Goal: Task Accomplishment & Management: Use online tool/utility

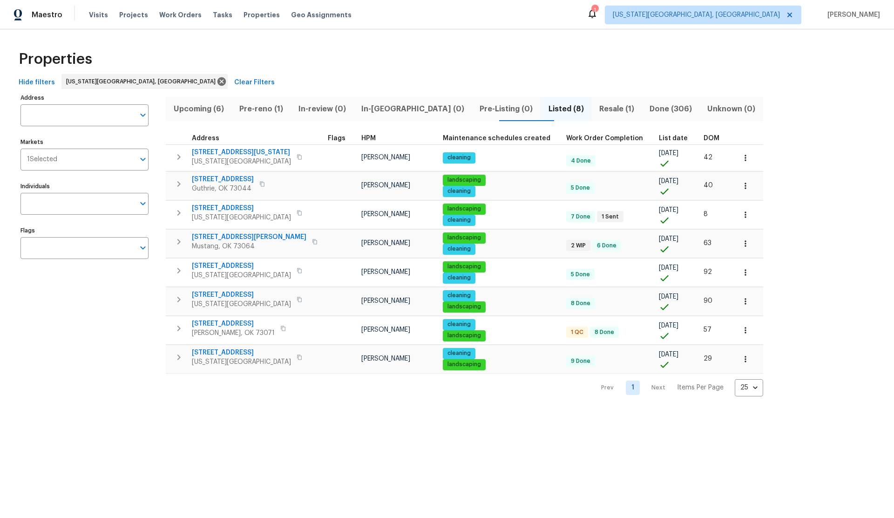
click at [200, 107] on span "Upcoming (6)" at bounding box center [198, 108] width 55 height 13
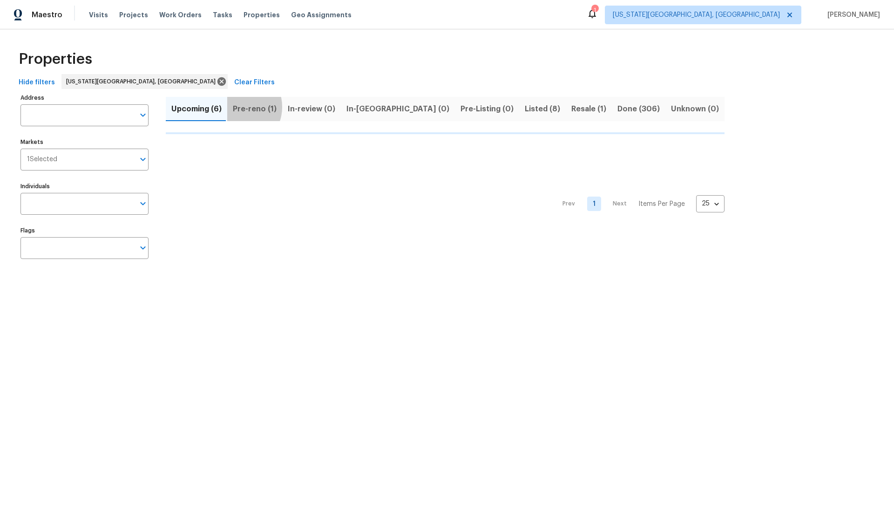
click at [237, 107] on span "Pre-reno (1)" at bounding box center [255, 108] width 44 height 13
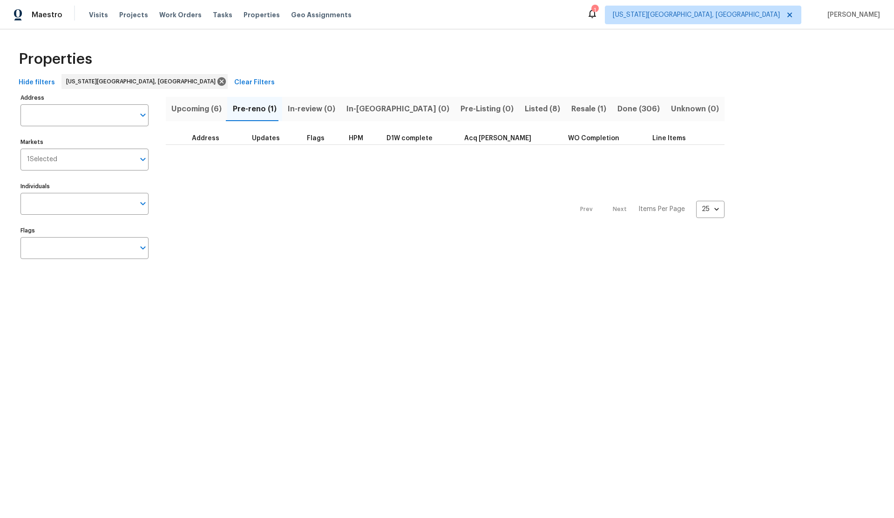
click at [193, 108] on span "Upcoming (6)" at bounding box center [196, 108] width 50 height 13
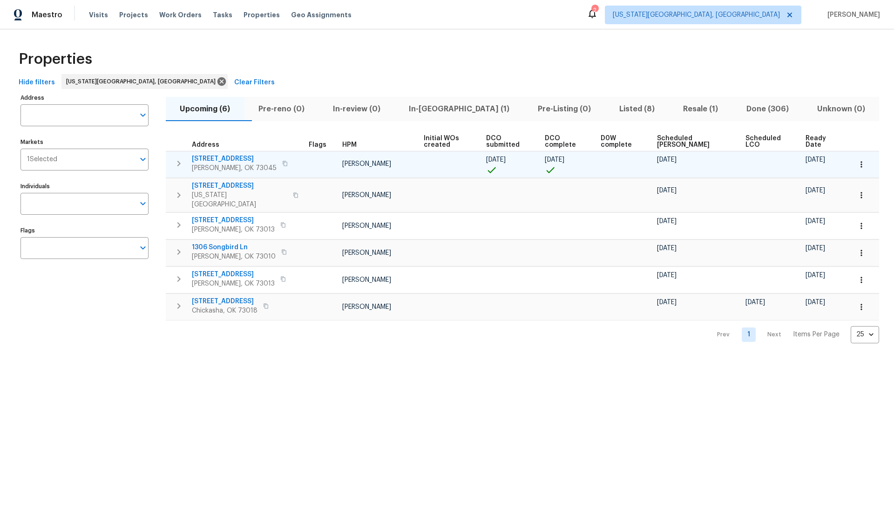
click at [862, 162] on icon "button" at bounding box center [861, 164] width 1 height 6
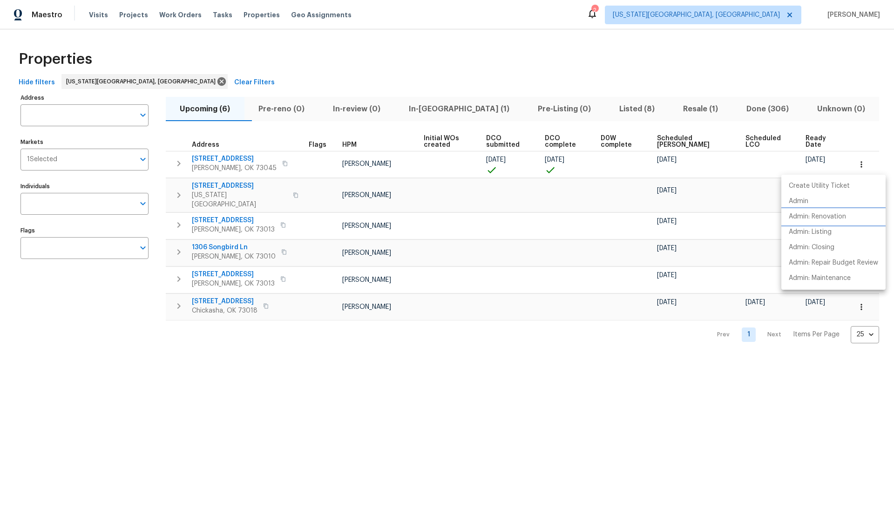
click at [818, 215] on p "Admin: Renovation" at bounding box center [817, 217] width 57 height 10
click at [801, 197] on p "Admin" at bounding box center [799, 202] width 20 height 10
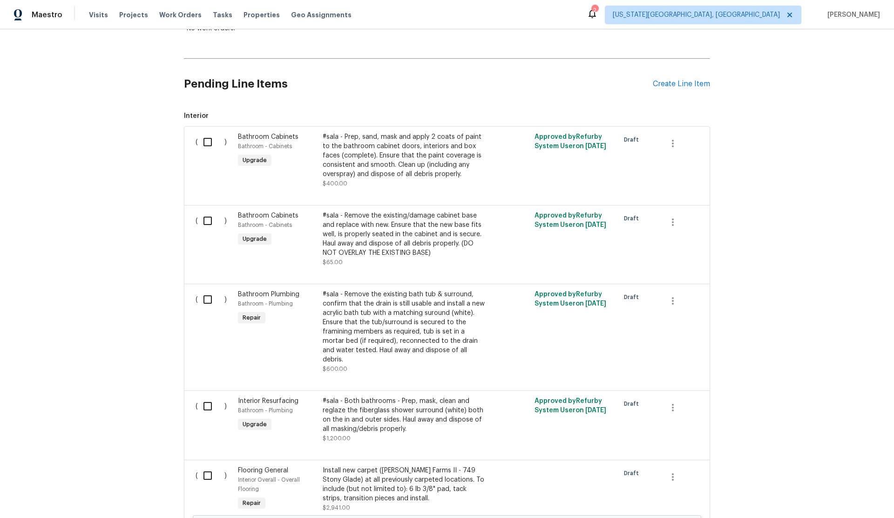
scroll to position [185, 0]
drag, startPoint x: 208, startPoint y: 141, endPoint x: 208, endPoint y: 190, distance: 49.4
click at [208, 141] on input "checkbox" at bounding box center [211, 141] width 27 height 20
checkbox input "true"
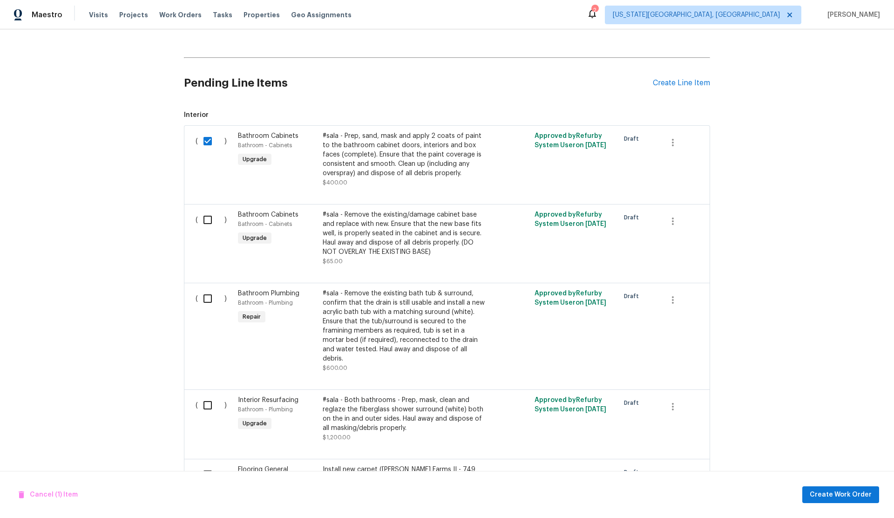
click at [206, 217] on input "checkbox" at bounding box center [211, 220] width 27 height 20
checkbox input "true"
click at [210, 300] on input "checkbox" at bounding box center [211, 299] width 27 height 20
checkbox input "true"
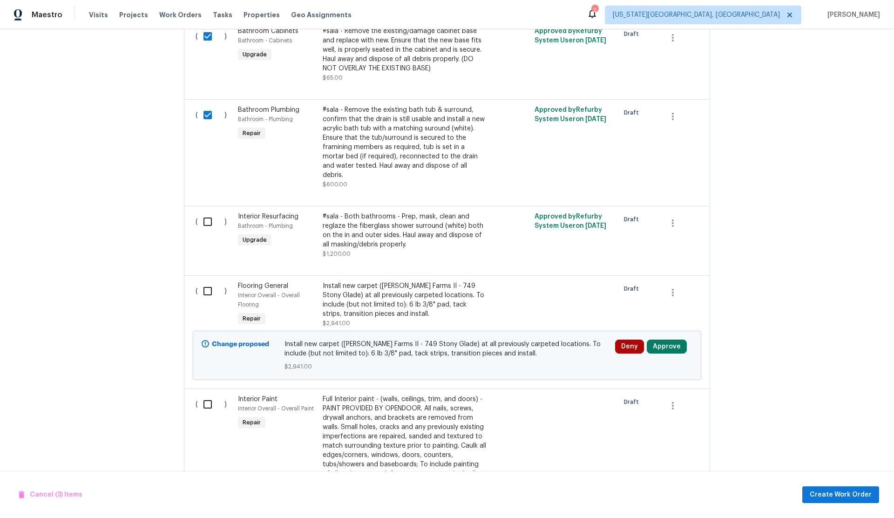
scroll to position [378, 0]
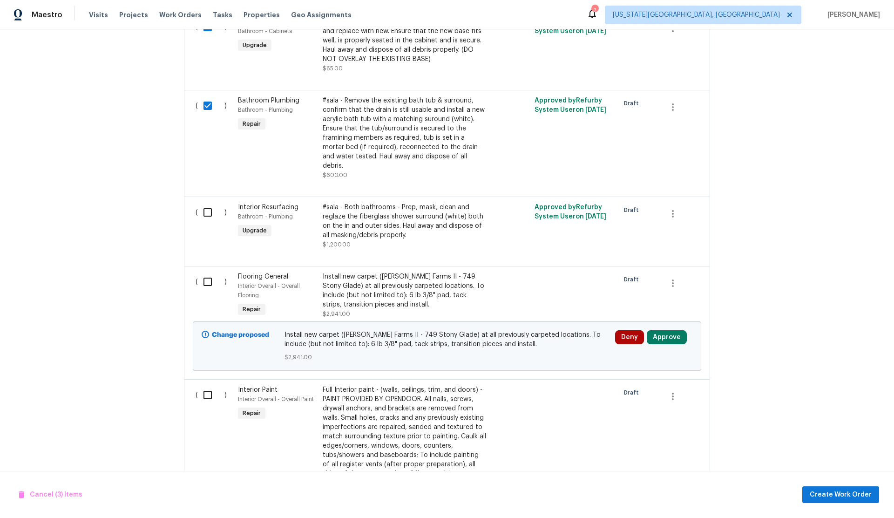
click at [208, 203] on input "checkbox" at bounding box center [211, 213] width 27 height 20
checkbox input "true"
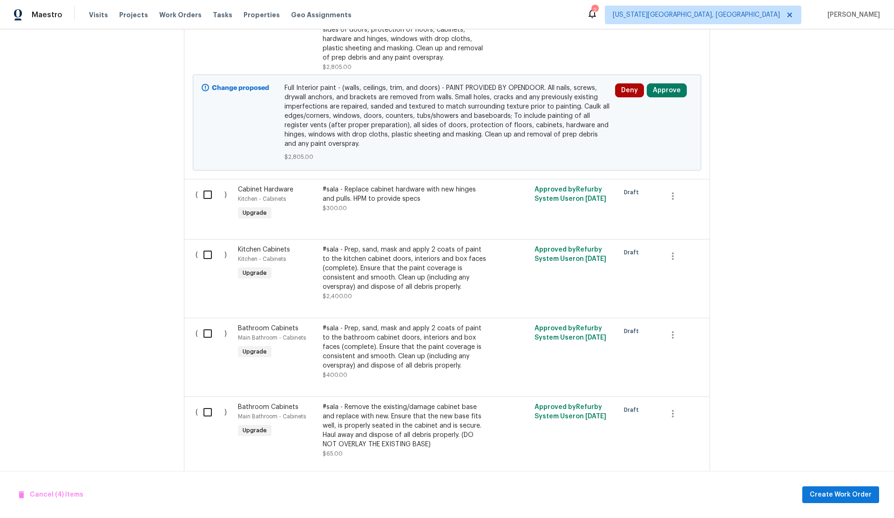
scroll to position [828, 0]
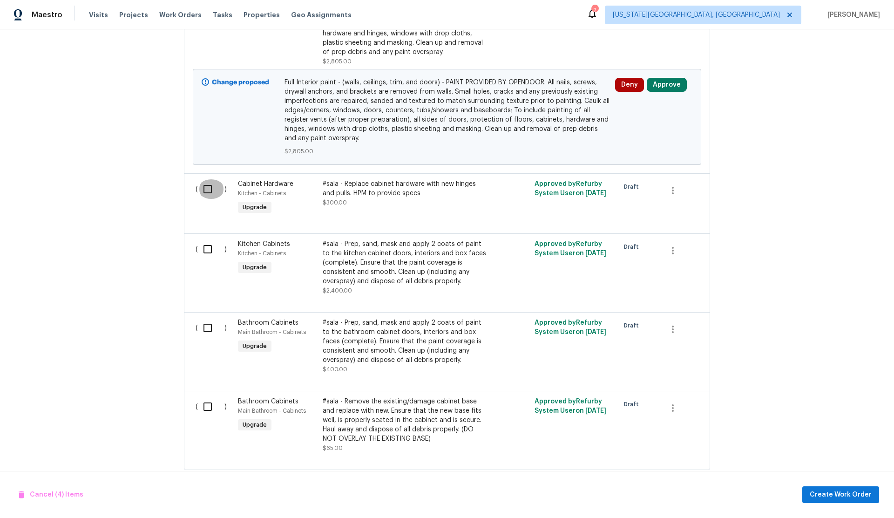
drag, startPoint x: 209, startPoint y: 180, endPoint x: 208, endPoint y: 206, distance: 26.1
click at [209, 180] on input "checkbox" at bounding box center [211, 189] width 27 height 20
checkbox input "true"
click at [207, 242] on input "checkbox" at bounding box center [211, 249] width 27 height 20
checkbox input "true"
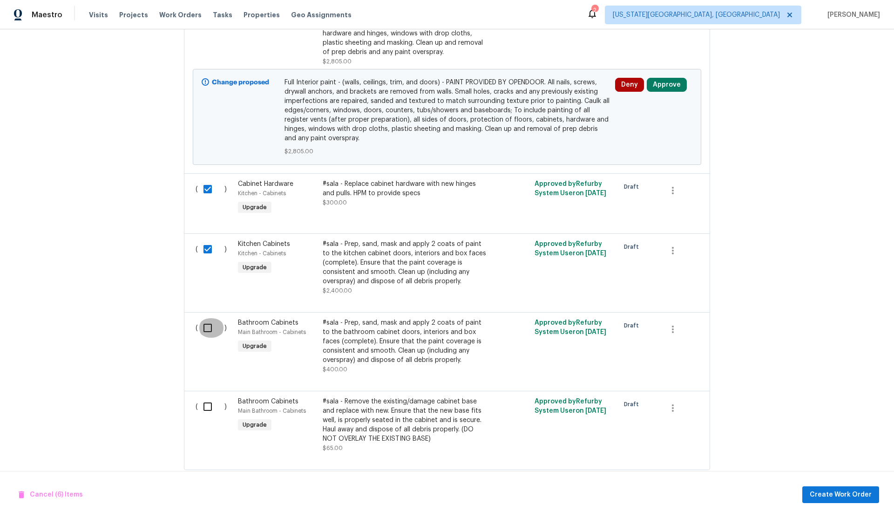
drag, startPoint x: 209, startPoint y: 316, endPoint x: 211, endPoint y: 359, distance: 42.9
click at [209, 318] on input "checkbox" at bounding box center [211, 328] width 27 height 20
checkbox input "true"
click at [209, 399] on input "checkbox" at bounding box center [211, 407] width 27 height 20
checkbox input "true"
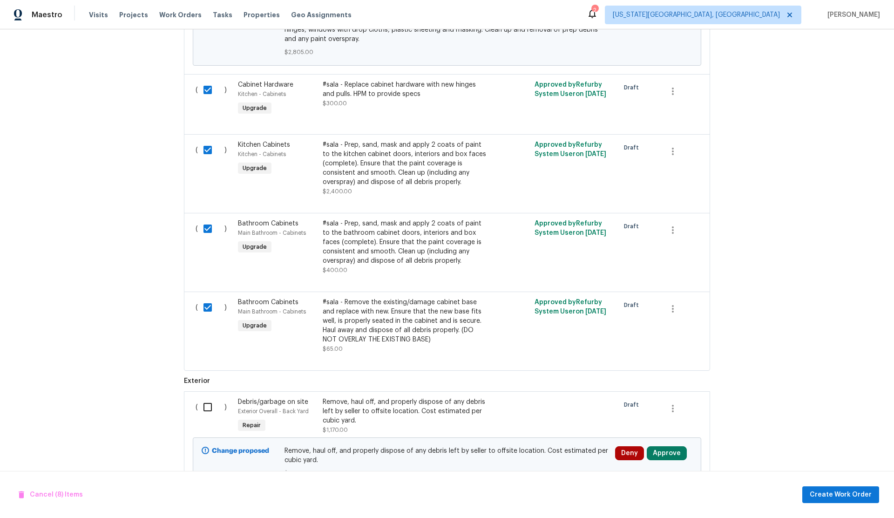
scroll to position [959, 0]
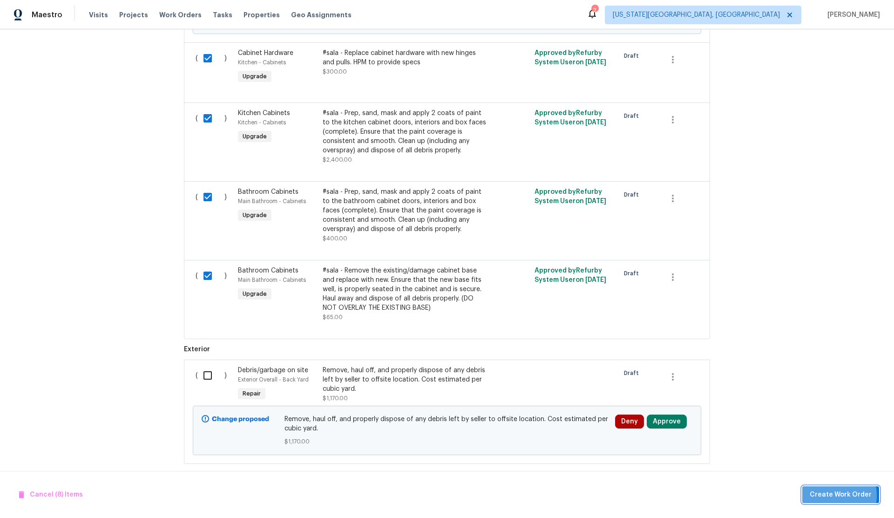
click at [830, 495] on span "Create Work Order" at bounding box center [841, 495] width 62 height 12
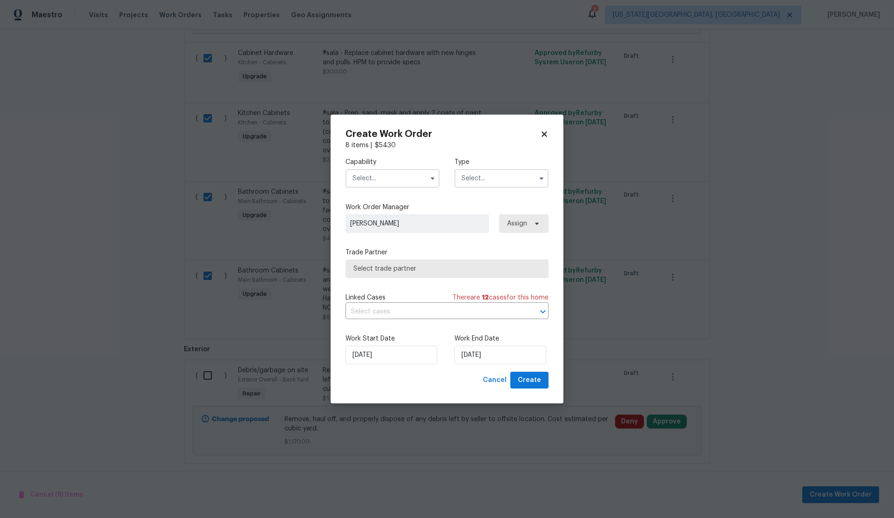
click at [359, 177] on input "text" at bounding box center [393, 178] width 94 height 19
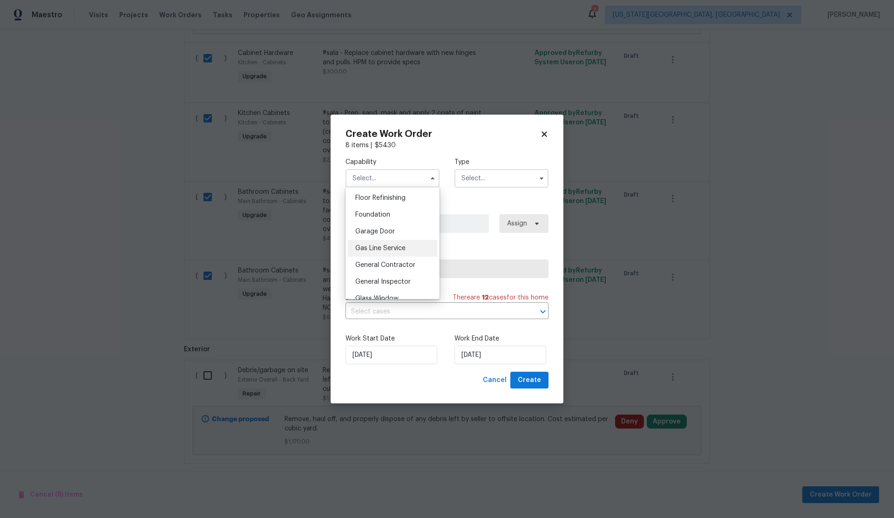
scroll to position [379, 0]
click at [384, 267] on span "General Contractor" at bounding box center [385, 264] width 60 height 7
type input "General Contractor"
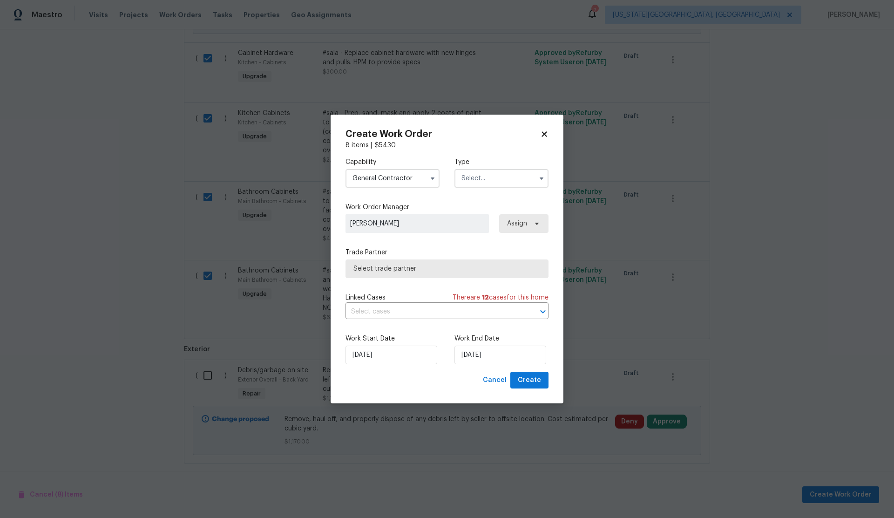
click at [486, 176] on input "text" at bounding box center [502, 178] width 94 height 19
click at [484, 262] on span "Renovation" at bounding box center [481, 263] width 34 height 7
type input "Renovation"
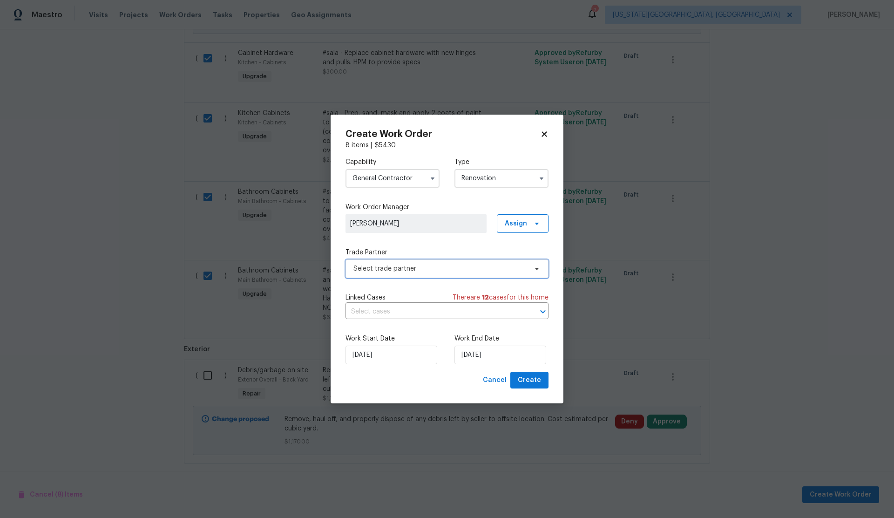
click at [435, 264] on span "Select trade partner" at bounding box center [441, 268] width 174 height 9
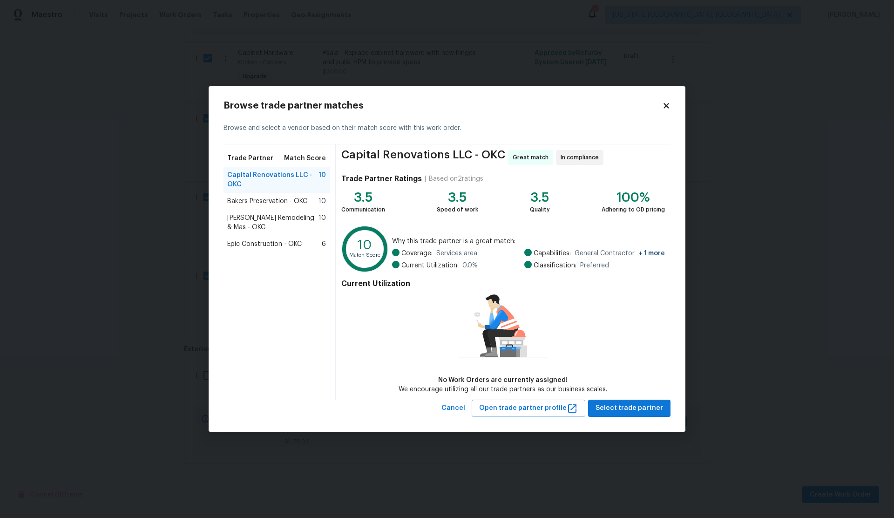
click at [252, 198] on span "Bakers Preservation - OKC" at bounding box center [267, 201] width 80 height 9
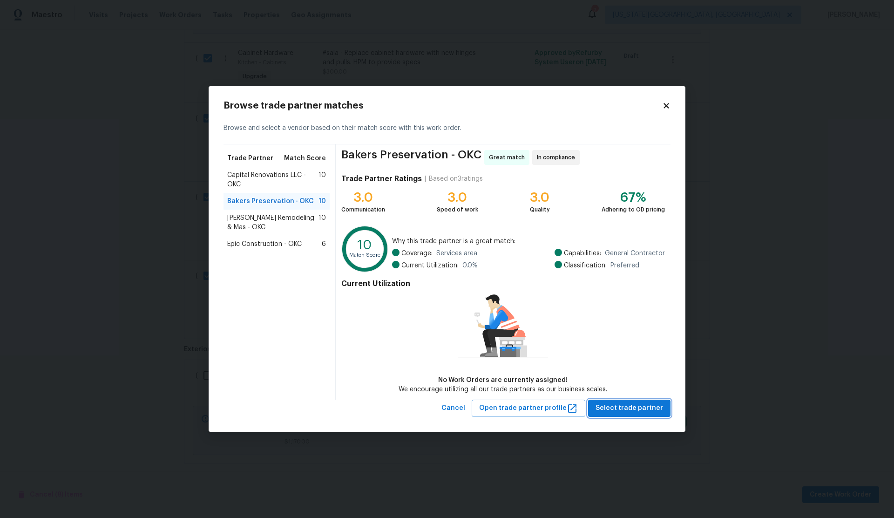
click at [626, 408] on span "Select trade partner" at bounding box center [630, 408] width 68 height 12
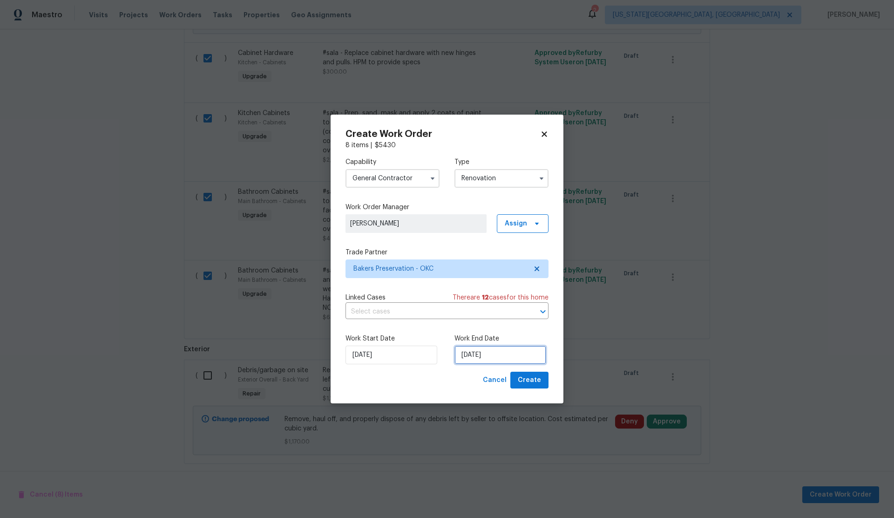
click at [491, 352] on input "[DATE]" at bounding box center [501, 355] width 92 height 19
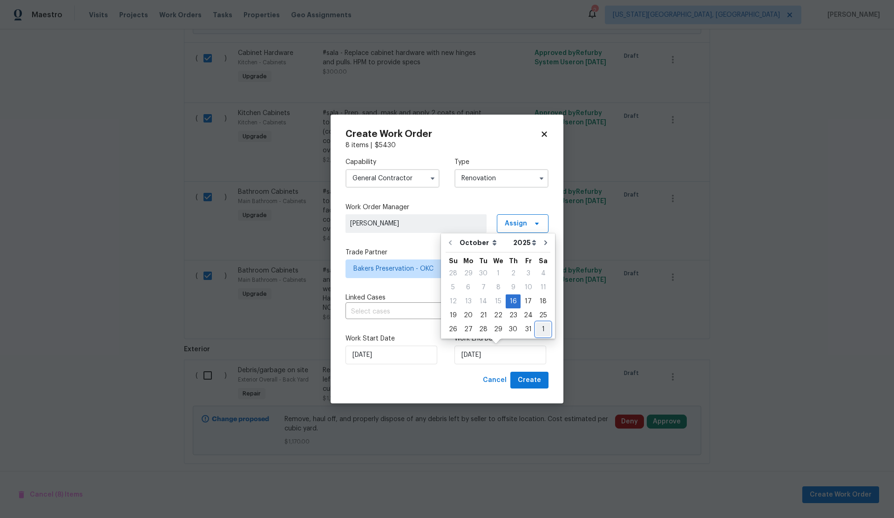
click at [539, 328] on div "1" at bounding box center [543, 329] width 14 height 13
type input "11/1/2025"
select select "10"
click at [483, 273] on div "4" at bounding box center [483, 273] width 15 height 13
type input "[DATE]"
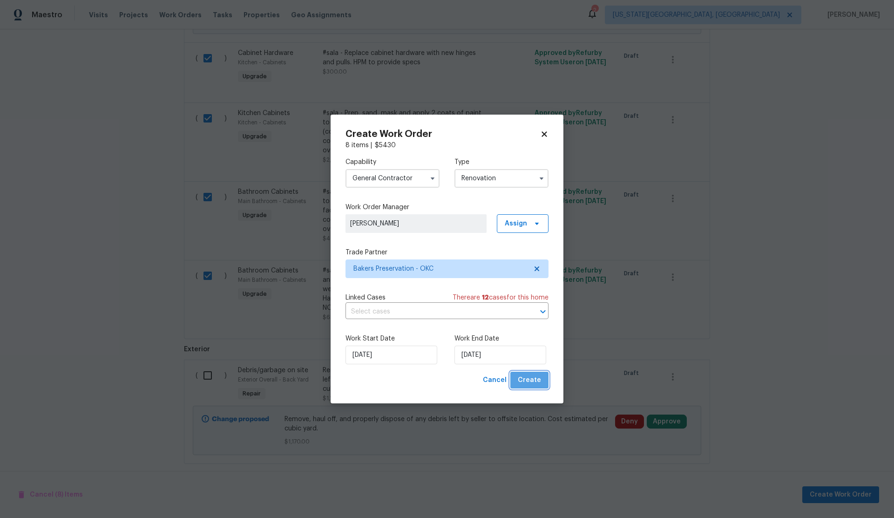
click at [534, 373] on button "Create" at bounding box center [530, 380] width 38 height 17
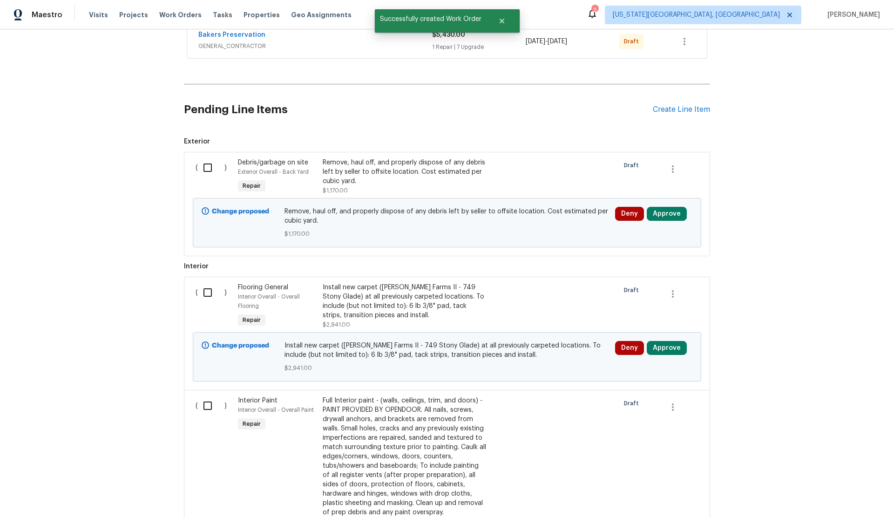
scroll to position [190, 0]
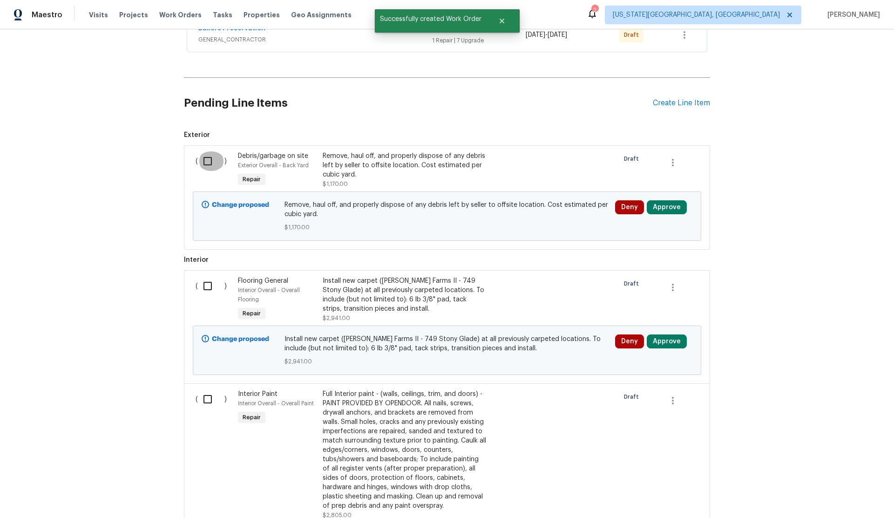
click at [207, 162] on input "checkbox" at bounding box center [211, 161] width 27 height 20
checkbox input "true"
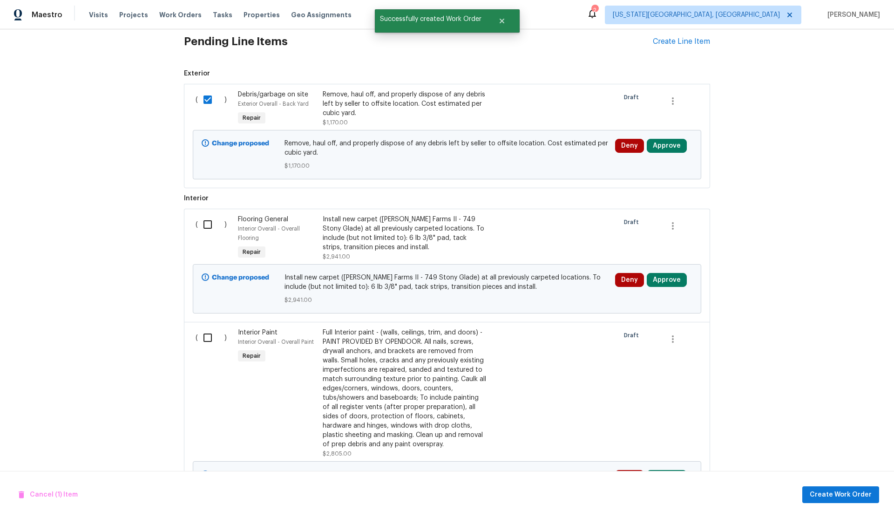
scroll to position [305, 0]
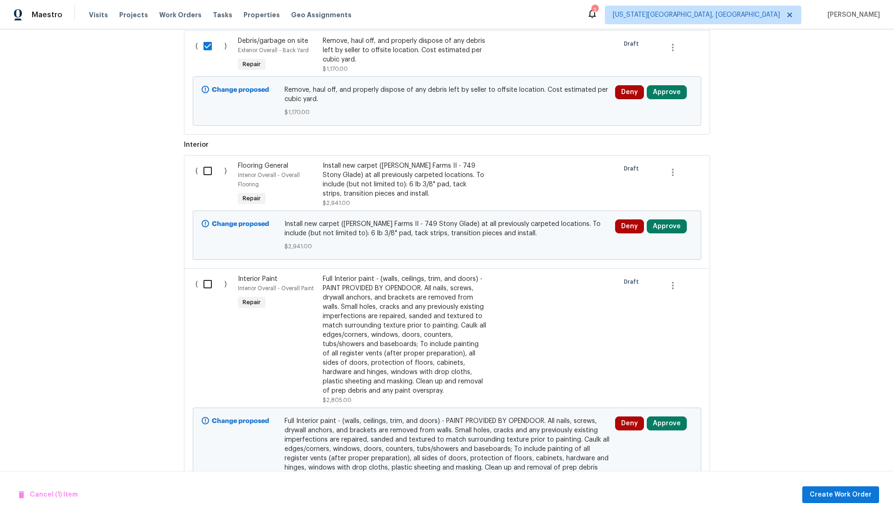
click at [207, 282] on input "checkbox" at bounding box center [211, 284] width 27 height 20
checkbox input "true"
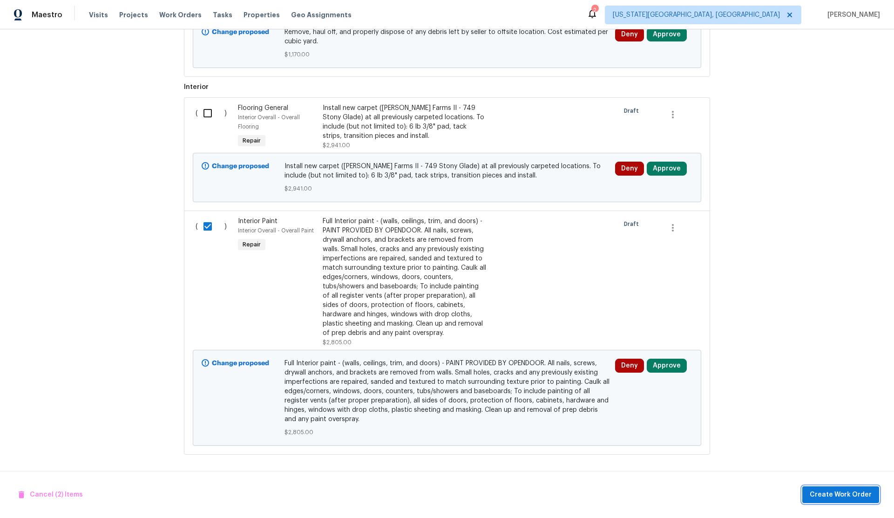
click at [823, 492] on span "Create Work Order" at bounding box center [841, 495] width 62 height 12
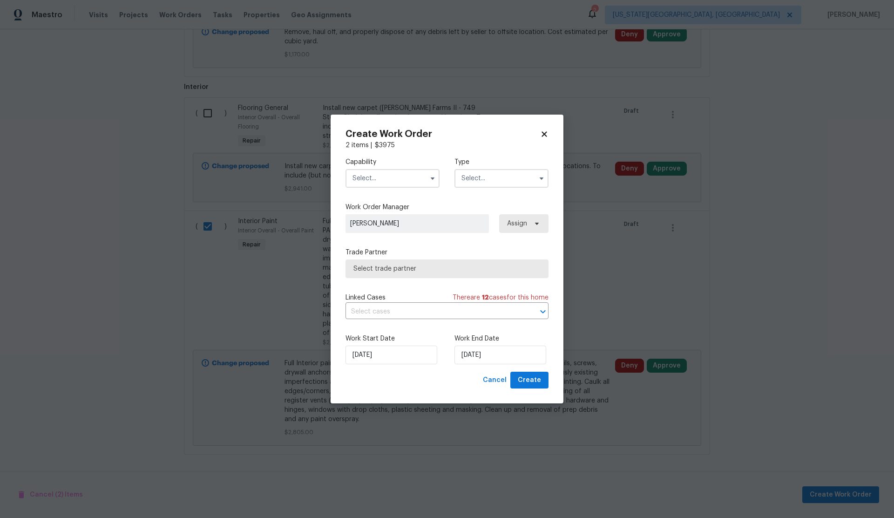
click at [377, 182] on input "text" at bounding box center [393, 178] width 94 height 19
click at [402, 226] on span "General Contractor" at bounding box center [385, 228] width 60 height 7
type input "General Contractor"
click at [483, 182] on input "text" at bounding box center [502, 178] width 94 height 19
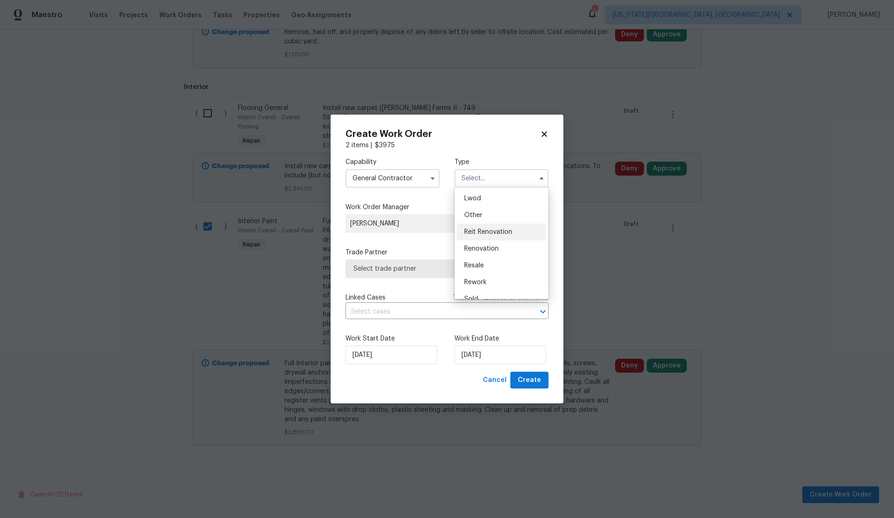
scroll to position [111, 0]
click at [491, 237] on span "Renovation" at bounding box center [481, 238] width 34 height 7
type input "Renovation"
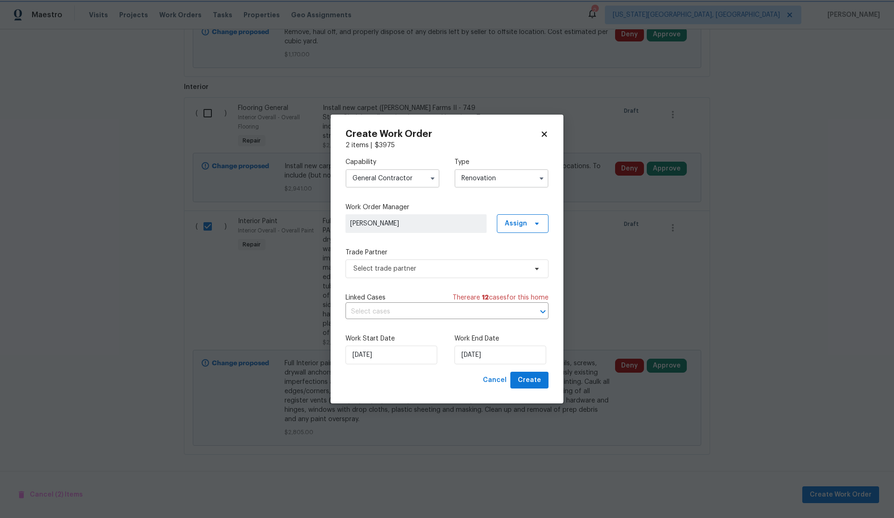
scroll to position [0, 0]
click at [443, 266] on span "Select trade partner" at bounding box center [441, 268] width 174 height 9
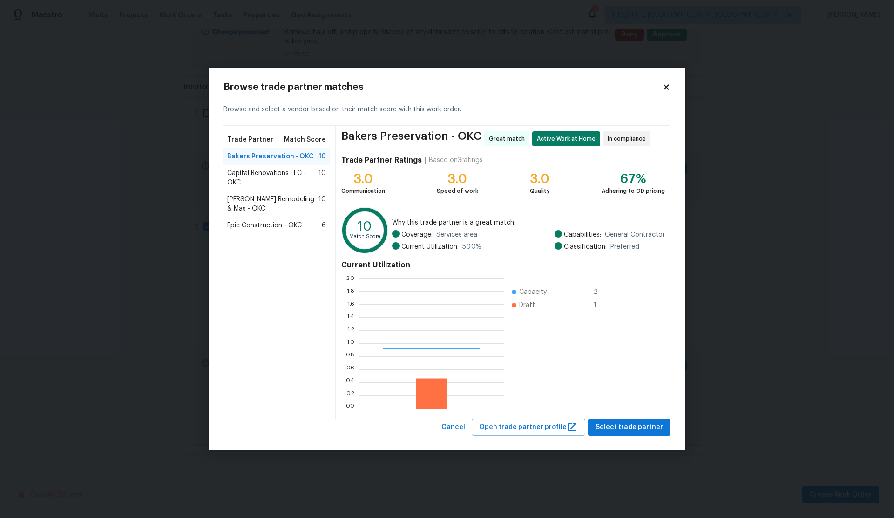
scroll to position [130, 145]
click at [635, 429] on span "Select trade partner" at bounding box center [630, 428] width 68 height 12
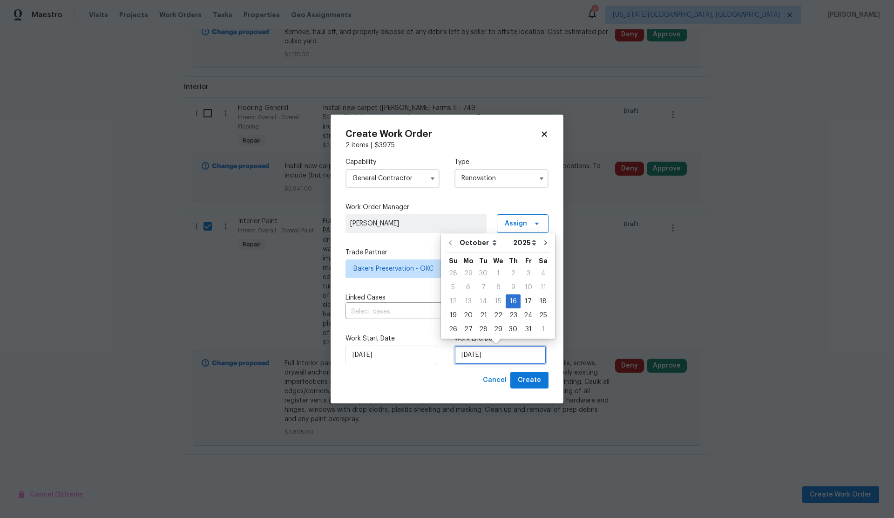
click at [499, 356] on input "[DATE]" at bounding box center [501, 355] width 92 height 19
click at [539, 328] on div "1" at bounding box center [543, 329] width 14 height 13
type input "11/1/2025"
select select "10"
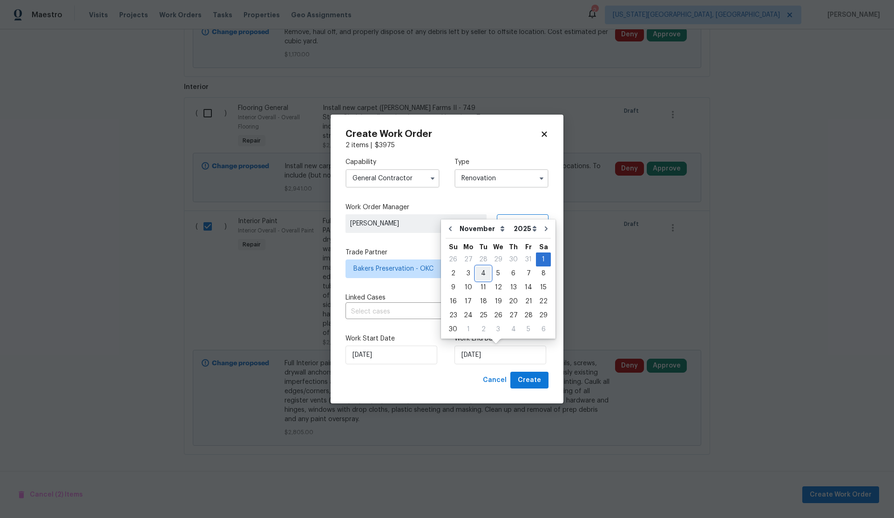
click at [481, 273] on div "4" at bounding box center [483, 273] width 15 height 13
type input "[DATE]"
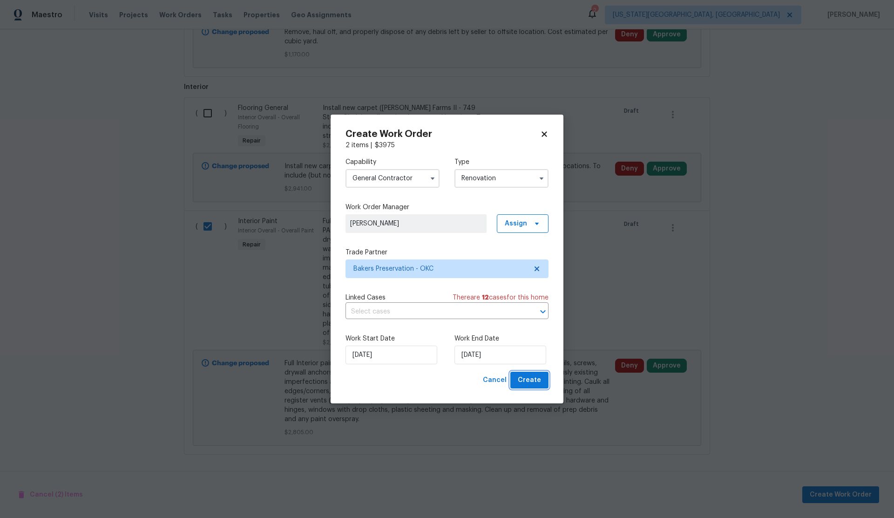
click at [532, 382] on span "Create" at bounding box center [529, 381] width 23 height 12
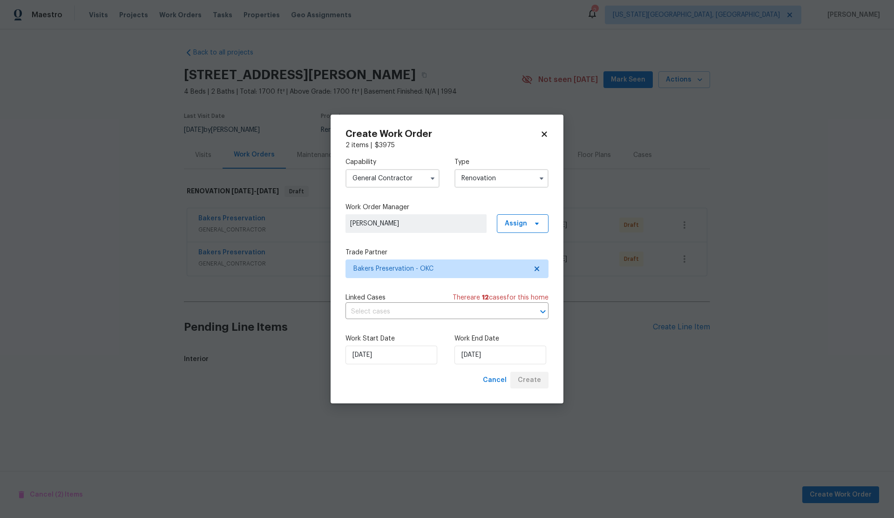
scroll to position [0, 0]
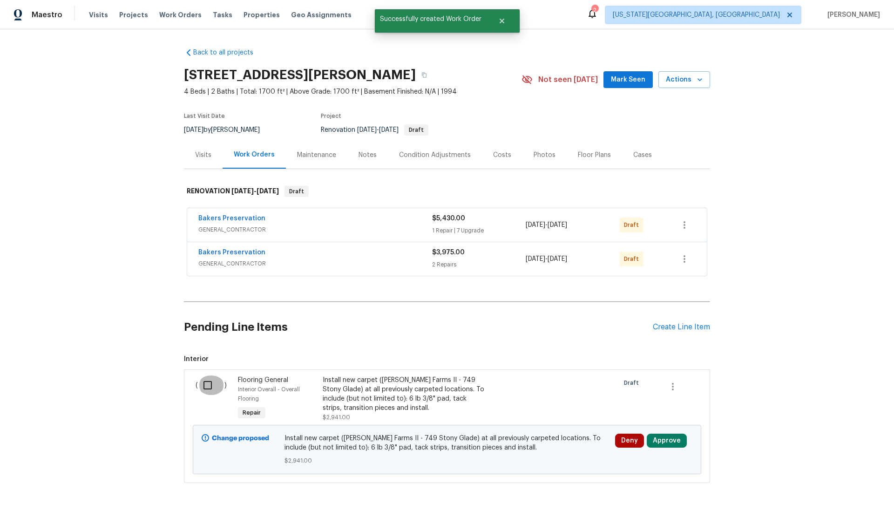
drag, startPoint x: 208, startPoint y: 385, endPoint x: 232, endPoint y: 384, distance: 24.2
click at [209, 385] on input "checkbox" at bounding box center [211, 385] width 27 height 20
checkbox input "true"
click at [825, 496] on span "Create Work Order" at bounding box center [841, 495] width 62 height 12
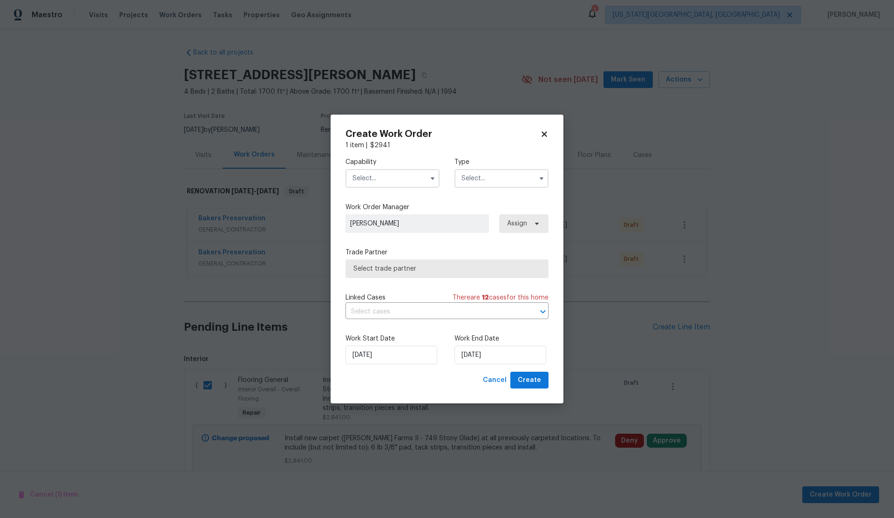
click at [375, 178] on input "text" at bounding box center [393, 178] width 94 height 19
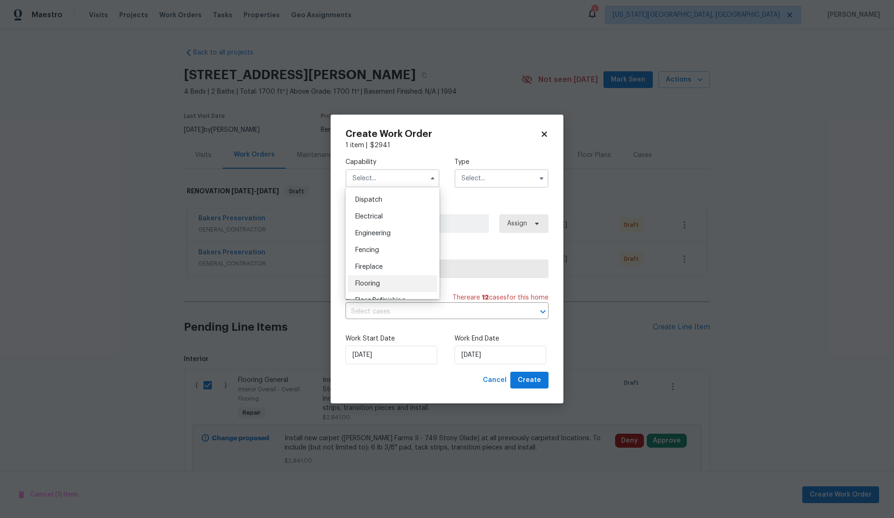
click at [371, 283] on span "Flooring" at bounding box center [367, 283] width 25 height 7
type input "Flooring"
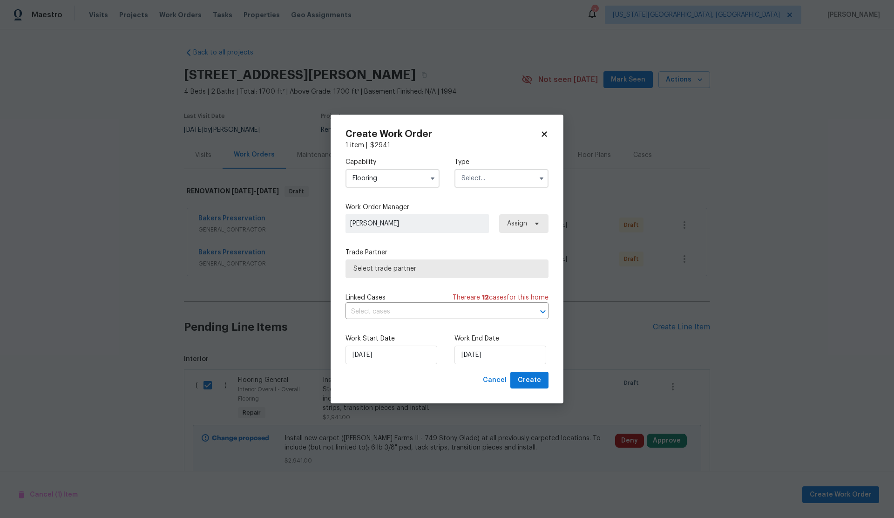
click at [479, 178] on input "text" at bounding box center [502, 178] width 94 height 19
click at [488, 235] on span "Renovation" at bounding box center [481, 238] width 34 height 7
type input "Renovation"
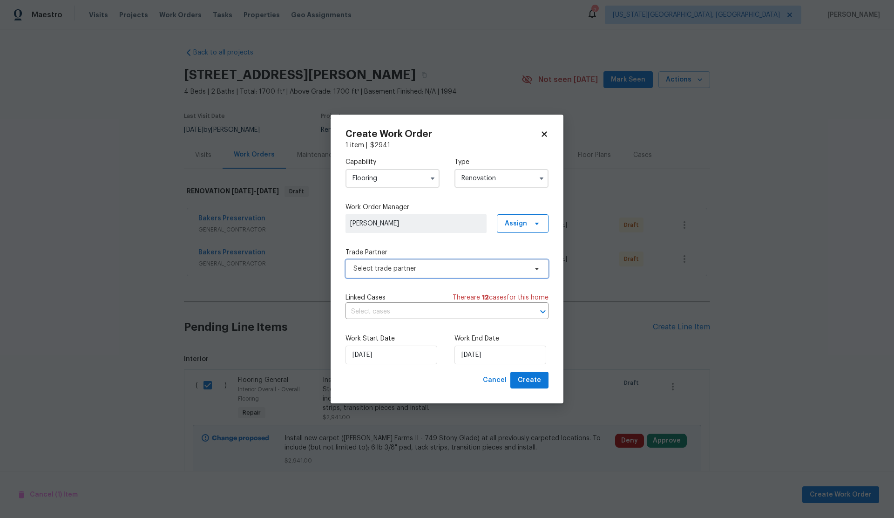
click at [460, 265] on span "Select trade partner" at bounding box center [441, 268] width 174 height 9
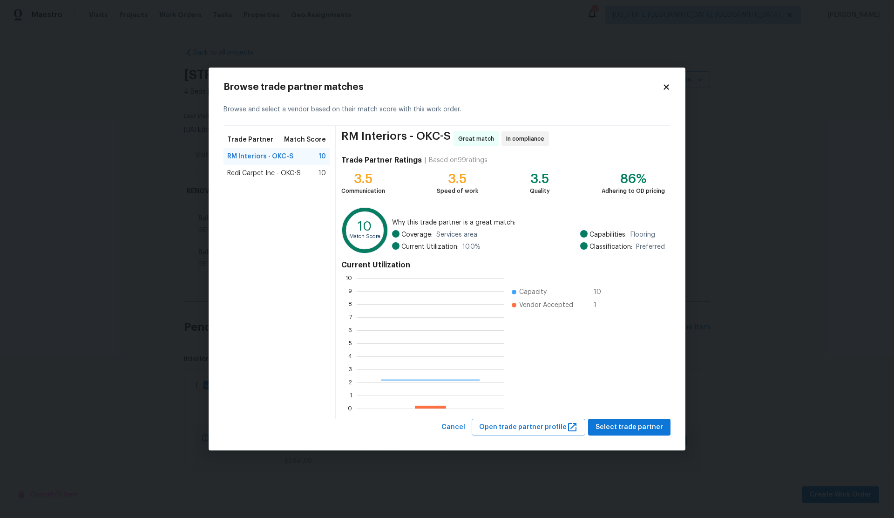
scroll to position [130, 148]
click at [617, 428] on span "Select trade partner" at bounding box center [630, 428] width 68 height 12
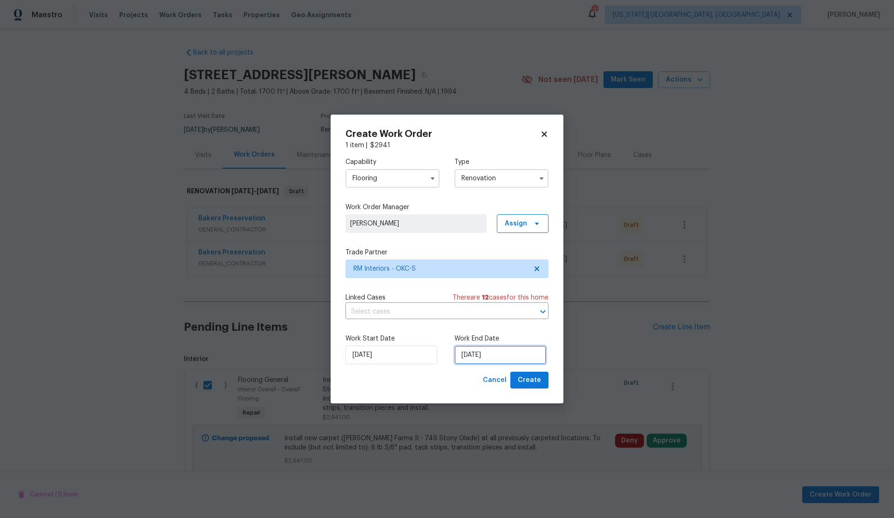
click at [491, 355] on input "[DATE]" at bounding box center [501, 355] width 92 height 19
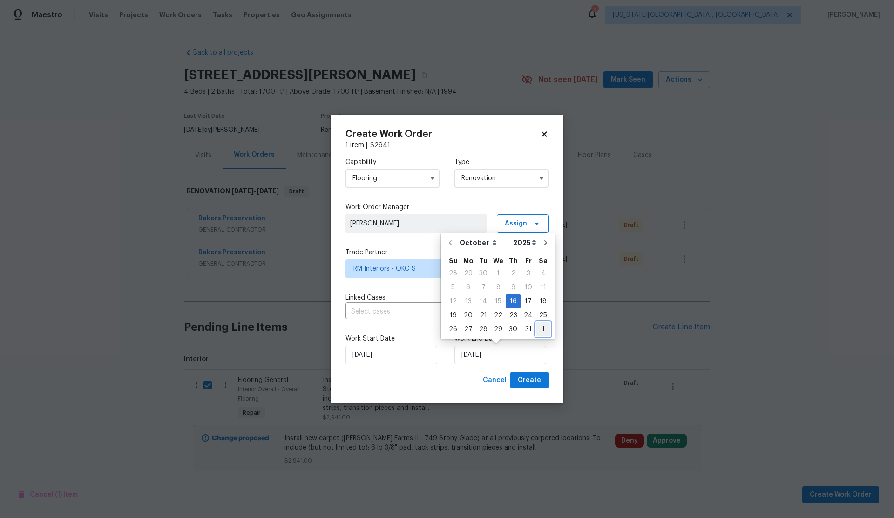
click at [542, 326] on div "1" at bounding box center [543, 329] width 14 height 13
type input "11/1/2025"
select select "10"
click at [481, 269] on div "4" at bounding box center [483, 273] width 15 height 13
type input "[DATE]"
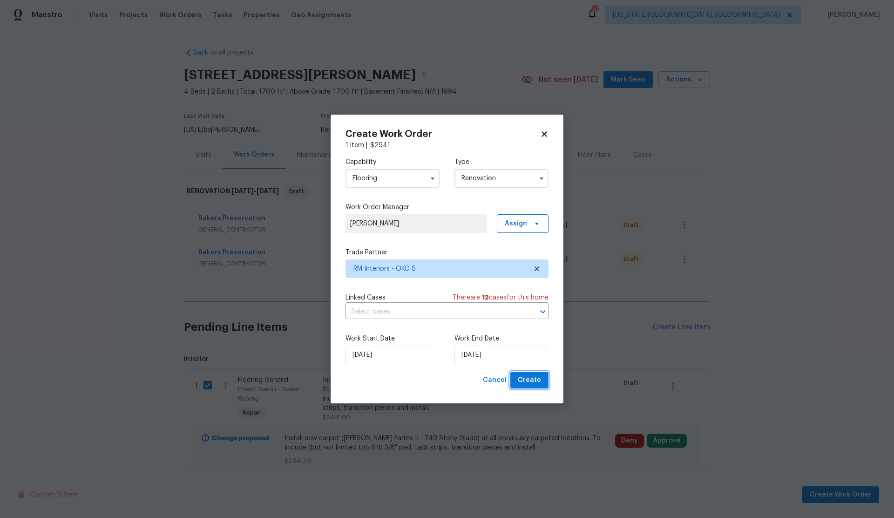
click at [536, 382] on span "Create" at bounding box center [529, 381] width 23 height 12
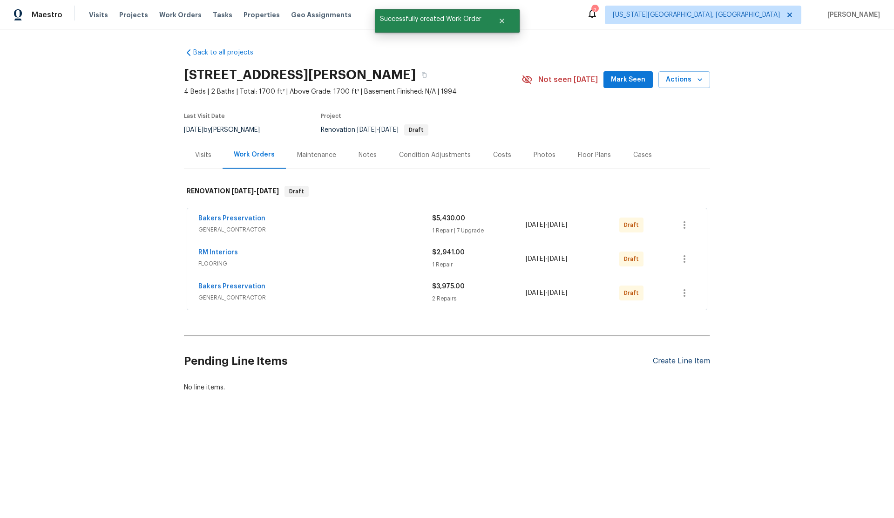
click at [675, 361] on div "Create Line Item" at bounding box center [681, 361] width 57 height 9
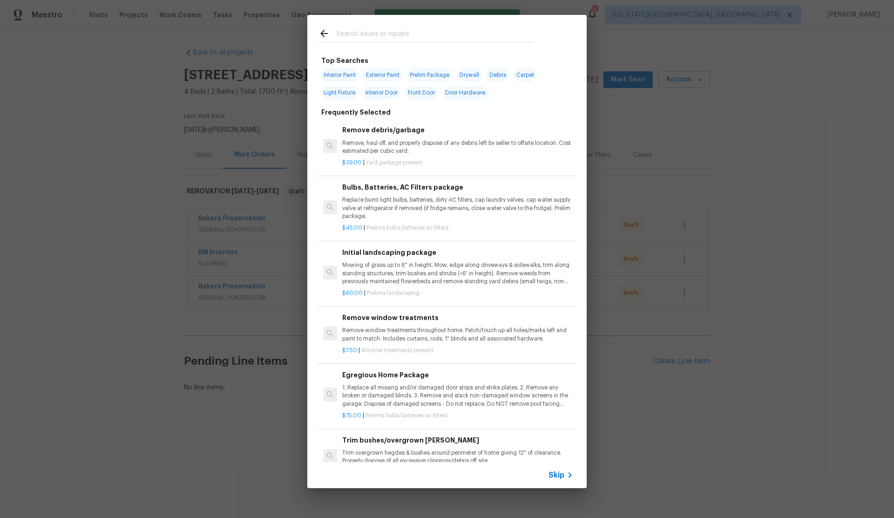
click at [359, 33] on input "text" at bounding box center [435, 35] width 198 height 14
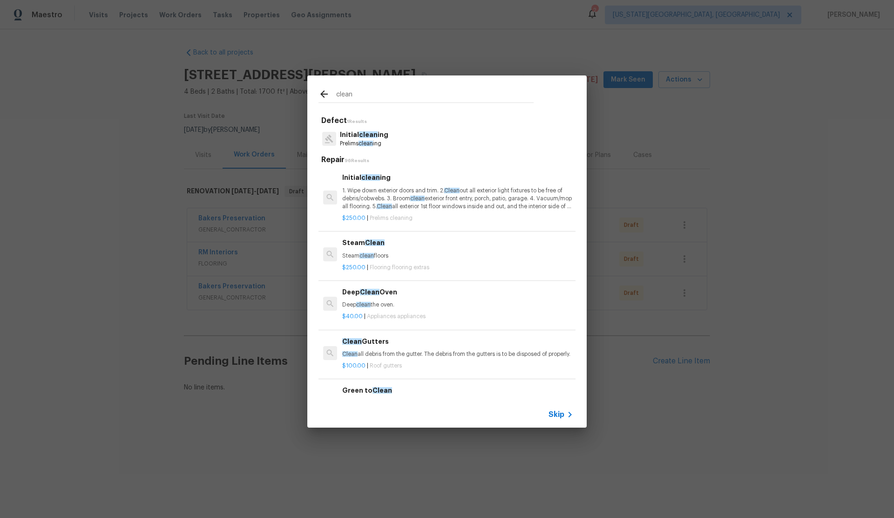
type input "clean"
click at [392, 190] on p "1. Wipe down exterior doors and trim. 2. Clean out all exterior light fixtures …" at bounding box center [457, 199] width 231 height 24
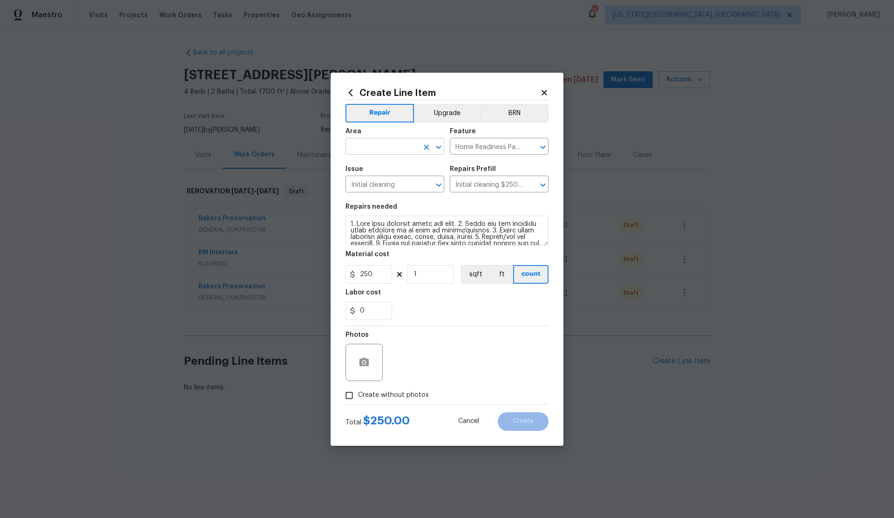
click at [367, 145] on input "text" at bounding box center [382, 147] width 73 height 14
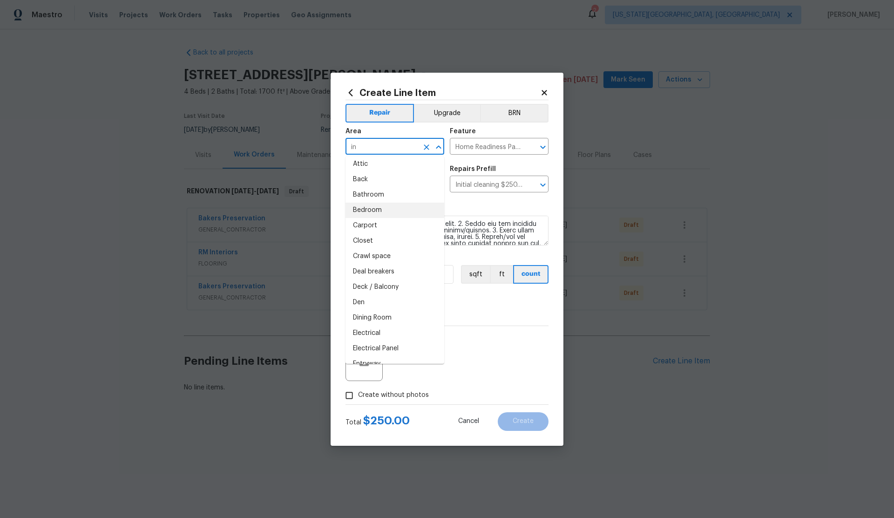
scroll to position [0, 0]
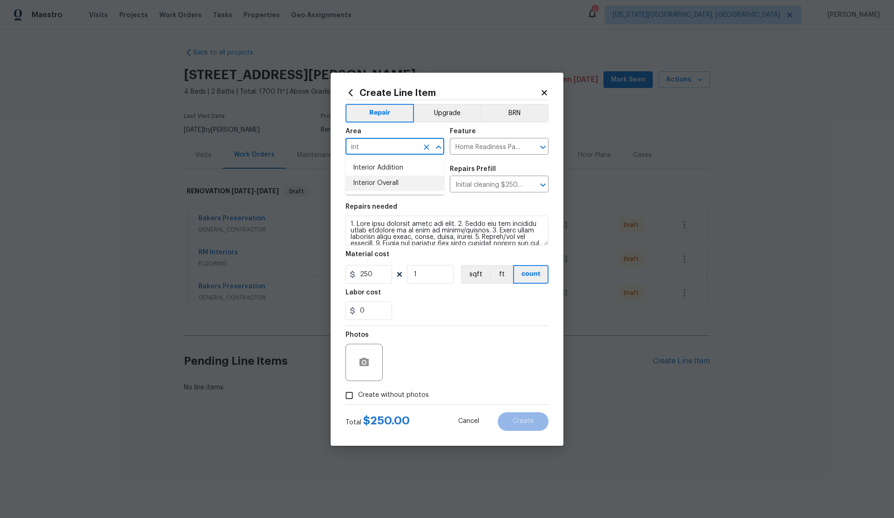
click at [376, 181] on li "Interior Overall" at bounding box center [395, 183] width 99 height 15
type input "Interior Overall"
drag, startPoint x: 350, startPoint y: 396, endPoint x: 383, endPoint y: 378, distance: 37.9
click at [353, 394] on input "Create without photos" at bounding box center [350, 396] width 18 height 18
checkbox input "true"
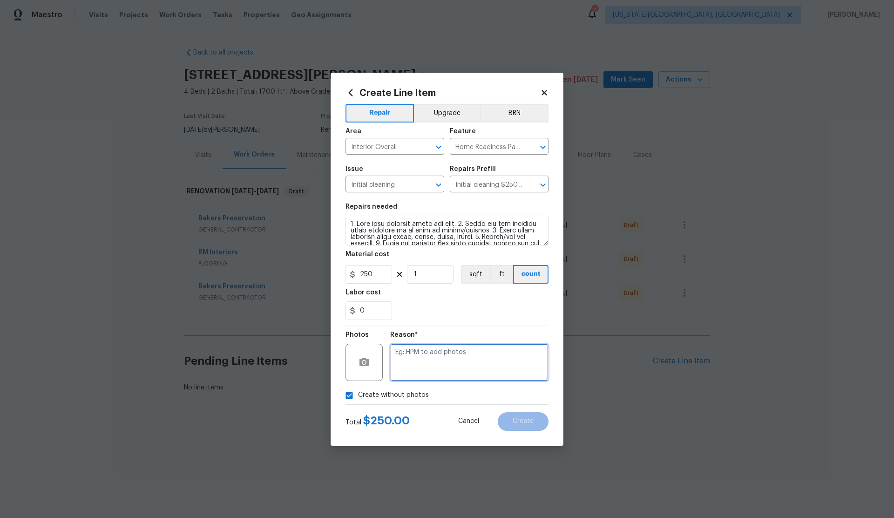
click at [407, 367] on textarea at bounding box center [469, 362] width 158 height 37
type textarea "."
click at [520, 416] on button "Create" at bounding box center [523, 421] width 51 height 19
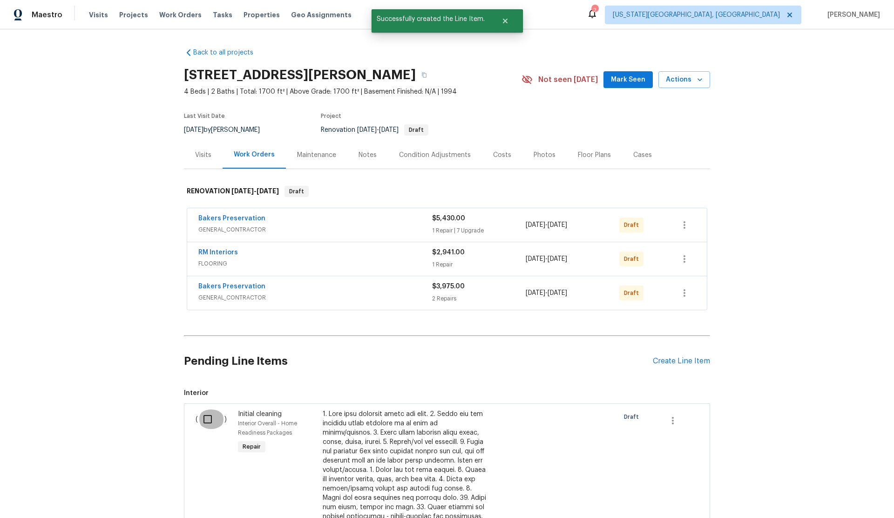
drag, startPoint x: 205, startPoint y: 418, endPoint x: 324, endPoint y: 425, distance: 118.5
click at [208, 418] on input "checkbox" at bounding box center [211, 419] width 27 height 20
checkbox input "true"
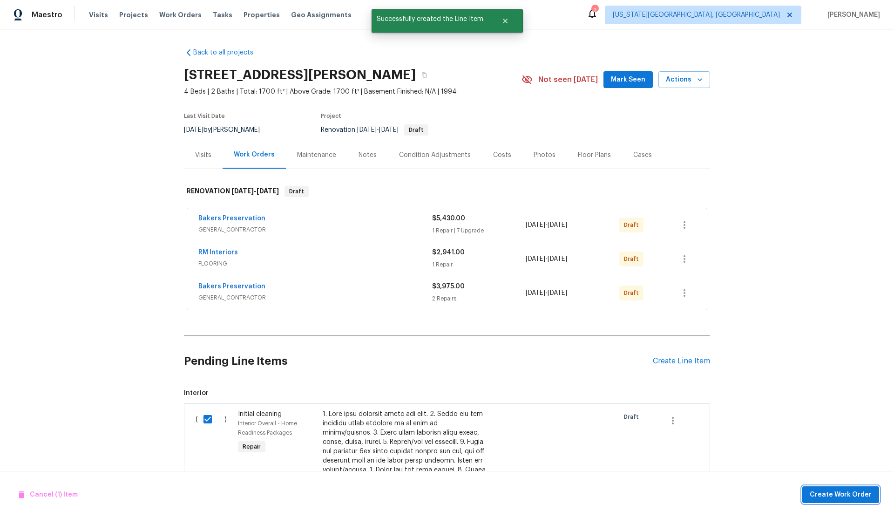
click at [823, 494] on span "Create Work Order" at bounding box center [841, 495] width 62 height 12
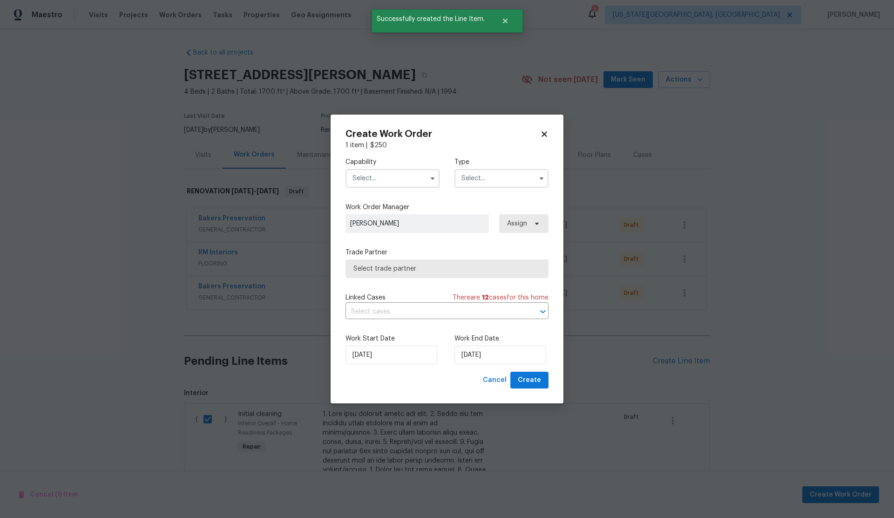
click at [376, 179] on input "text" at bounding box center [393, 178] width 94 height 19
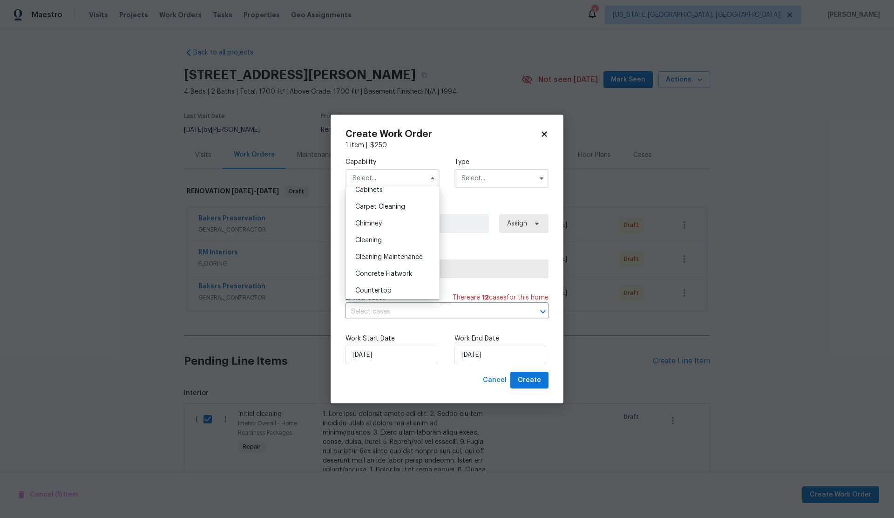
scroll to position [90, 0]
drag, startPoint x: 376, startPoint y: 238, endPoint x: 371, endPoint y: 239, distance: 4.9
click at [376, 238] on div "Cleaning" at bounding box center [392, 241] width 89 height 17
type input "Cleaning"
click at [484, 179] on input "text" at bounding box center [502, 178] width 94 height 19
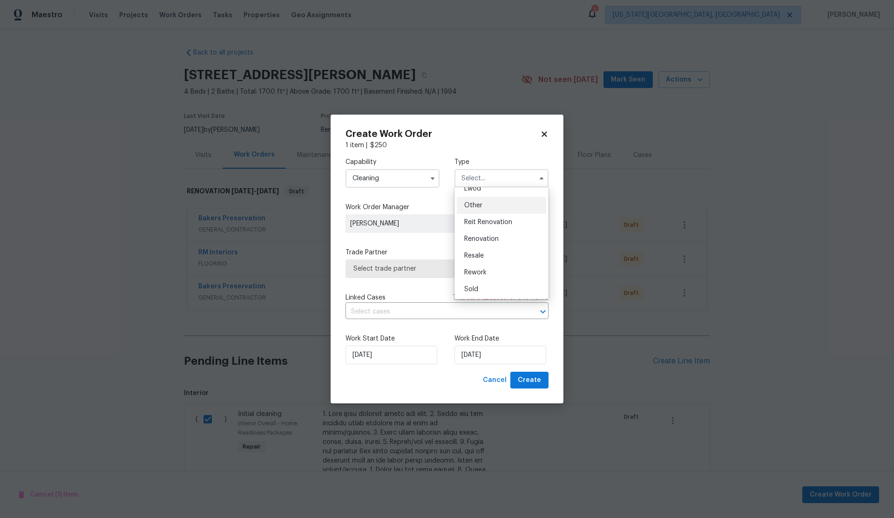
scroll to position [111, 0]
click at [486, 234] on div "Renovation" at bounding box center [501, 238] width 89 height 17
type input "Renovation"
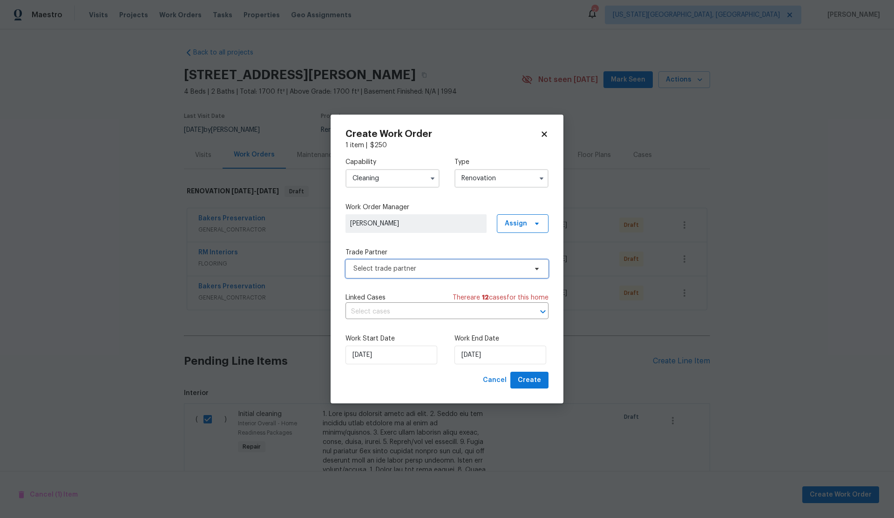
click at [423, 264] on span "Select trade partner" at bounding box center [441, 268] width 174 height 9
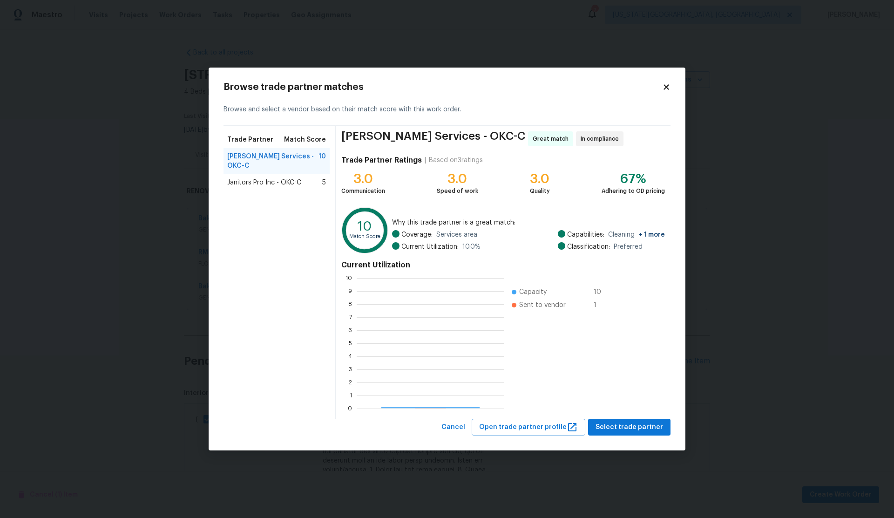
scroll to position [130, 148]
click at [622, 428] on span "Select trade partner" at bounding box center [630, 428] width 68 height 12
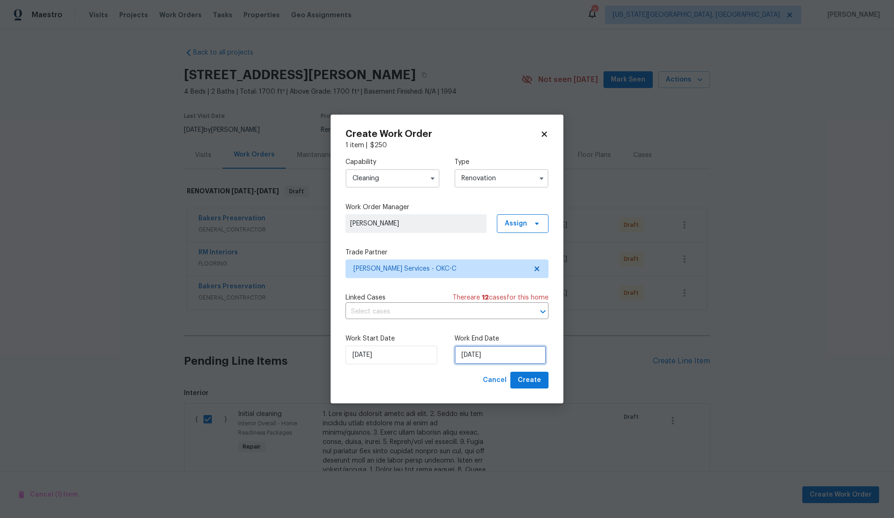
click at [492, 357] on input "[DATE]" at bounding box center [501, 355] width 92 height 19
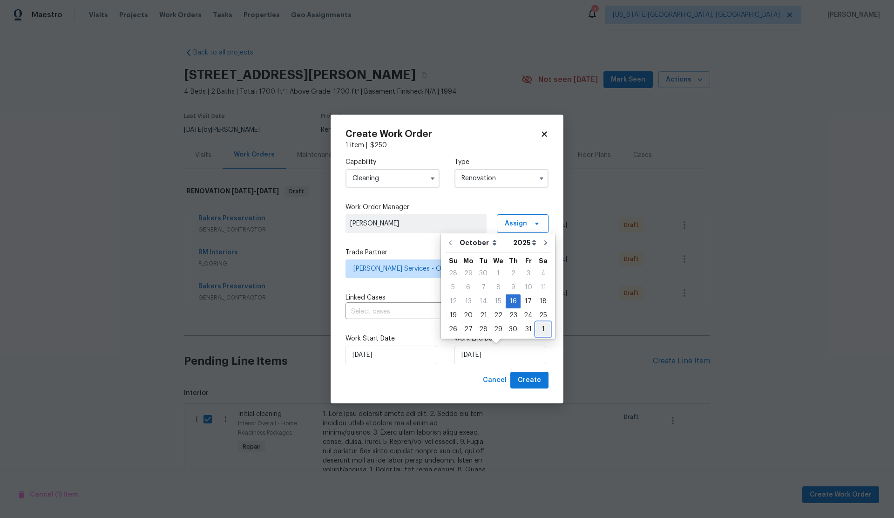
click at [537, 326] on div "1" at bounding box center [543, 329] width 14 height 13
type input "11/1/2025"
select select "10"
click at [483, 274] on div "4" at bounding box center [483, 273] width 15 height 13
type input "[DATE]"
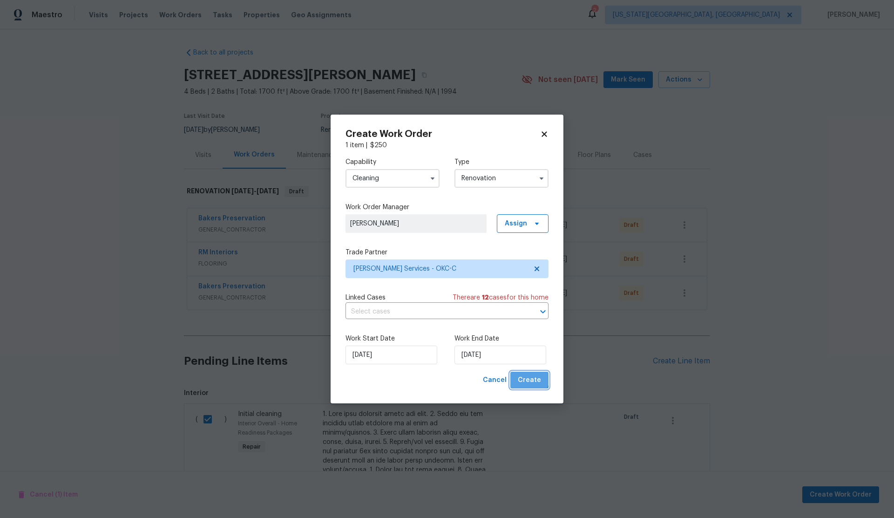
click at [528, 378] on span "Create" at bounding box center [529, 381] width 23 height 12
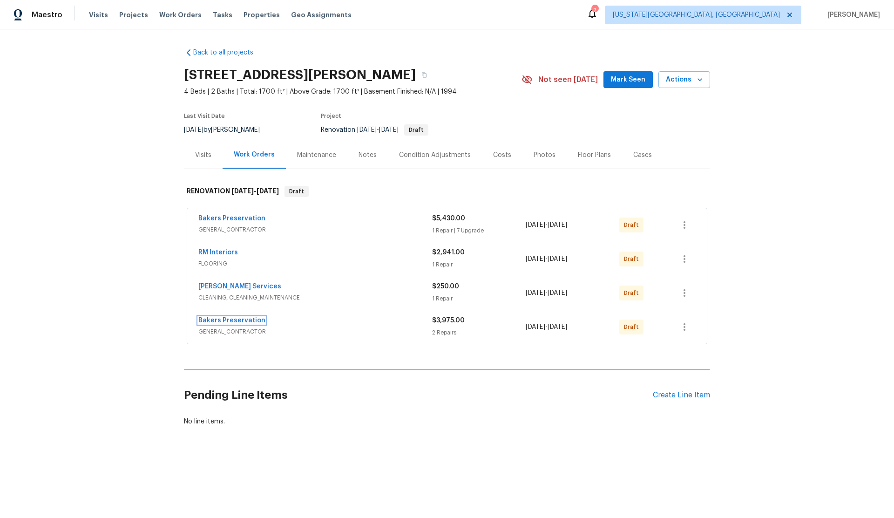
click at [243, 319] on link "Bakers Preservation" at bounding box center [231, 320] width 67 height 7
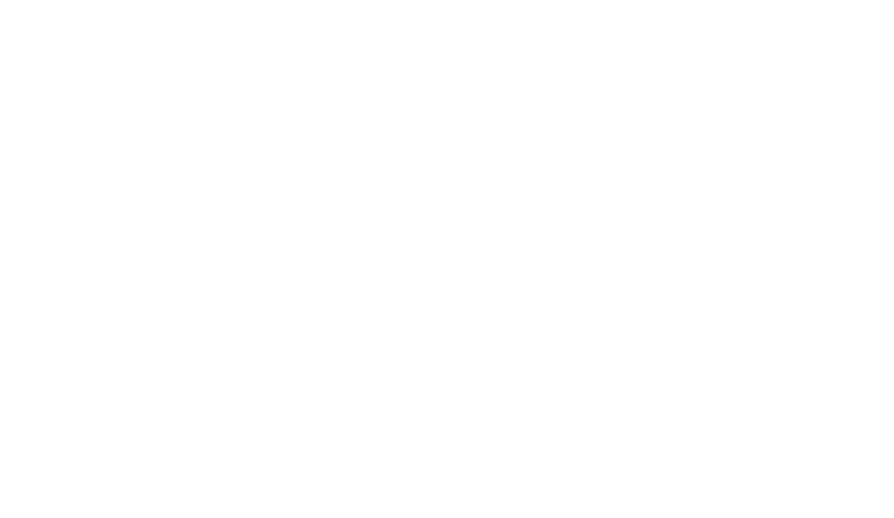
click at [242, 0] on html at bounding box center [447, 0] width 894 height 0
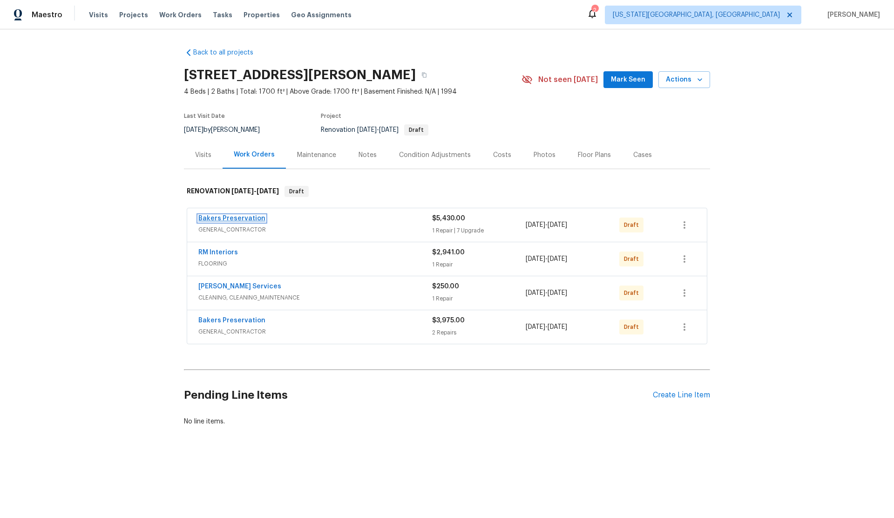
click at [242, 219] on link "Bakers Preservation" at bounding box center [231, 218] width 67 height 7
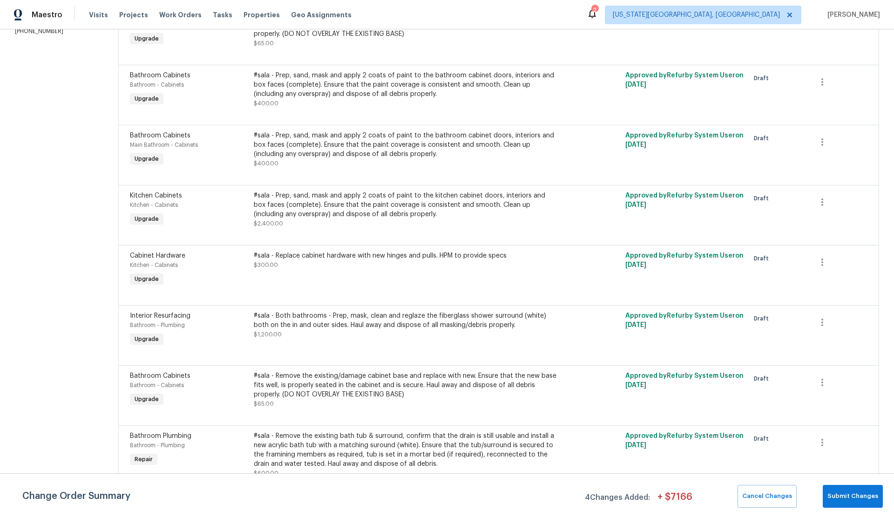
scroll to position [178, 0]
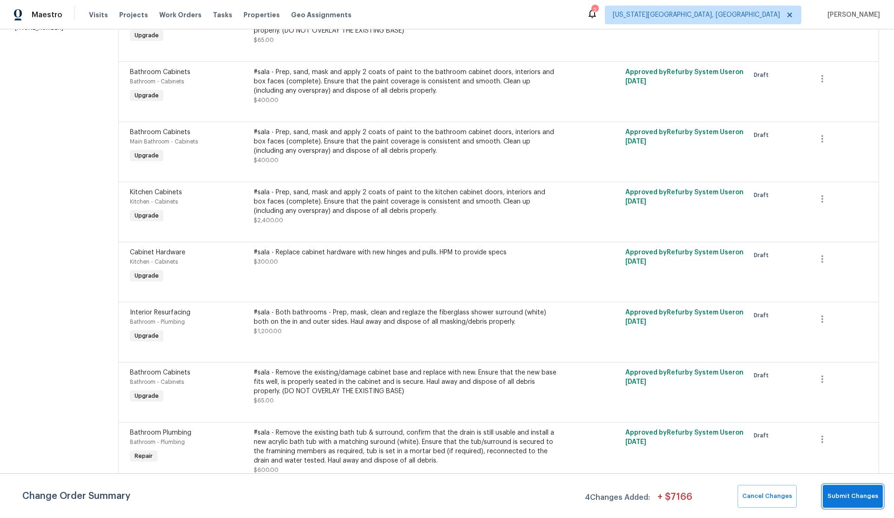
drag, startPoint x: 839, startPoint y: 498, endPoint x: 787, endPoint y: 477, distance: 56.4
click at [839, 498] on span "Submit Changes" at bounding box center [853, 496] width 51 height 11
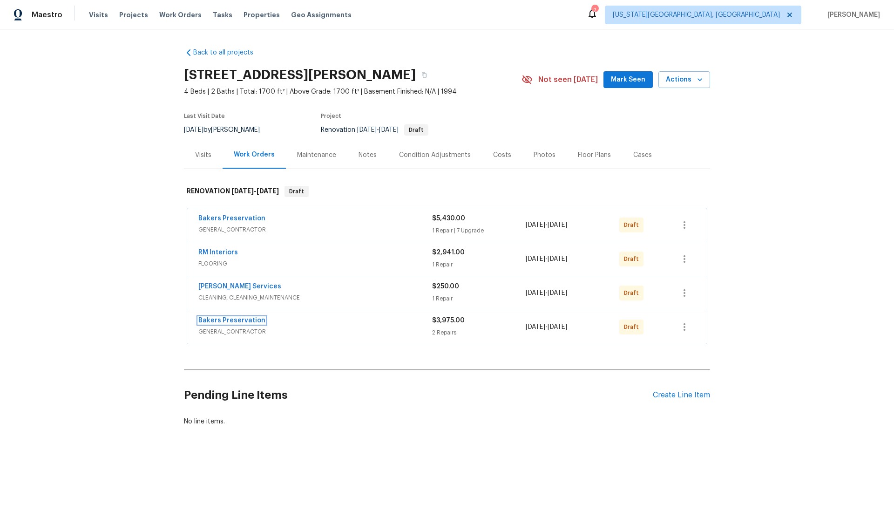
click at [238, 320] on link "Bakers Preservation" at bounding box center [231, 320] width 67 height 7
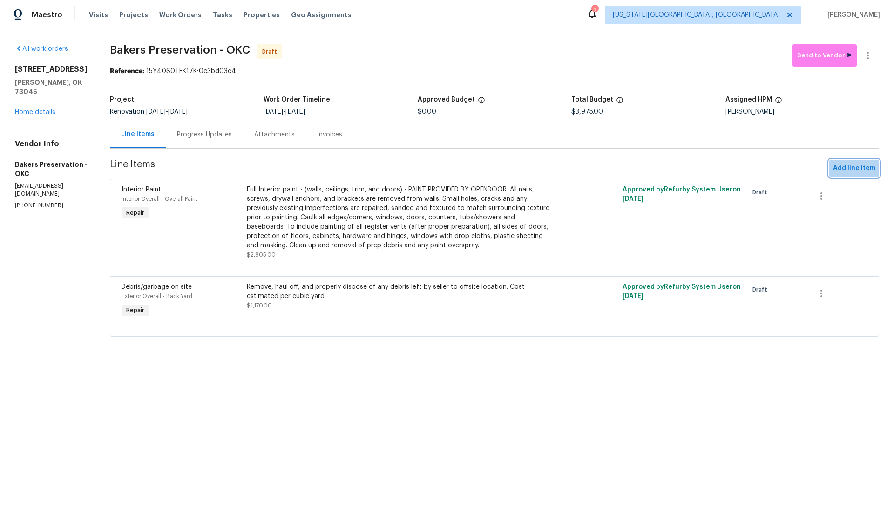
click at [848, 170] on span "Add line item" at bounding box center [854, 169] width 42 height 12
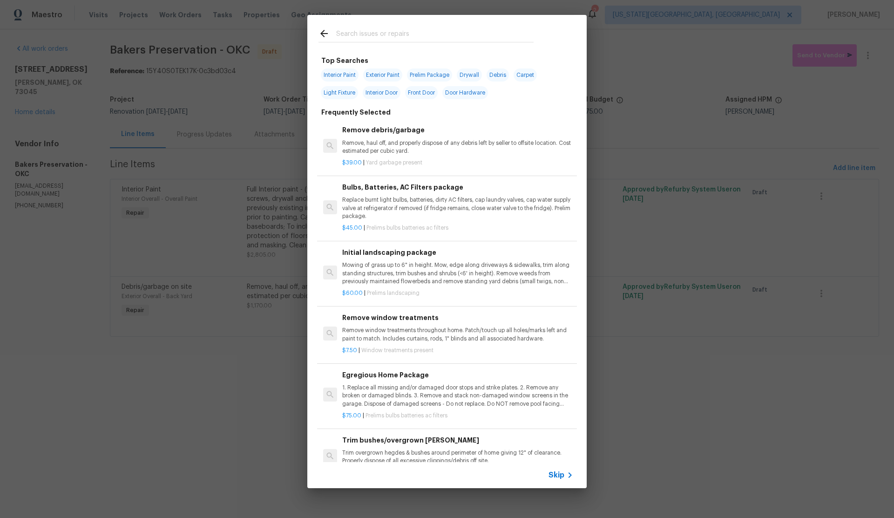
click at [349, 31] on input "text" at bounding box center [435, 35] width 198 height 14
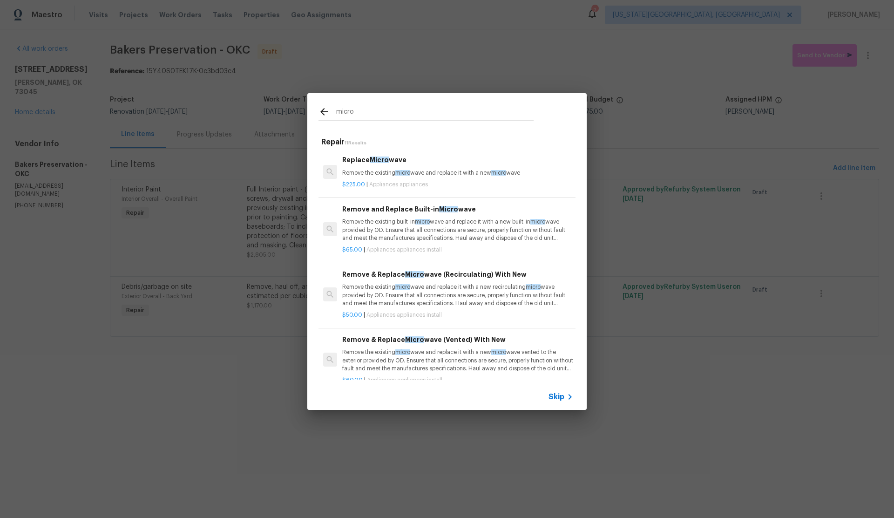
type input "micro"
click at [393, 170] on p "Remove the existing micro wave and replace it with a new micro wave" at bounding box center [457, 173] width 231 height 8
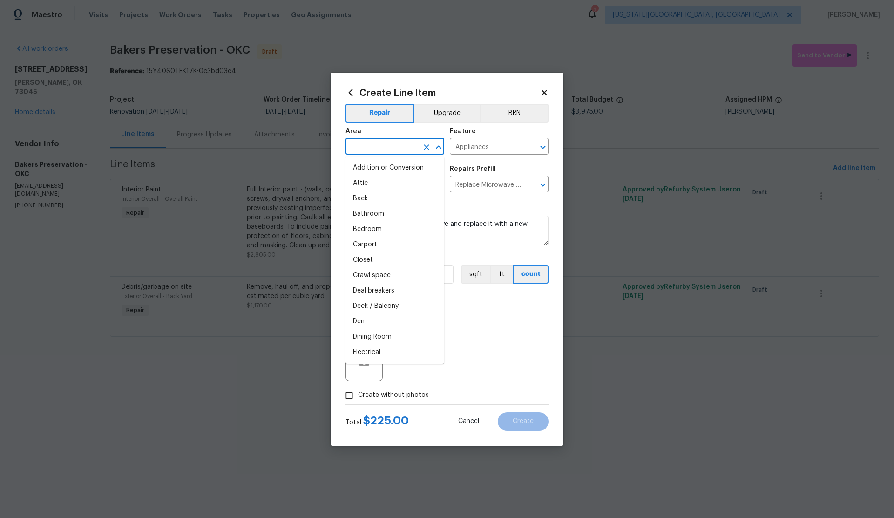
click at [382, 144] on input "text" at bounding box center [382, 147] width 73 height 14
type input "m"
type input "l"
click at [376, 165] on li "Kitchen" at bounding box center [395, 167] width 99 height 15
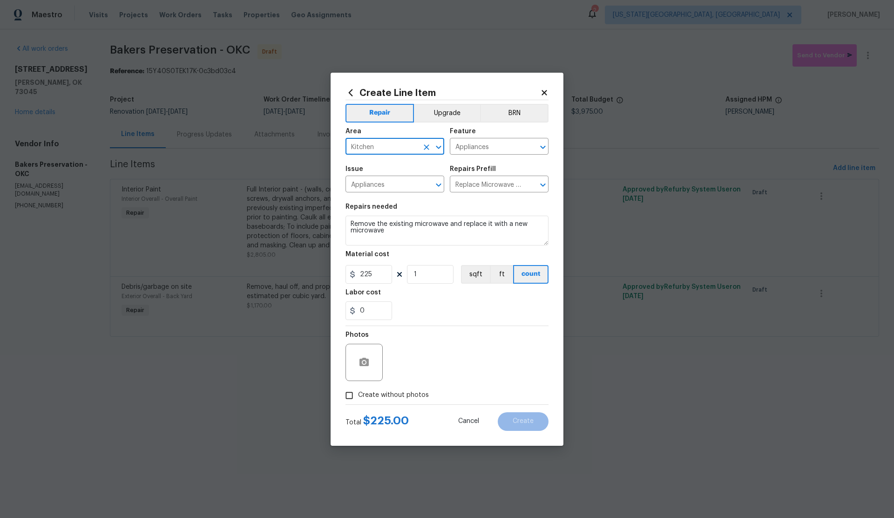
type input "Kitchen"
click at [353, 394] on input "Create without photos" at bounding box center [350, 396] width 18 height 18
checkbox input "true"
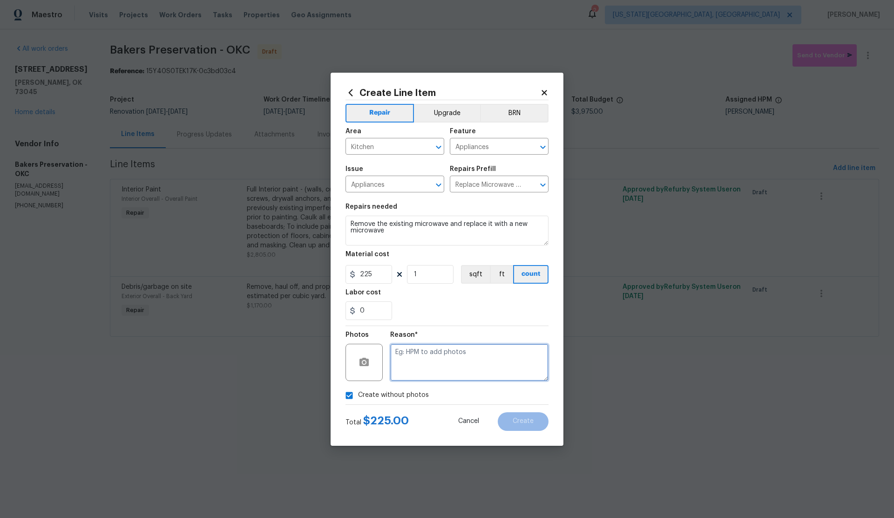
click at [421, 365] on textarea at bounding box center [469, 362] width 158 height 37
type textarea "."
click at [524, 418] on span "Create" at bounding box center [523, 421] width 21 height 7
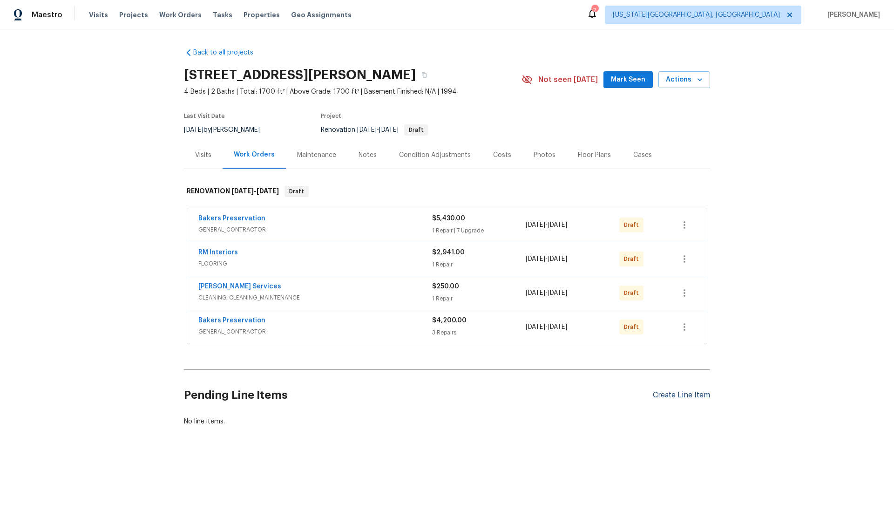
click at [670, 393] on div "Create Line Item" at bounding box center [681, 395] width 57 height 9
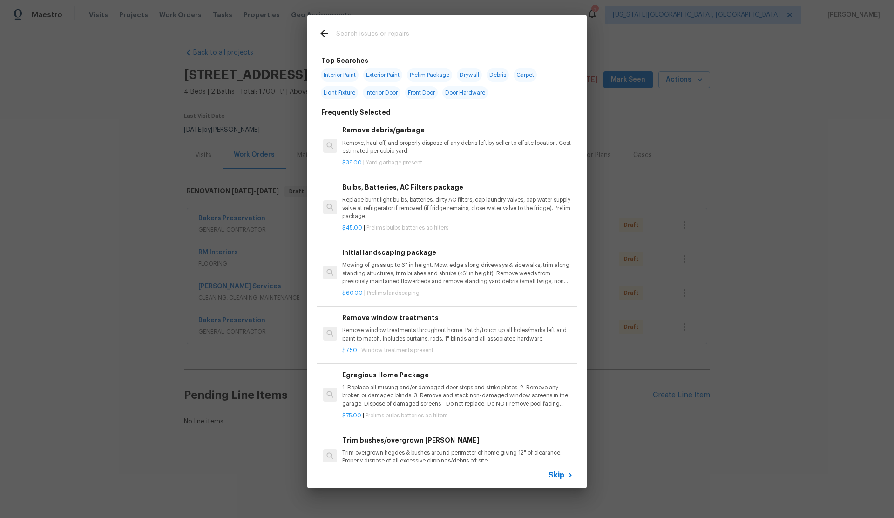
click at [556, 471] on span "Skip" at bounding box center [557, 475] width 16 height 9
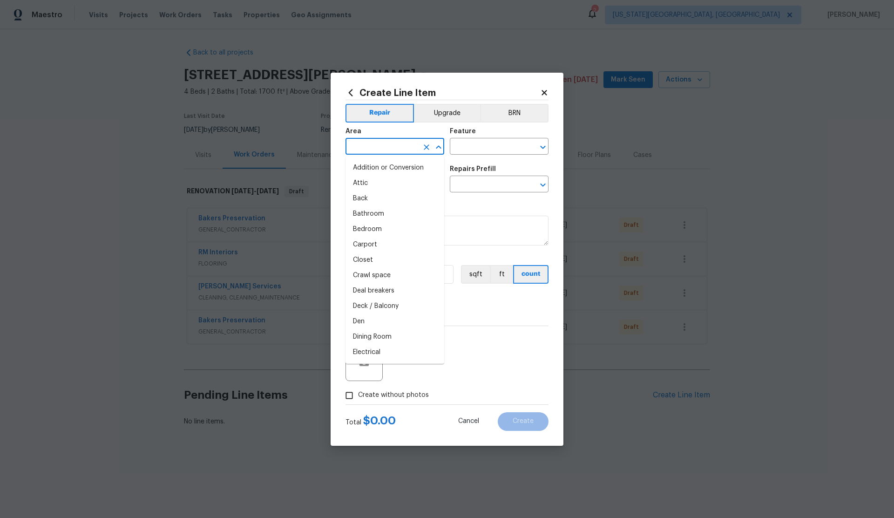
click at [367, 149] on input "text" at bounding box center [382, 147] width 73 height 14
drag, startPoint x: 363, startPoint y: 168, endPoint x: 378, endPoint y: 164, distance: 15.5
click at [368, 167] on li "Garage" at bounding box center [395, 167] width 99 height 15
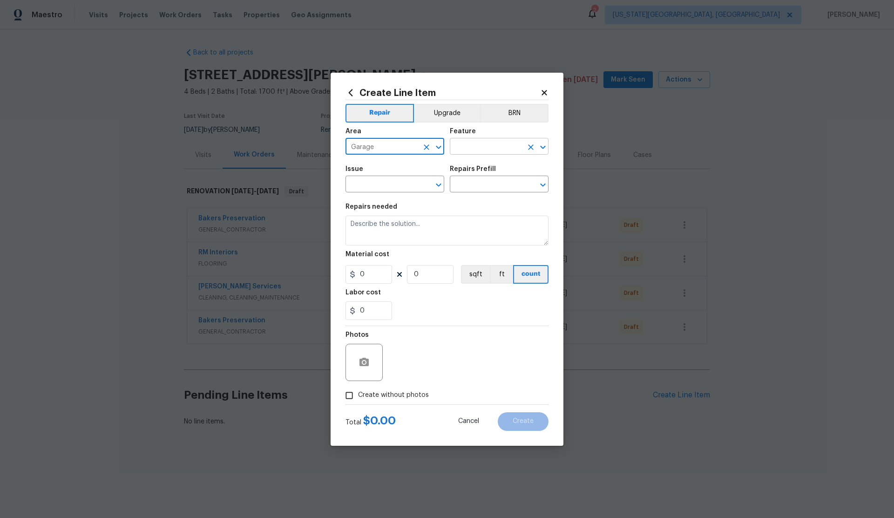
type input "Garage"
click at [472, 150] on input "text" at bounding box center [486, 147] width 73 height 14
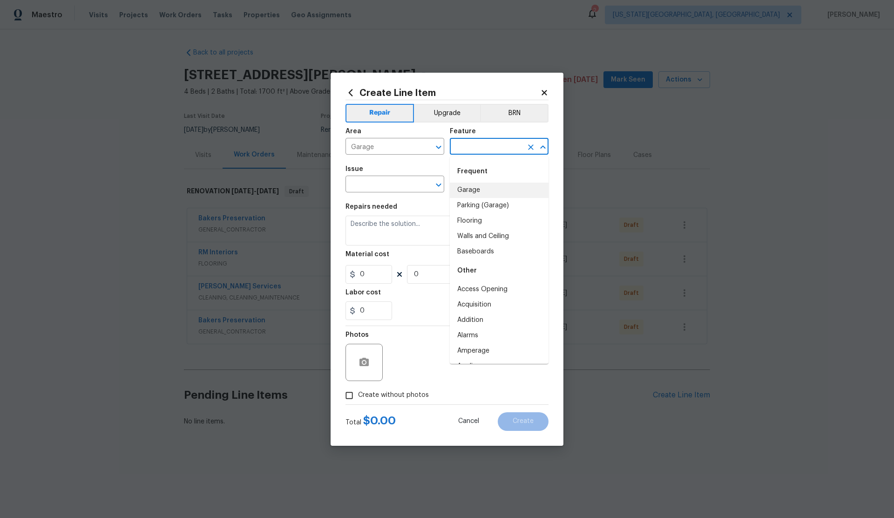
drag, startPoint x: 471, startPoint y: 189, endPoint x: 451, endPoint y: 192, distance: 20.4
click at [471, 189] on li "Garage" at bounding box center [499, 190] width 99 height 15
type input "Garage"
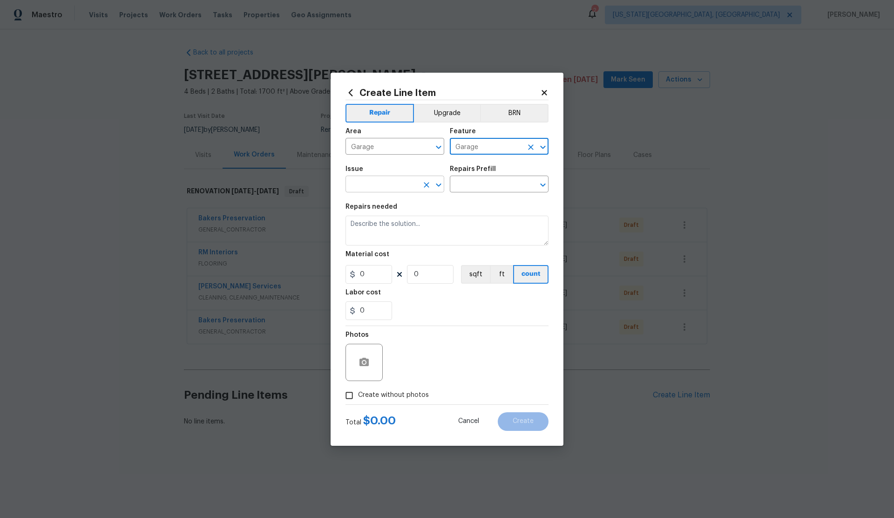
click at [375, 186] on input "text" at bounding box center [382, 185] width 73 height 14
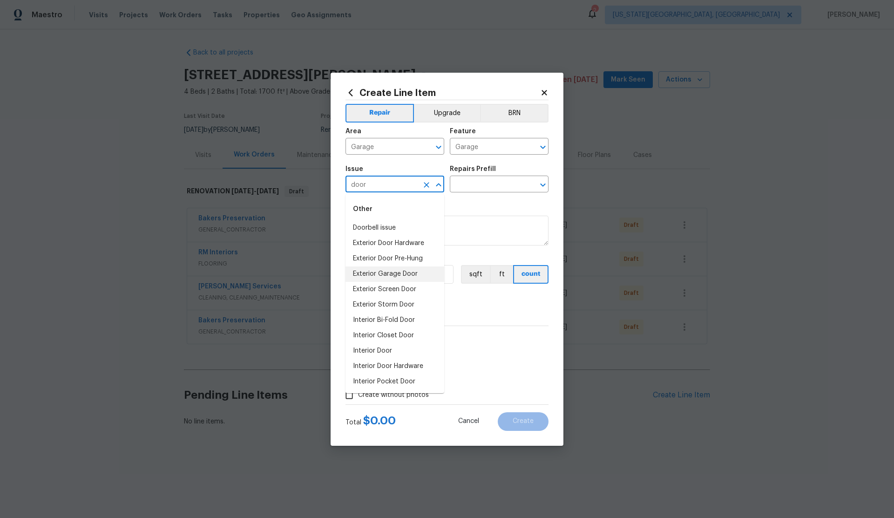
click at [390, 274] on li "Exterior Garage Door" at bounding box center [395, 273] width 99 height 15
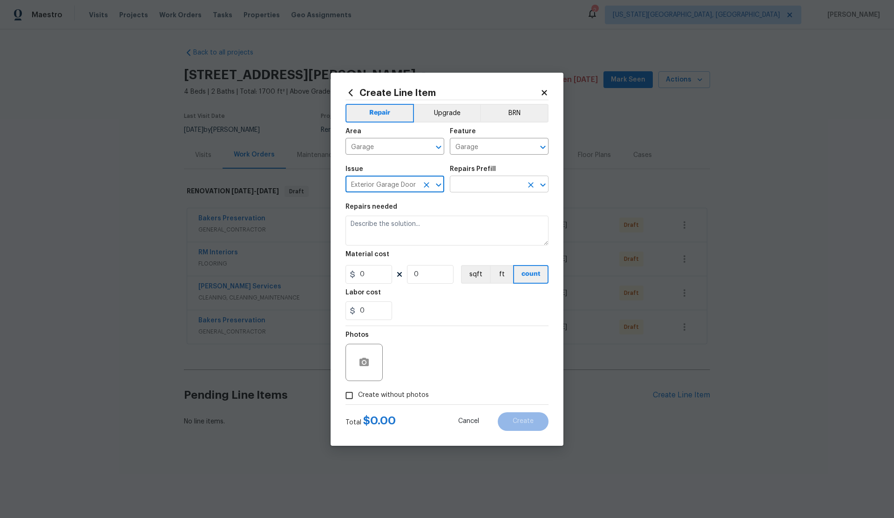
type input "Exterior Garage Door"
click at [468, 185] on input "text" at bounding box center [486, 185] width 73 height 14
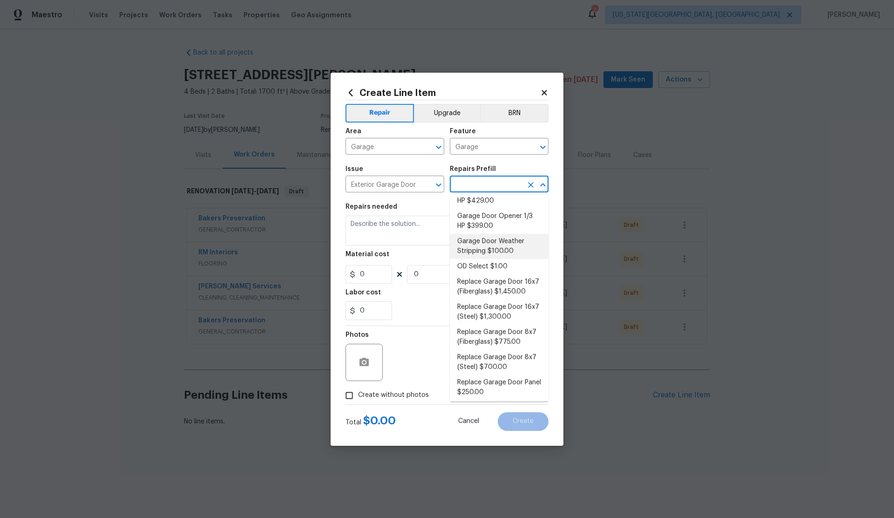
scroll to position [32, 0]
click at [496, 307] on li "Replace Garage Door 16x7 (Steel) $1,300.00" at bounding box center [499, 309] width 99 height 25
type input "Interior Door"
type input "Replace Garage Door 16x7 (Steel) $1,300.00"
type textarea "Remove the existing garage door and ALL of the existing hardware. Install new h…"
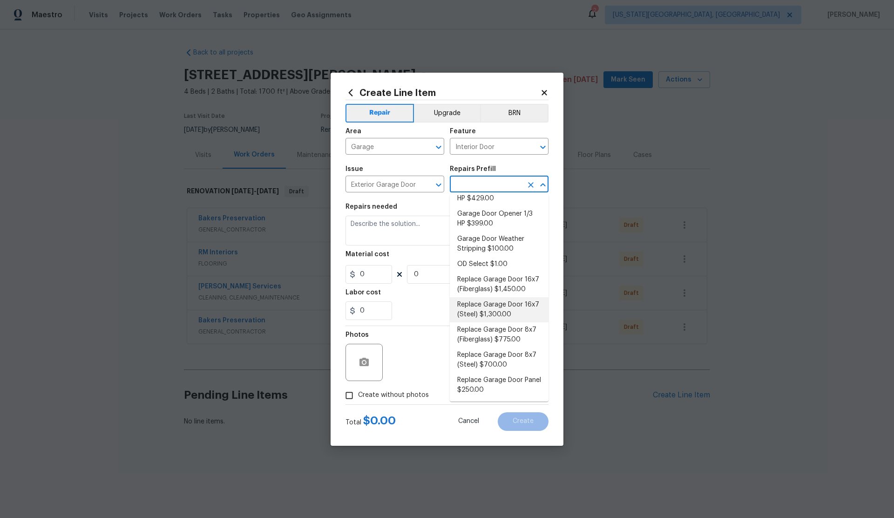
type input "1300"
type input "1"
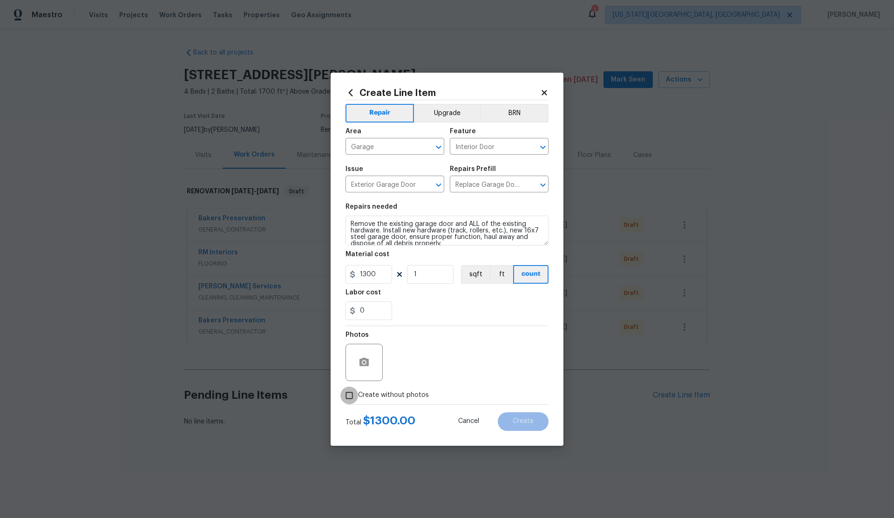
drag, startPoint x: 351, startPoint y: 395, endPoint x: 383, endPoint y: 382, distance: 34.9
click at [352, 395] on input "Create without photos" at bounding box center [350, 396] width 18 height 18
checkbox input "true"
click at [451, 367] on textarea at bounding box center [469, 362] width 158 height 37
type textarea "."
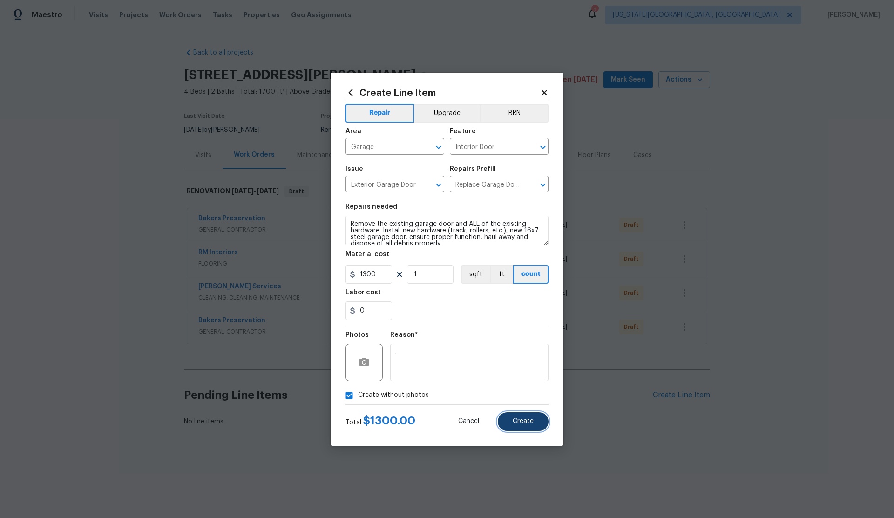
drag, startPoint x: 530, startPoint y: 416, endPoint x: 536, endPoint y: 415, distance: 6.7
click at [533, 416] on button "Create" at bounding box center [523, 421] width 51 height 19
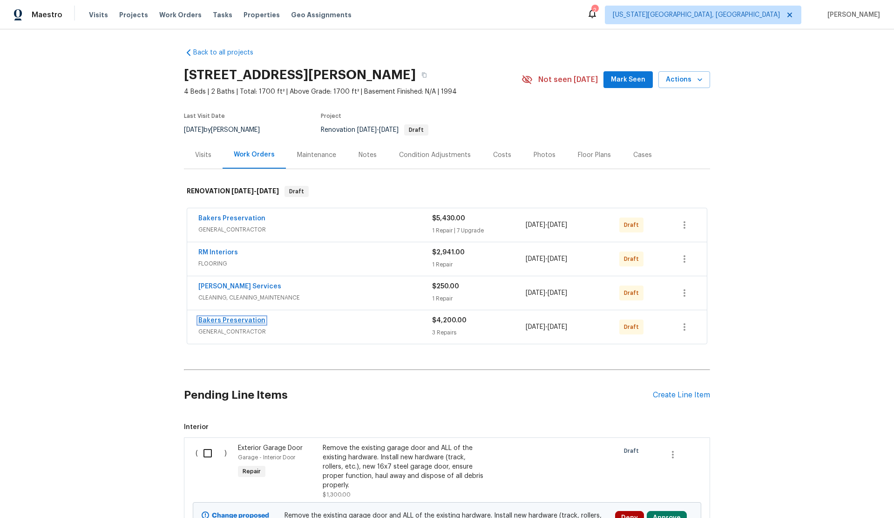
click at [248, 319] on link "Bakers Preservation" at bounding box center [231, 320] width 67 height 7
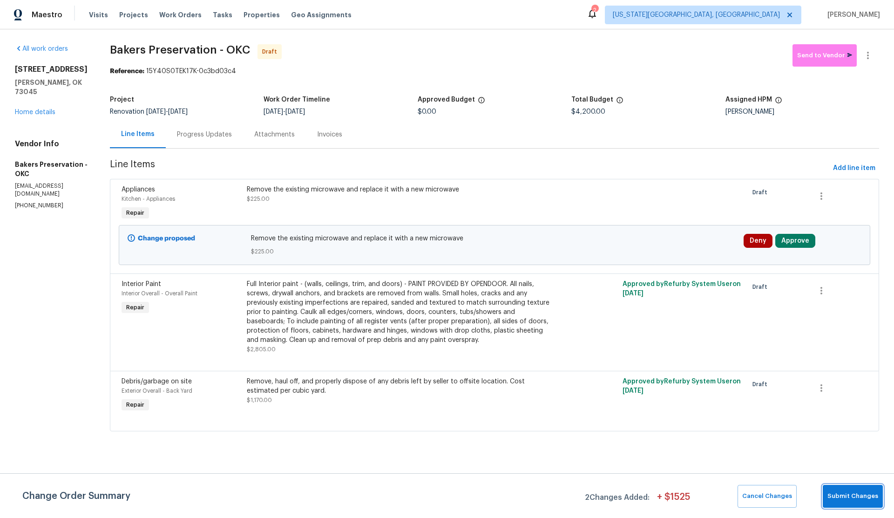
drag, startPoint x: 843, startPoint y: 492, endPoint x: 834, endPoint y: 491, distance: 9.0
click at [843, 492] on span "Submit Changes" at bounding box center [853, 496] width 51 height 11
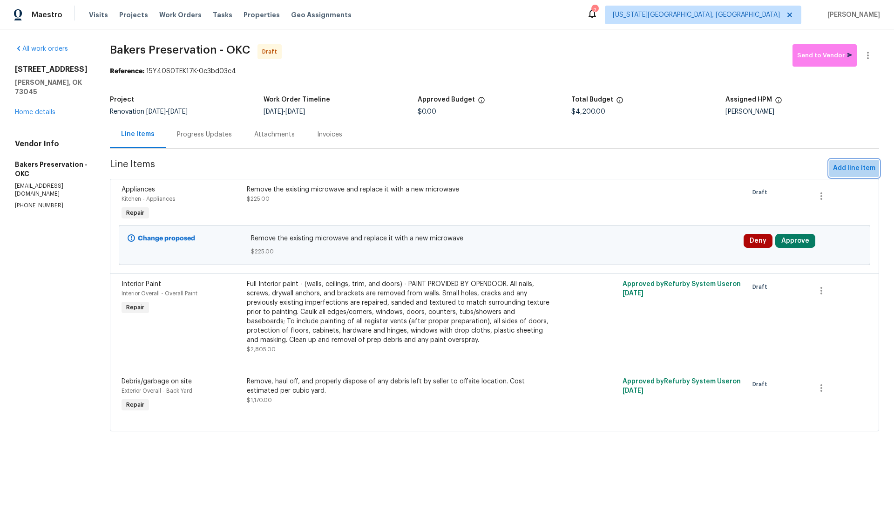
click at [856, 166] on span "Add line item" at bounding box center [854, 169] width 42 height 12
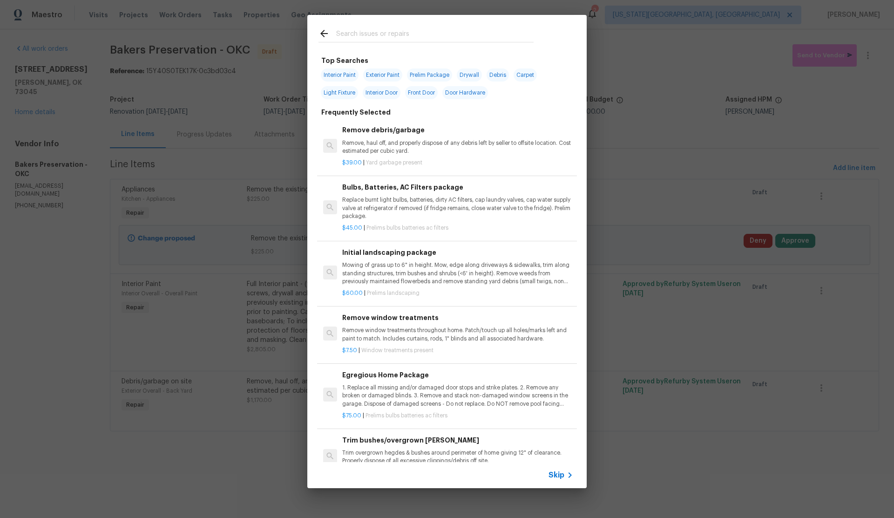
click at [560, 471] on span "Skip" at bounding box center [557, 475] width 16 height 9
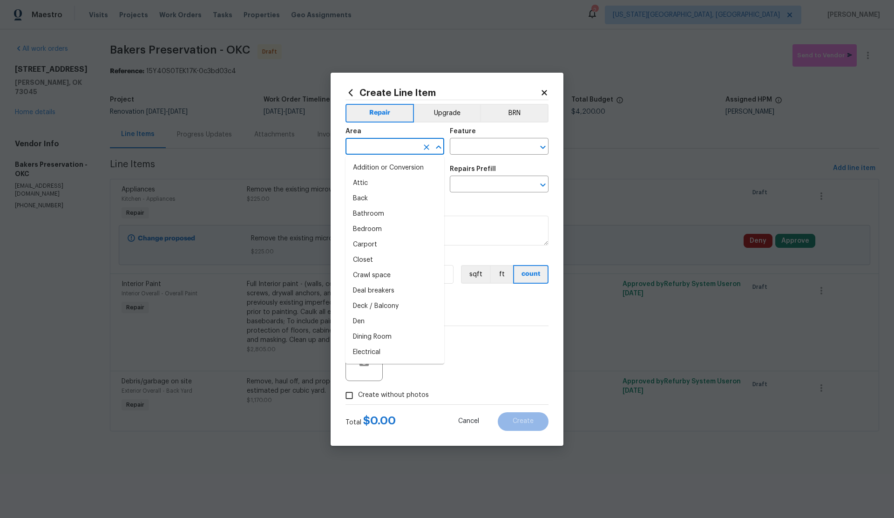
click at [373, 146] on input "text" at bounding box center [382, 147] width 73 height 14
drag, startPoint x: 364, startPoint y: 164, endPoint x: 369, endPoint y: 163, distance: 5.3
click at [366, 164] on li "Attic" at bounding box center [395, 167] width 99 height 15
type input "Attic"
click at [469, 147] on input "text" at bounding box center [486, 147] width 73 height 14
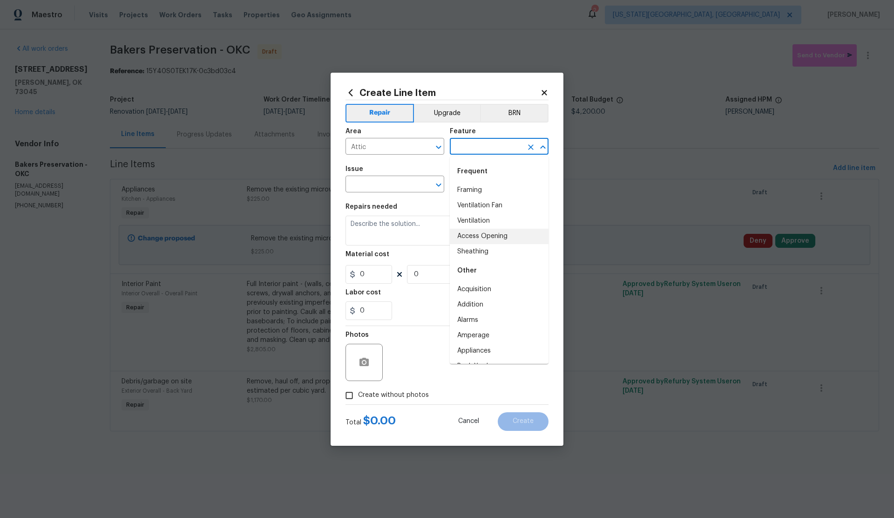
click at [480, 233] on li "Access Opening" at bounding box center [499, 236] width 99 height 15
type input "Access Opening"
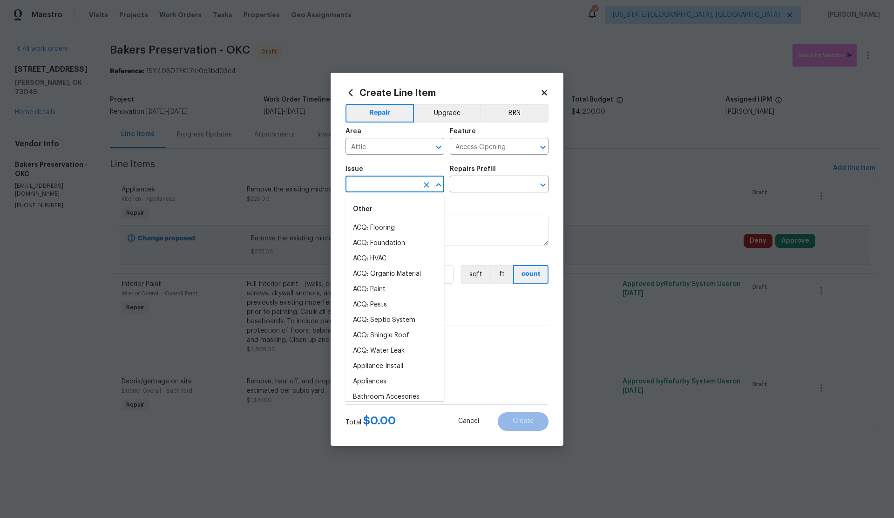
click at [367, 179] on input "text" at bounding box center [382, 185] width 73 height 14
type input "atti"
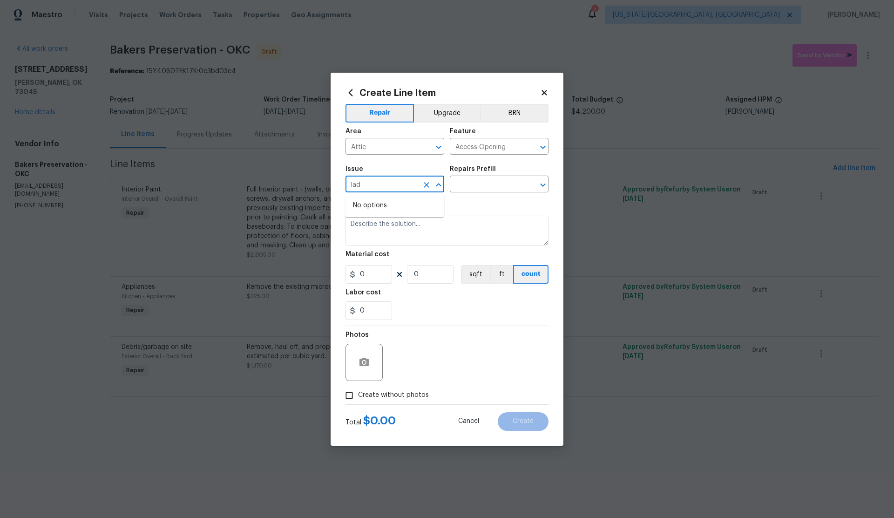
type input "ladd"
type input "l"
type input "s"
type input "b"
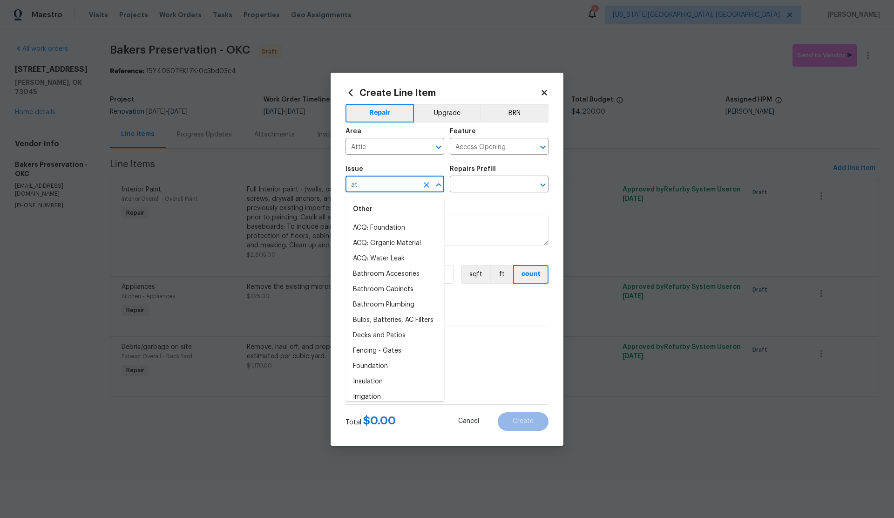
type input "a"
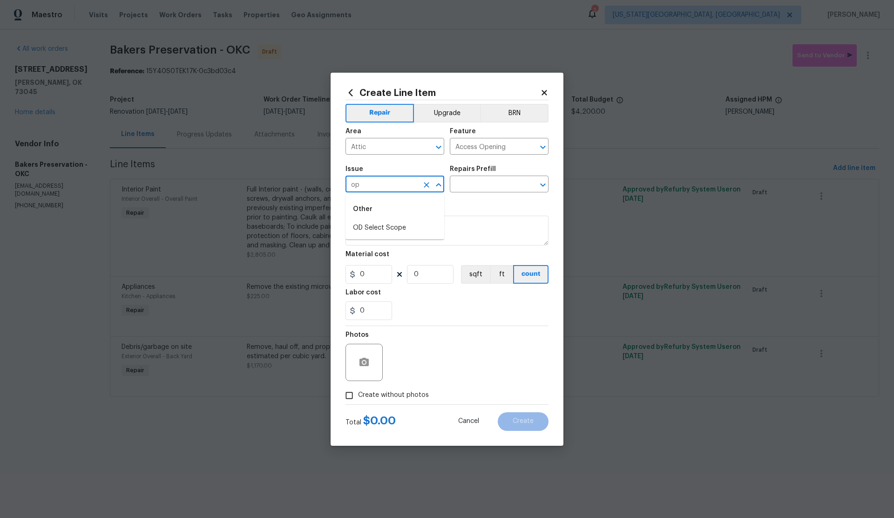
type input "o"
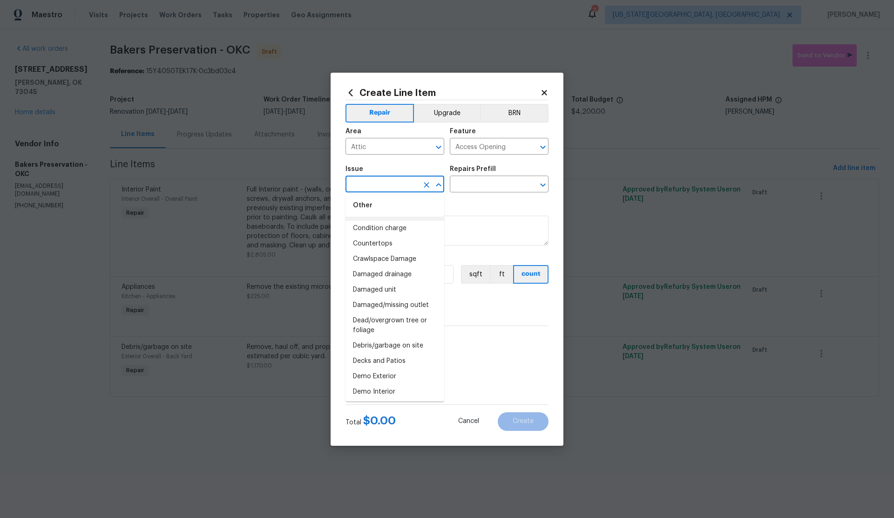
scroll to position [299, 0]
click at [385, 279] on li "Damaged unit" at bounding box center [395, 282] width 99 height 15
type input "Damaged unit"
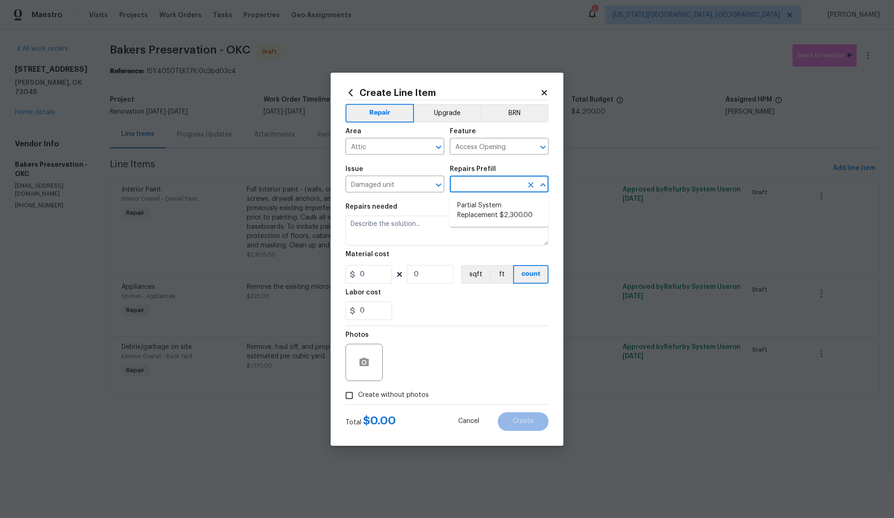
click at [479, 183] on input "text" at bounding box center [486, 185] width 73 height 14
drag, startPoint x: 427, startPoint y: 182, endPoint x: 404, endPoint y: 188, distance: 24.0
click at [427, 182] on icon "Clear" at bounding box center [426, 184] width 9 height 9
click at [383, 185] on input "text" at bounding box center [382, 185] width 73 height 14
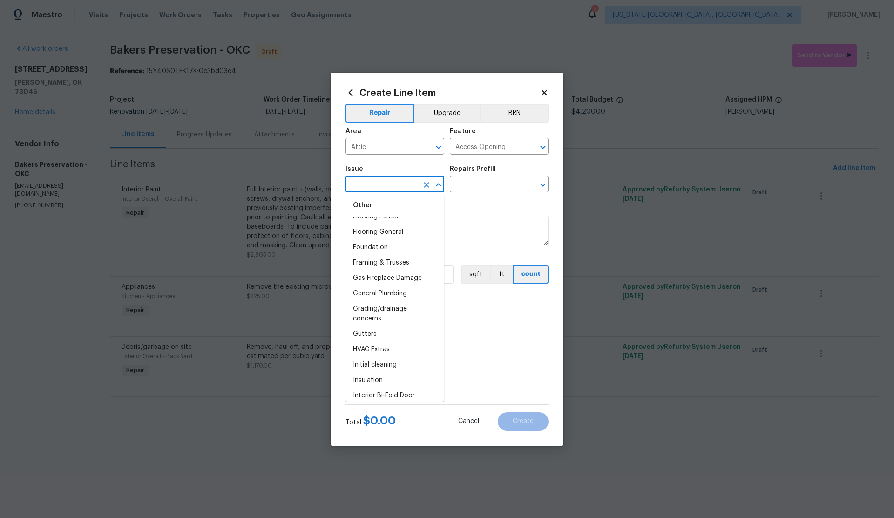
scroll to position [728, 0]
click at [390, 257] on li "Framing & Trusses" at bounding box center [395, 257] width 99 height 15
type input "Framing & Trusses"
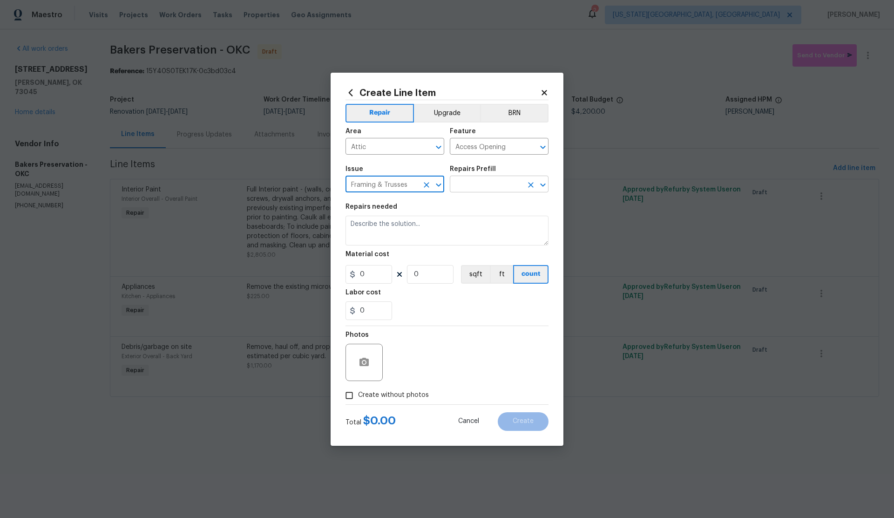
click at [462, 185] on input "text" at bounding box center [486, 185] width 73 height 14
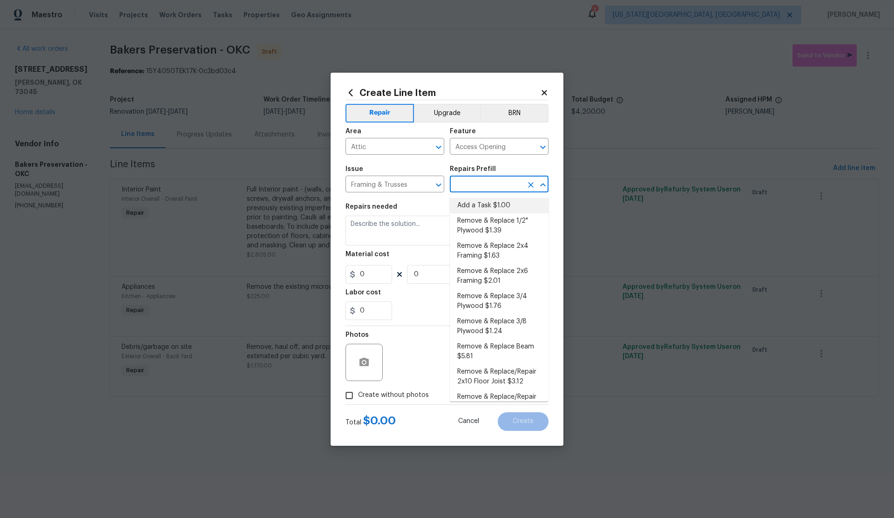
click at [484, 205] on li "Add a Task $1.00" at bounding box center [499, 205] width 99 height 15
type input "Framing"
type input "Add a Task $1.00"
type textarea "HPM to detail"
type input "1"
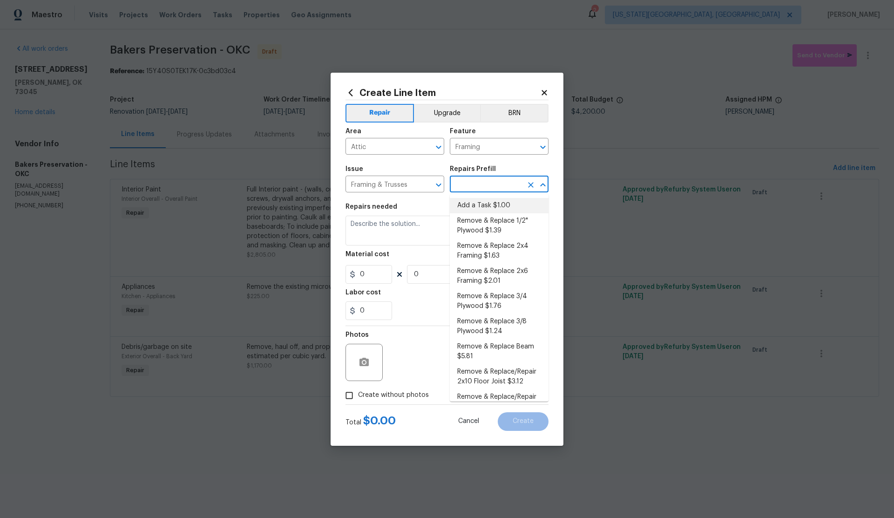
type input "1"
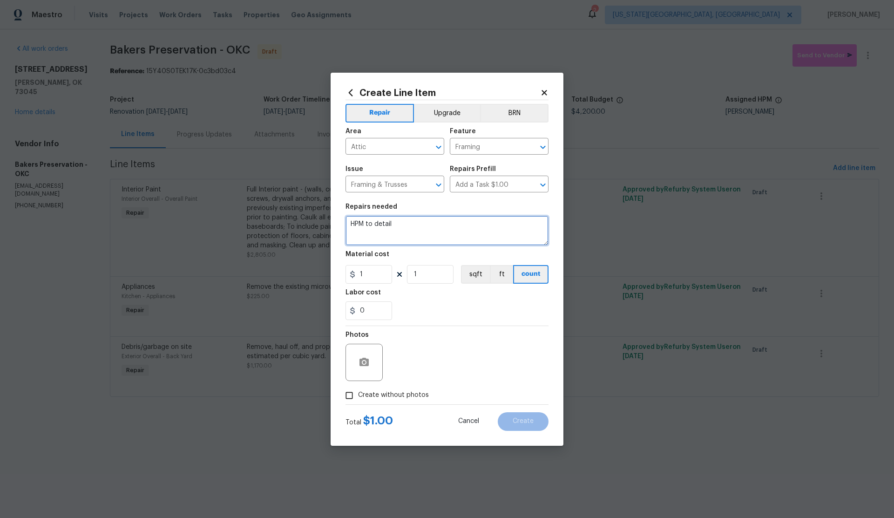
drag, startPoint x: 396, startPoint y: 224, endPoint x: 295, endPoint y: 227, distance: 100.2
click at [295, 227] on div "Create Line Item Repair Upgrade BRN Area Attic ​ Feature Framing ​ Issue Framin…" at bounding box center [447, 259] width 894 height 518
type textarea "Replace broken attic access ladder"
drag, startPoint x: 372, startPoint y: 273, endPoint x: 341, endPoint y: 276, distance: 31.4
click at [341, 276] on div "Create Line Item Repair Upgrade BRN Area Attic ​ Feature Framing ​ Issue Framin…" at bounding box center [447, 259] width 233 height 373
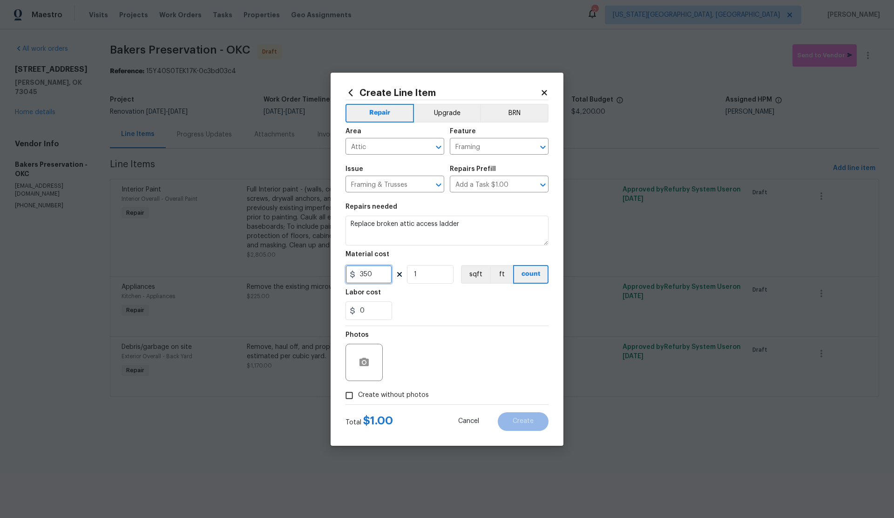
type input "350"
drag, startPoint x: 353, startPoint y: 396, endPoint x: 392, endPoint y: 380, distance: 42.6
click at [365, 392] on label "Create without photos" at bounding box center [385, 396] width 89 height 18
drag, startPoint x: 365, startPoint y: 391, endPoint x: 424, endPoint y: 367, distance: 63.8
click at [368, 390] on label "Create without photos" at bounding box center [385, 396] width 89 height 18
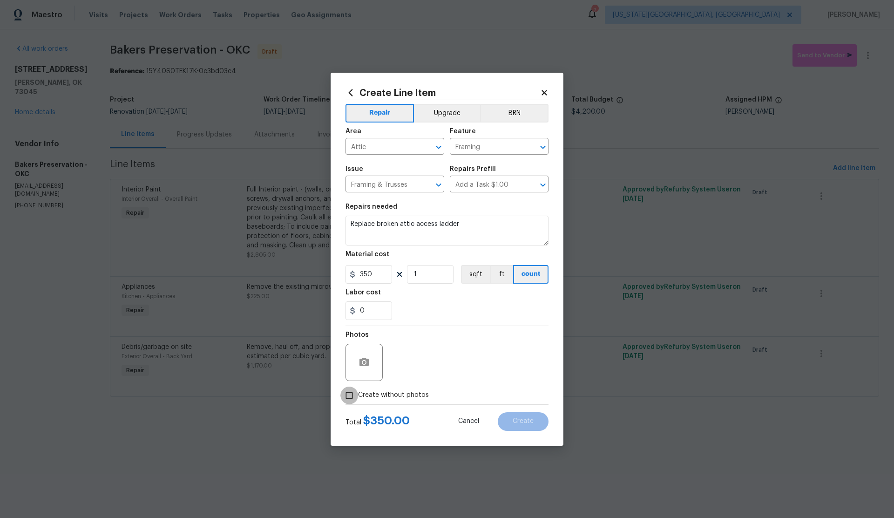
drag, startPoint x: 351, startPoint y: 396, endPoint x: 367, endPoint y: 392, distance: 15.8
click at [352, 396] on input "Create without photos" at bounding box center [350, 396] width 18 height 18
checkbox input "true"
click at [441, 363] on textarea at bounding box center [469, 362] width 158 height 37
type textarea ","
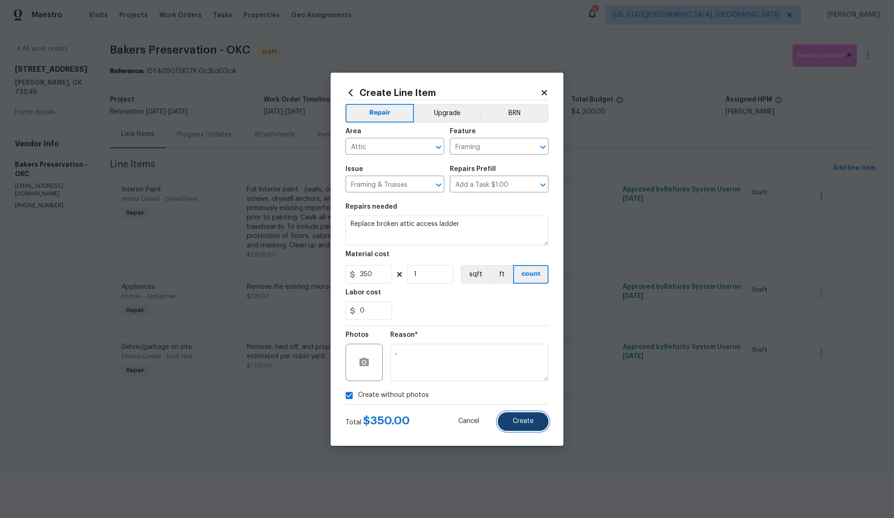
click at [530, 422] on span "Create" at bounding box center [523, 421] width 21 height 7
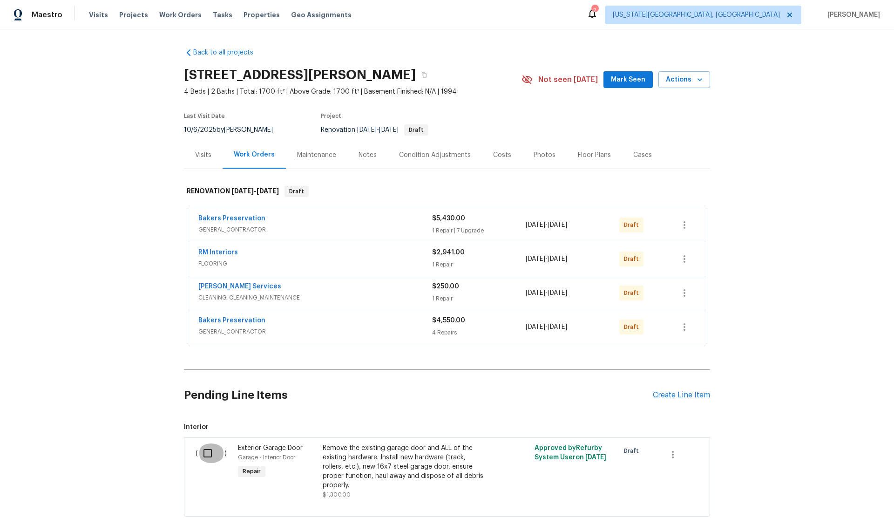
scroll to position [2, 0]
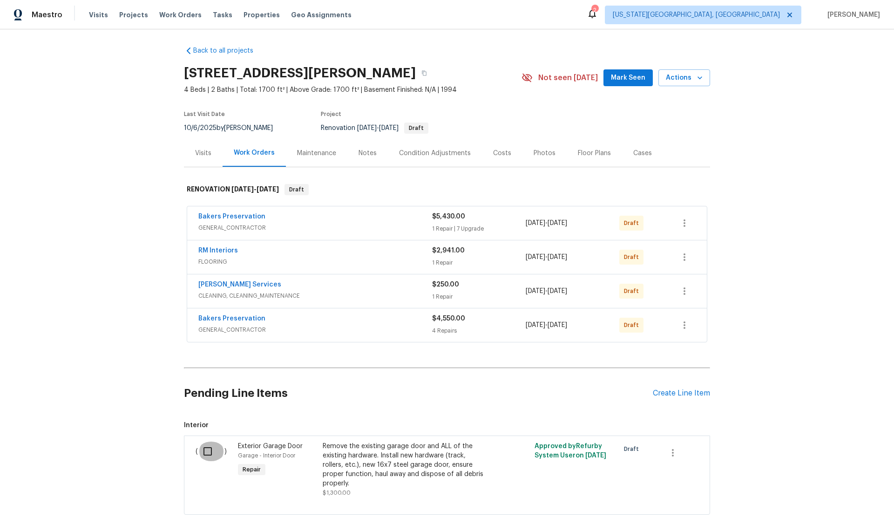
drag, startPoint x: 208, startPoint y: 453, endPoint x: 288, endPoint y: 435, distance: 82.6
click at [215, 451] on input "checkbox" at bounding box center [211, 452] width 27 height 20
checkbox input "true"
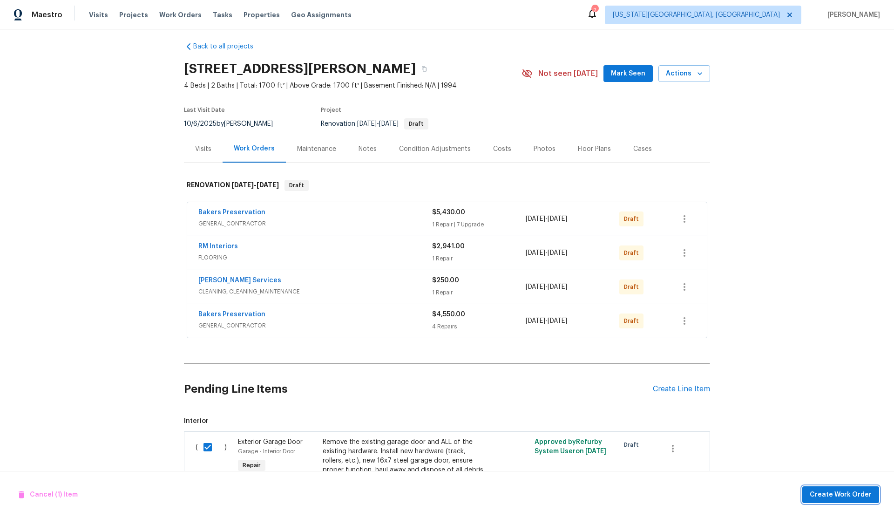
click at [829, 491] on span "Create Work Order" at bounding box center [841, 495] width 62 height 12
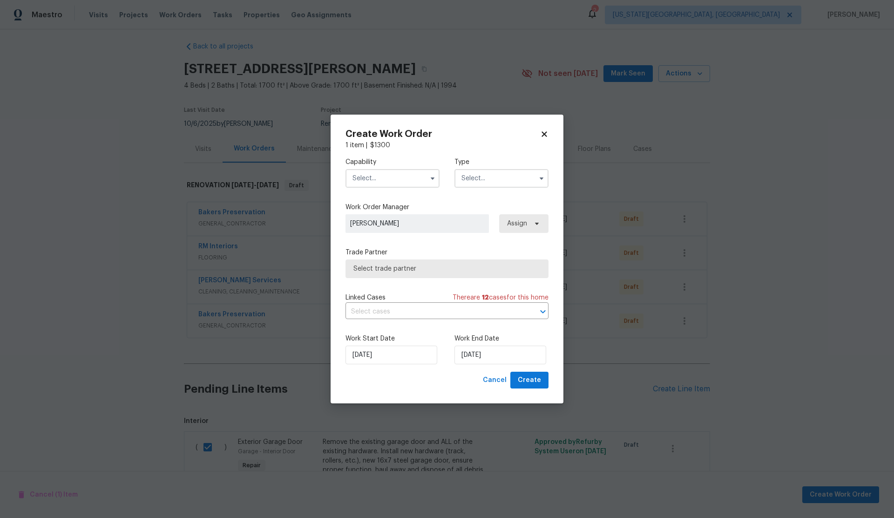
click at [368, 178] on input "text" at bounding box center [393, 178] width 94 height 19
click at [375, 225] on span "Garage Door" at bounding box center [375, 224] width 40 height 7
type input "Garage Door"
click at [480, 181] on input "text" at bounding box center [502, 178] width 94 height 19
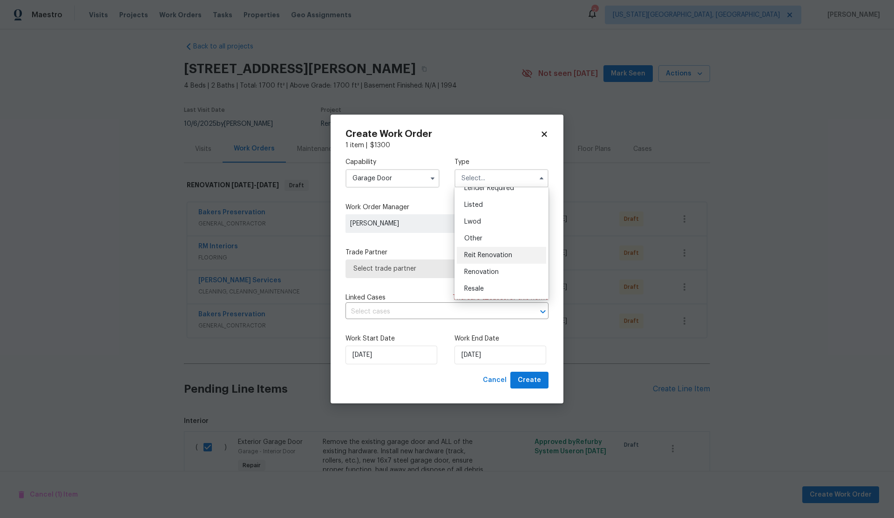
scroll to position [84, 0]
click at [485, 262] on span "Renovation" at bounding box center [481, 265] width 34 height 7
type input "Renovation"
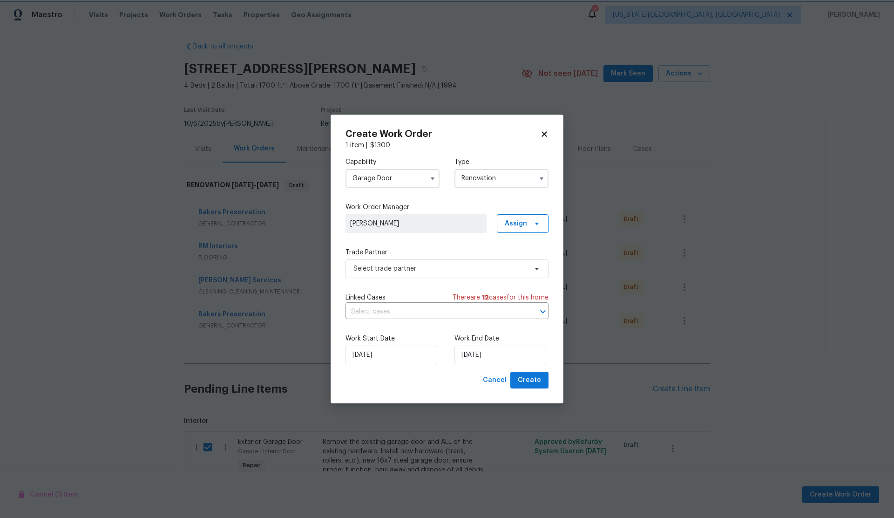
scroll to position [0, 0]
click at [458, 266] on span "Select trade partner" at bounding box center [441, 268] width 174 height 9
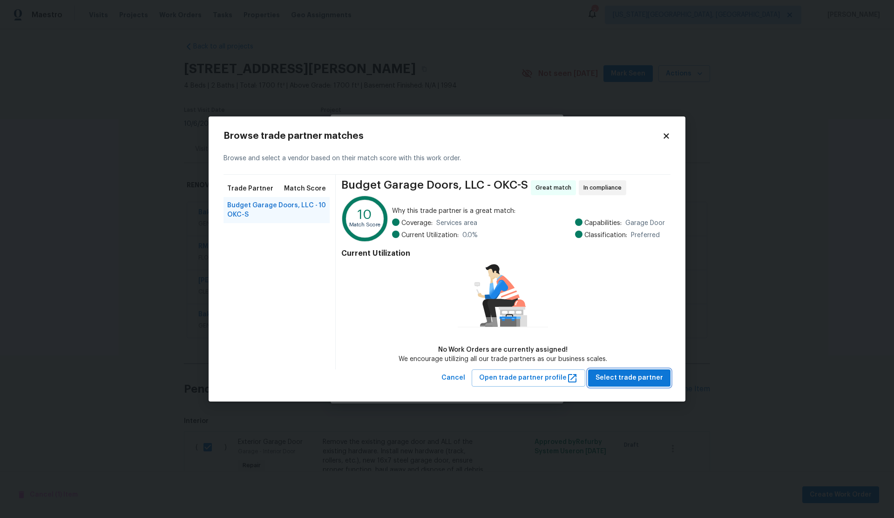
click at [631, 380] on span "Select trade partner" at bounding box center [630, 378] width 68 height 12
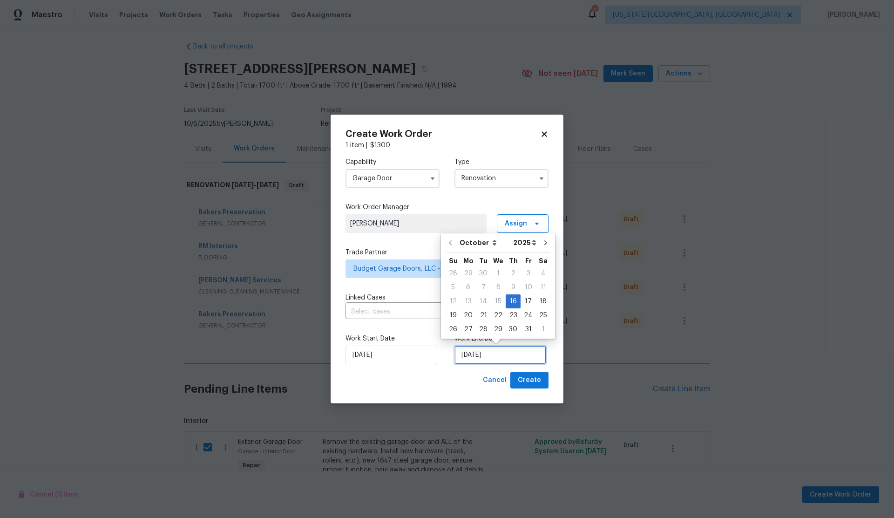
click at [500, 355] on input "[DATE]" at bounding box center [501, 355] width 92 height 19
click at [525, 327] on div "31" at bounding box center [528, 329] width 15 height 13
type input "[DATE]"
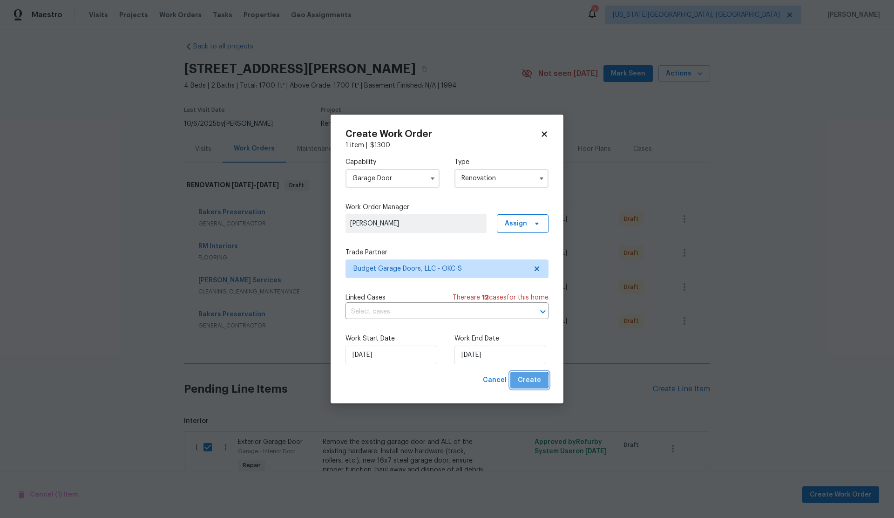
click at [530, 381] on span "Create" at bounding box center [529, 381] width 23 height 12
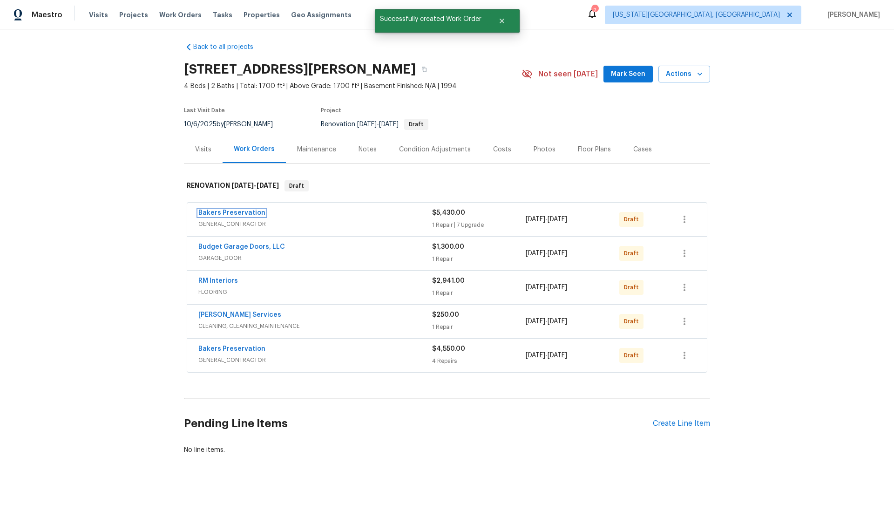
click at [235, 214] on link "Bakers Preservation" at bounding box center [231, 213] width 67 height 7
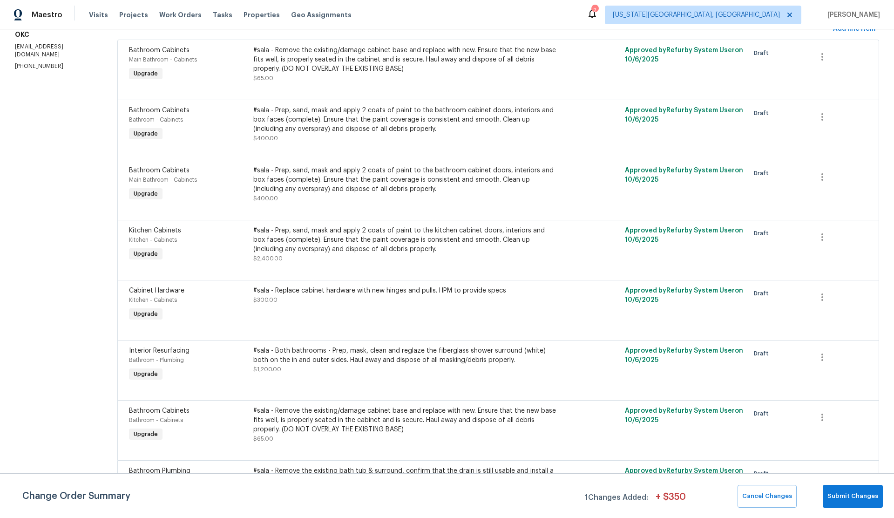
scroll to position [178, 0]
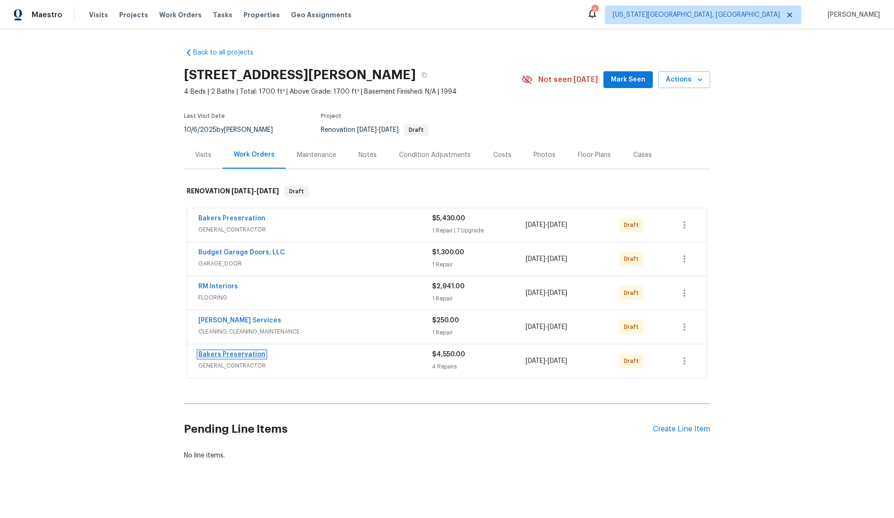
click at [239, 352] on link "Bakers Preservation" at bounding box center [231, 354] width 67 height 7
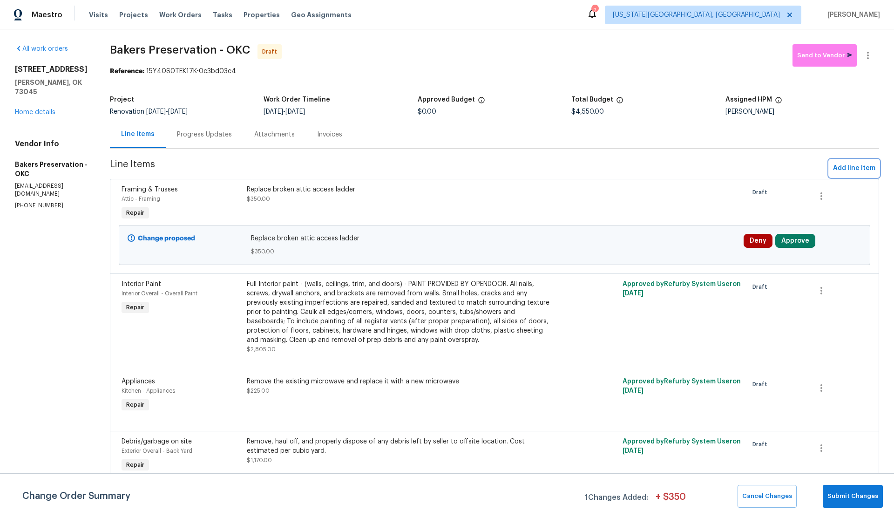
click at [839, 167] on span "Add line item" at bounding box center [854, 169] width 42 height 12
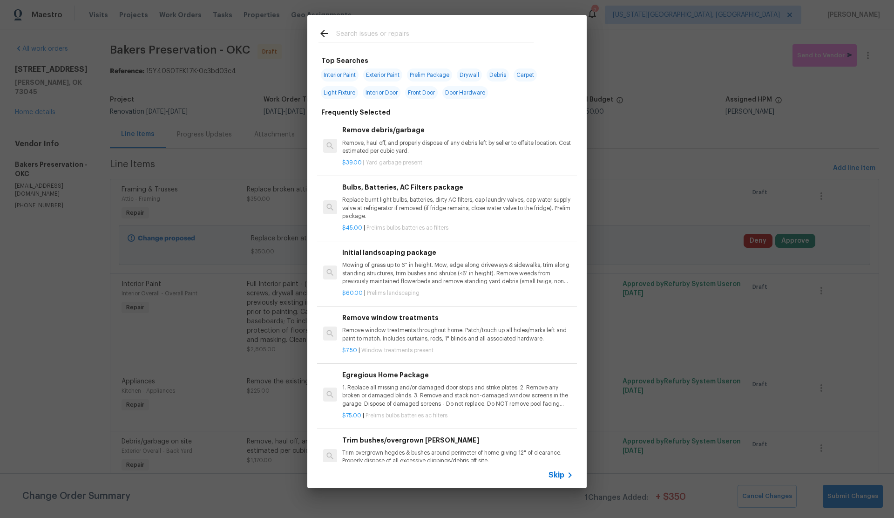
click at [554, 472] on span "Skip" at bounding box center [557, 475] width 16 height 9
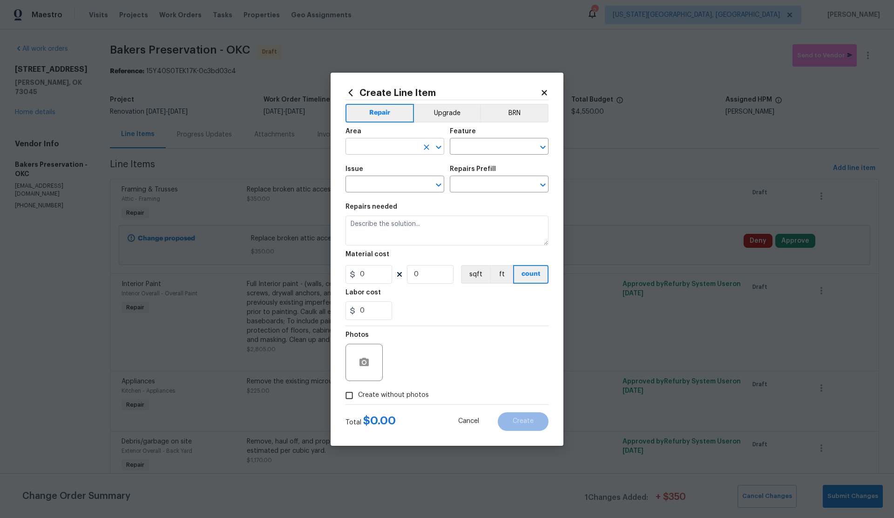
click at [380, 144] on input "text" at bounding box center [382, 147] width 73 height 14
drag, startPoint x: 383, startPoint y: 183, endPoint x: 440, endPoint y: 163, distance: 60.3
click at [387, 182] on li "Interior Overall" at bounding box center [395, 183] width 99 height 15
type input "Interior Overall"
click at [462, 150] on input "text" at bounding box center [486, 147] width 73 height 14
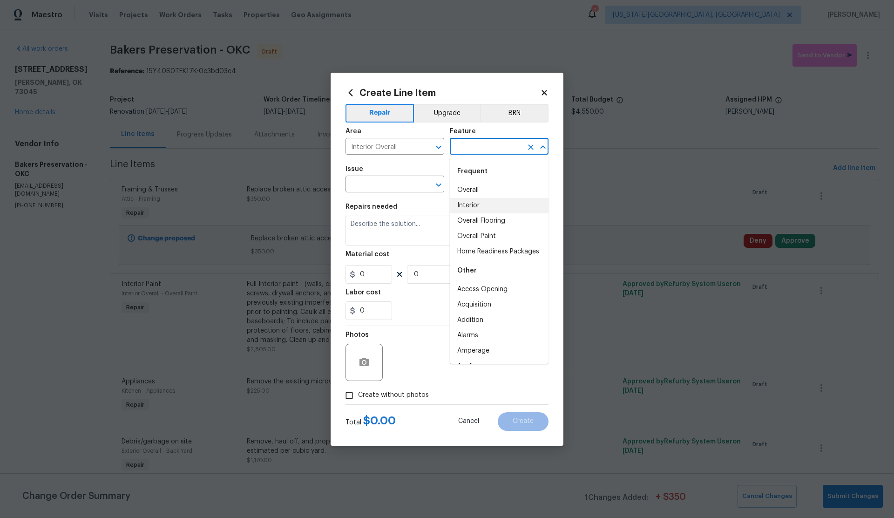
drag, startPoint x: 476, startPoint y: 205, endPoint x: 400, endPoint y: 195, distance: 76.6
click at [468, 205] on li "Interior" at bounding box center [499, 205] width 99 height 15
type input "Interior"
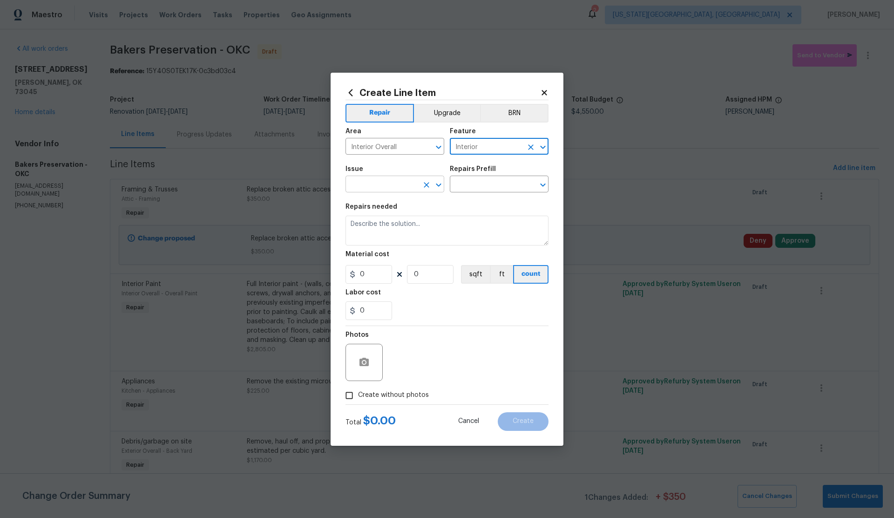
click at [376, 185] on input "text" at bounding box center [382, 185] width 73 height 14
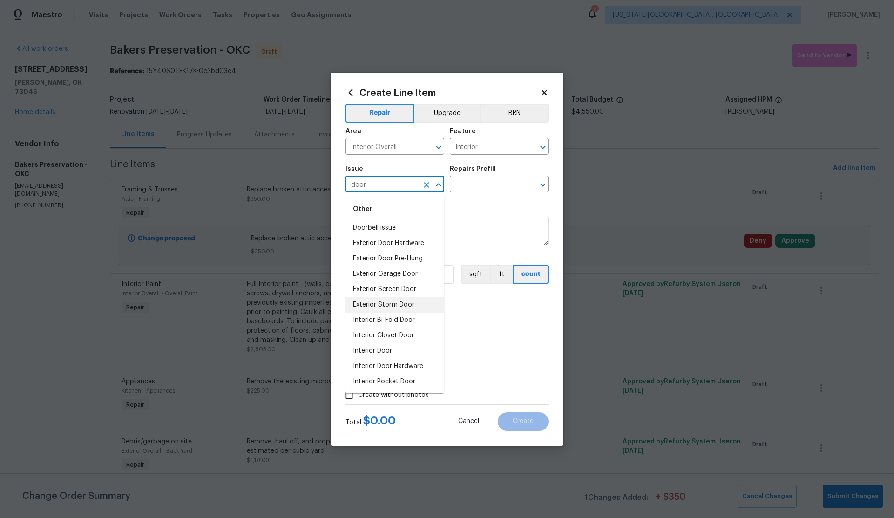
click at [382, 304] on li "Exterior Storm Door" at bounding box center [395, 304] width 99 height 15
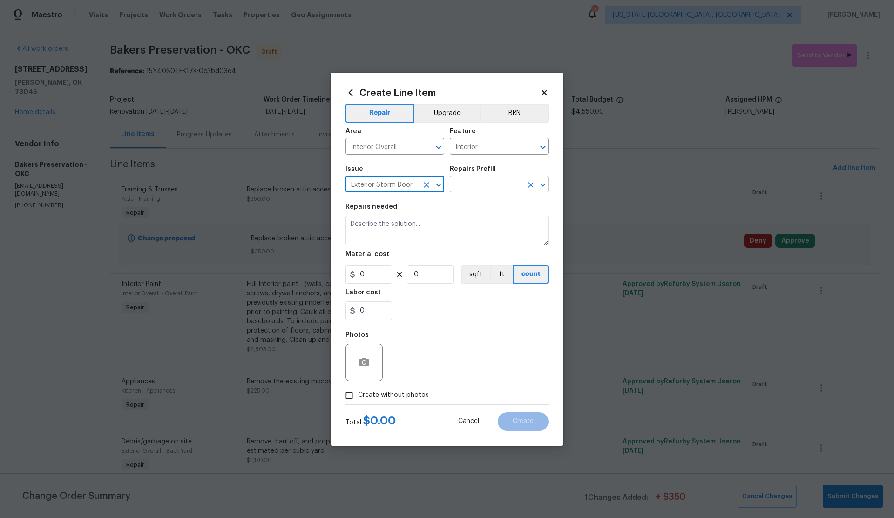
type input "Exterior Storm Door"
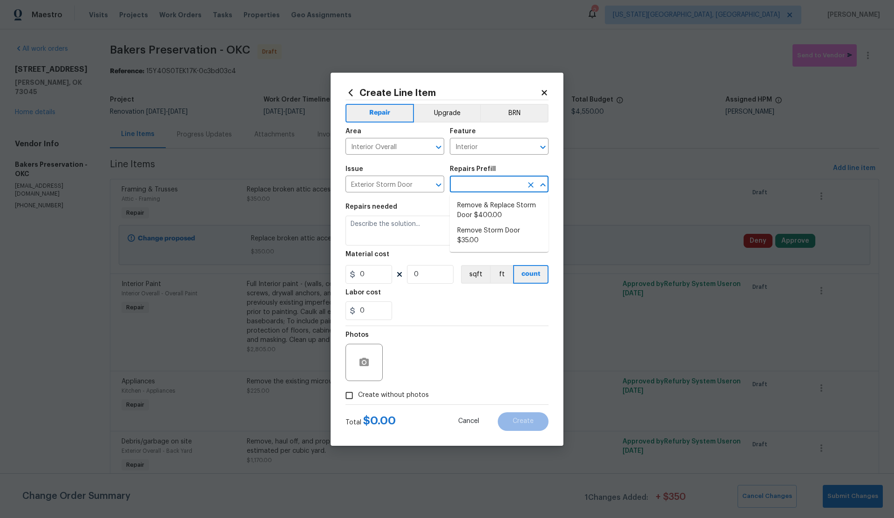
drag, startPoint x: 479, startPoint y: 187, endPoint x: 485, endPoint y: 198, distance: 12.5
click at [479, 187] on input "text" at bounding box center [486, 185] width 73 height 14
drag, startPoint x: 430, startPoint y: 184, endPoint x: 416, endPoint y: 184, distance: 13.1
click at [425, 184] on icon "Clear" at bounding box center [426, 184] width 9 height 9
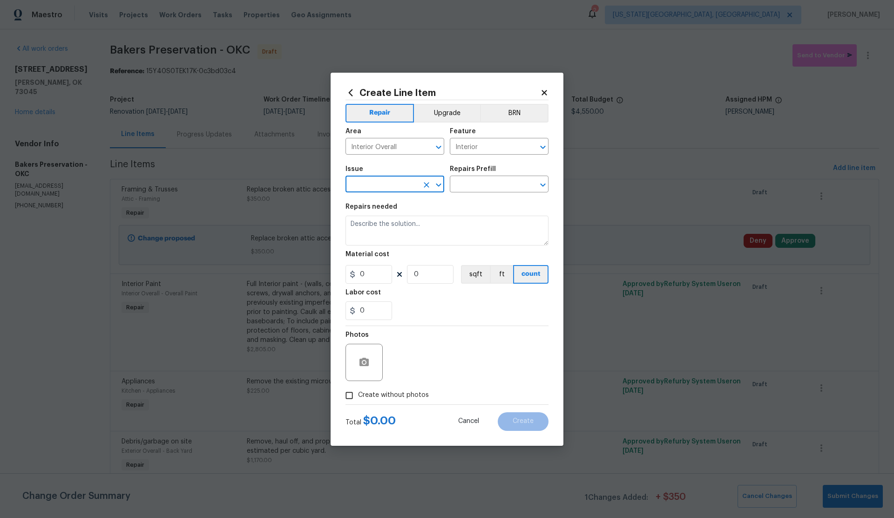
click at [384, 184] on input "text" at bounding box center [382, 185] width 73 height 14
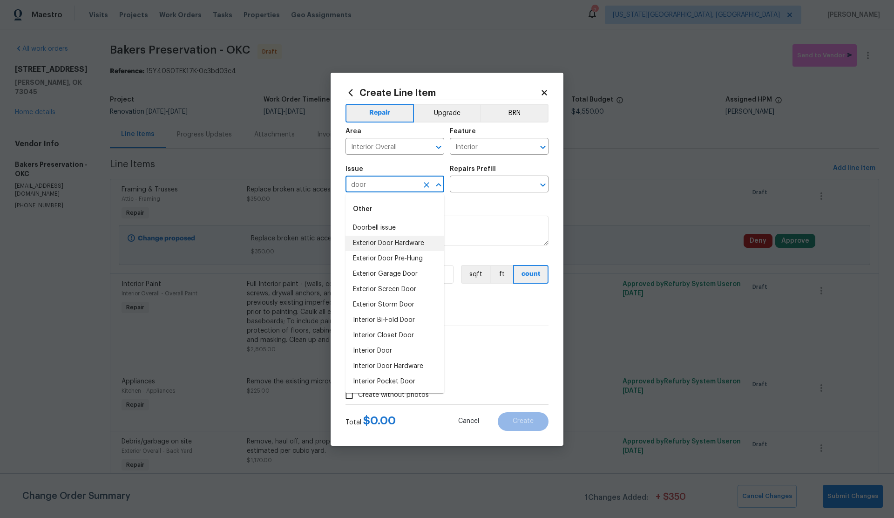
click at [402, 243] on li "Exterior Door Hardware" at bounding box center [395, 243] width 99 height 15
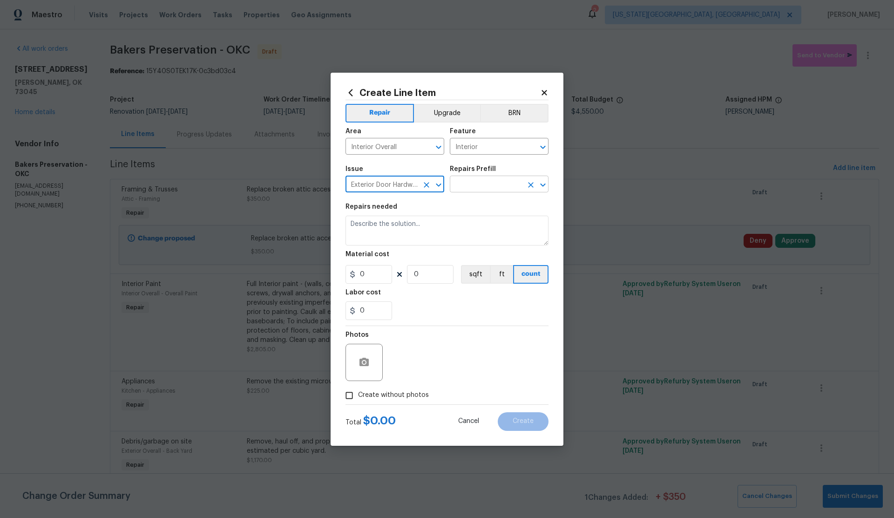
type input "Exterior Door Hardware"
click at [467, 183] on input "text" at bounding box center [486, 185] width 73 height 14
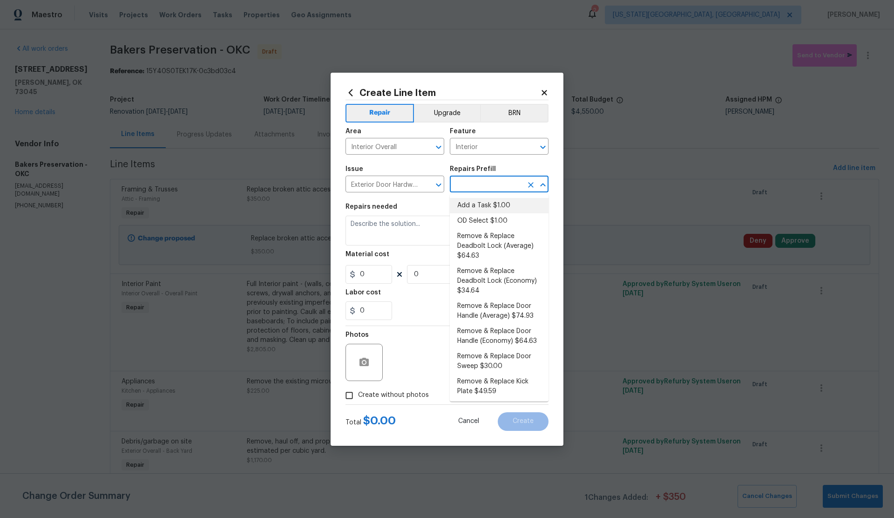
click at [477, 206] on li "Add a Task $1.00" at bounding box center [499, 205] width 99 height 15
type input "Interior Door"
type input "Add a Task $1.00"
type textarea "HPM to detail"
type input "1"
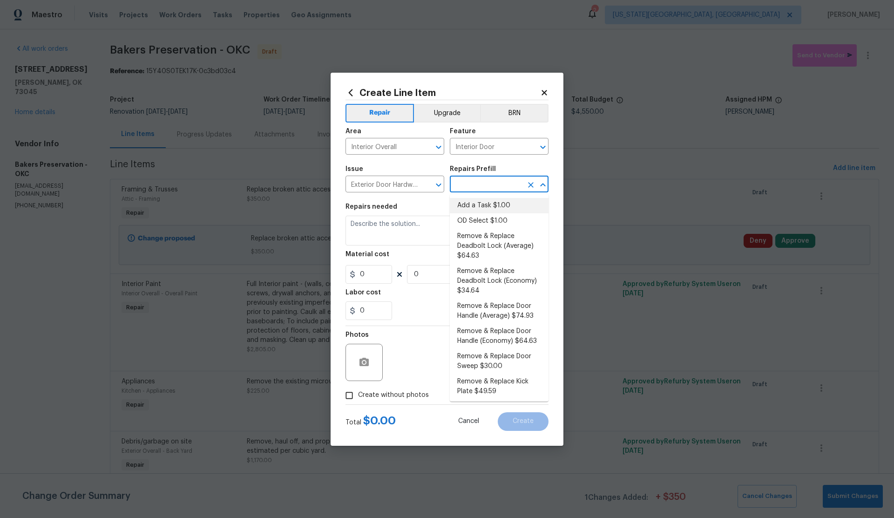
type input "1"
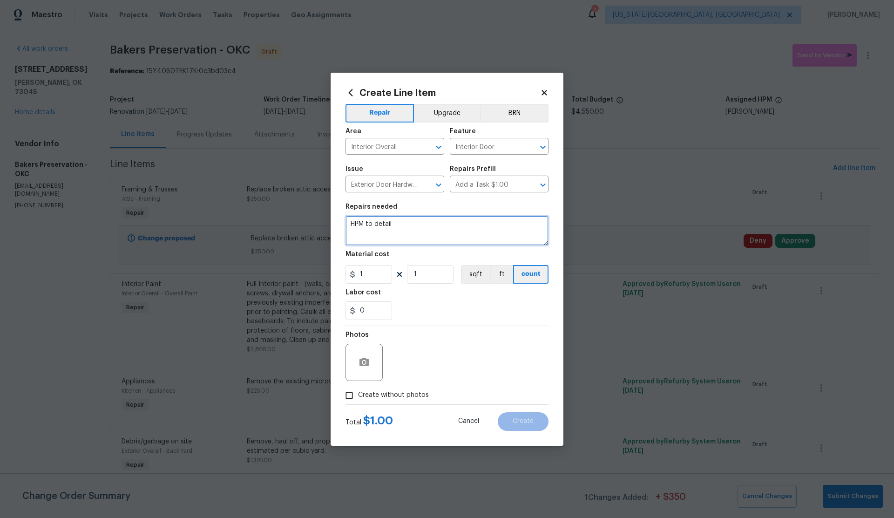
drag, startPoint x: 398, startPoint y: 227, endPoint x: 337, endPoint y: 224, distance: 61.6
click at [337, 224] on div "Create Line Item Repair Upgrade BRN Area Interior Overall ​ Feature Interior Do…" at bounding box center [447, 259] width 233 height 373
type textarea "Remove tint film from back door"
click at [356, 273] on div "1" at bounding box center [369, 274] width 47 height 19
type input "35"
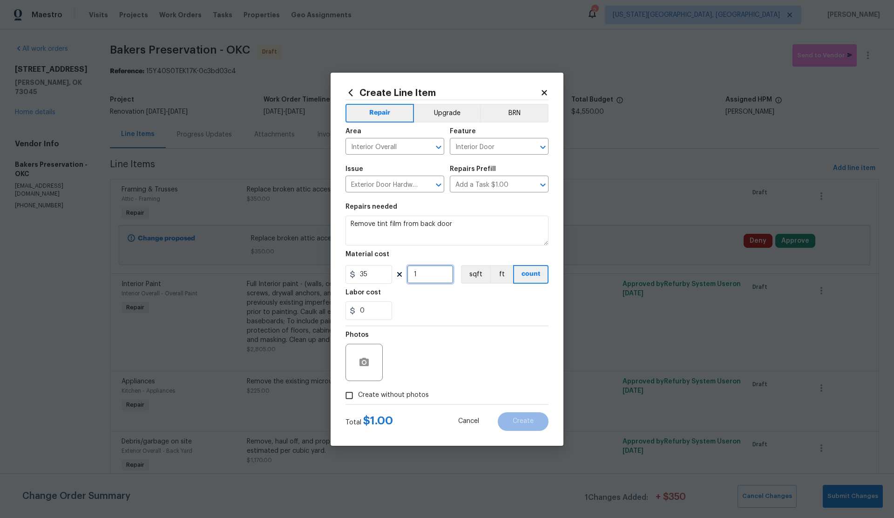
drag, startPoint x: 427, startPoint y: 273, endPoint x: 394, endPoint y: 315, distance: 53.8
click at [426, 274] on input "1" at bounding box center [430, 274] width 47 height 19
drag, startPoint x: 351, startPoint y: 394, endPoint x: 381, endPoint y: 386, distance: 30.5
click at [355, 393] on input "Create without photos" at bounding box center [350, 396] width 18 height 18
checkbox input "true"
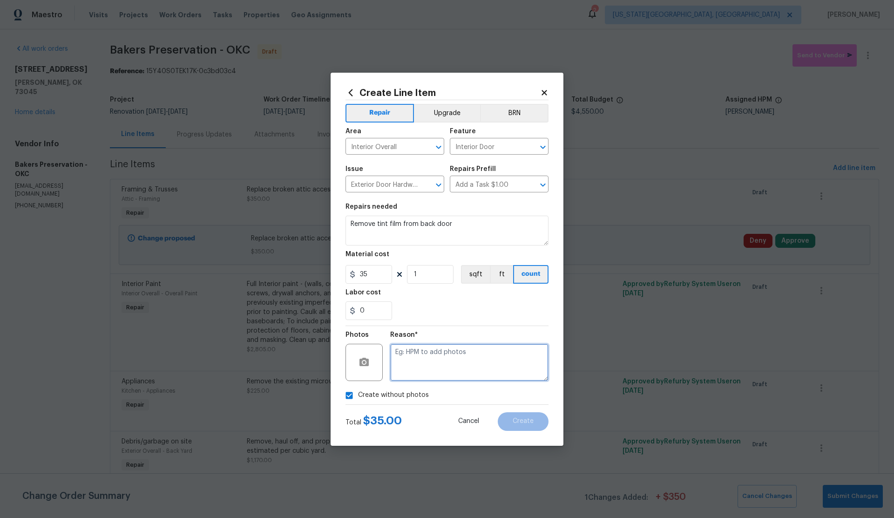
click at [441, 365] on textarea at bounding box center [469, 362] width 158 height 37
type textarea "."
click at [527, 414] on button "Create" at bounding box center [523, 421] width 51 height 19
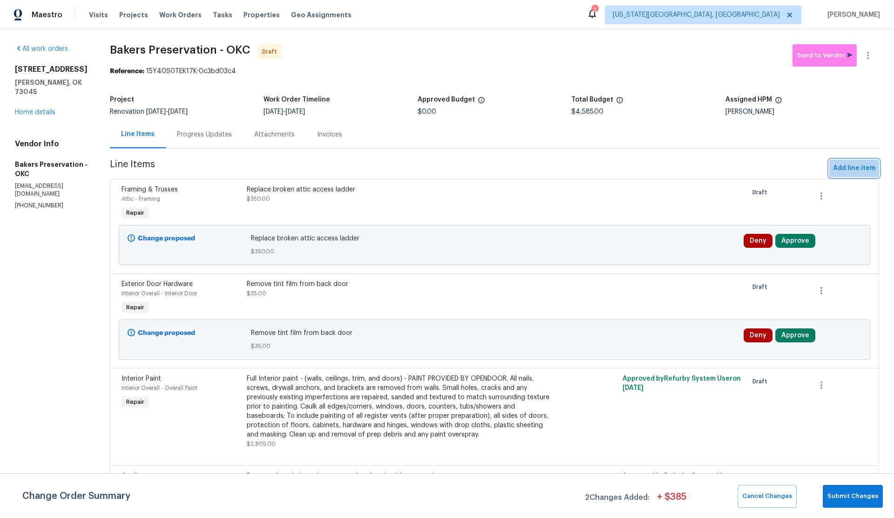
click at [850, 167] on span "Add line item" at bounding box center [854, 169] width 42 height 12
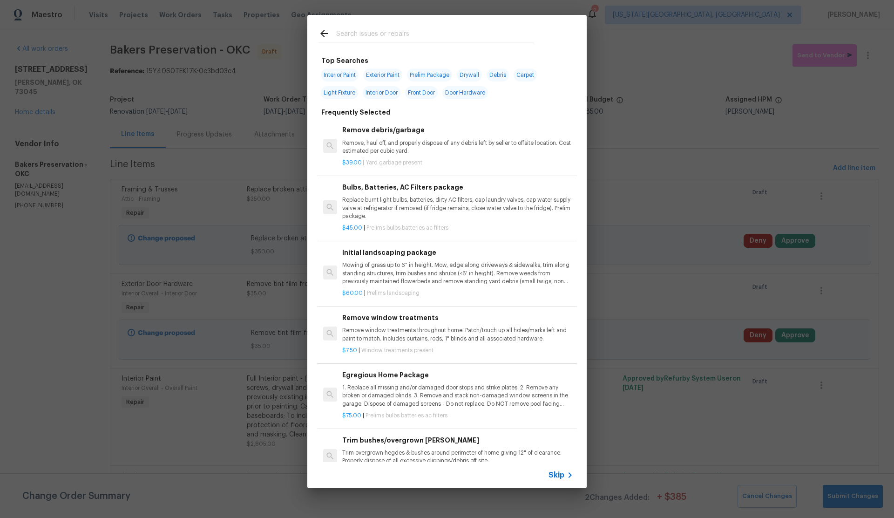
click at [553, 475] on span "Skip" at bounding box center [557, 475] width 16 height 9
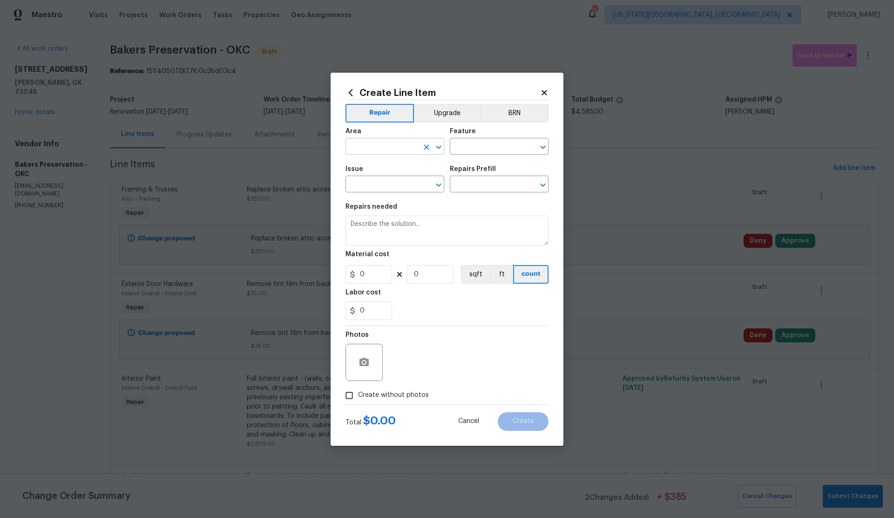
click at [363, 147] on input "text" at bounding box center [382, 147] width 73 height 14
drag, startPoint x: 372, startPoint y: 181, endPoint x: 387, endPoint y: 172, distance: 17.1
click at [374, 180] on li "Interior Overall" at bounding box center [395, 183] width 99 height 15
type input "Interior Overall"
click at [464, 146] on input "text" at bounding box center [486, 147] width 73 height 14
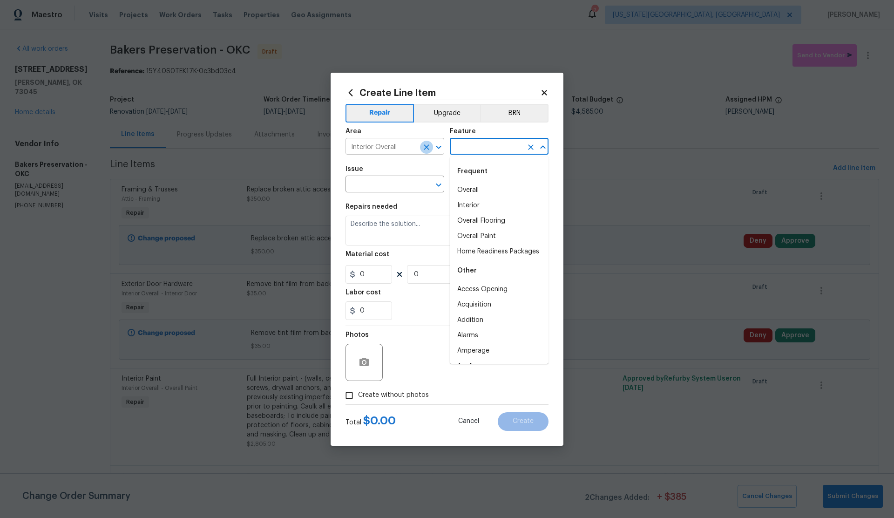
drag, startPoint x: 425, startPoint y: 147, endPoint x: 399, endPoint y: 147, distance: 25.6
click at [422, 147] on icon "Clear" at bounding box center [426, 147] width 9 height 9
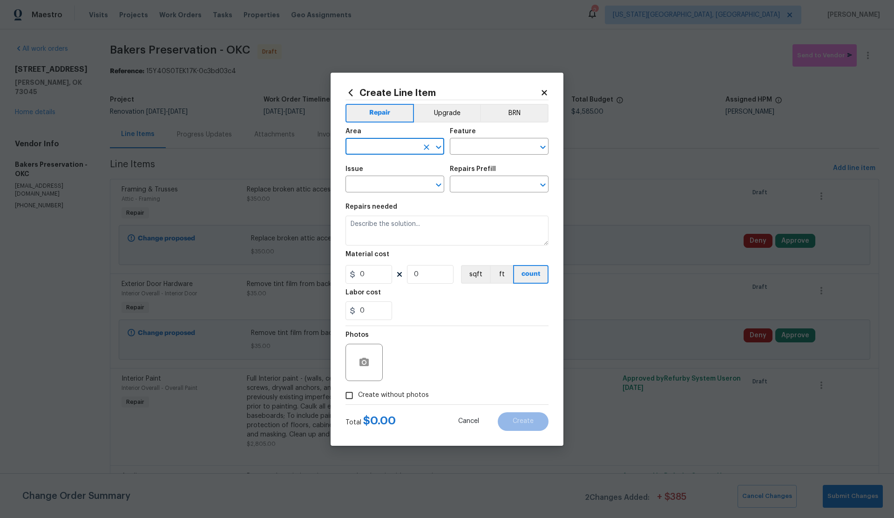
click at [396, 147] on input "text" at bounding box center [382, 147] width 73 height 14
drag, startPoint x: 386, startPoint y: 167, endPoint x: 465, endPoint y: 157, distance: 80.3
click at [395, 166] on li "Bathroom" at bounding box center [395, 167] width 99 height 15
type input "Bathroom"
click at [491, 150] on input "text" at bounding box center [486, 147] width 73 height 14
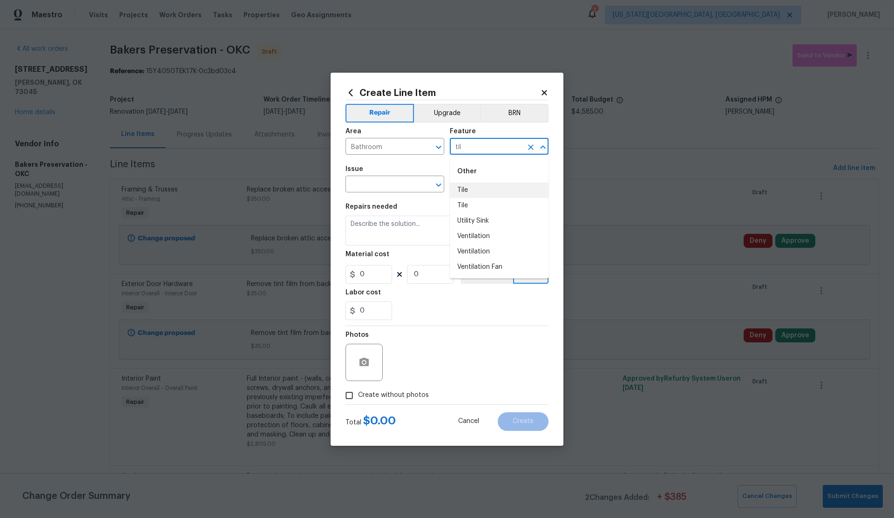
click at [465, 188] on li "Tile" at bounding box center [499, 190] width 99 height 15
type input "Tile"
click at [371, 188] on input "text" at bounding box center [382, 185] width 73 height 14
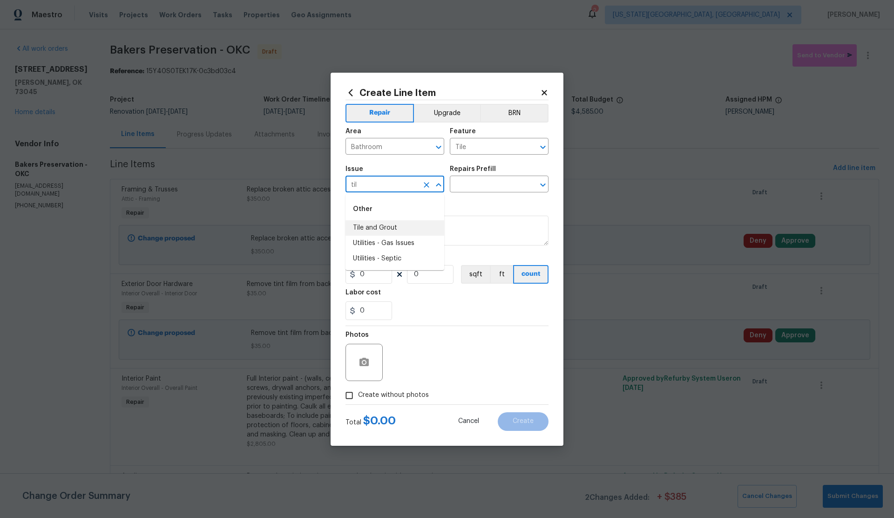
drag, startPoint x: 379, startPoint y: 228, endPoint x: 392, endPoint y: 218, distance: 16.6
click at [380, 228] on li "Tile and Grout" at bounding box center [395, 227] width 99 height 15
type input "Tile and Grout"
click at [462, 186] on input "text" at bounding box center [486, 185] width 73 height 14
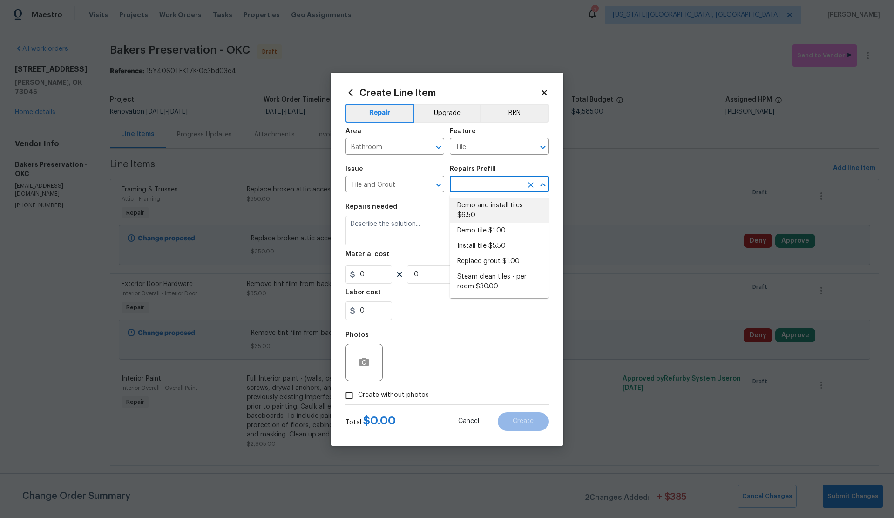
drag, startPoint x: 471, startPoint y: 208, endPoint x: 464, endPoint y: 210, distance: 6.8
click at [471, 208] on li "Demo and install tiles $6.50" at bounding box center [499, 210] width 99 height 25
type input "Overall Flooring"
type input "Demo and install tiles $6.50"
type textarea "Demo damaged tile and trowel thinset. Install tile flooring, float (level), and…"
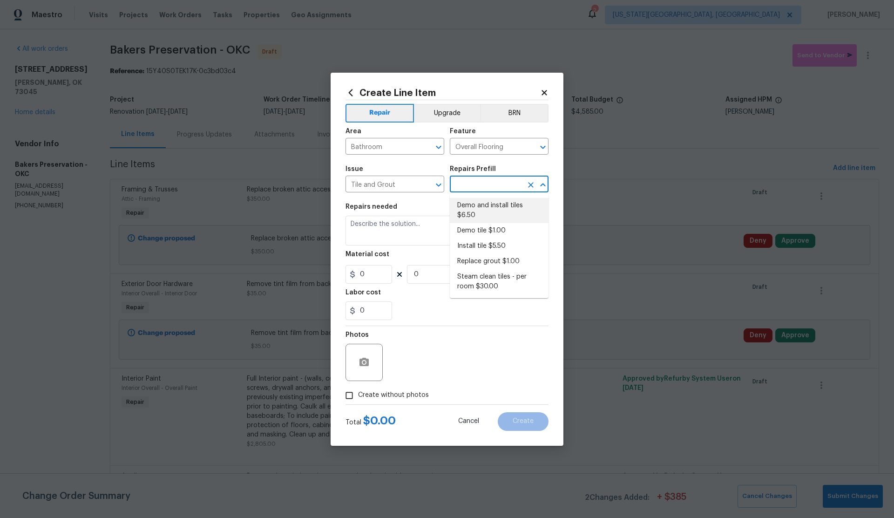
type input "6.5"
type input "1"
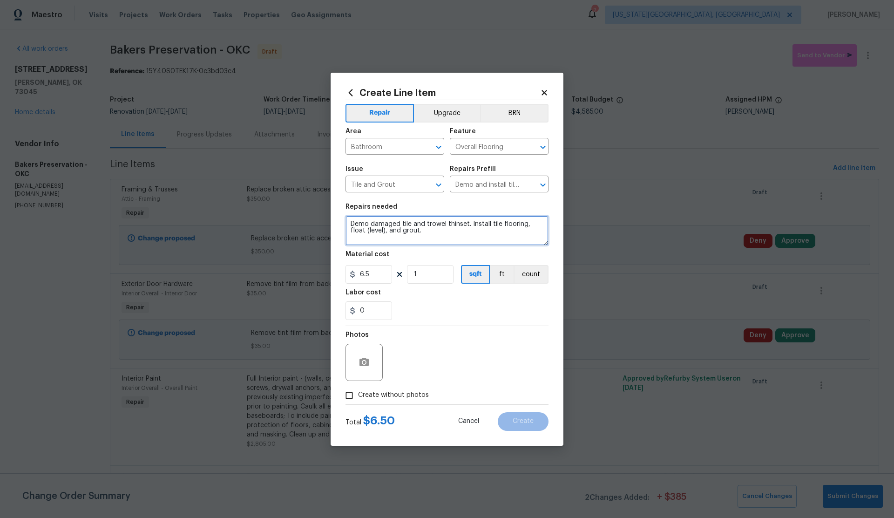
click at [412, 234] on textarea "Demo damaged tile and trowel thinset. Install tile flooring, float (level), and…" at bounding box center [447, 231] width 203 height 30
drag, startPoint x: 375, startPoint y: 270, endPoint x: 358, endPoint y: 272, distance: 17.8
click at [358, 272] on input "6.5" at bounding box center [369, 274] width 47 height 19
type input "150"
drag, startPoint x: 351, startPoint y: 396, endPoint x: 412, endPoint y: 374, distance: 65.1
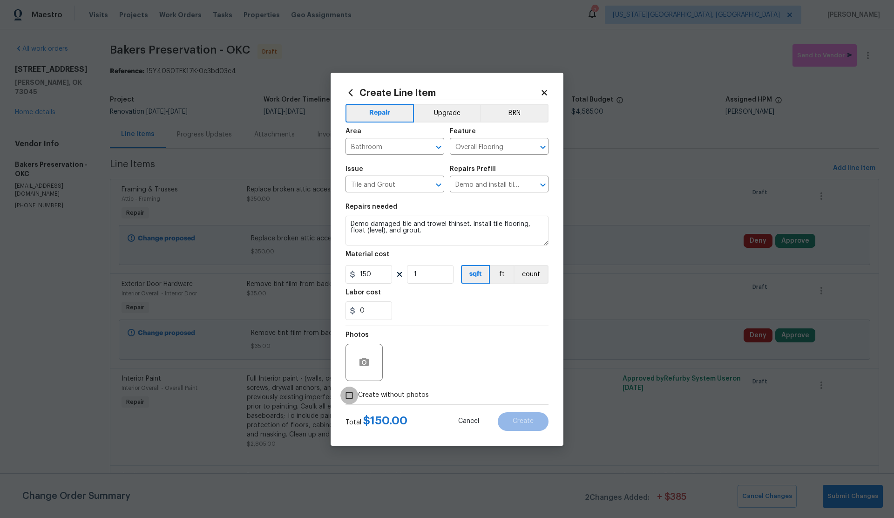
click at [375, 389] on label "Create without photos" at bounding box center [385, 396] width 89 height 18
drag, startPoint x: 352, startPoint y: 396, endPoint x: 374, endPoint y: 388, distance: 23.1
click at [354, 395] on input "Create without photos" at bounding box center [350, 396] width 18 height 18
checkbox input "true"
click at [432, 363] on textarea at bounding box center [469, 362] width 158 height 37
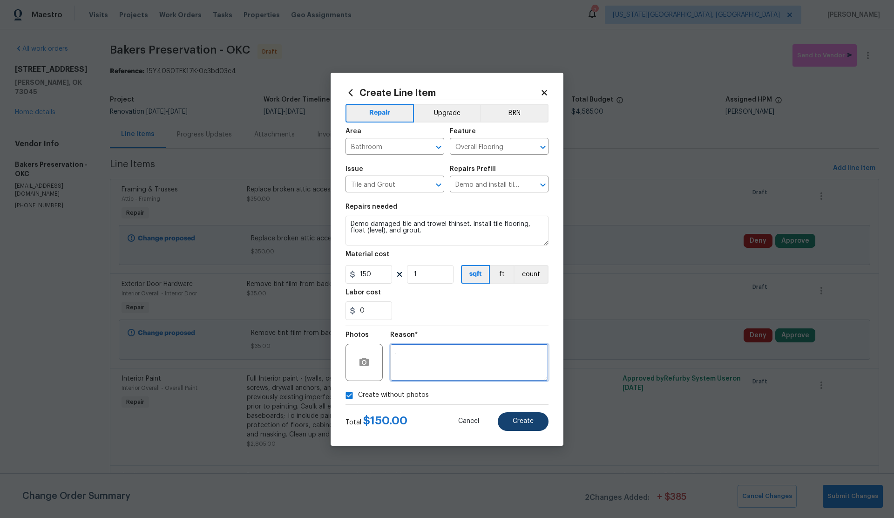
type textarea "."
click at [535, 421] on button "Create" at bounding box center [523, 421] width 51 height 19
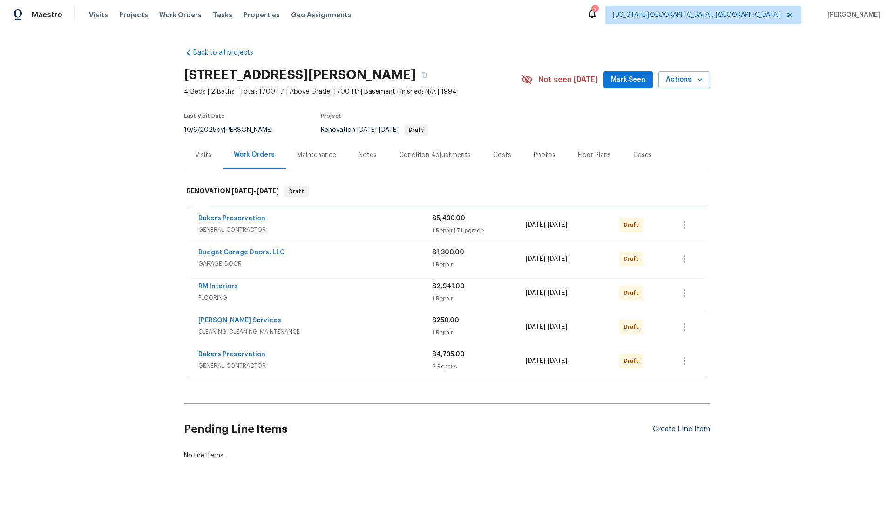
click at [673, 427] on div "Create Line Item" at bounding box center [681, 429] width 57 height 9
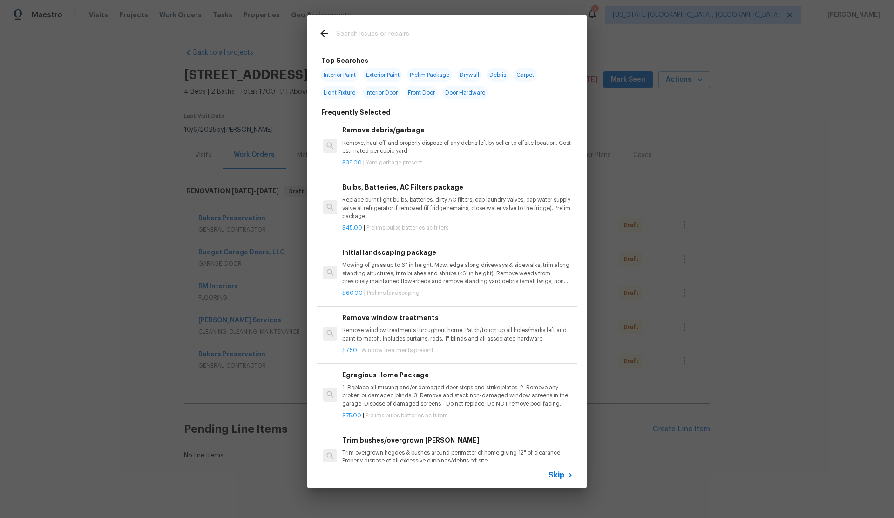
click at [556, 473] on span "Skip" at bounding box center [557, 475] width 16 height 9
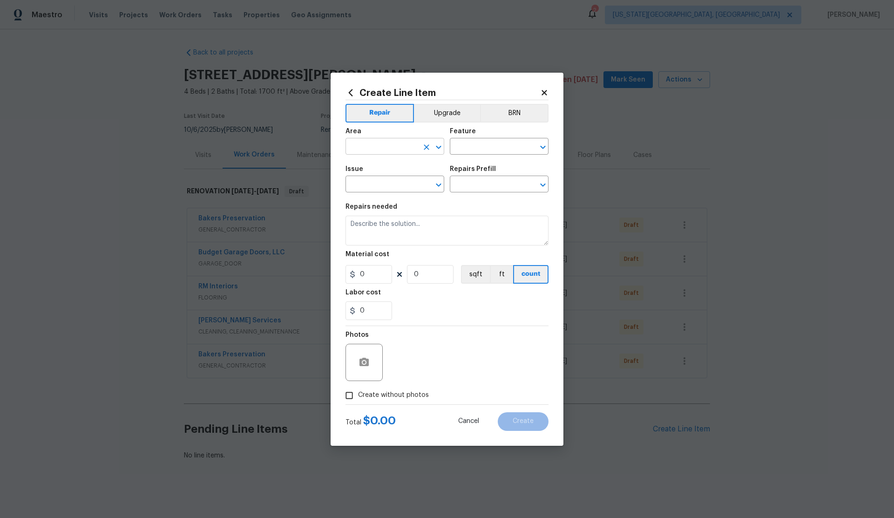
click at [376, 148] on input "text" at bounding box center [382, 147] width 73 height 14
drag, startPoint x: 378, startPoint y: 169, endPoint x: 398, endPoint y: 167, distance: 20.1
click at [384, 169] on li "Bathroom" at bounding box center [395, 167] width 99 height 15
type input "Bathroom"
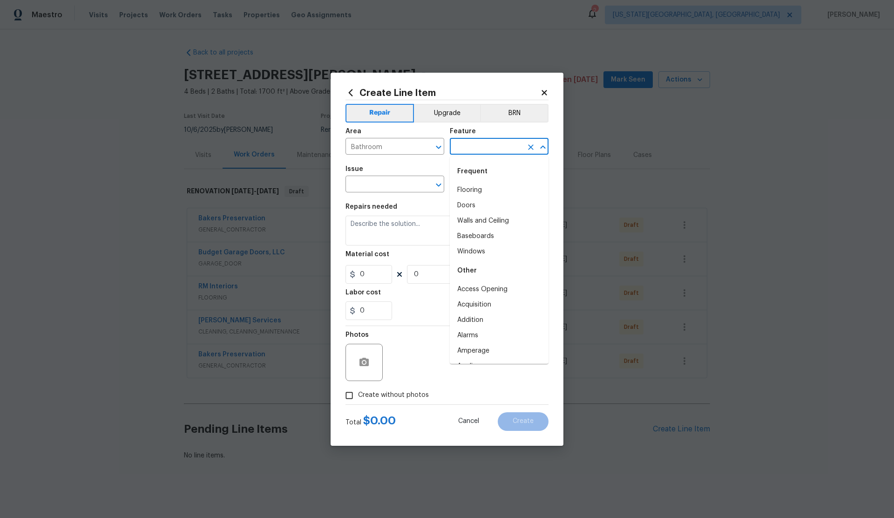
click at [478, 143] on input "text" at bounding box center [486, 147] width 73 height 14
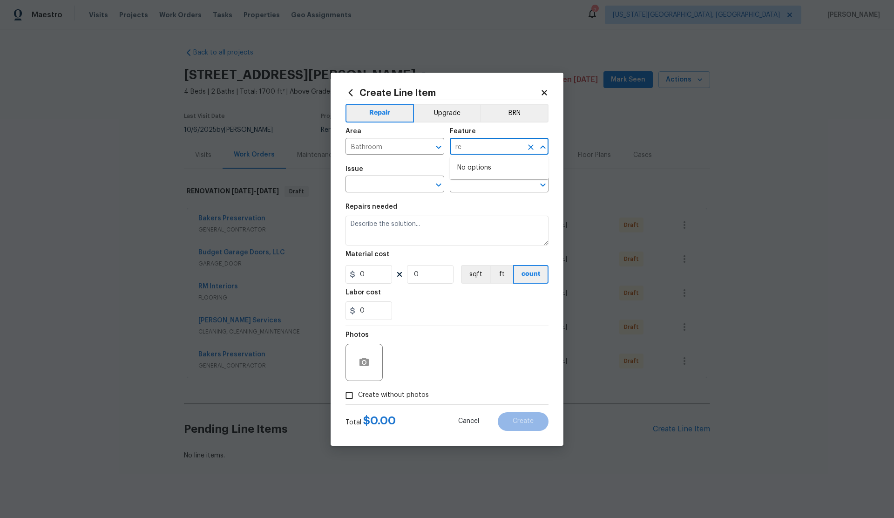
type input "r"
drag, startPoint x: 469, startPoint y: 218, endPoint x: 425, endPoint y: 205, distance: 45.1
click at [469, 218] on li "Bathtub" at bounding box center [499, 220] width 99 height 15
type input "Bathtub"
click at [374, 182] on input "text" at bounding box center [382, 185] width 73 height 14
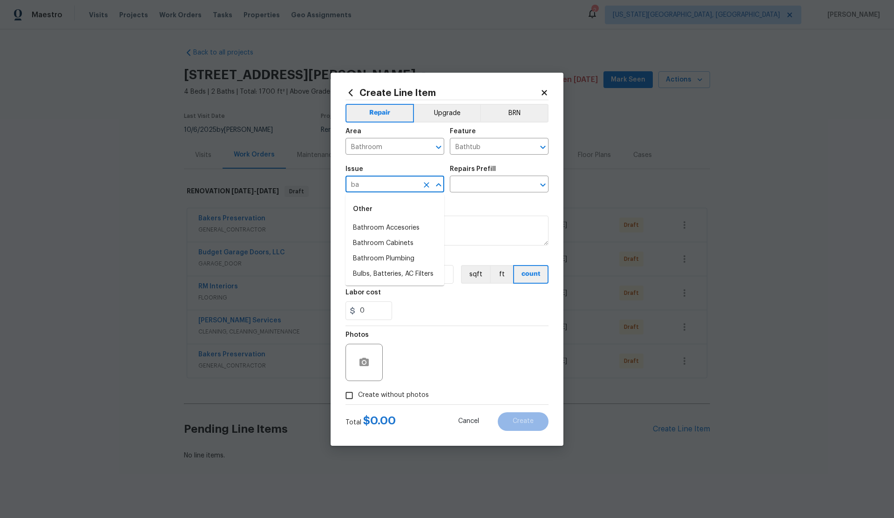
type input "b"
click at [397, 253] on li "Interior Resurfacing" at bounding box center [395, 252] width 99 height 15
type input "Interior Resurfacing"
click at [469, 184] on input "text" at bounding box center [486, 185] width 73 height 14
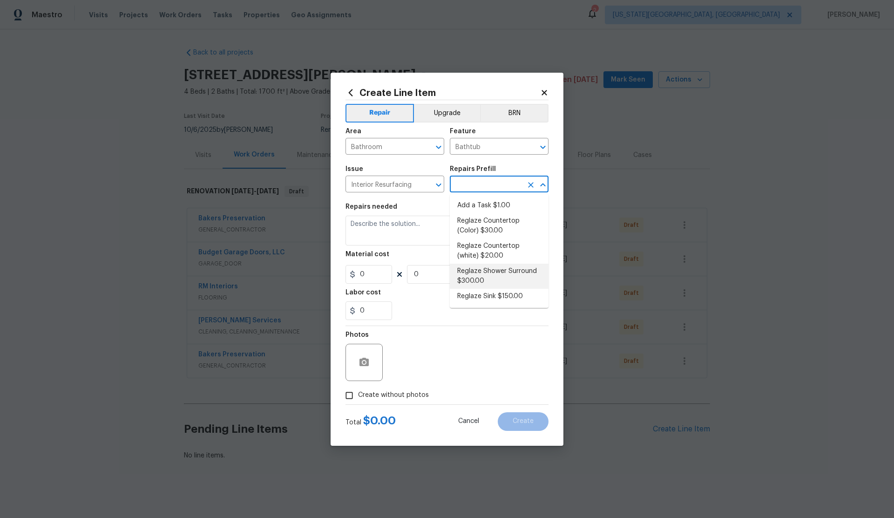
click at [481, 273] on li "Reglaze Shower Surround $300.00" at bounding box center [499, 276] width 99 height 25
type input "Reglaze Shower Surround $300.00"
type textarea "Prep, mask, clean and reglaze the fiberglass shower surround (white) both on th…"
type input "1"
type input "300"
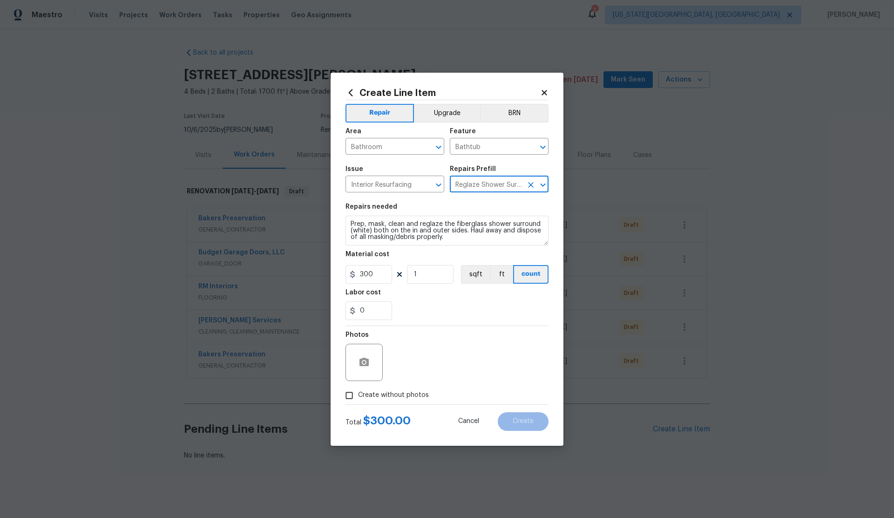
drag, startPoint x: 351, startPoint y: 396, endPoint x: 386, endPoint y: 384, distance: 37.1
click at [364, 392] on label "Create without photos" at bounding box center [385, 396] width 89 height 18
click at [358, 392] on input "Create without photos" at bounding box center [350, 396] width 18 height 18
checkbox input "true"
click at [434, 360] on textarea at bounding box center [469, 362] width 158 height 37
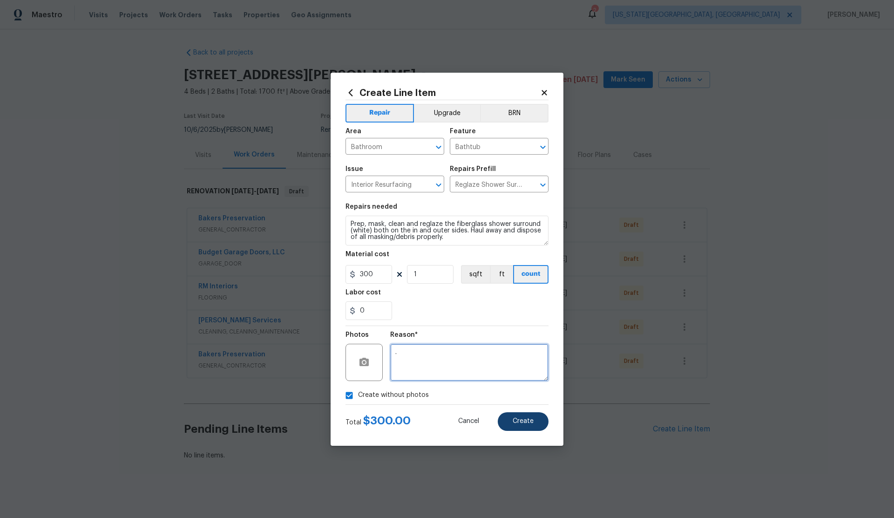
type textarea "."
click at [519, 419] on span "Create" at bounding box center [523, 421] width 21 height 7
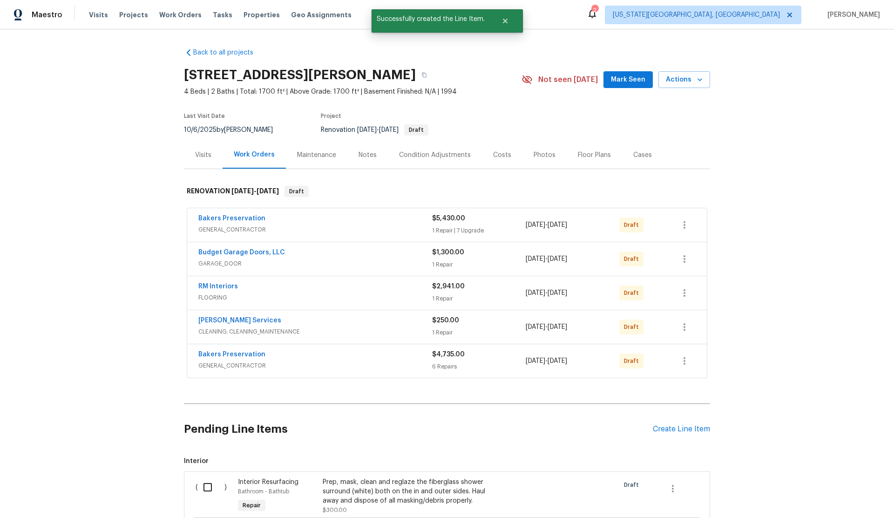
click at [211, 484] on input "checkbox" at bounding box center [211, 487] width 27 height 20
checkbox input "true"
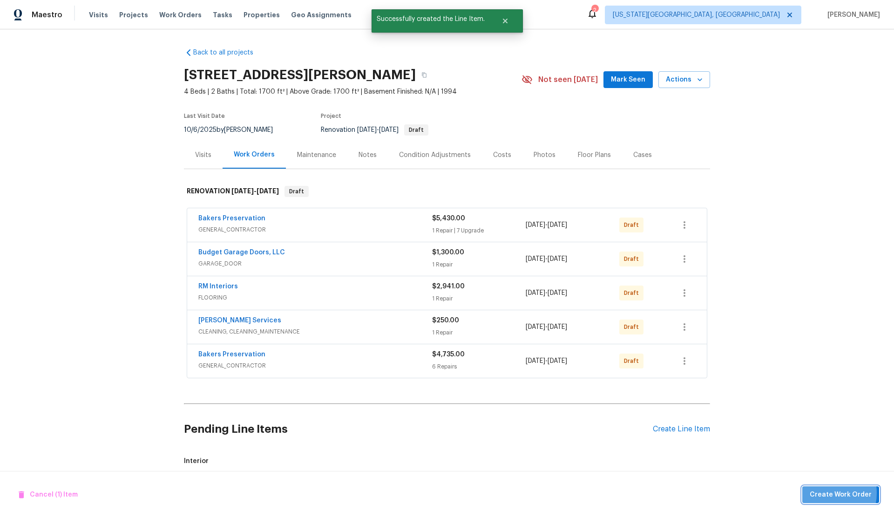
click at [826, 492] on span "Create Work Order" at bounding box center [841, 495] width 62 height 12
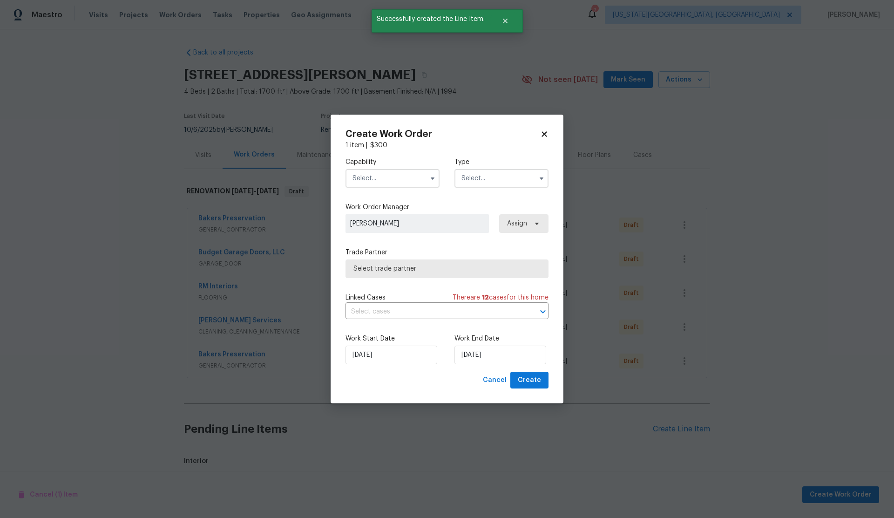
drag, startPoint x: 362, startPoint y: 177, endPoint x: 369, endPoint y: 185, distance: 9.9
click at [365, 179] on input "text" at bounding box center [393, 178] width 94 height 19
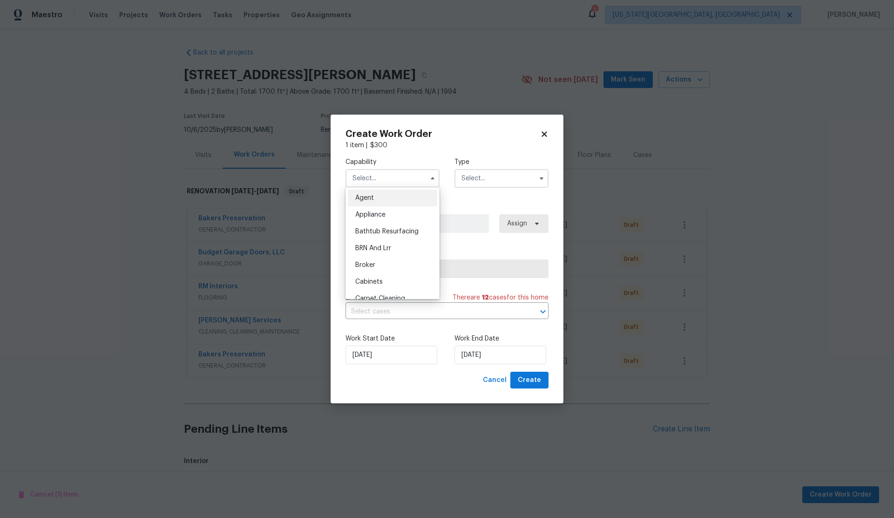
click at [379, 232] on span "Bathtub Resurfacing" at bounding box center [386, 231] width 63 height 7
type input "Bathtub Resurfacing"
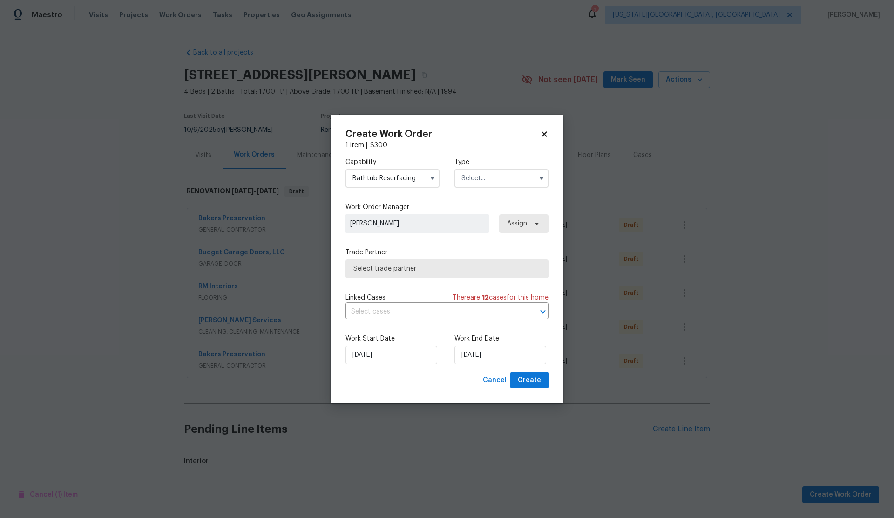
click at [485, 181] on input "text" at bounding box center [502, 178] width 94 height 19
drag, startPoint x: 488, startPoint y: 239, endPoint x: 478, endPoint y: 241, distance: 10.4
click at [488, 239] on span "Renovation" at bounding box center [481, 238] width 34 height 7
type input "Renovation"
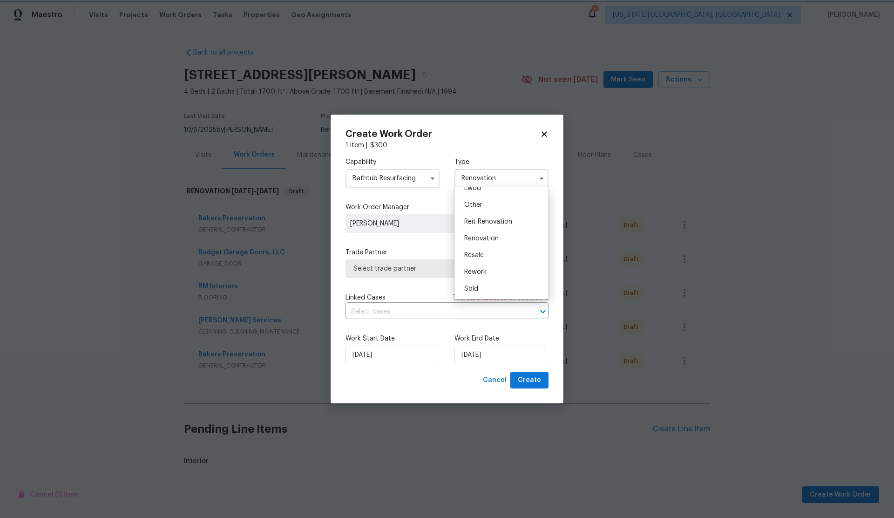
scroll to position [0, 0]
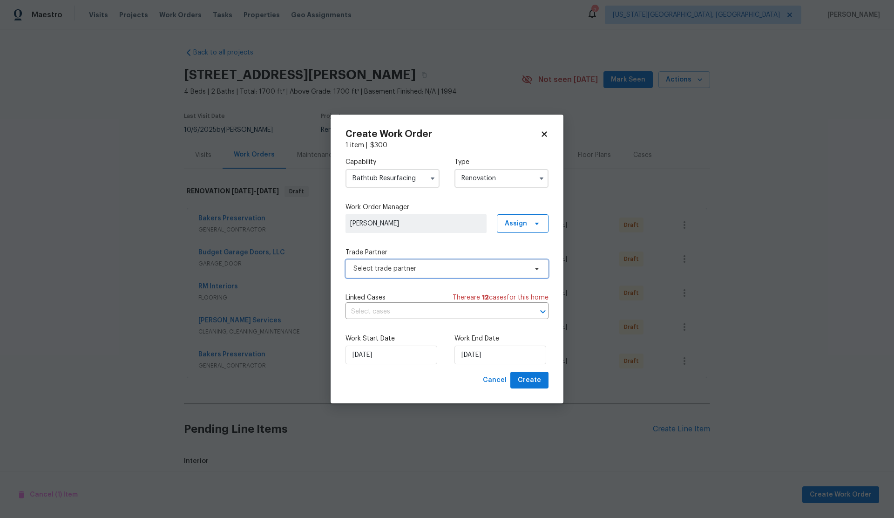
click at [427, 264] on span "Select trade partner" at bounding box center [441, 268] width 174 height 9
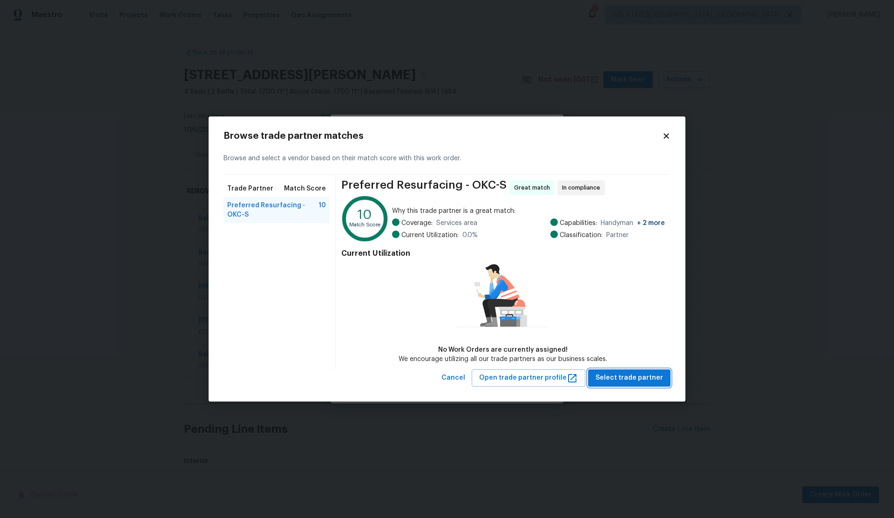
click at [648, 380] on span "Select trade partner" at bounding box center [630, 378] width 68 height 12
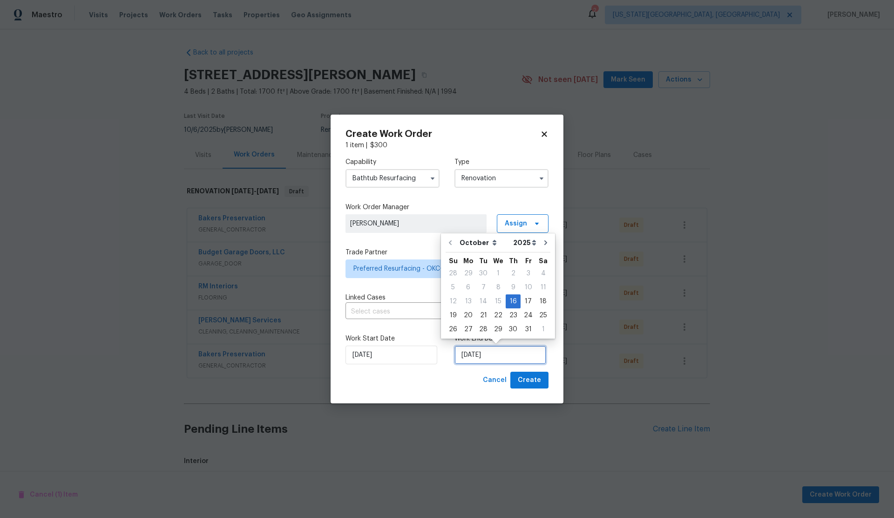
drag, startPoint x: 490, startPoint y: 355, endPoint x: 495, endPoint y: 352, distance: 5.8
click at [490, 355] on input "[DATE]" at bounding box center [501, 355] width 92 height 19
click at [523, 328] on div "31" at bounding box center [528, 329] width 15 height 13
type input "[DATE]"
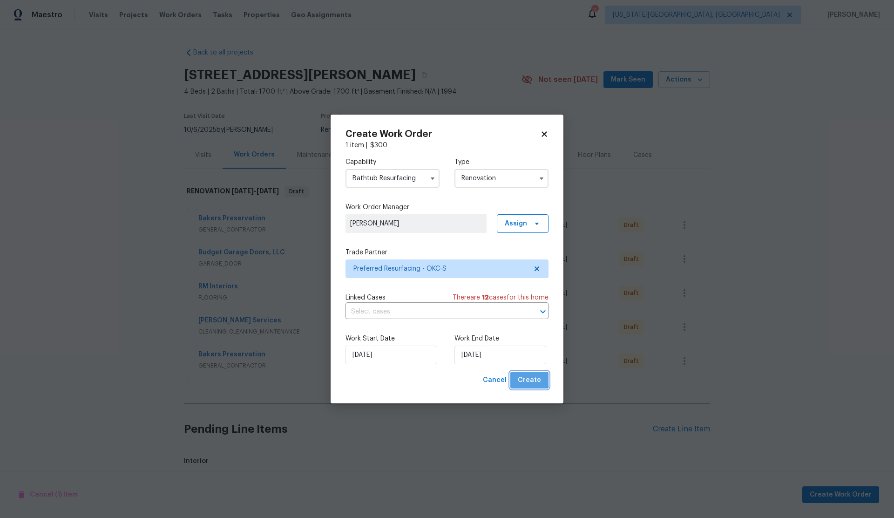
click at [527, 376] on span "Create" at bounding box center [529, 381] width 23 height 12
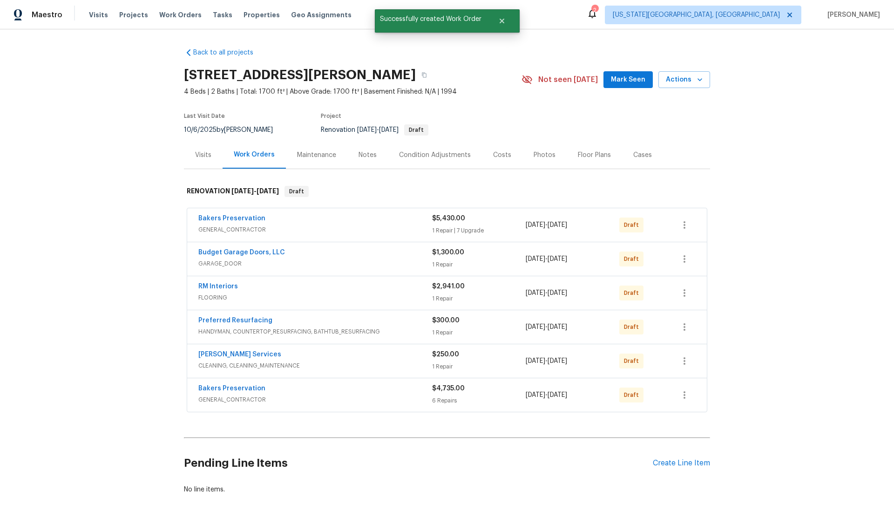
scroll to position [40, 0]
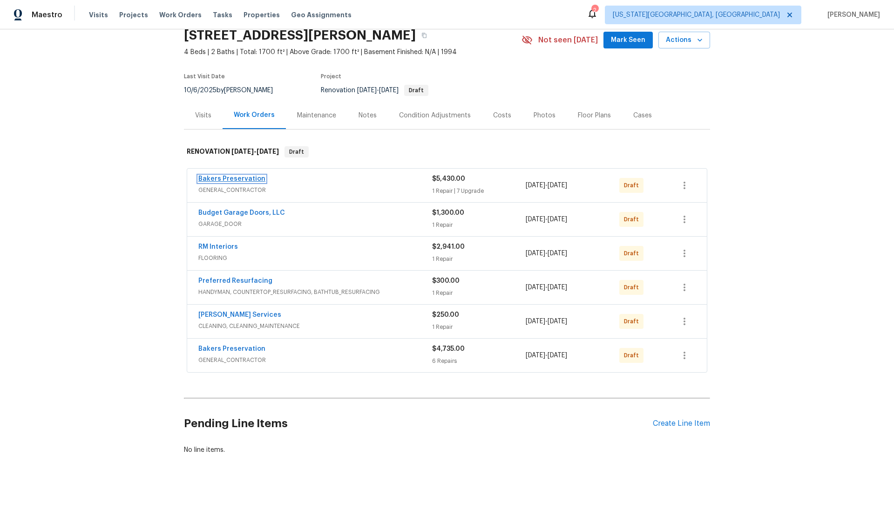
click at [245, 177] on link "Bakers Preservation" at bounding box center [231, 179] width 67 height 7
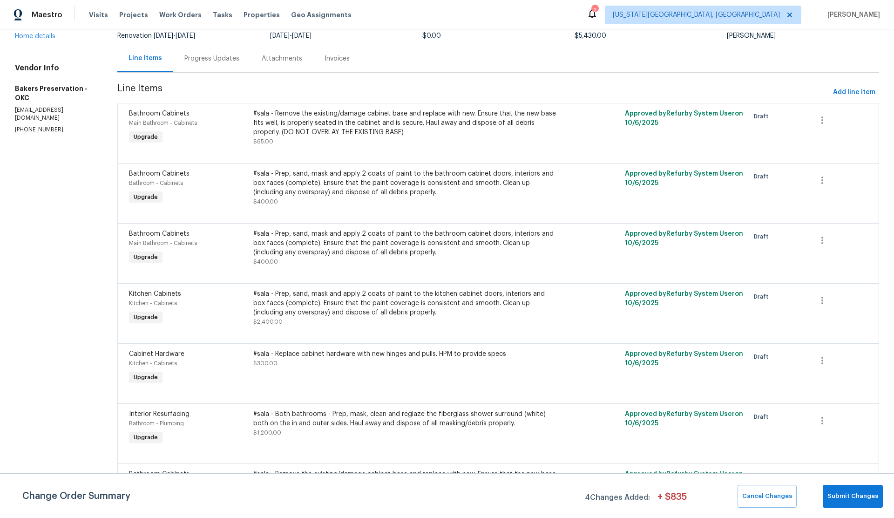
scroll to position [21, 0]
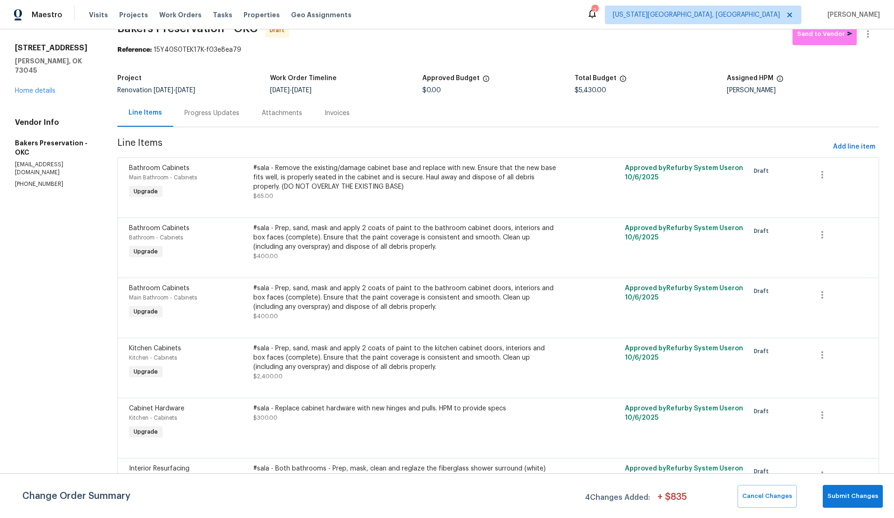
click at [179, 170] on span "Bathroom Cabinets" at bounding box center [159, 168] width 61 height 7
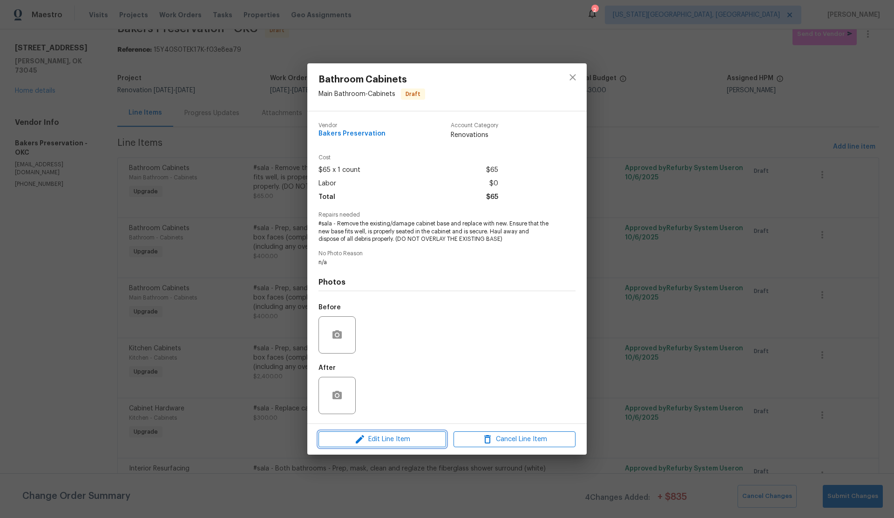
click at [391, 440] on span "Edit Line Item" at bounding box center [382, 440] width 122 height 12
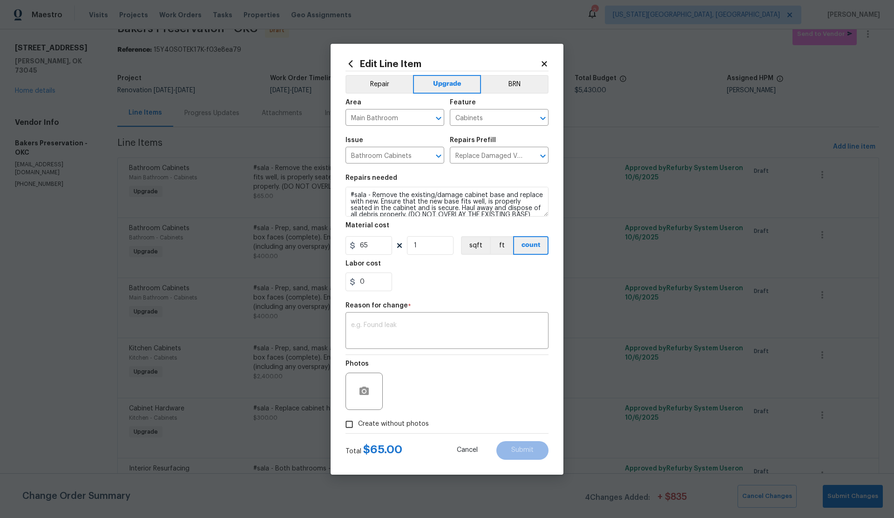
drag, startPoint x: 545, startPoint y: 61, endPoint x: 536, endPoint y: 64, distance: 9.4
click at [545, 61] on icon at bounding box center [544, 64] width 8 height 8
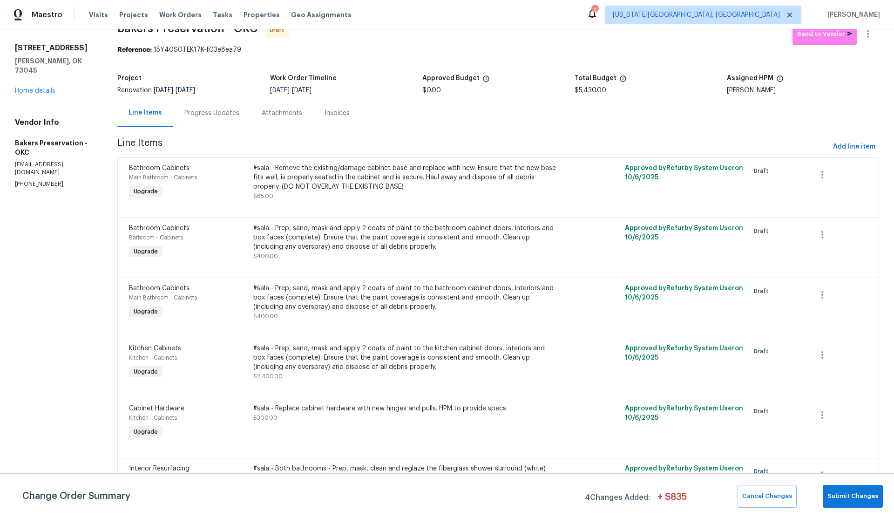
click at [178, 231] on span "Bathroom Cabinets" at bounding box center [159, 228] width 61 height 7
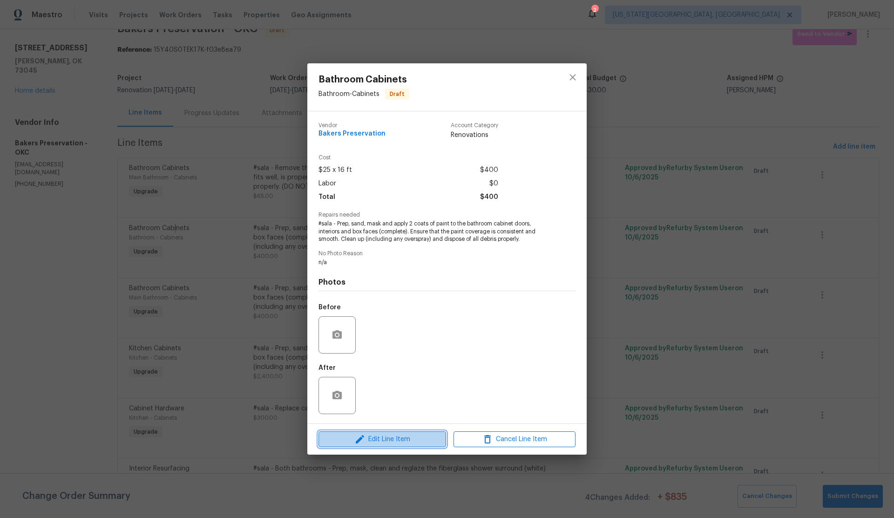
click at [386, 442] on span "Edit Line Item" at bounding box center [382, 440] width 122 height 12
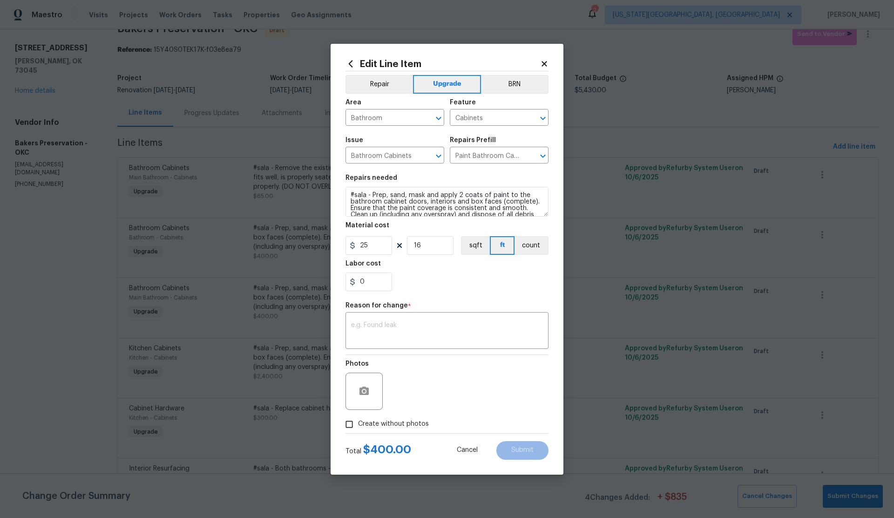
click at [546, 62] on icon at bounding box center [544, 63] width 5 height 5
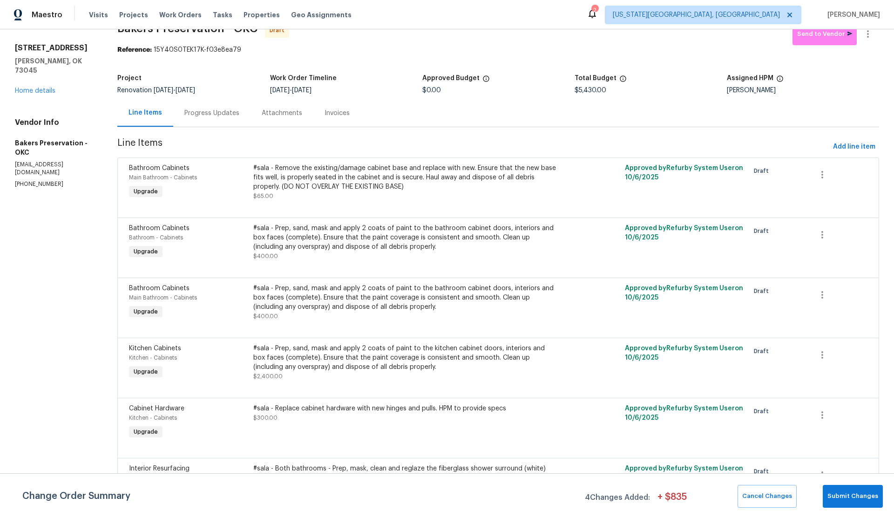
click at [181, 290] on span "Bathroom Cabinets" at bounding box center [159, 288] width 61 height 7
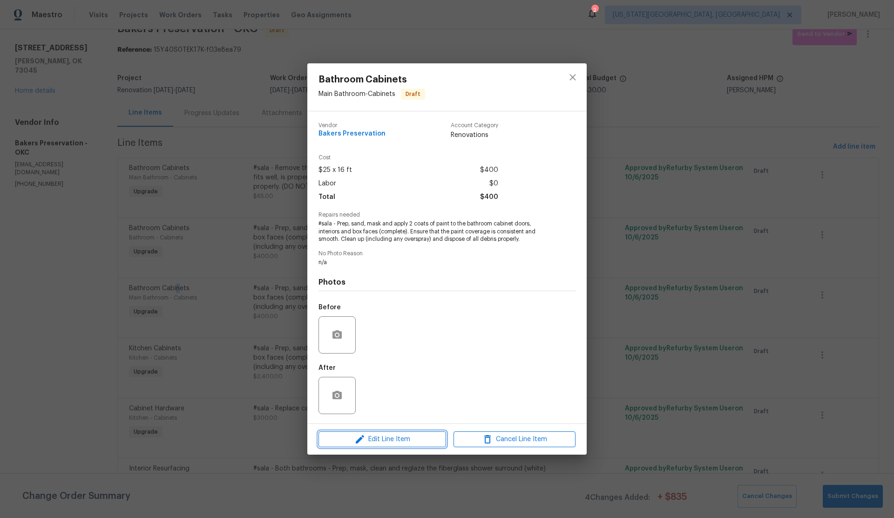
click at [413, 442] on span "Edit Line Item" at bounding box center [382, 440] width 122 height 12
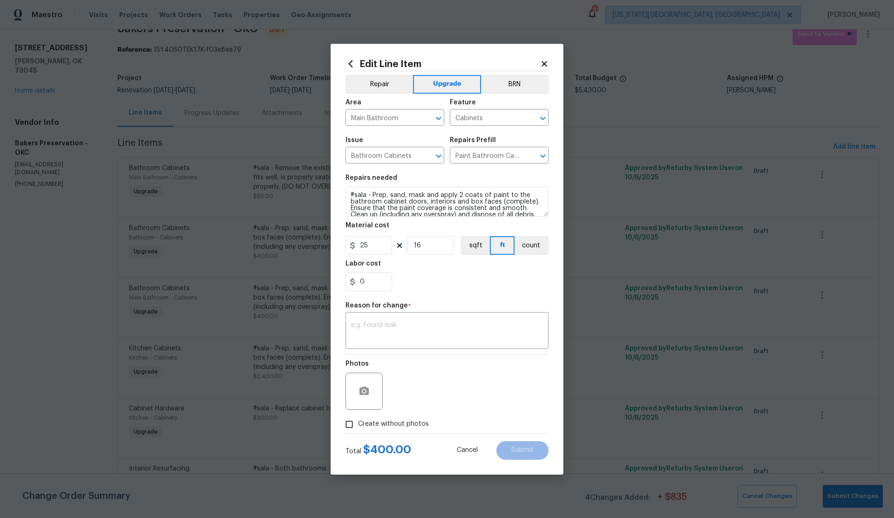
click at [544, 61] on icon at bounding box center [544, 64] width 8 height 8
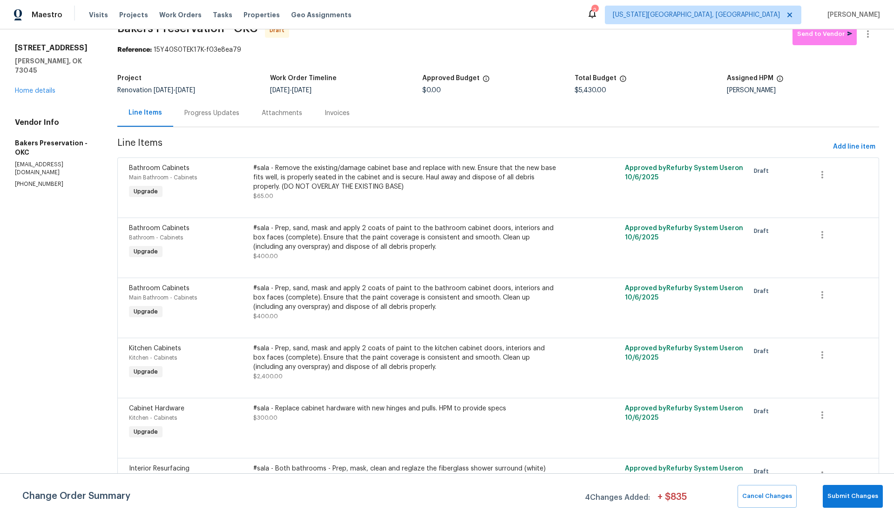
click at [164, 346] on span "Kitchen Cabinets" at bounding box center [155, 348] width 52 height 7
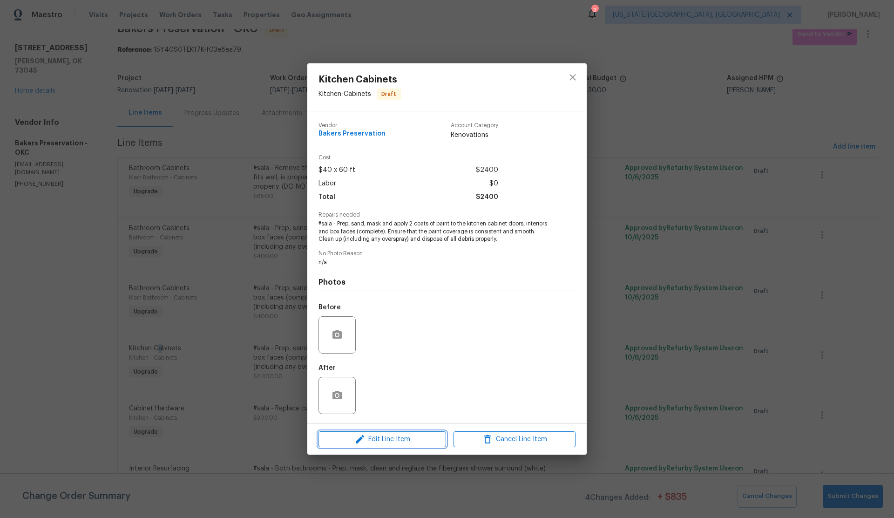
click at [402, 435] on span "Edit Line Item" at bounding box center [382, 440] width 122 height 12
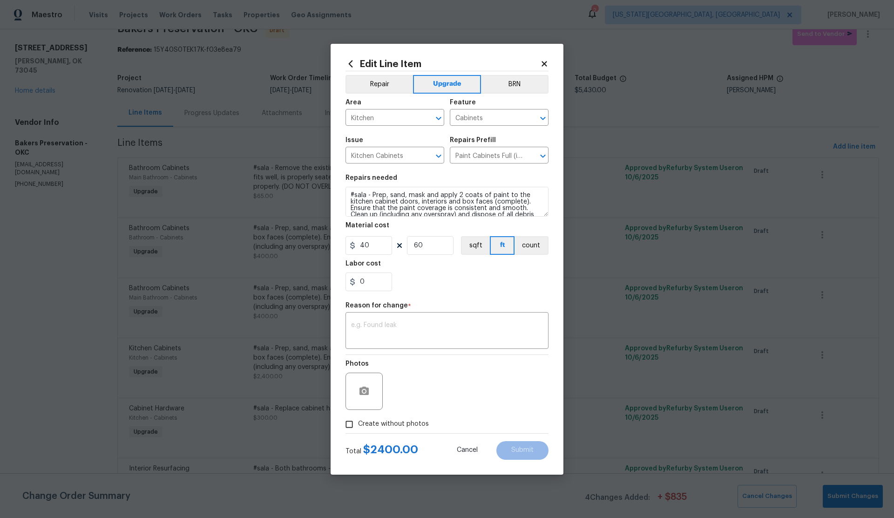
click at [546, 63] on icon at bounding box center [544, 63] width 5 height 5
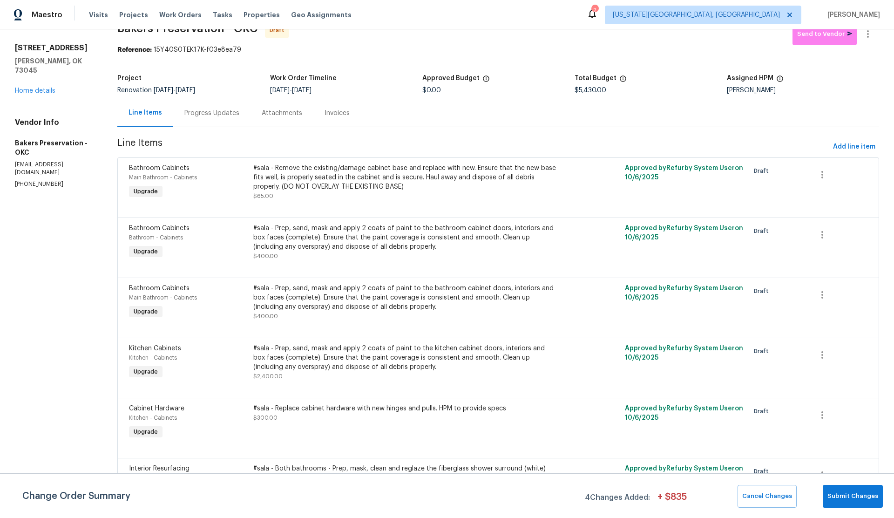
click at [174, 406] on span "Cabinet Hardware" at bounding box center [156, 408] width 55 height 7
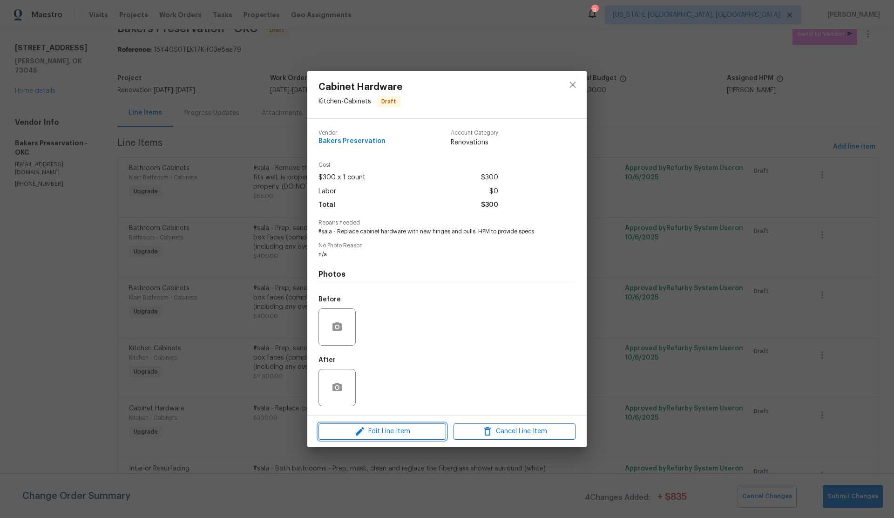
click at [400, 430] on span "Edit Line Item" at bounding box center [382, 432] width 122 height 12
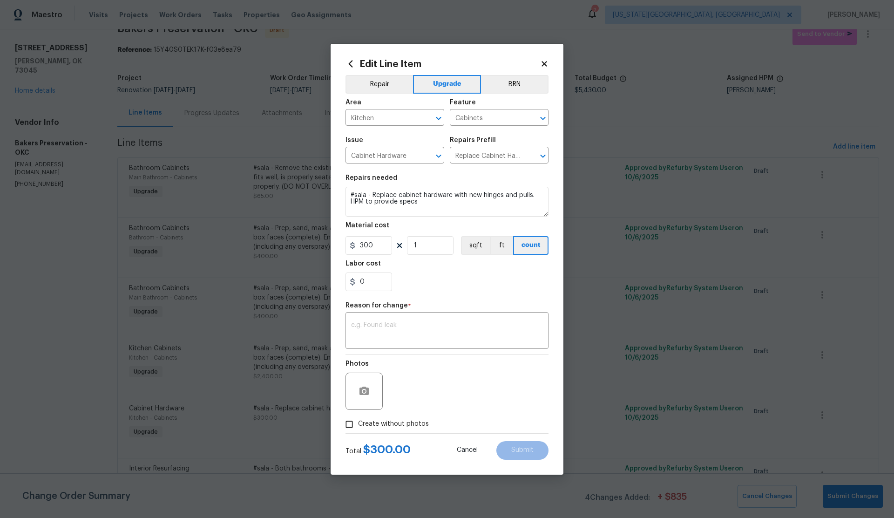
drag, startPoint x: 544, startPoint y: 60, endPoint x: 372, endPoint y: 177, distance: 207.9
click at [542, 62] on icon at bounding box center [544, 64] width 8 height 8
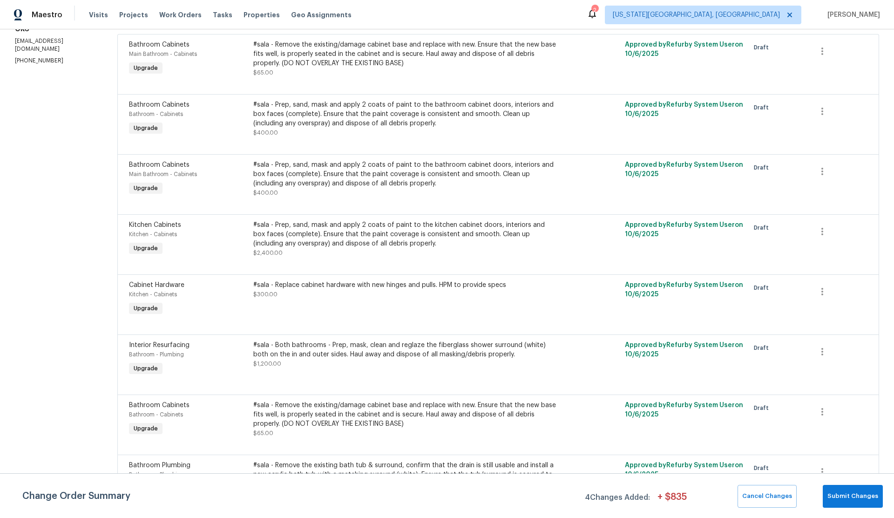
scroll to position [178, 0]
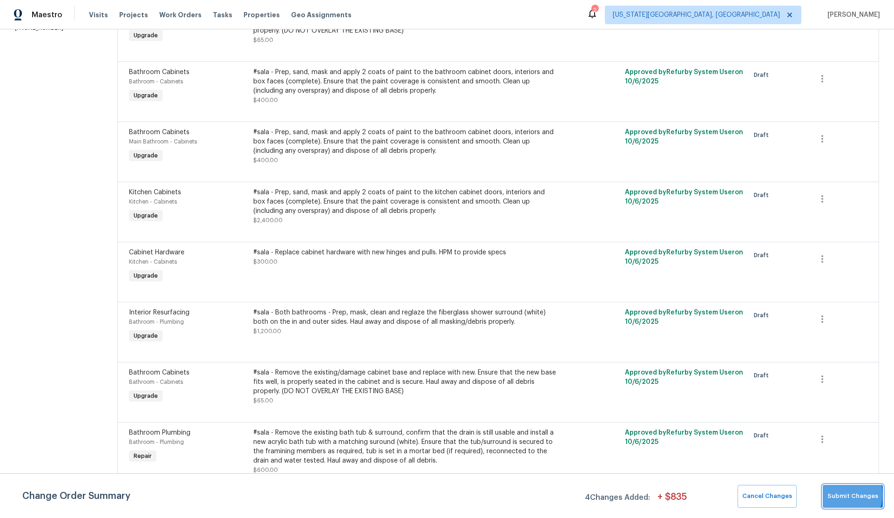
drag, startPoint x: 839, startPoint y: 495, endPoint x: 685, endPoint y: 447, distance: 161.9
click at [839, 495] on span "Submit Changes" at bounding box center [853, 496] width 51 height 11
click at [181, 314] on span "Interior Resurfacing" at bounding box center [159, 312] width 61 height 7
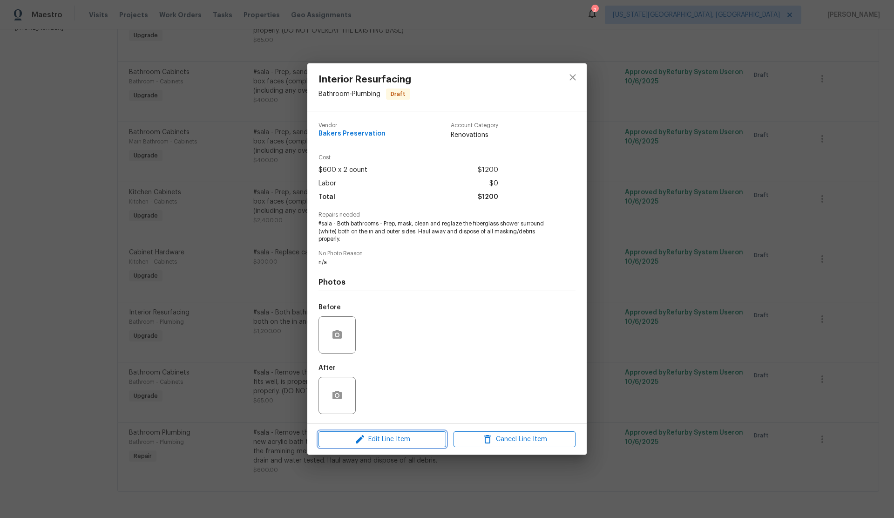
click at [405, 438] on span "Edit Line Item" at bounding box center [382, 440] width 122 height 12
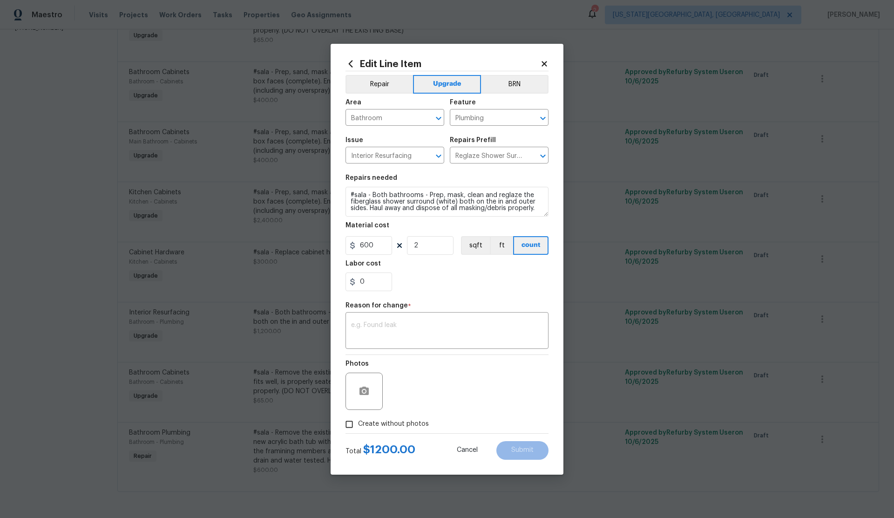
click at [545, 61] on icon at bounding box center [544, 64] width 8 height 8
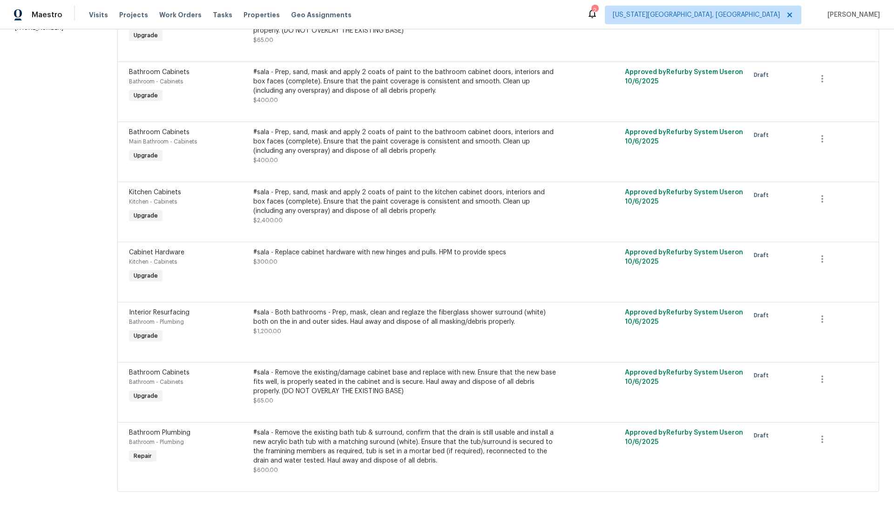
click at [173, 434] on span "Bathroom Plumbing" at bounding box center [159, 433] width 61 height 7
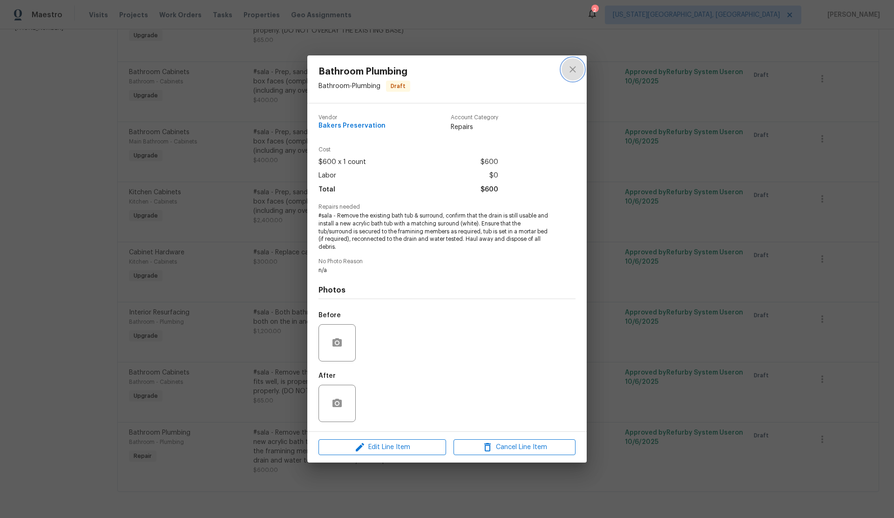
click at [574, 68] on icon "close" at bounding box center [573, 69] width 6 height 6
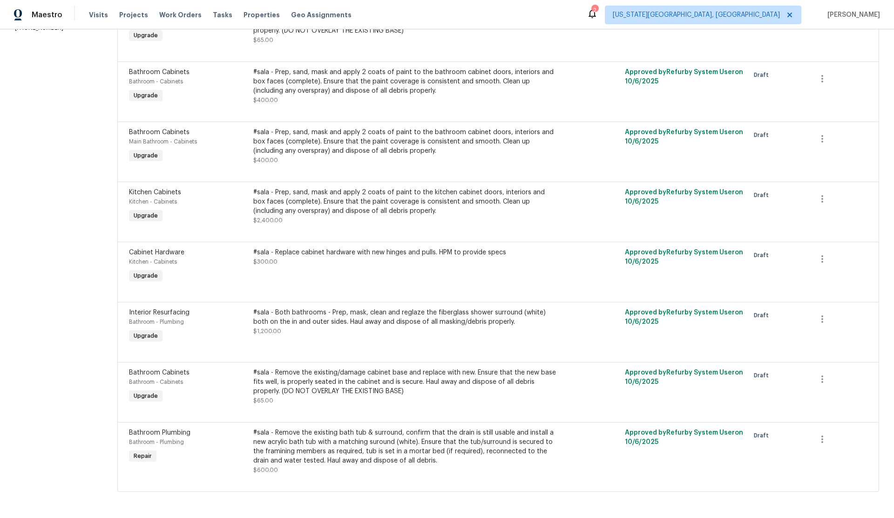
click at [416, 396] on div "#sala - Remove the existing/damage cabinet base and replace with new. Ensure th…" at bounding box center [405, 386] width 305 height 37
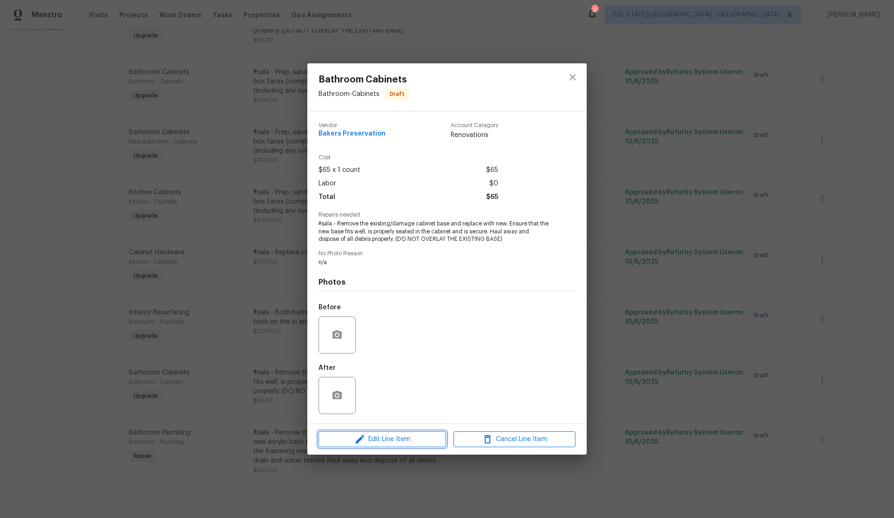
click at [409, 436] on span "Edit Line Item" at bounding box center [382, 440] width 122 height 12
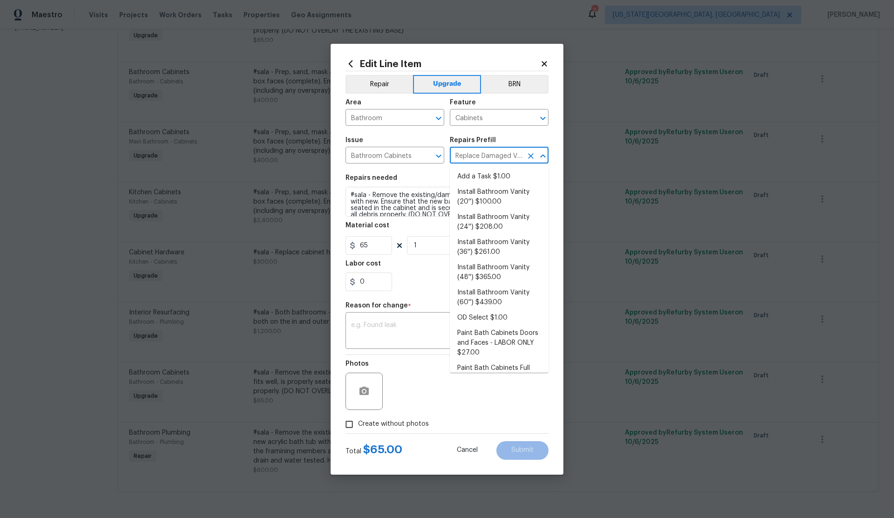
click at [504, 154] on input "Replace Damaged Vanity Base $50.00" at bounding box center [486, 156] width 73 height 14
click at [416, 198] on textarea "#sala - Remove the existing/damage cabinet base and replace with new. Ensure th…" at bounding box center [447, 202] width 203 height 30
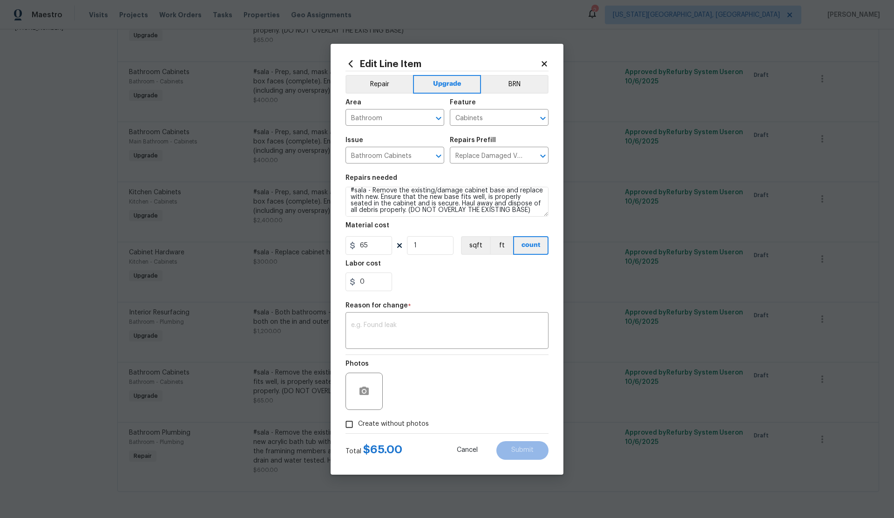
click at [546, 62] on icon at bounding box center [544, 63] width 5 height 5
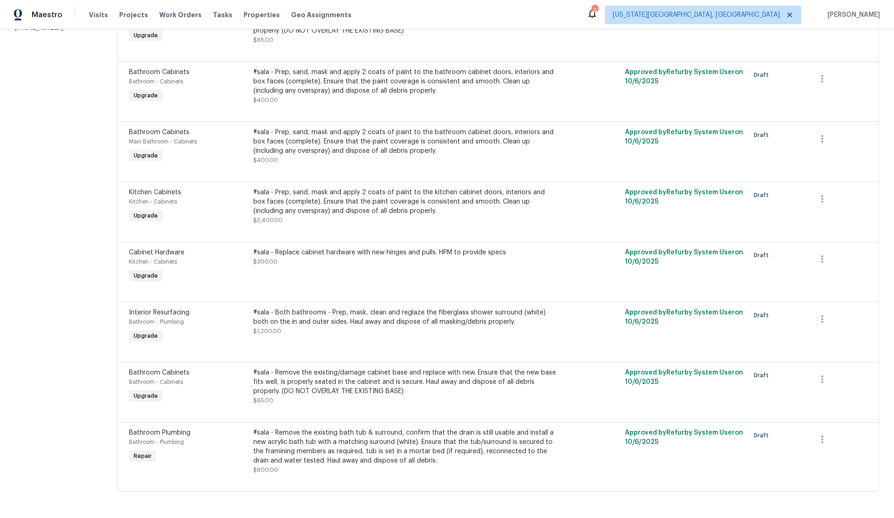
click at [190, 311] on span "Interior Resurfacing" at bounding box center [159, 312] width 61 height 7
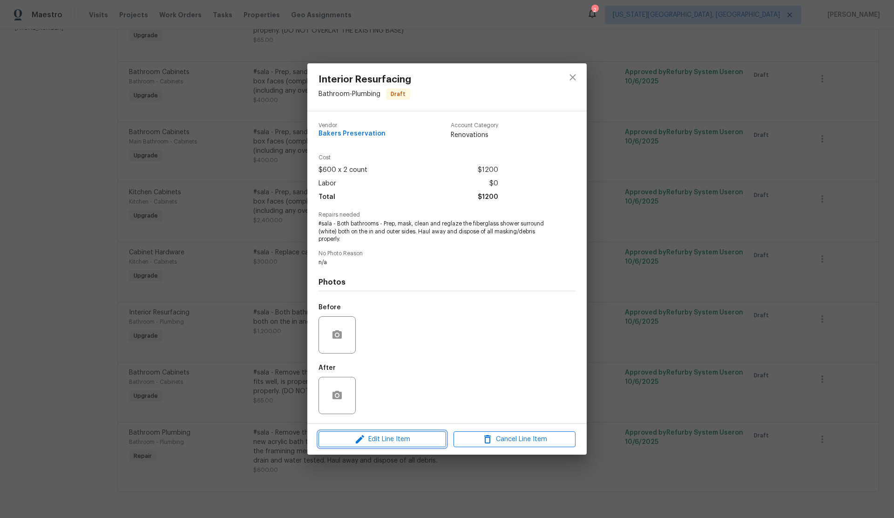
click at [389, 436] on span "Edit Line Item" at bounding box center [382, 440] width 122 height 12
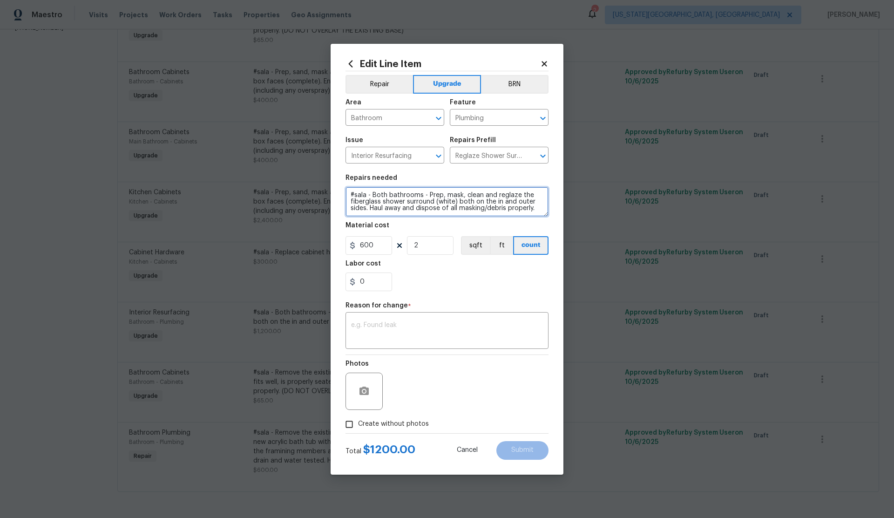
drag, startPoint x: 350, startPoint y: 194, endPoint x: 538, endPoint y: 211, distance: 188.5
click at [538, 211] on textarea "#sala - Both bathrooms - Prep, mask, clean and reglaze the fiberglass shower su…" at bounding box center [447, 202] width 203 height 30
click at [547, 64] on icon at bounding box center [544, 64] width 8 height 8
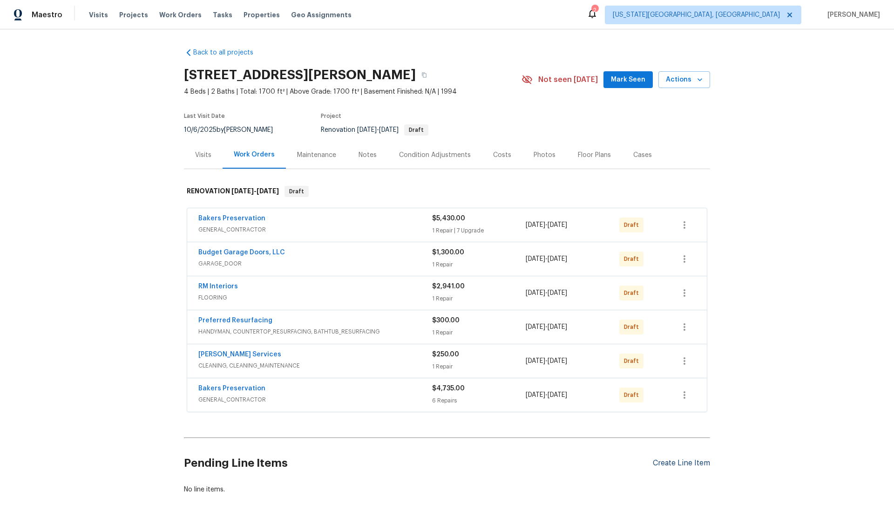
click at [667, 462] on div "Create Line Item" at bounding box center [681, 463] width 57 height 9
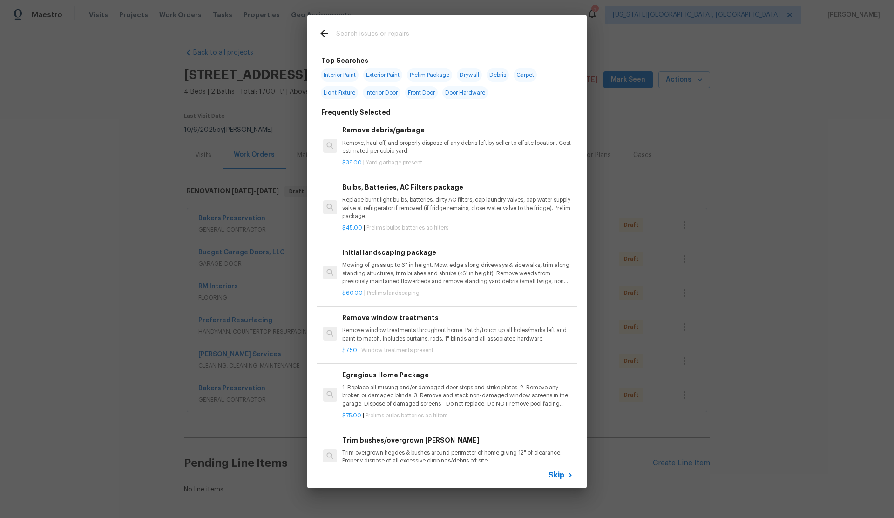
click at [555, 475] on span "Skip" at bounding box center [557, 475] width 16 height 9
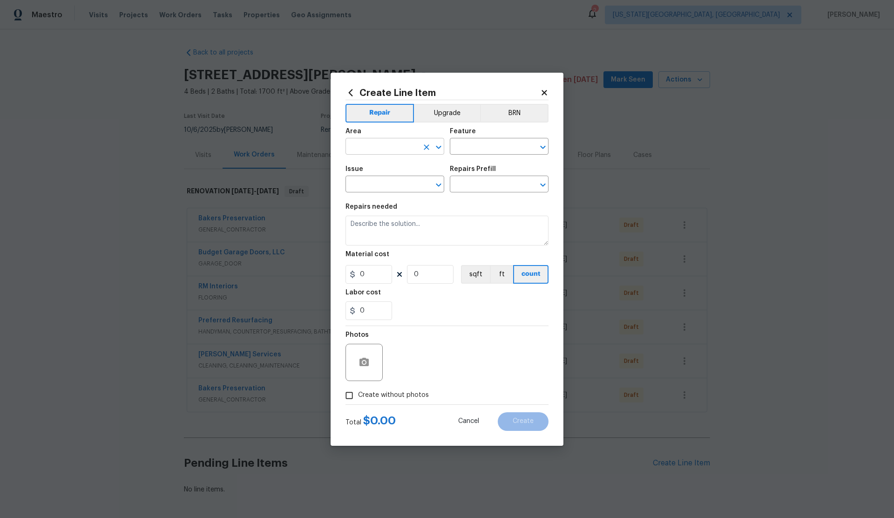
click at [369, 150] on input "text" at bounding box center [382, 147] width 73 height 14
drag, startPoint x: 371, startPoint y: 166, endPoint x: 390, endPoint y: 165, distance: 18.7
click at [375, 166] on li "Bathroom" at bounding box center [395, 167] width 99 height 15
type input "Bathroom"
click at [482, 145] on input "text" at bounding box center [486, 147] width 73 height 14
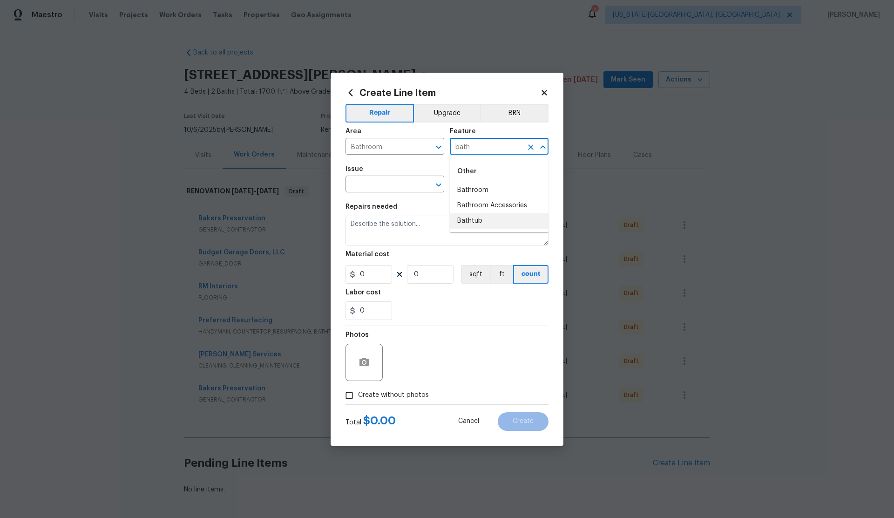
drag, startPoint x: 474, startPoint y: 220, endPoint x: 413, endPoint y: 192, distance: 67.5
click at [466, 216] on li "Bathtub" at bounding box center [499, 220] width 99 height 15
type input "Bathtub"
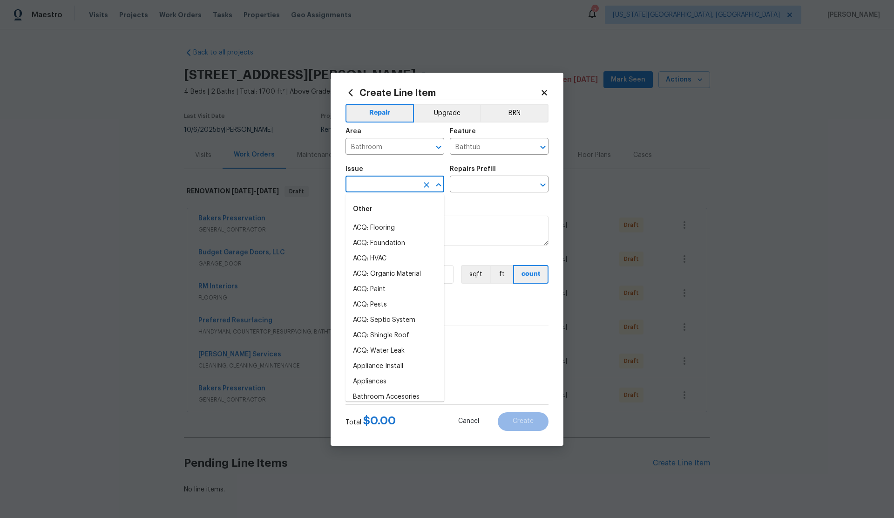
click at [398, 187] on input "text" at bounding box center [382, 185] width 73 height 14
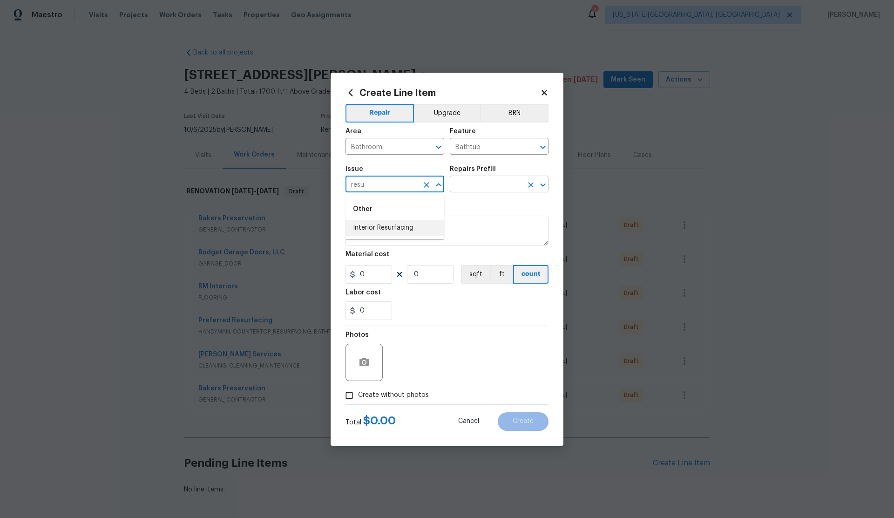
drag, startPoint x: 387, startPoint y: 227, endPoint x: 457, endPoint y: 191, distance: 78.6
click at [391, 225] on li "Interior Resurfacing" at bounding box center [395, 227] width 99 height 15
type input "Interior Resurfacing"
click at [463, 185] on input "text" at bounding box center [486, 185] width 73 height 14
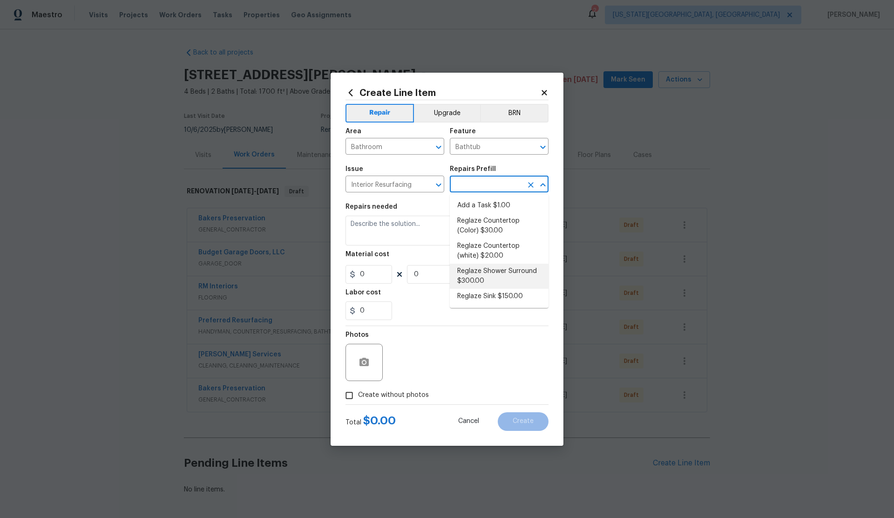
click at [480, 266] on li "Reglaze Shower Surround $300.00" at bounding box center [499, 276] width 99 height 25
type input "Reglaze Shower Surround $300.00"
type textarea "Prep, mask, clean and reglaze the fiberglass shower surround (white) both on th…"
type input "1"
type input "300"
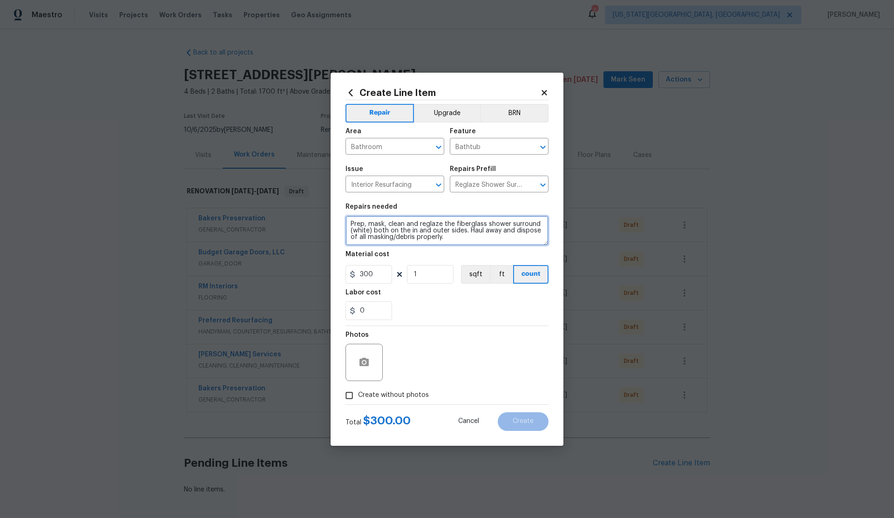
drag, startPoint x: 349, startPoint y: 223, endPoint x: 475, endPoint y: 246, distance: 127.5
click at [475, 246] on section "Repairs needed Prep, mask, clean and reglaze the fiberglass shower surround (wh…" at bounding box center [447, 262] width 203 height 128
paste textarea "#sala - Both bathrooms -"
type textarea "#sala - Both bathrooms - Prep, mask, clean and reglaze the fiberglass shower su…"
click at [409, 276] on input "1" at bounding box center [430, 274] width 47 height 19
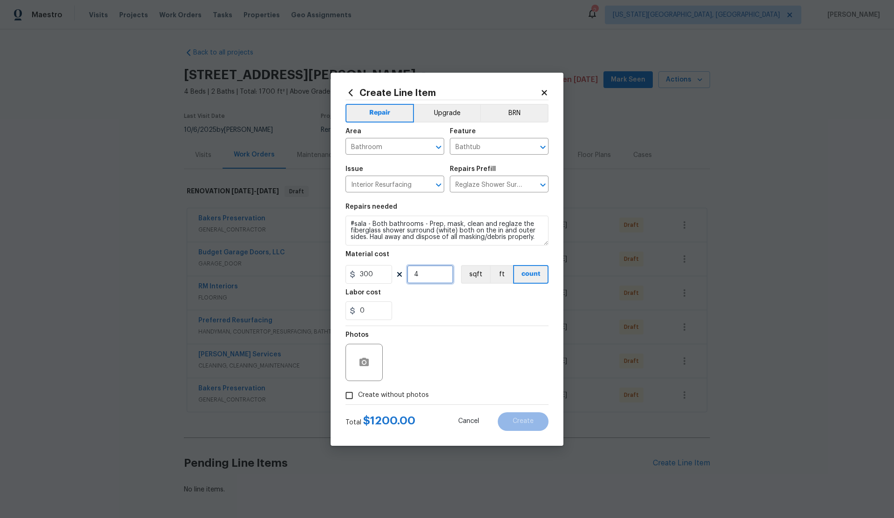
type input "4"
drag, startPoint x: 350, startPoint y: 397, endPoint x: 387, endPoint y: 388, distance: 37.4
click at [358, 396] on label "Create without photos" at bounding box center [385, 396] width 89 height 18
click at [358, 396] on input "Create without photos" at bounding box center [350, 396] width 18 height 18
checkbox input "true"
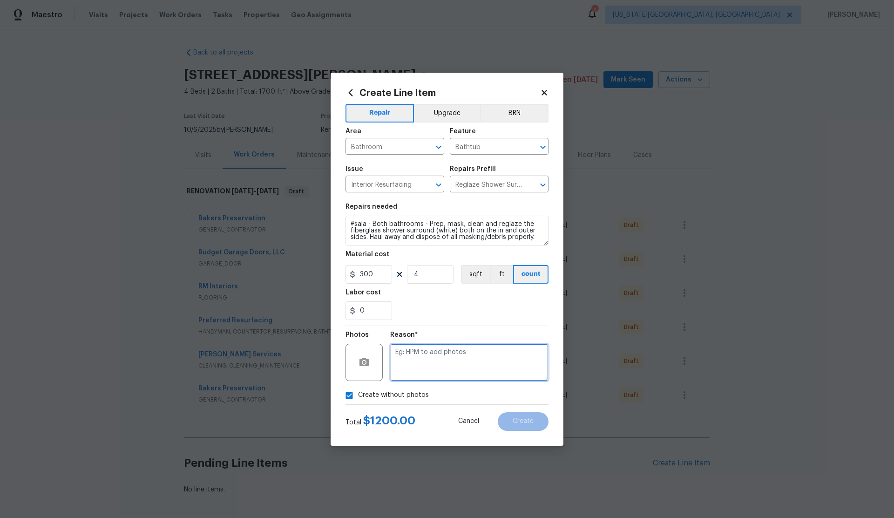
click at [443, 366] on textarea at bounding box center [469, 362] width 158 height 37
type textarea "."
click at [519, 424] on span "Create" at bounding box center [523, 421] width 21 height 7
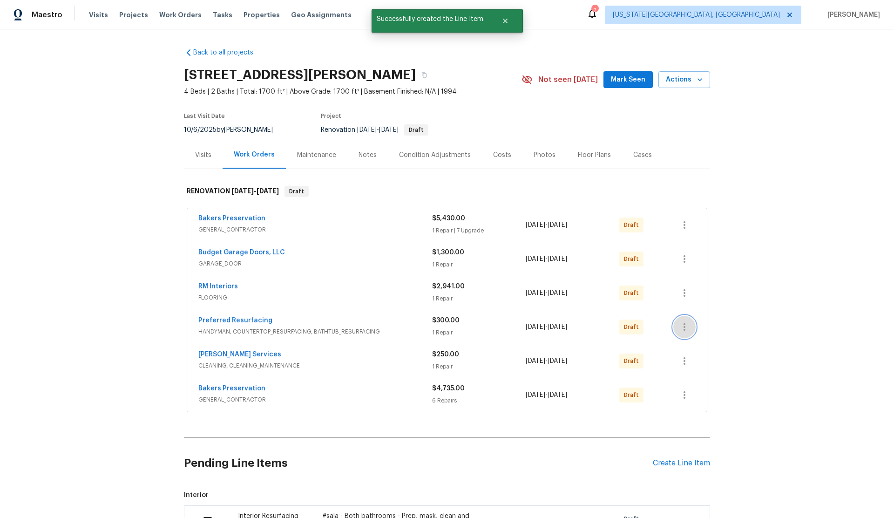
click at [686, 324] on icon "button" at bounding box center [684, 326] width 11 height 11
click at [692, 385] on li "Delete" at bounding box center [724, 388] width 101 height 15
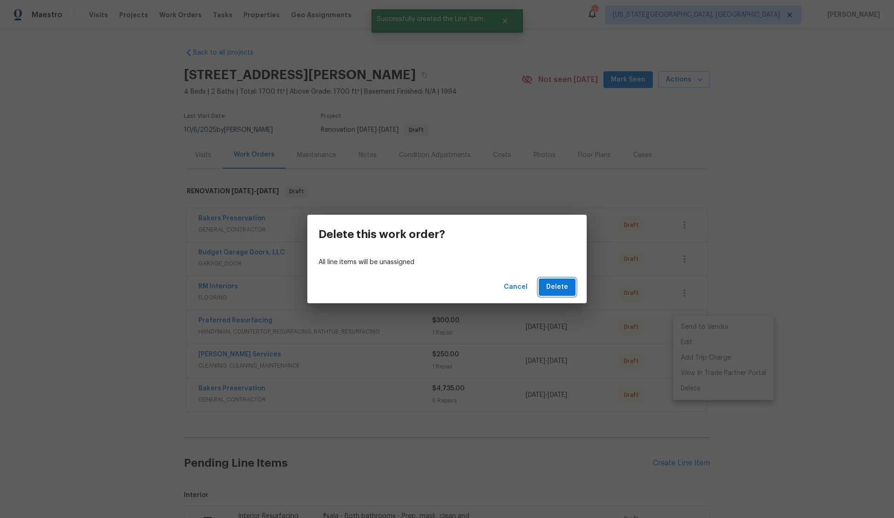
click at [563, 286] on span "Delete" at bounding box center [557, 287] width 22 height 12
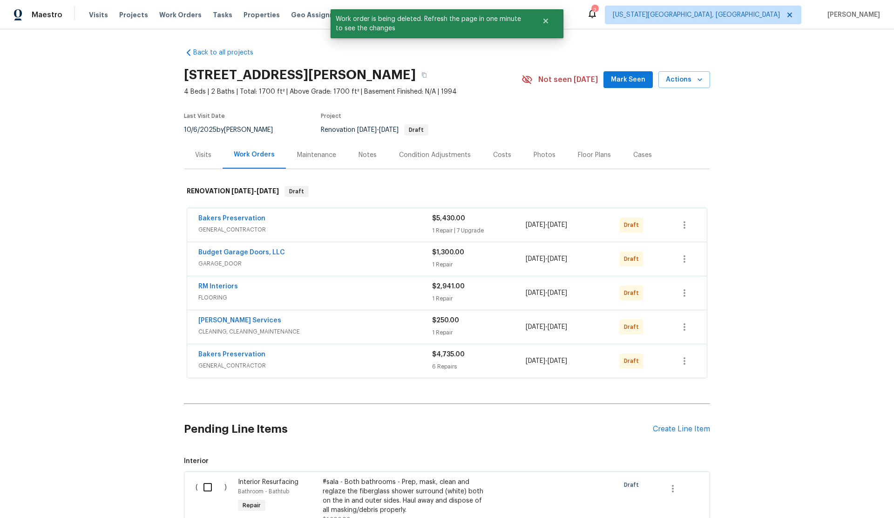
click at [208, 487] on input "checkbox" at bounding box center [211, 487] width 27 height 20
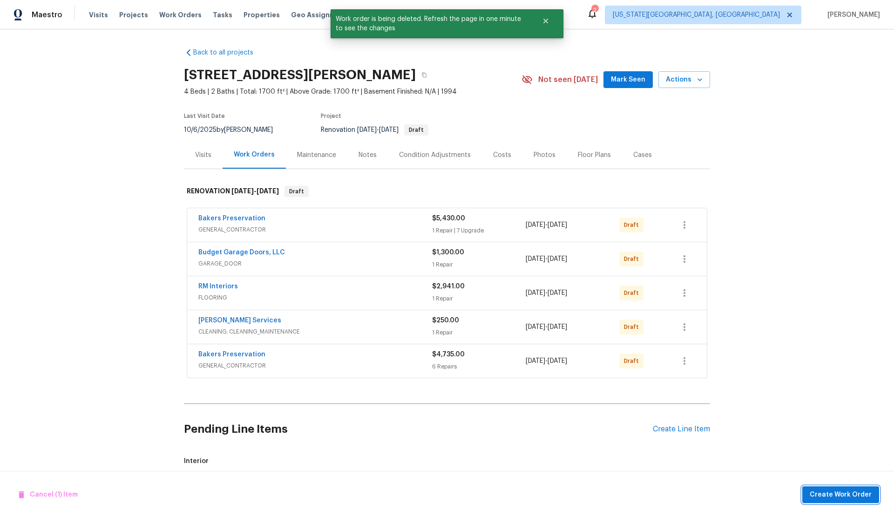
click at [836, 494] on span "Create Work Order" at bounding box center [841, 495] width 62 height 12
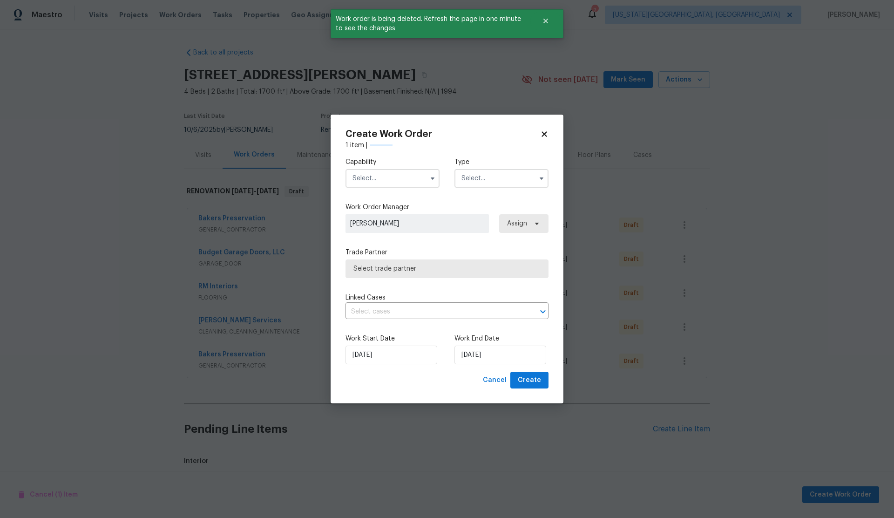
checkbox input "false"
click at [369, 178] on input "text" at bounding box center [393, 178] width 94 height 19
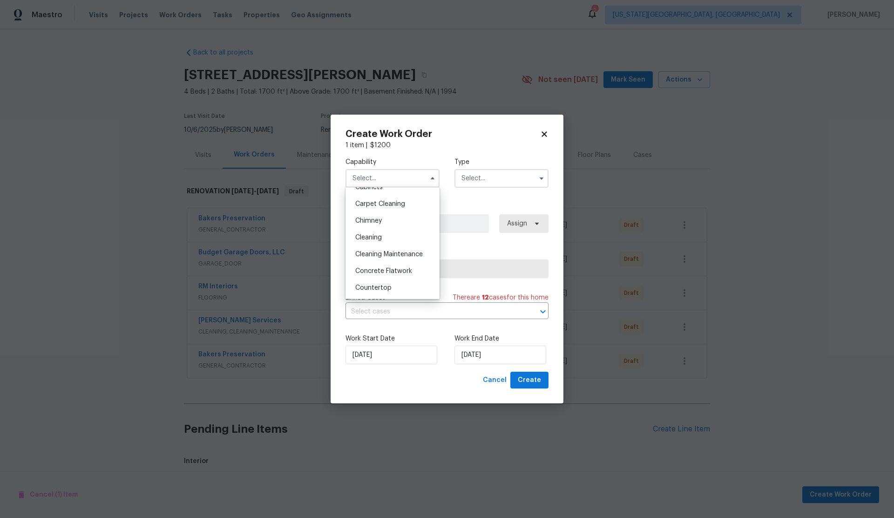
scroll to position [7, 0]
click at [382, 233] on span "Bathtub Resurfacing" at bounding box center [386, 231] width 63 height 7
type input "Bathtub Resurfacing"
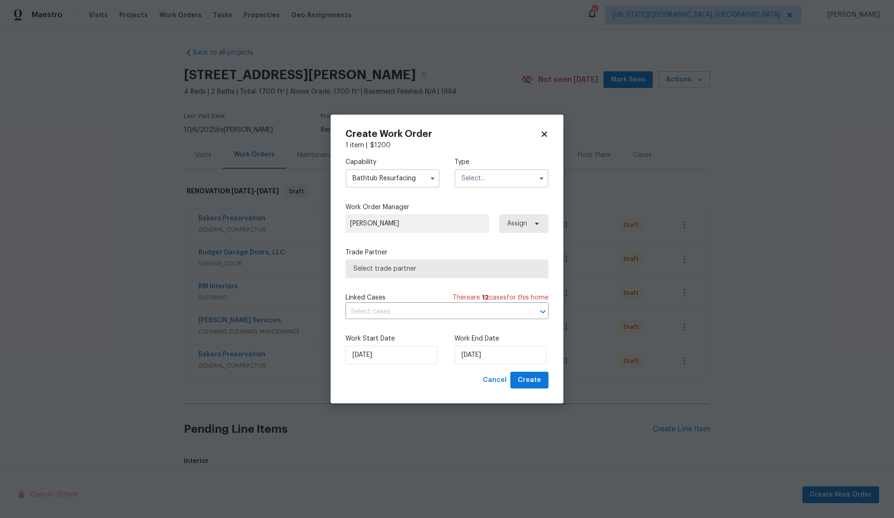
click at [473, 178] on input "text" at bounding box center [502, 178] width 94 height 19
drag, startPoint x: 495, startPoint y: 239, endPoint x: 479, endPoint y: 234, distance: 16.5
click at [495, 239] on span "Renovation" at bounding box center [481, 238] width 34 height 7
type input "Renovation"
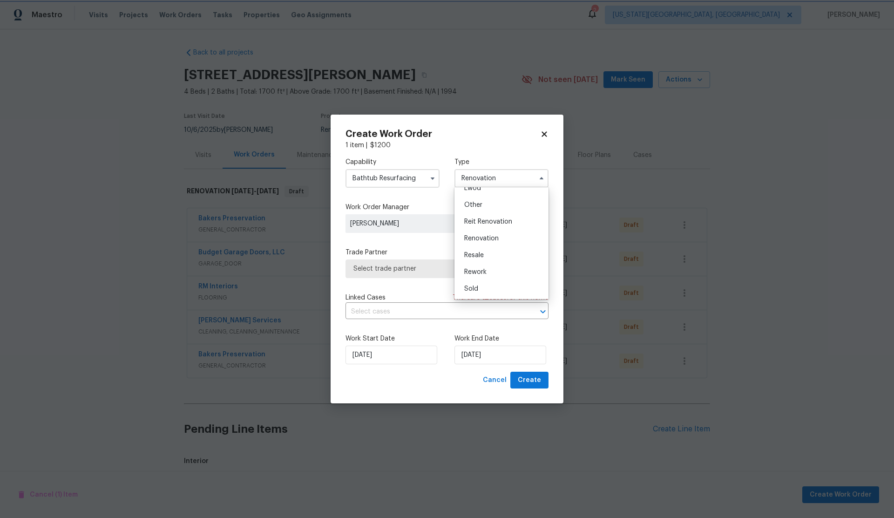
scroll to position [0, 0]
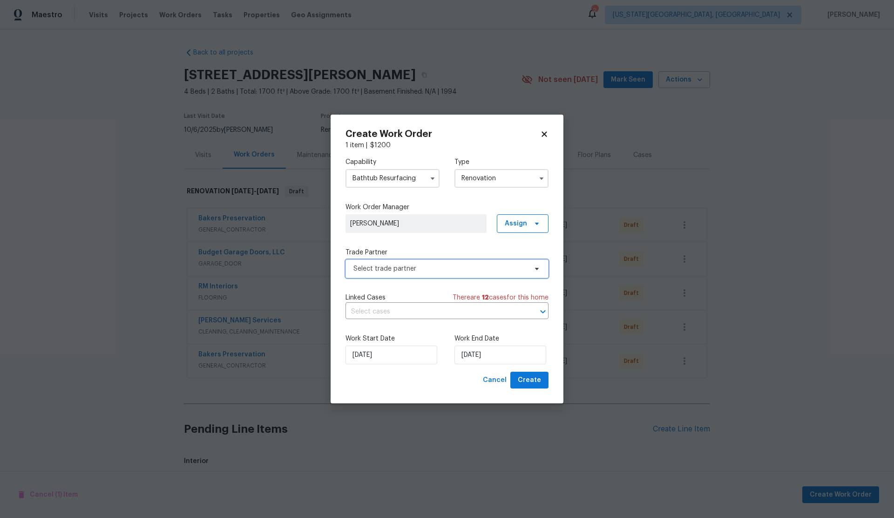
click at [432, 266] on span "Select trade partner" at bounding box center [441, 268] width 174 height 9
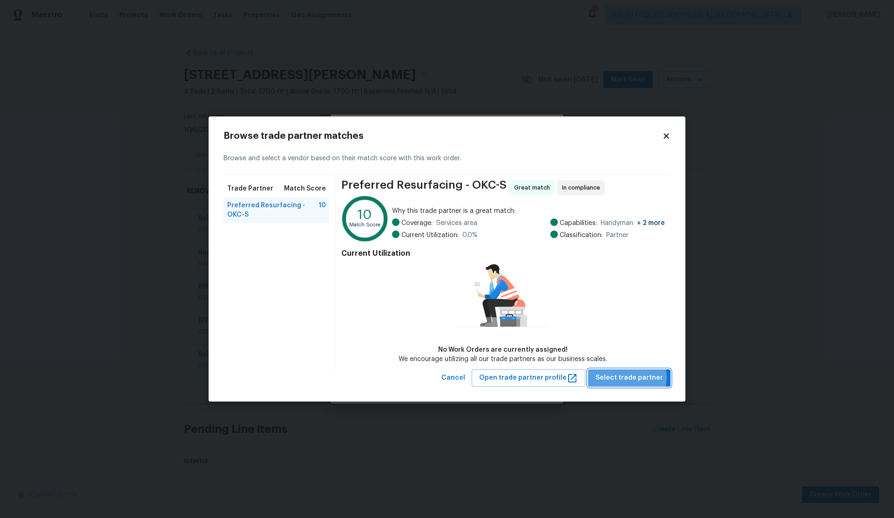
click at [621, 377] on span "Select trade partner" at bounding box center [630, 378] width 68 height 12
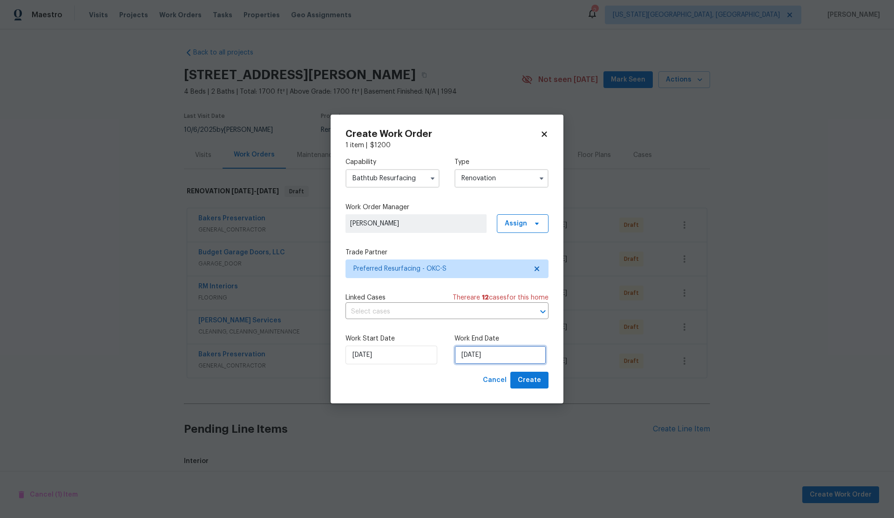
click at [489, 353] on input "[DATE]" at bounding box center [501, 355] width 92 height 19
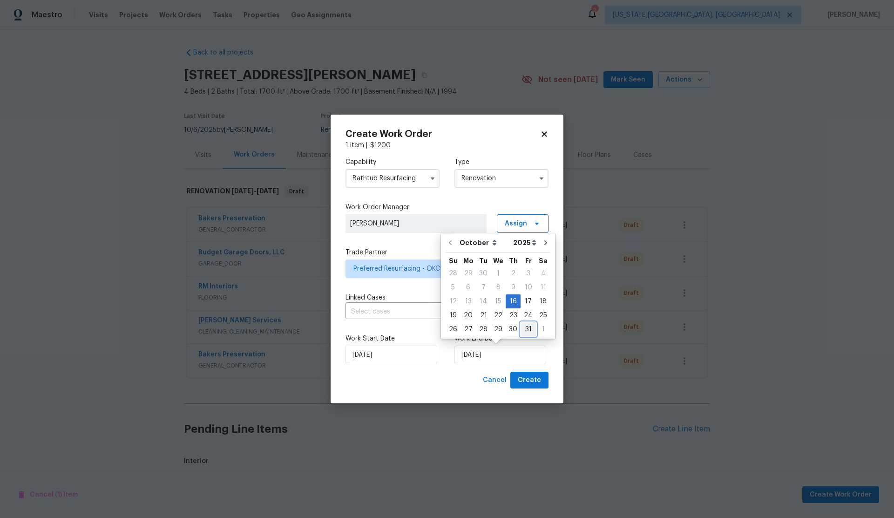
click at [526, 330] on div "31" at bounding box center [528, 329] width 15 height 13
type input "[DATE]"
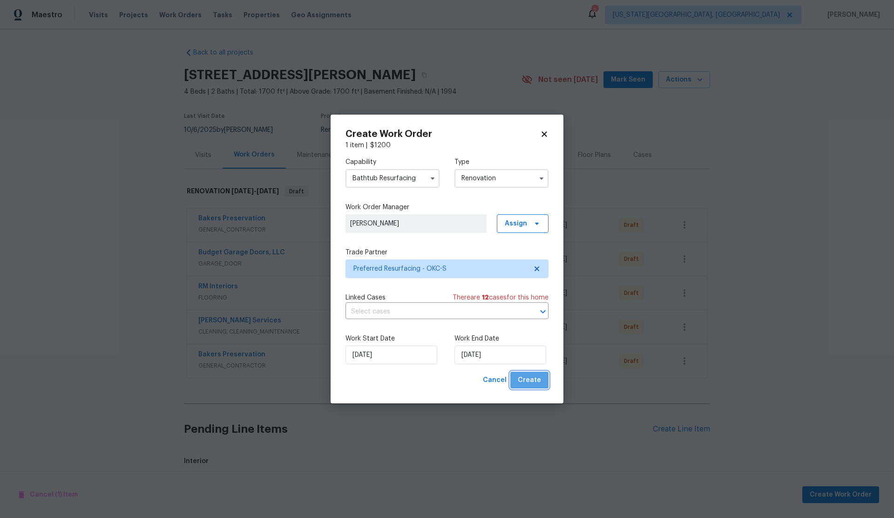
drag, startPoint x: 539, startPoint y: 377, endPoint x: 532, endPoint y: 377, distance: 7.0
click at [539, 377] on span "Create" at bounding box center [529, 381] width 23 height 12
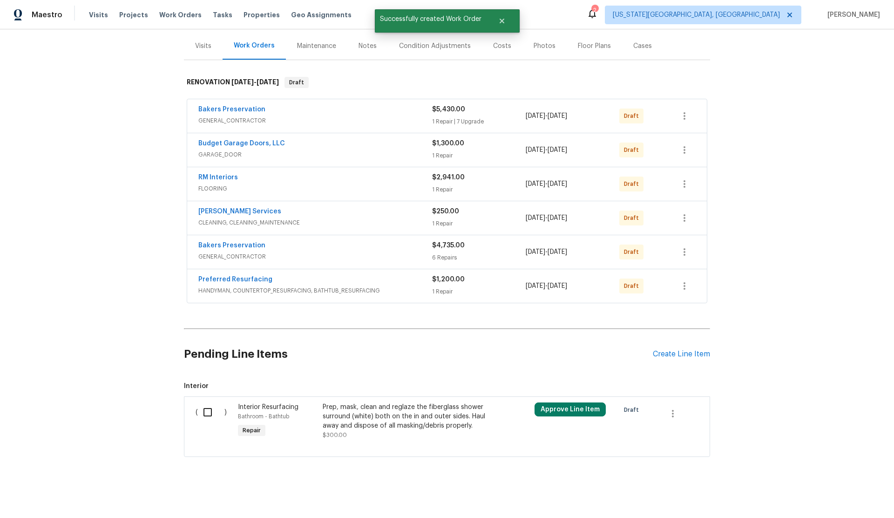
scroll to position [111, 0]
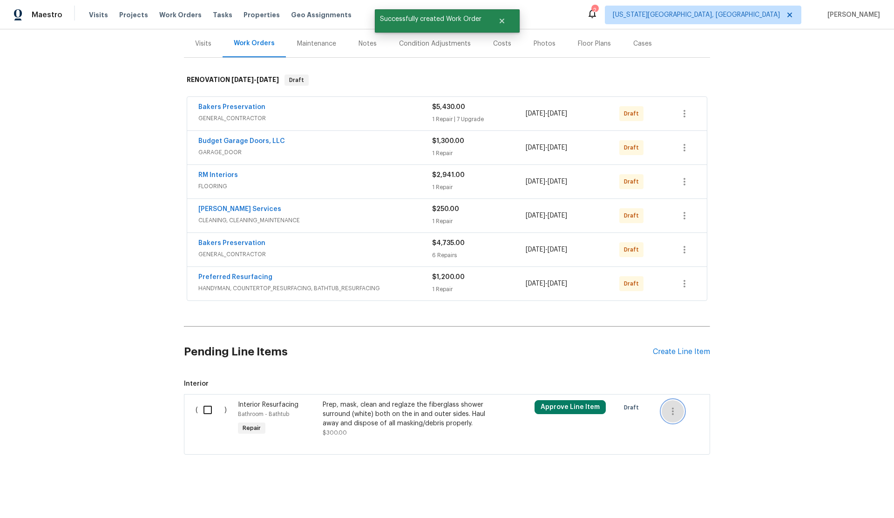
click at [672, 408] on icon "button" at bounding box center [673, 411] width 2 height 7
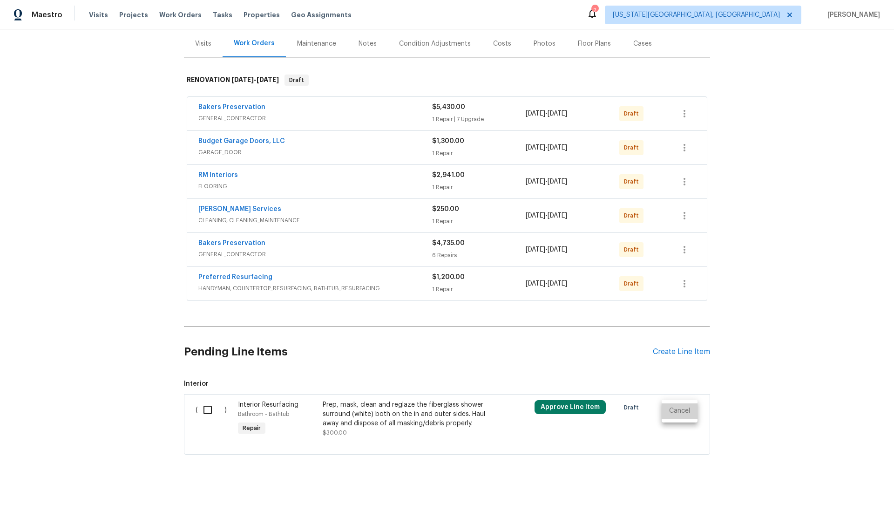
click at [677, 410] on li "Cancel" at bounding box center [680, 410] width 36 height 15
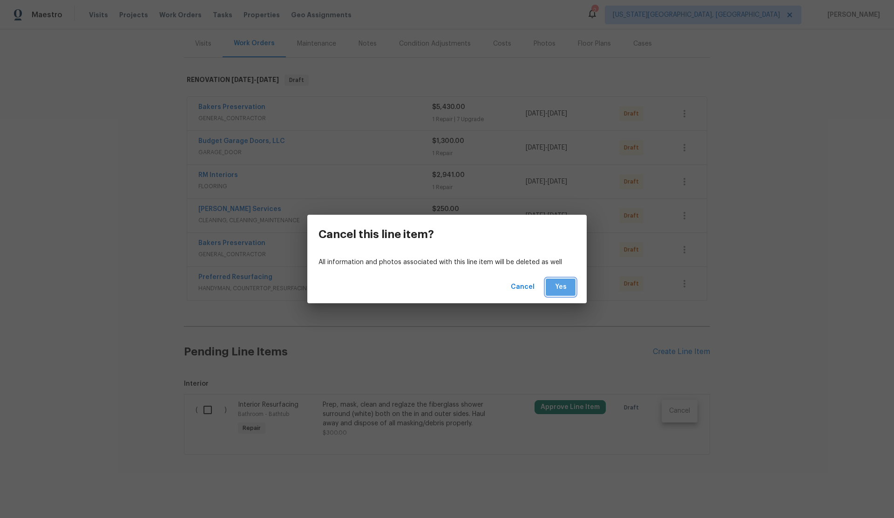
click at [563, 293] on button "Yes" at bounding box center [561, 287] width 30 height 17
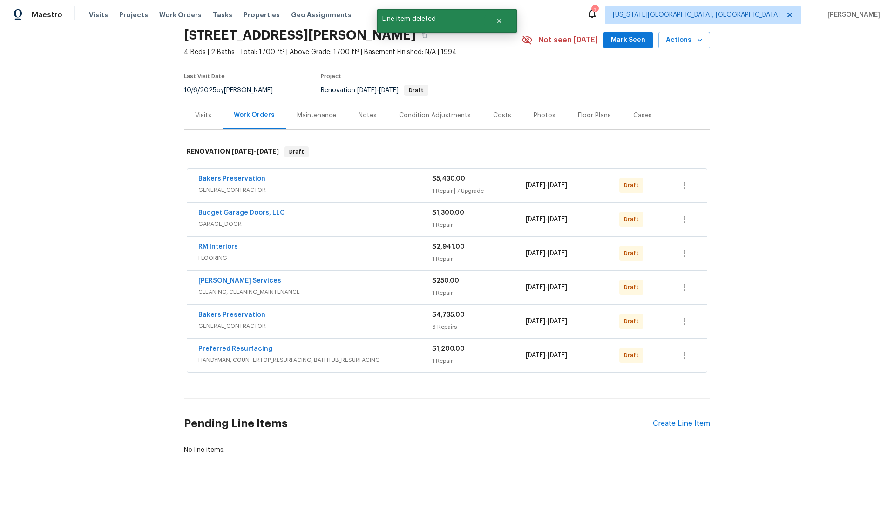
scroll to position [40, 0]
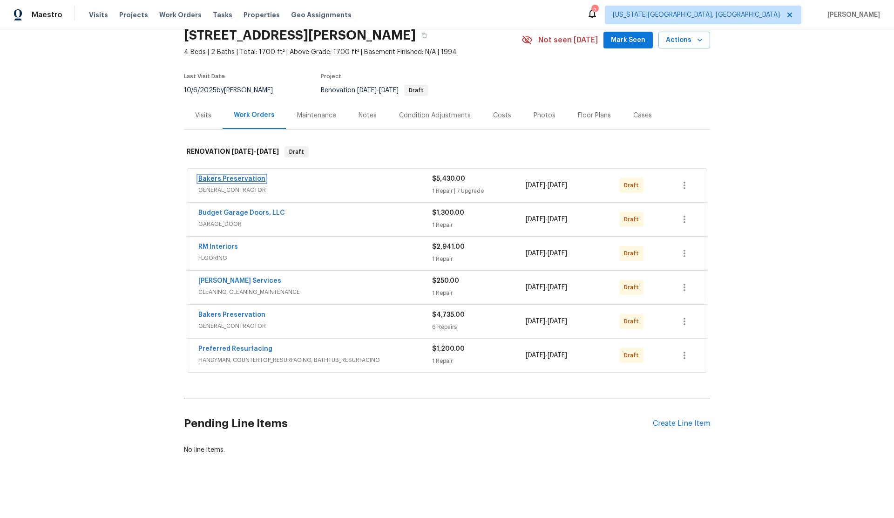
click at [239, 179] on link "Bakers Preservation" at bounding box center [231, 179] width 67 height 7
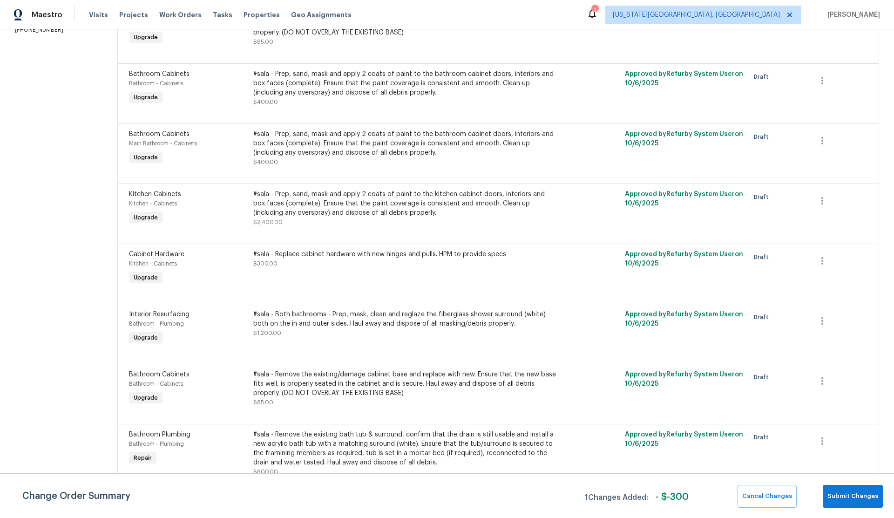
scroll to position [178, 0]
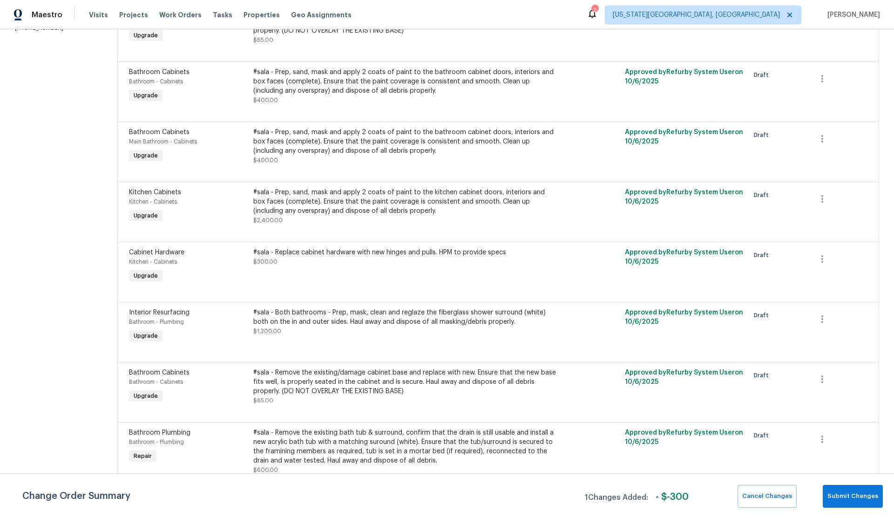
click at [156, 313] on span "Interior Resurfacing" at bounding box center [159, 312] width 61 height 7
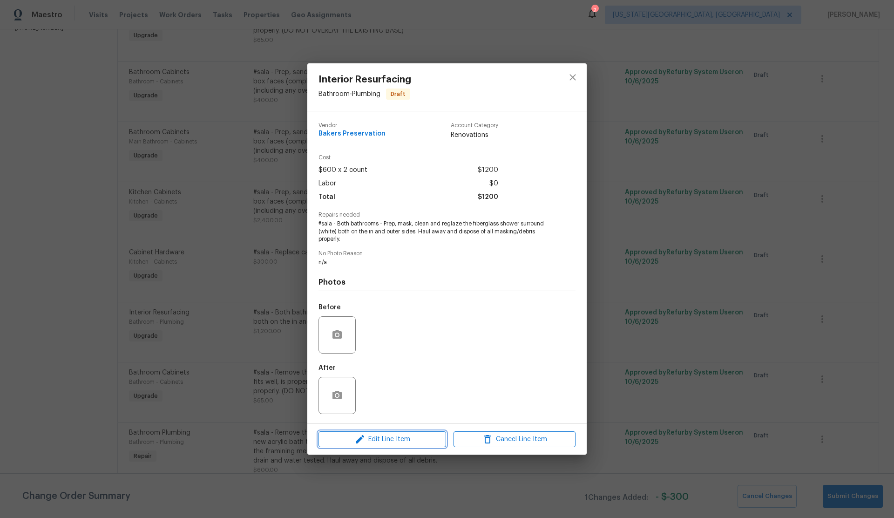
click at [360, 440] on icon "button" at bounding box center [360, 439] width 8 height 8
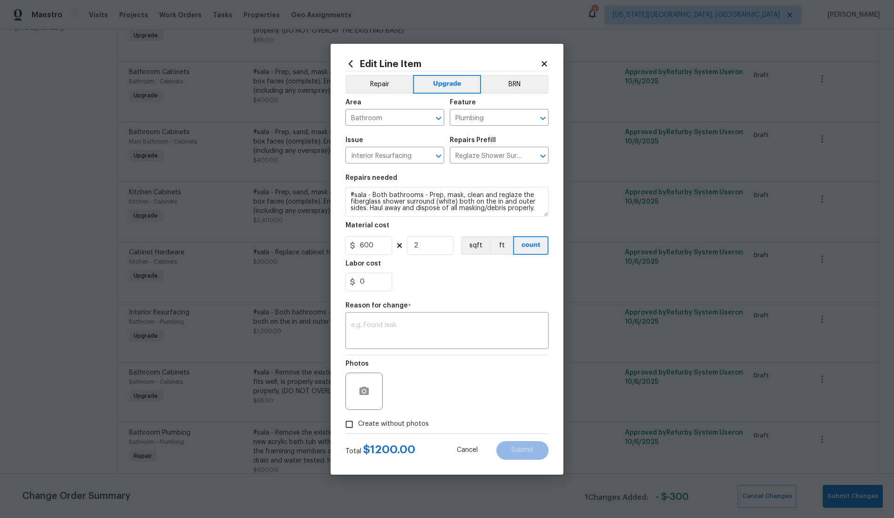
click at [546, 62] on icon at bounding box center [544, 64] width 8 height 8
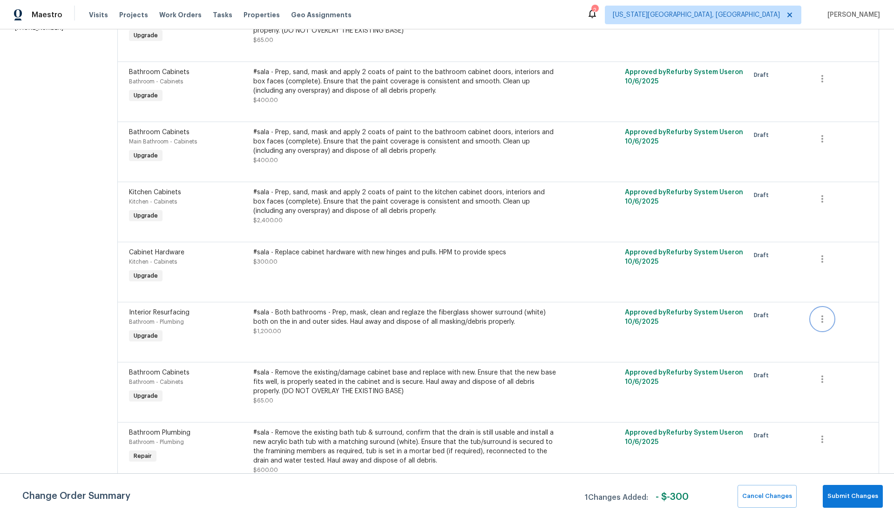
click at [825, 320] on icon "button" at bounding box center [822, 319] width 11 height 11
click at [832, 319] on li "Cancel" at bounding box center [830, 318] width 36 height 15
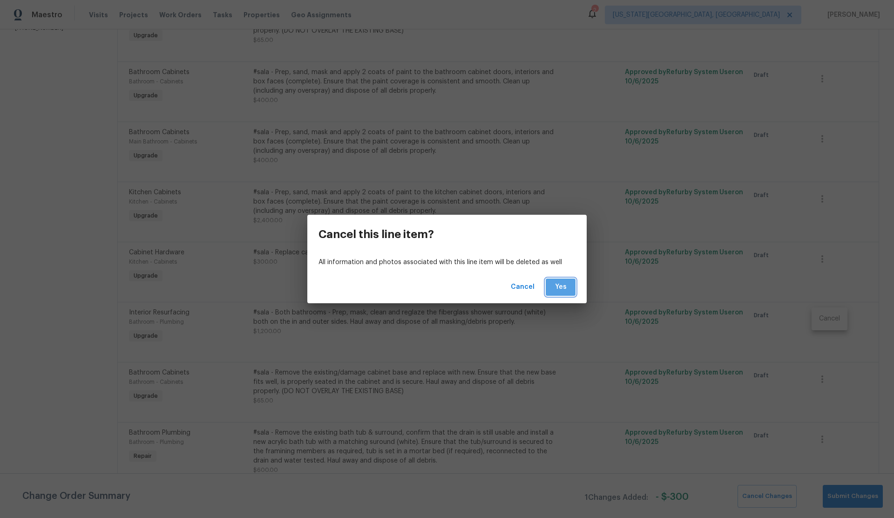
click at [562, 288] on span "Yes" at bounding box center [560, 287] width 15 height 12
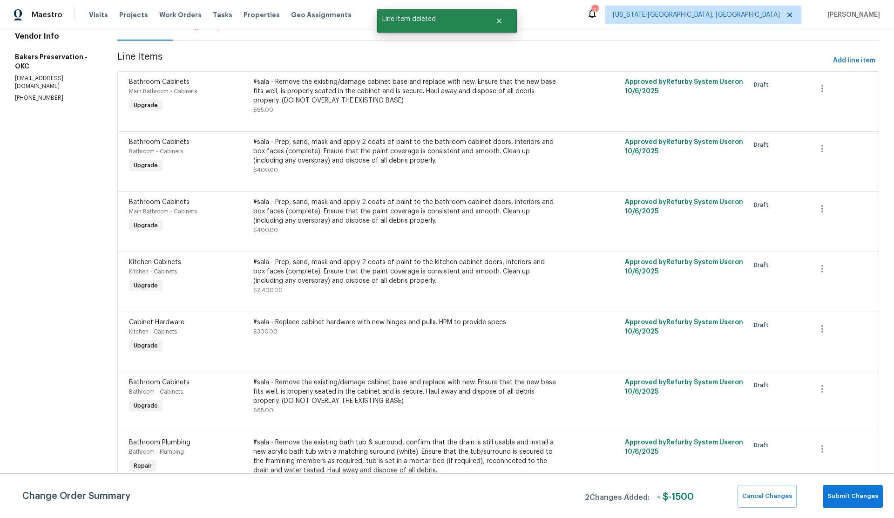
scroll to position [118, 0]
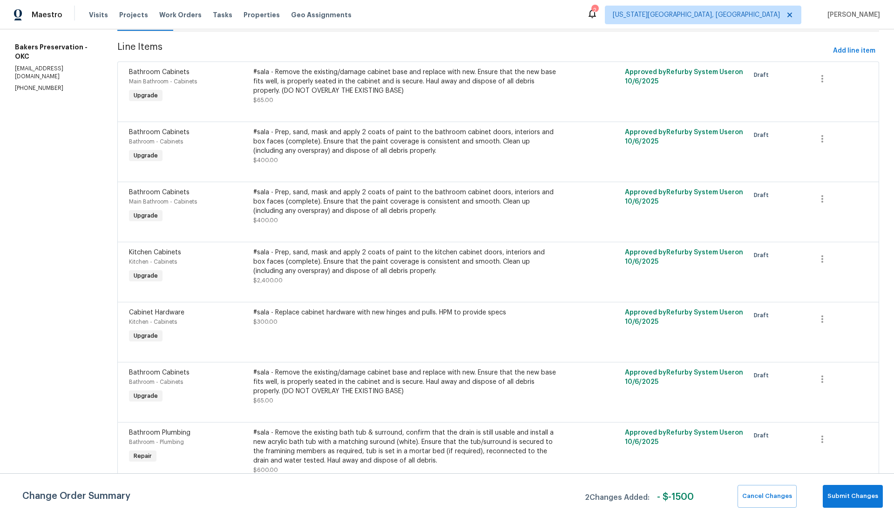
click at [181, 430] on span "Bathroom Plumbing" at bounding box center [159, 433] width 61 height 7
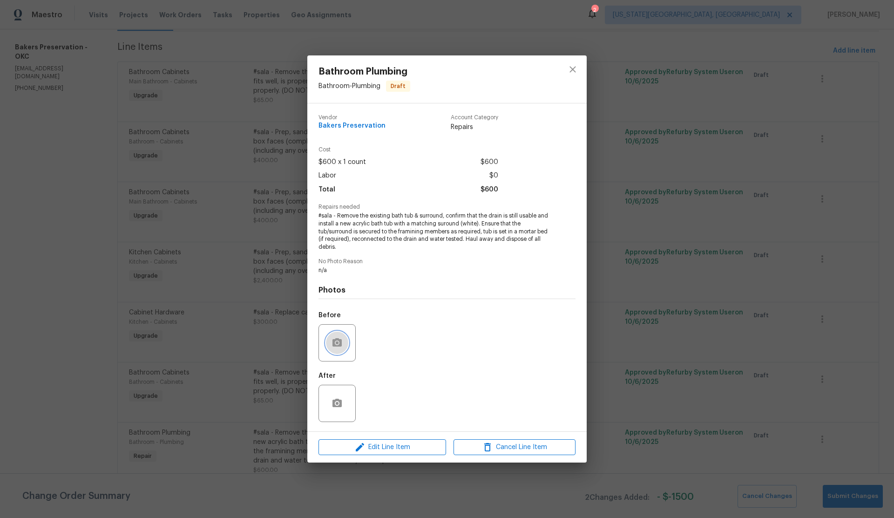
click at [344, 339] on button "button" at bounding box center [337, 343] width 22 height 22
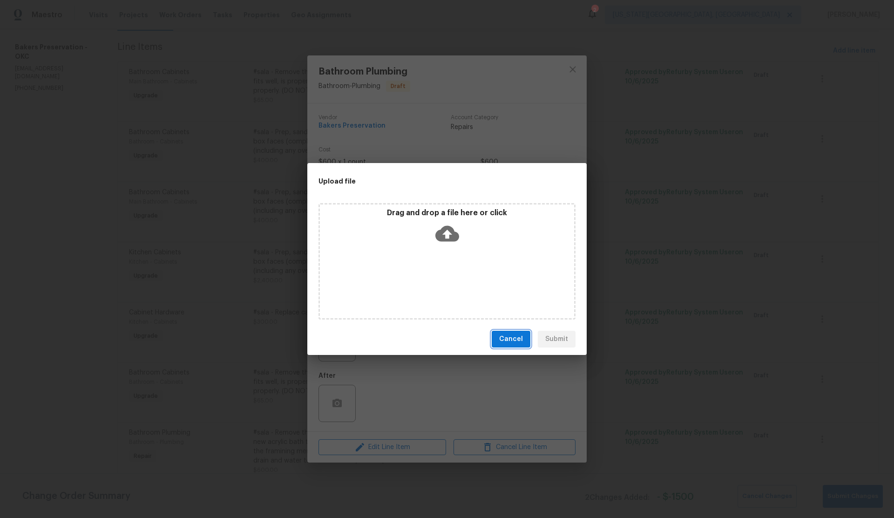
click at [513, 346] on button "Cancel" at bounding box center [511, 339] width 39 height 17
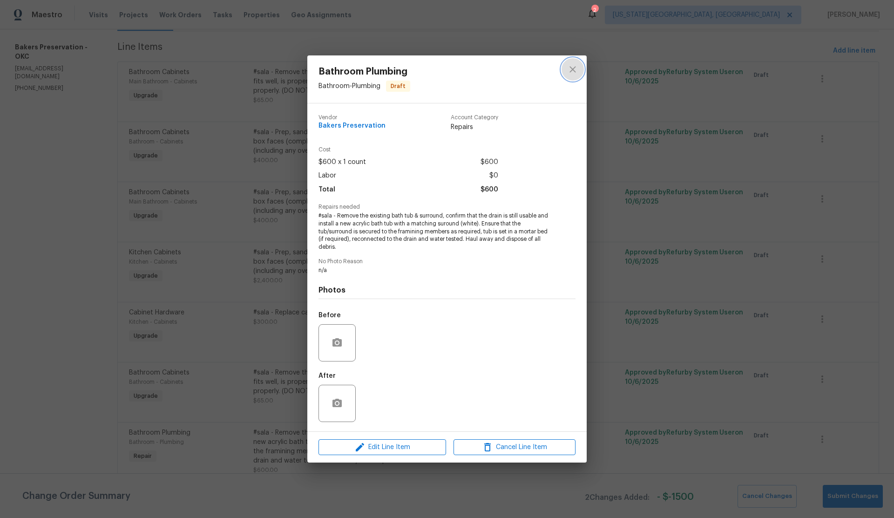
click at [574, 68] on icon "close" at bounding box center [573, 69] width 6 height 6
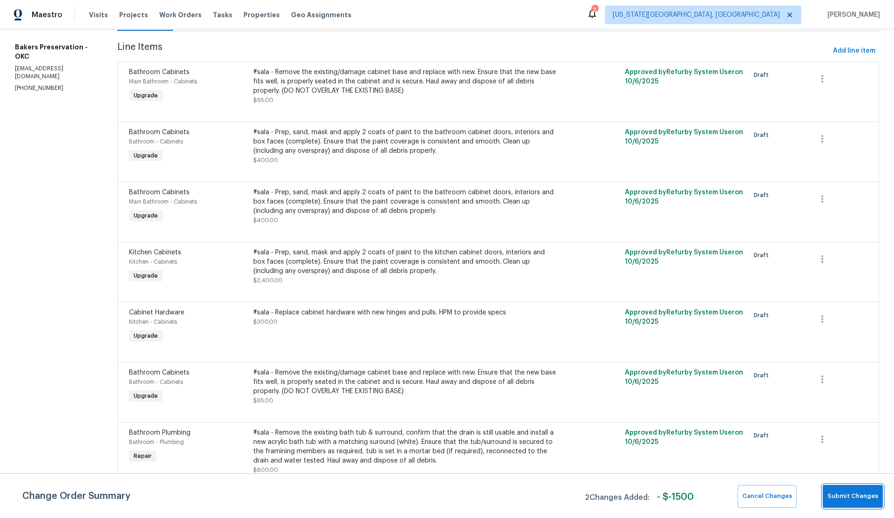
click at [847, 494] on span "Submit Changes" at bounding box center [853, 496] width 51 height 11
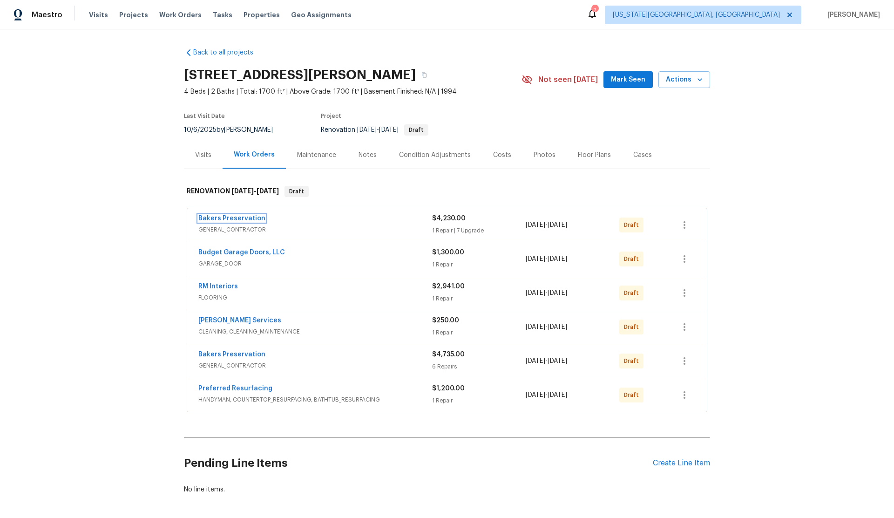
click at [231, 220] on link "Bakers Preservation" at bounding box center [231, 218] width 67 height 7
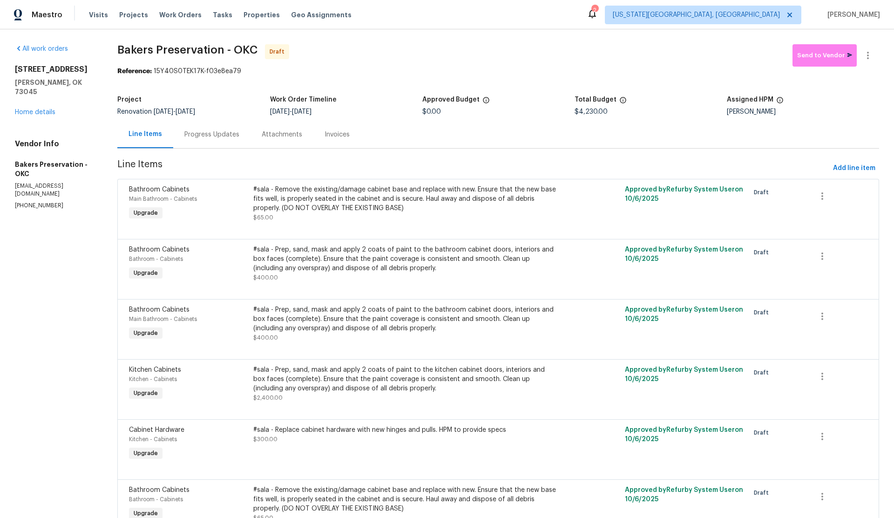
scroll to position [3, 0]
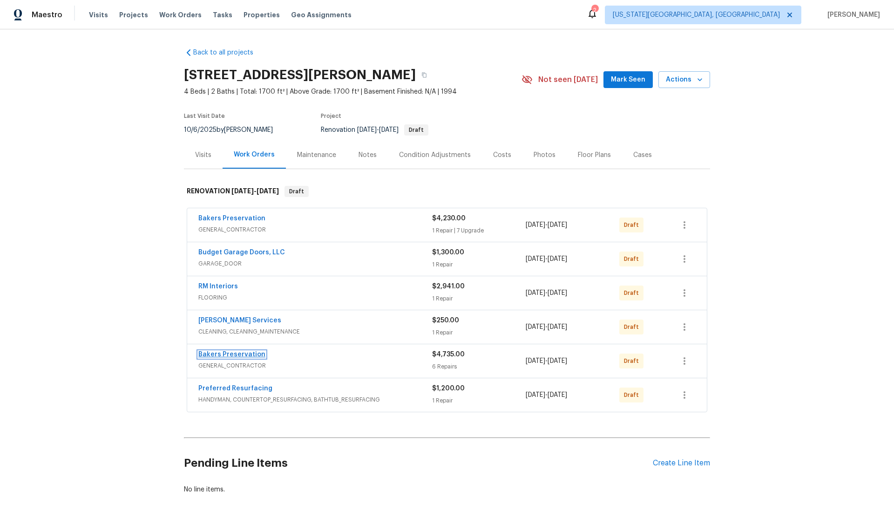
click at [232, 354] on link "Bakers Preservation" at bounding box center [231, 354] width 67 height 7
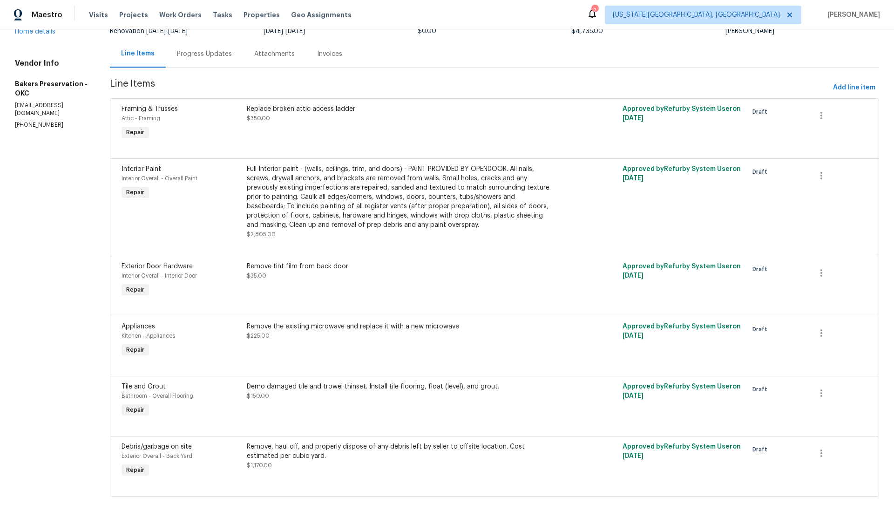
scroll to position [86, 0]
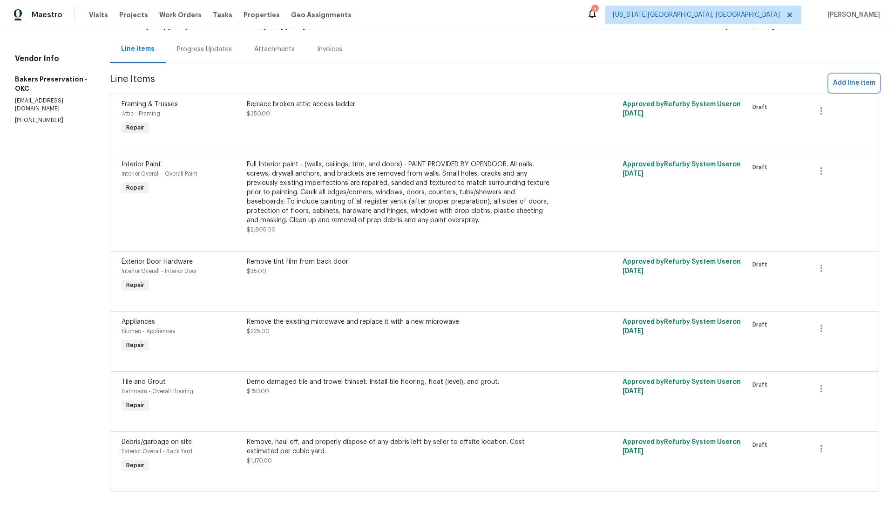
click at [849, 83] on span "Add line item" at bounding box center [854, 83] width 42 height 12
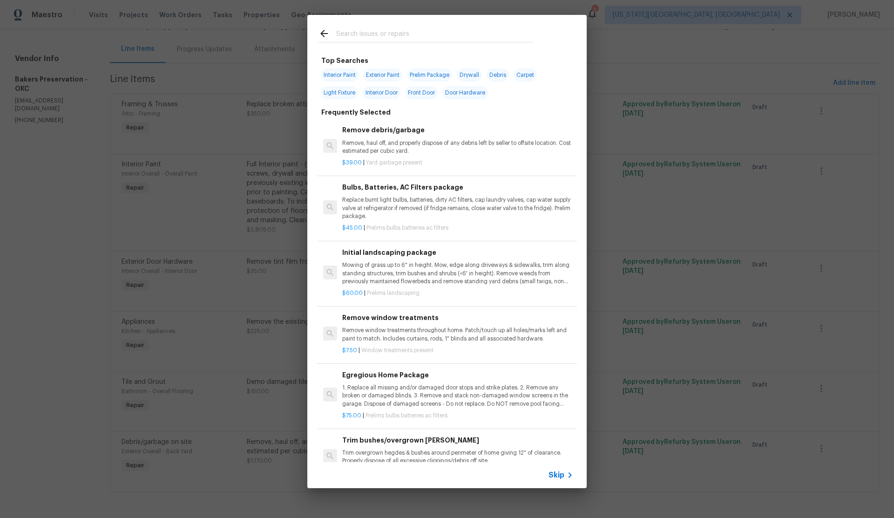
click at [392, 204] on p "Replace burnt light bulbs, batteries, dirty AC filters, cap laundry valves, cap…" at bounding box center [457, 208] width 231 height 24
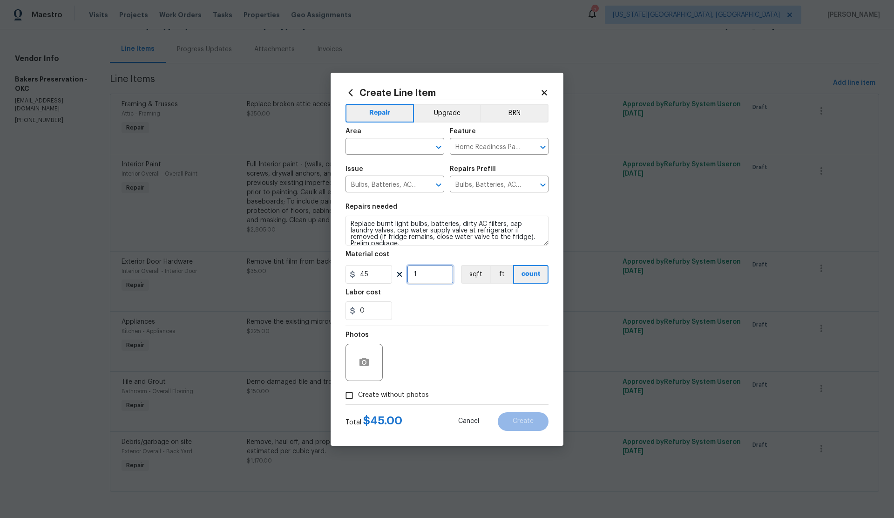
click at [399, 275] on div "45 1 sqft ft count" at bounding box center [447, 274] width 203 height 19
type input "2"
drag, startPoint x: 351, startPoint y: 395, endPoint x: 370, endPoint y: 389, distance: 20.2
click at [359, 393] on label "Create without photos" at bounding box center [385, 396] width 89 height 18
click at [358, 393] on input "Create without photos" at bounding box center [350, 396] width 18 height 18
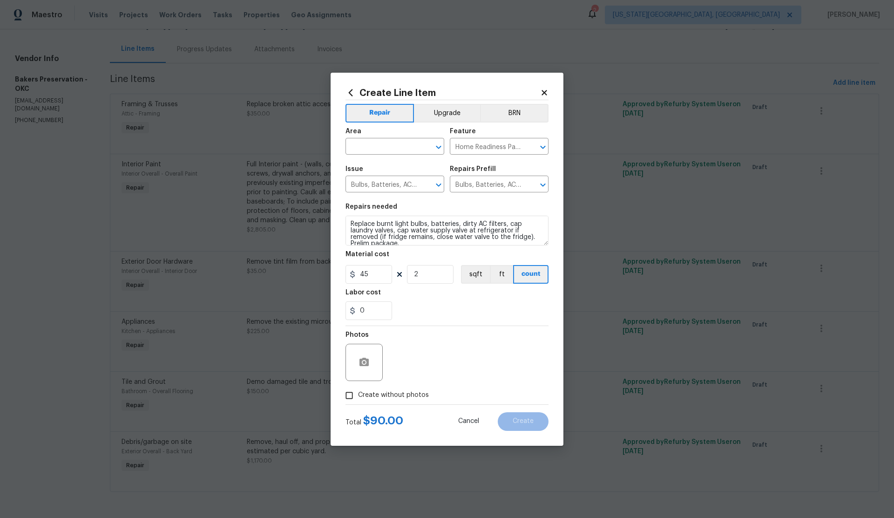
checkbox input "true"
click at [465, 363] on textarea at bounding box center [469, 362] width 158 height 37
type textarea "."
click at [392, 149] on input "text" at bounding box center [382, 147] width 73 height 14
click at [391, 184] on li "Interior Overall" at bounding box center [395, 183] width 99 height 15
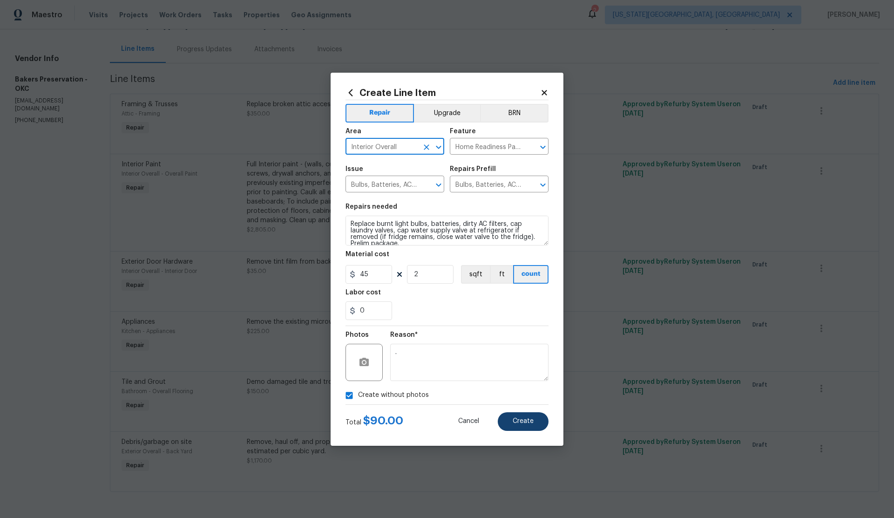
type input "Interior Overall"
click at [532, 418] on span "Create" at bounding box center [523, 421] width 21 height 7
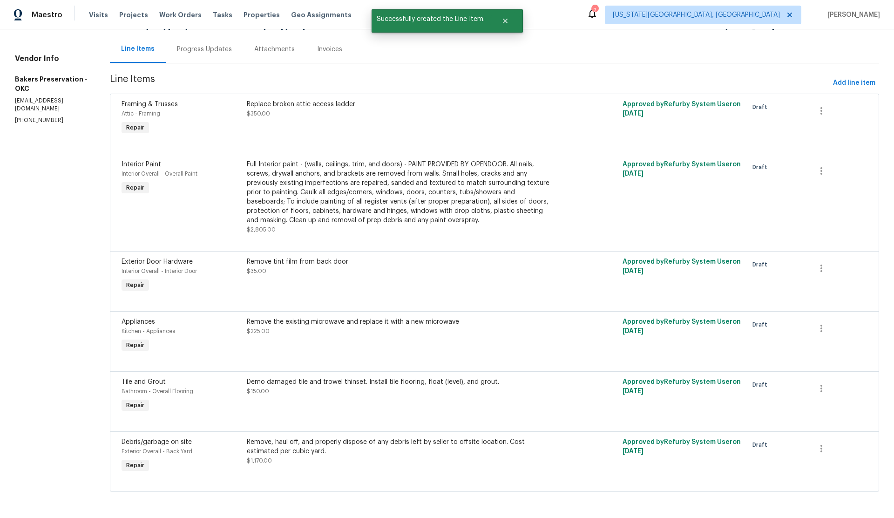
scroll to position [0, 0]
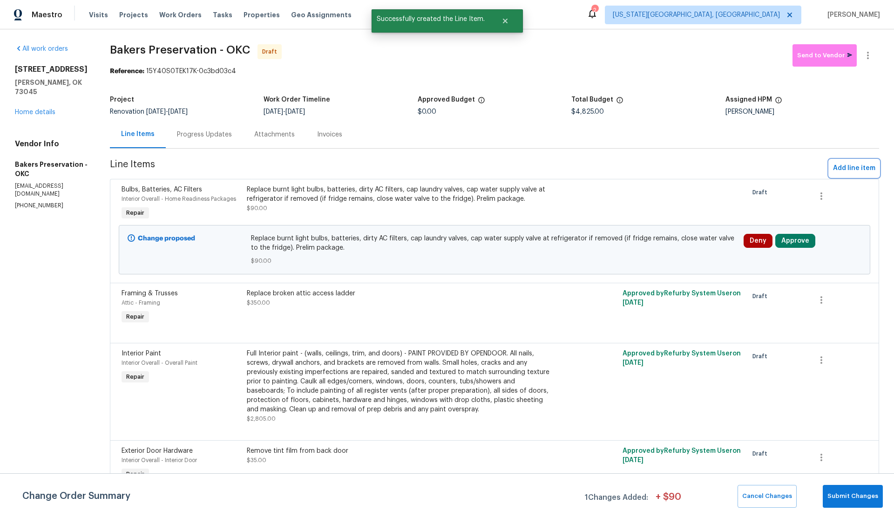
click at [848, 165] on span "Add line item" at bounding box center [854, 169] width 42 height 12
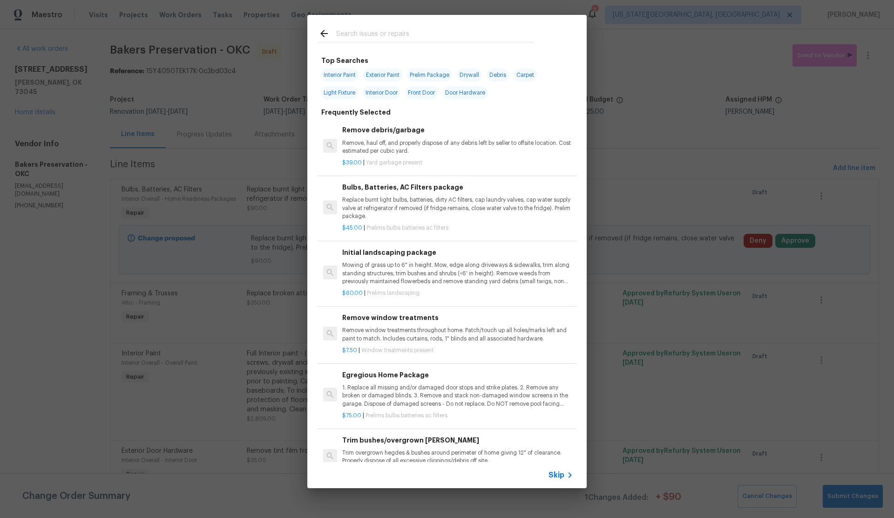
drag, startPoint x: 557, startPoint y: 472, endPoint x: 531, endPoint y: 448, distance: 36.3
click at [550, 468] on div "Skip" at bounding box center [447, 475] width 280 height 26
click at [561, 478] on span "Skip" at bounding box center [557, 475] width 16 height 9
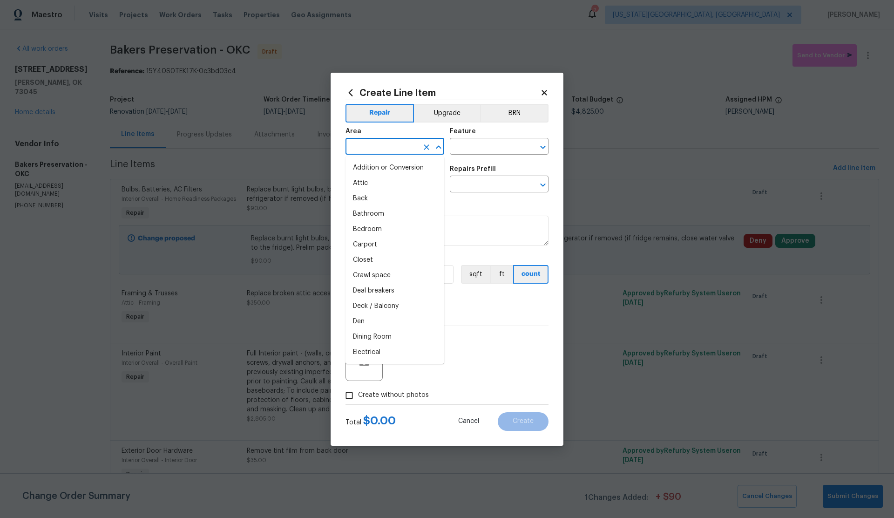
click at [370, 149] on input "text" at bounding box center [382, 147] width 73 height 14
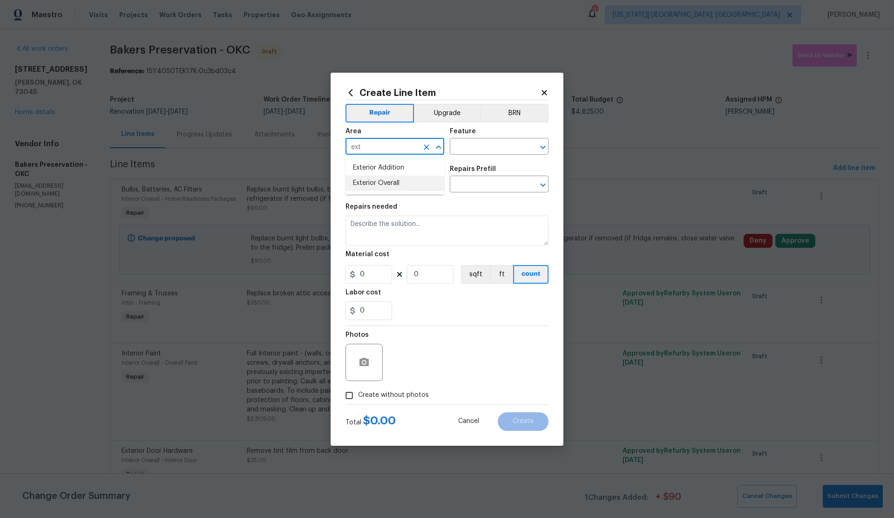
drag, startPoint x: 380, startPoint y: 178, endPoint x: 388, endPoint y: 172, distance: 10.3
click at [381, 178] on li "Exterior Overall" at bounding box center [395, 183] width 99 height 15
type input "Exterior Overall"
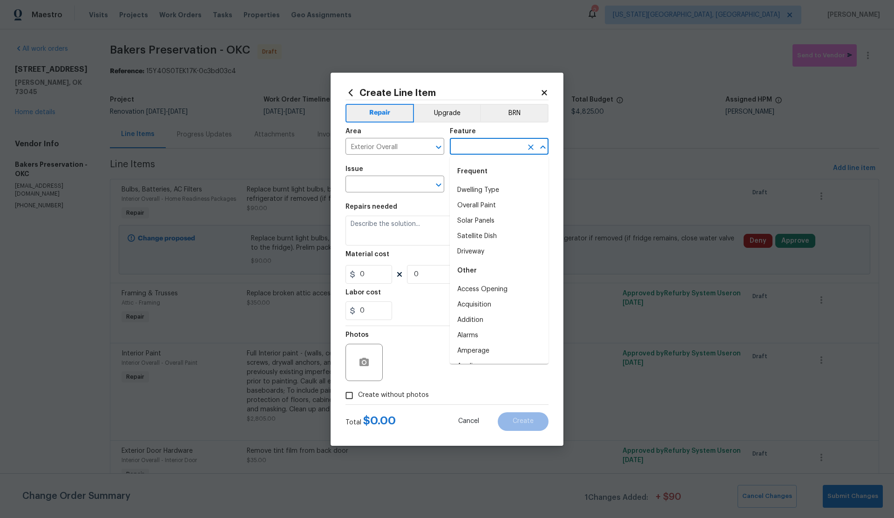
click at [462, 144] on input "text" at bounding box center [486, 147] width 73 height 14
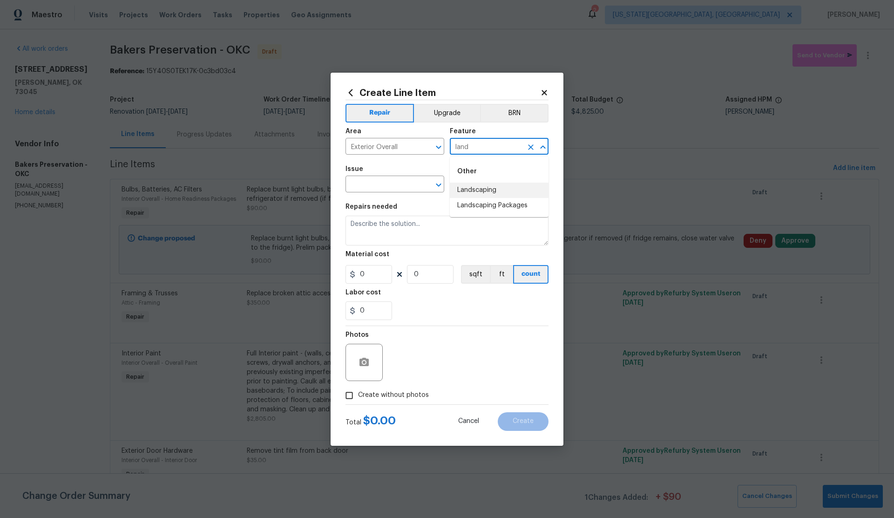
click at [483, 191] on li "Landscaping" at bounding box center [499, 190] width 99 height 15
type input "Landscaping"
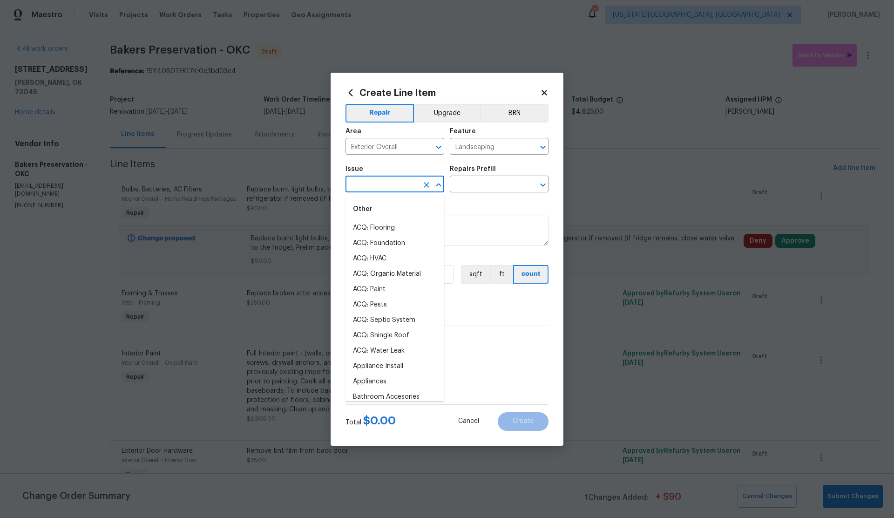
click at [384, 186] on input "text" at bounding box center [382, 185] width 73 height 14
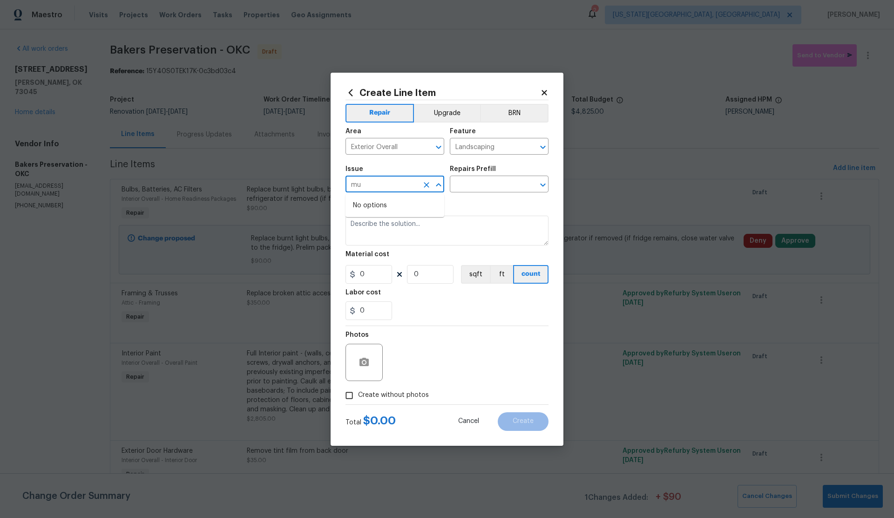
type input "m"
type input "f"
drag, startPoint x: 376, startPoint y: 240, endPoint x: 405, endPoint y: 222, distance: 34.4
click at [377, 240] on li "Landscaping" at bounding box center [395, 243] width 99 height 15
type input "Landscaping"
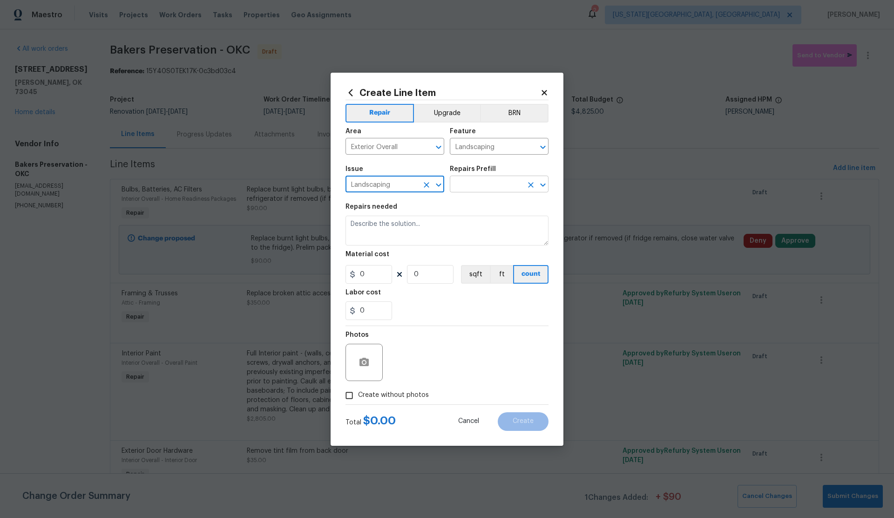
click at [467, 184] on input "text" at bounding box center [486, 185] width 73 height 14
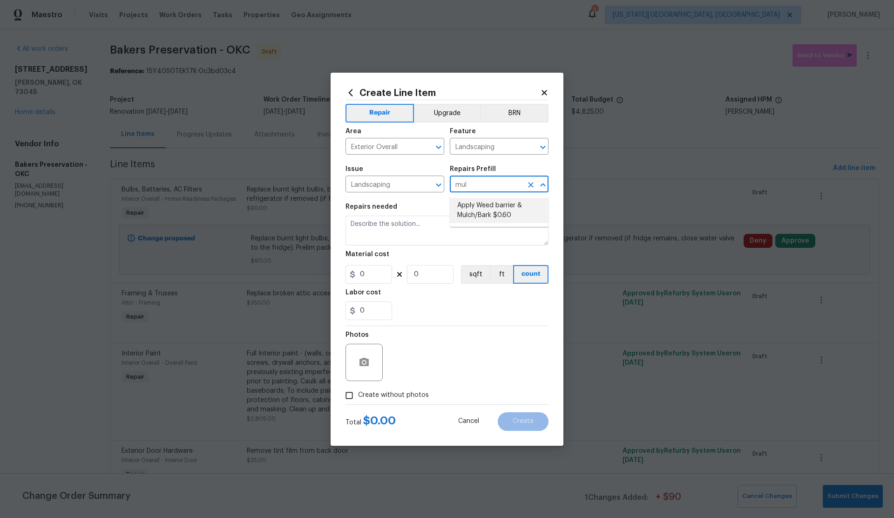
click at [480, 208] on li "Apply Weed barrier & Mulch/Bark $0.60" at bounding box center [499, 210] width 99 height 25
type input "Apply Weed barrier & Mulch/Bark $0.60"
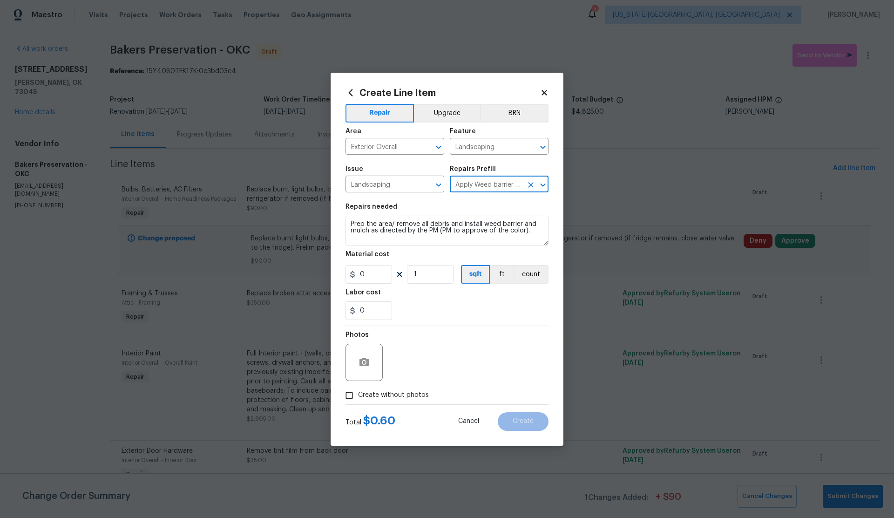
type textarea "Prep the area/ remove all debris and install weed barrier and mulch as directed…"
type input "1"
type input "0.6"
type input "Apply Weed barrier & Mulch/Bark $0.60"
click at [408, 273] on input "1" at bounding box center [430, 274] width 47 height 19
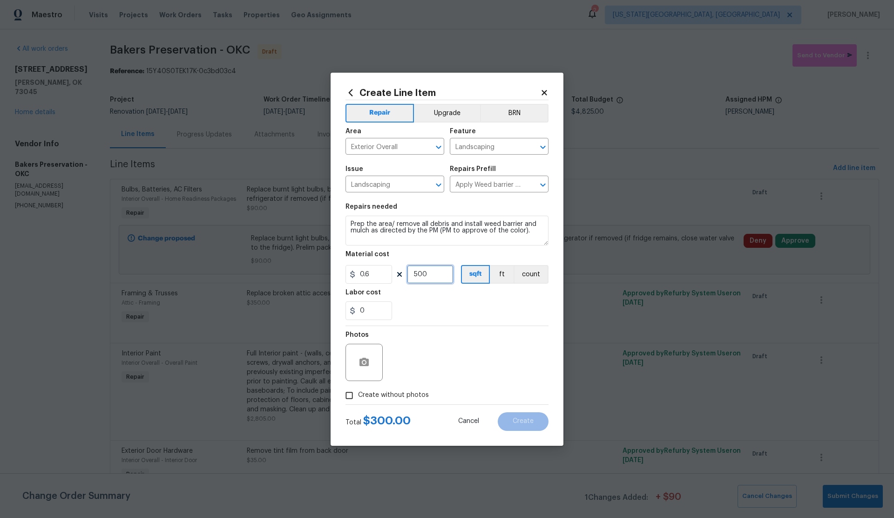
type input "500"
drag, startPoint x: 352, startPoint y: 396, endPoint x: 382, endPoint y: 381, distance: 33.1
click at [355, 395] on input "Create without photos" at bounding box center [350, 396] width 18 height 18
checkbox input "true"
click at [423, 357] on textarea at bounding box center [469, 362] width 158 height 37
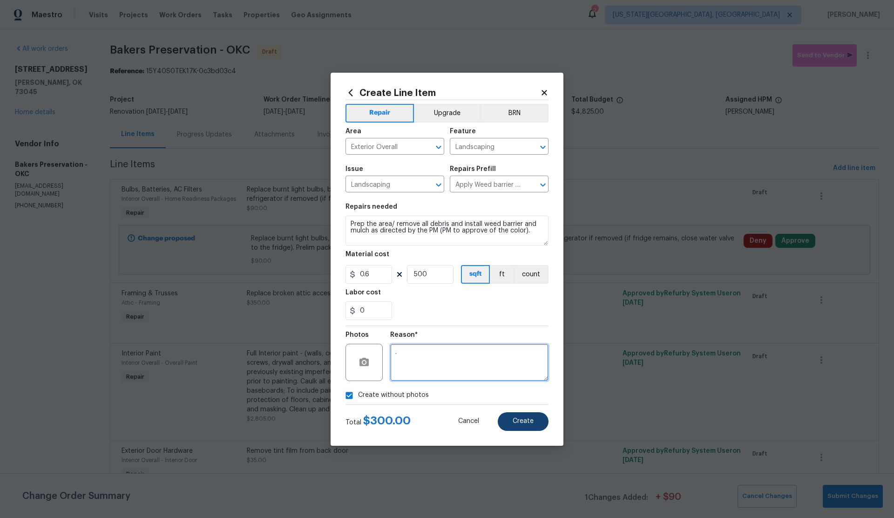
type textarea "."
click at [516, 422] on span "Create" at bounding box center [523, 421] width 21 height 7
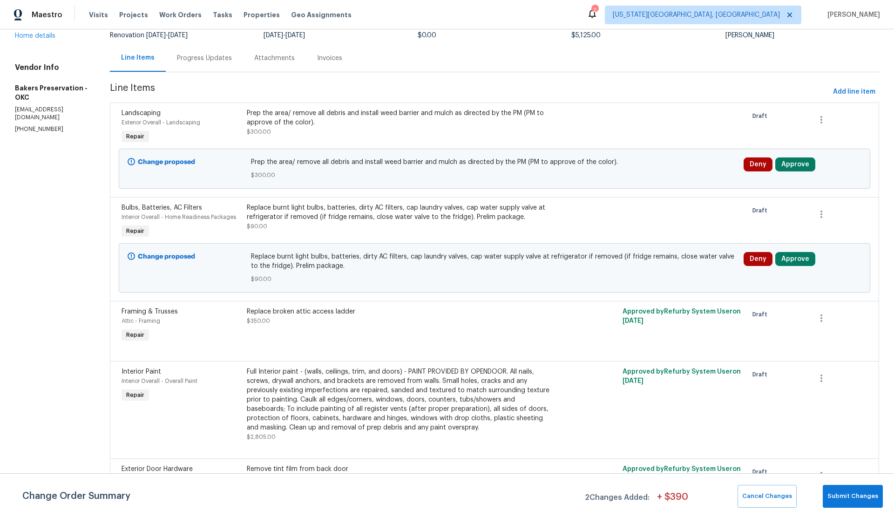
scroll to position [68, 0]
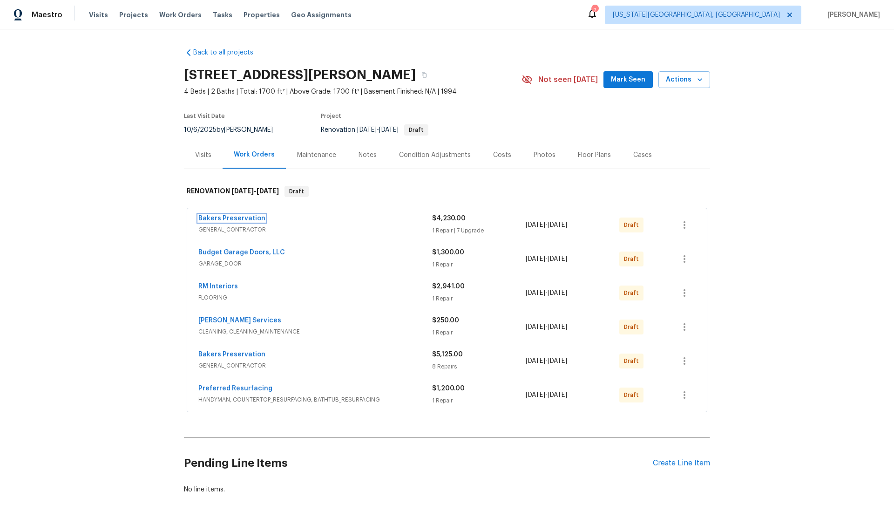
click at [236, 219] on link "Bakers Preservation" at bounding box center [231, 218] width 67 height 7
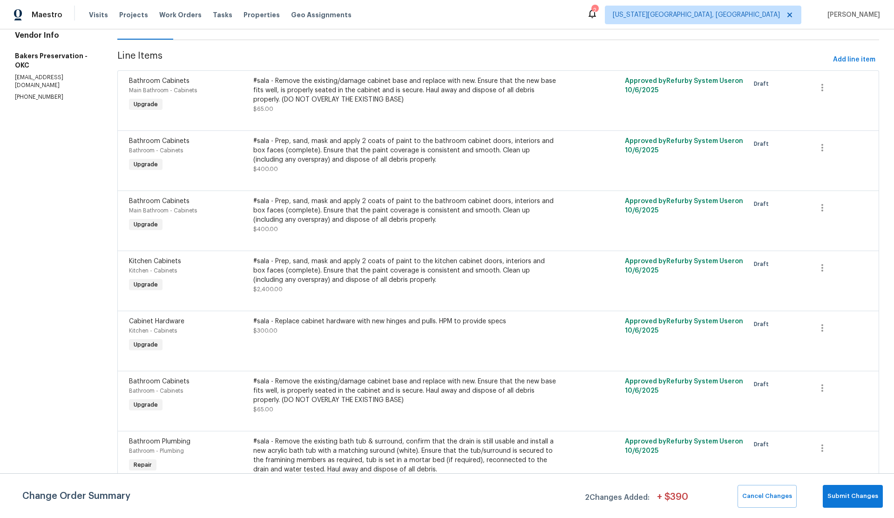
scroll to position [118, 0]
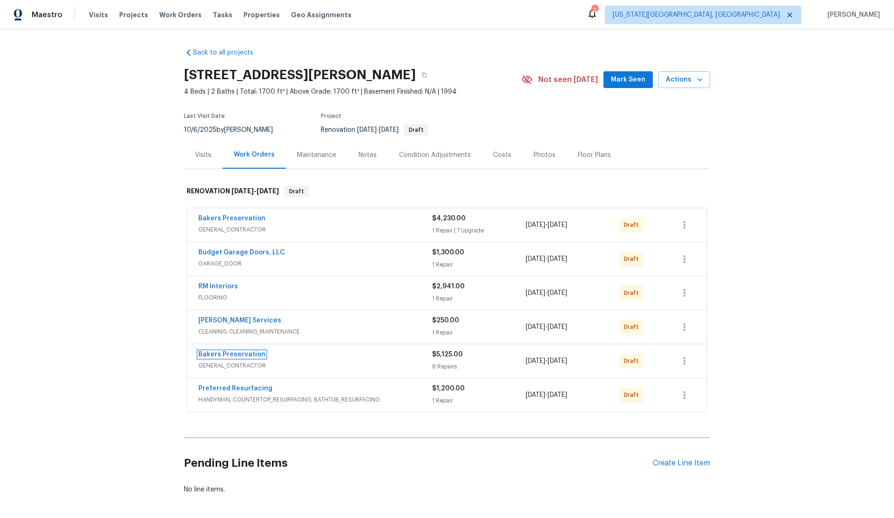
click at [230, 355] on link "Bakers Preservation" at bounding box center [231, 354] width 67 height 7
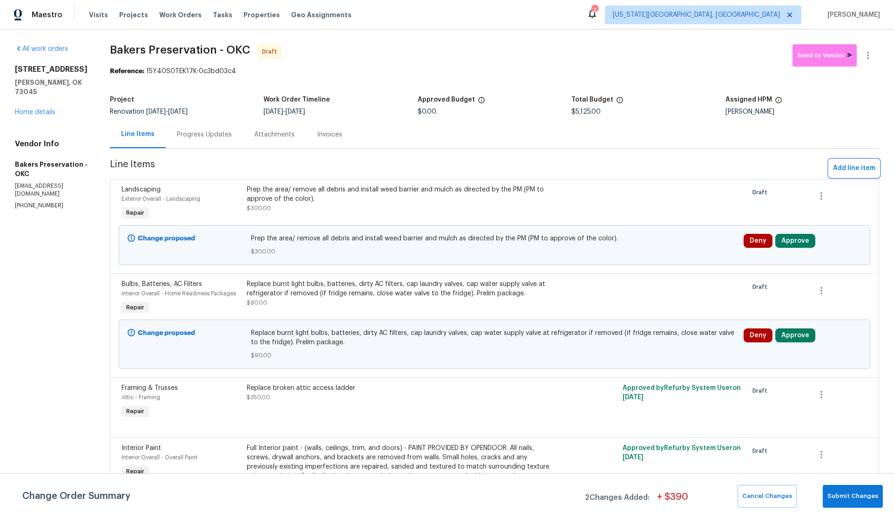
click at [847, 166] on span "Add line item" at bounding box center [854, 169] width 42 height 12
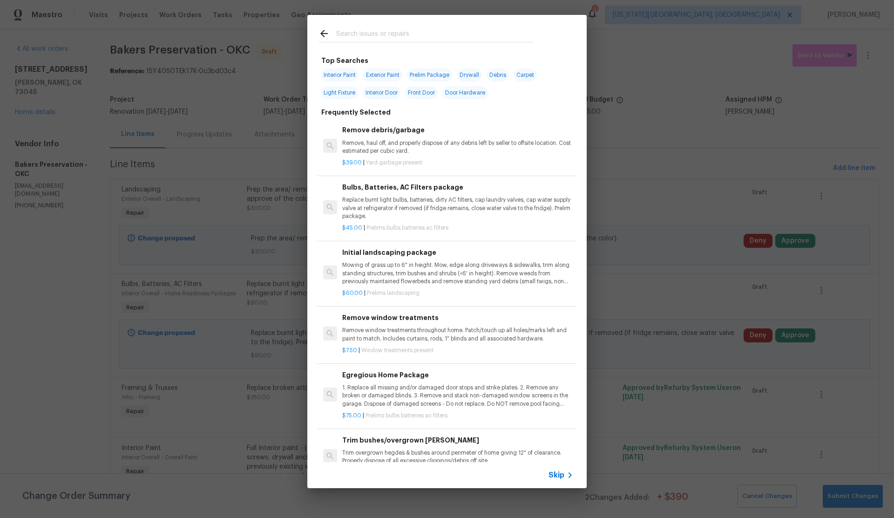
click at [554, 476] on span "Skip" at bounding box center [557, 475] width 16 height 9
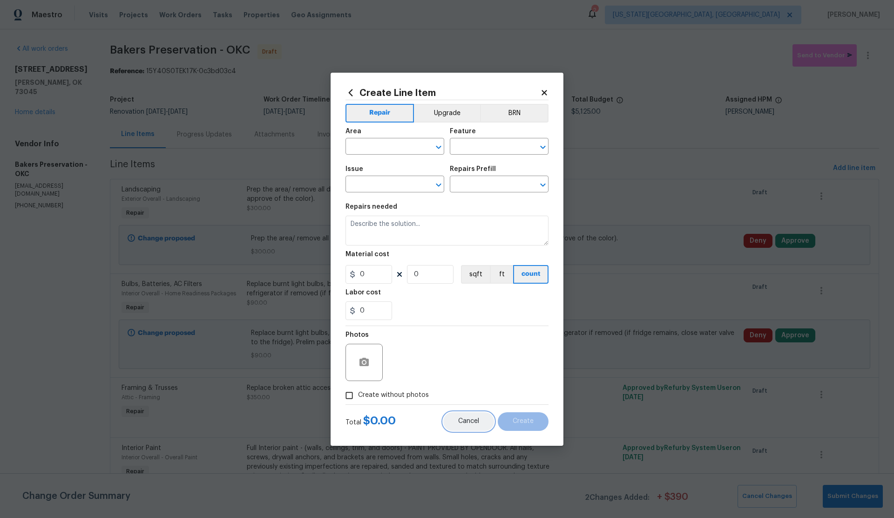
click at [460, 419] on span "Cancel" at bounding box center [468, 421] width 21 height 7
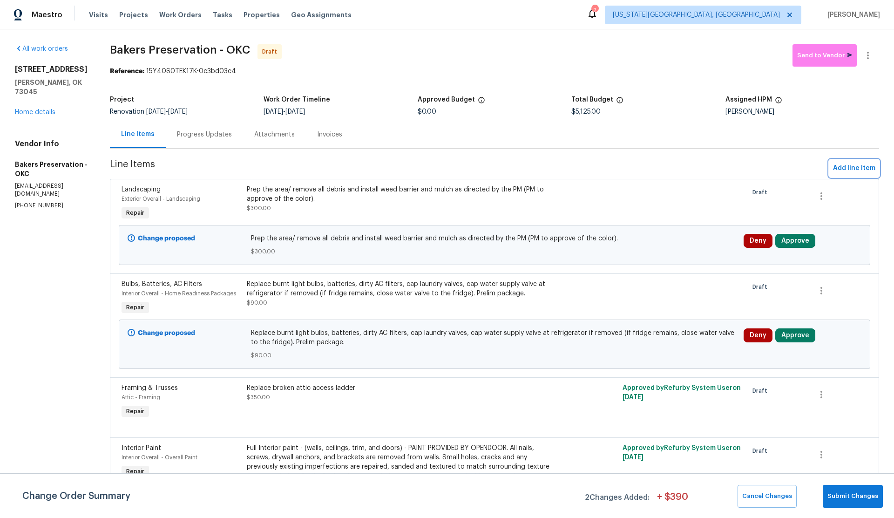
click at [842, 167] on span "Add line item" at bounding box center [854, 169] width 42 height 12
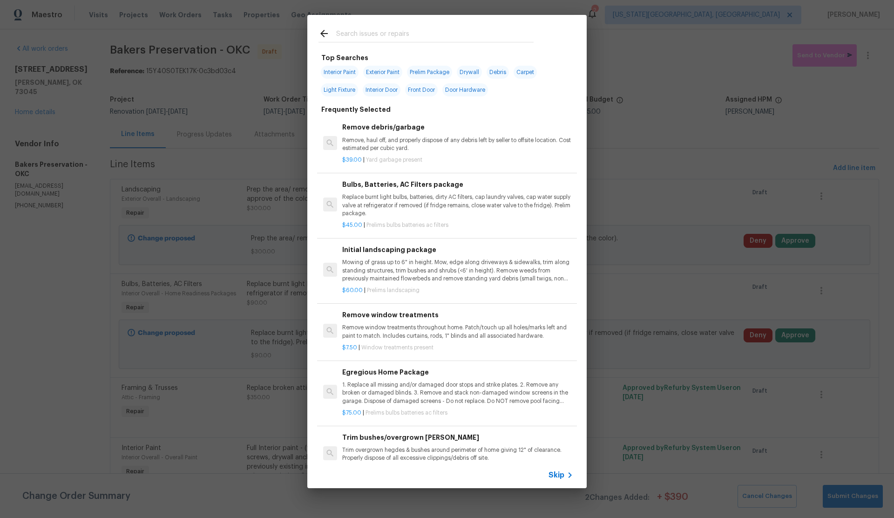
scroll to position [4, 0]
click at [383, 446] on p "Trim overgrown hegdes & bushes around perimeter of home giving 12" of clearance…" at bounding box center [457, 453] width 231 height 16
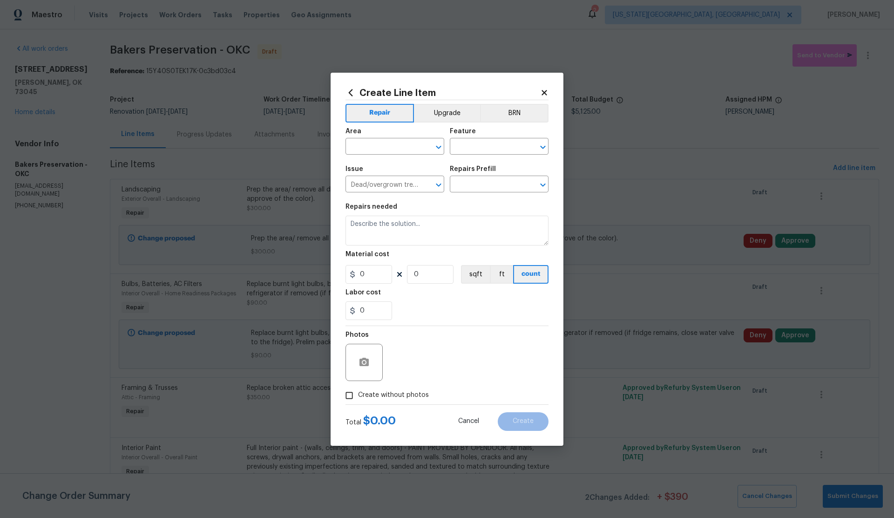
type input "Trim bushes/overgrown hedges $50.00"
type textarea "Trim overgrown hegdes & bushes around perimeter of home giving 12" of clearance…"
type input "50"
type input "1"
click at [373, 146] on input "text" at bounding box center [382, 147] width 73 height 14
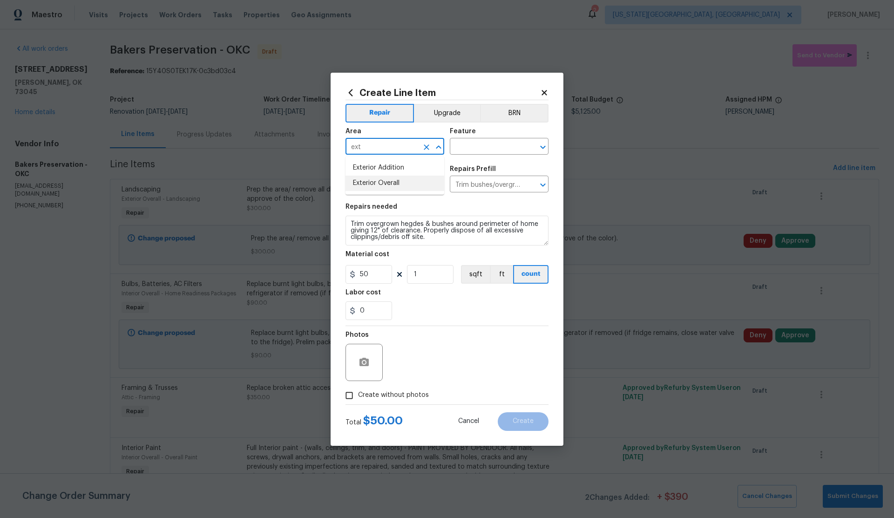
click at [373, 180] on li "Exterior Overall" at bounding box center [395, 183] width 99 height 15
type input "Exterior Overall"
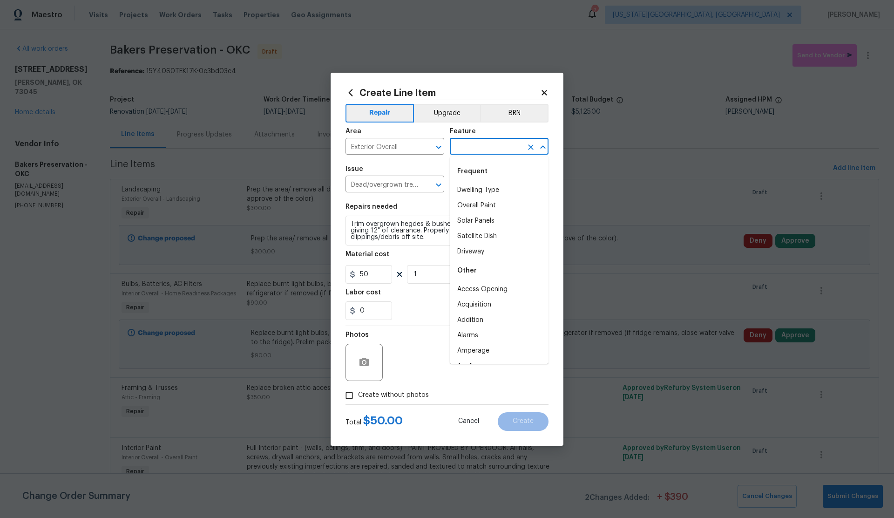
click at [489, 151] on input "text" at bounding box center [486, 147] width 73 height 14
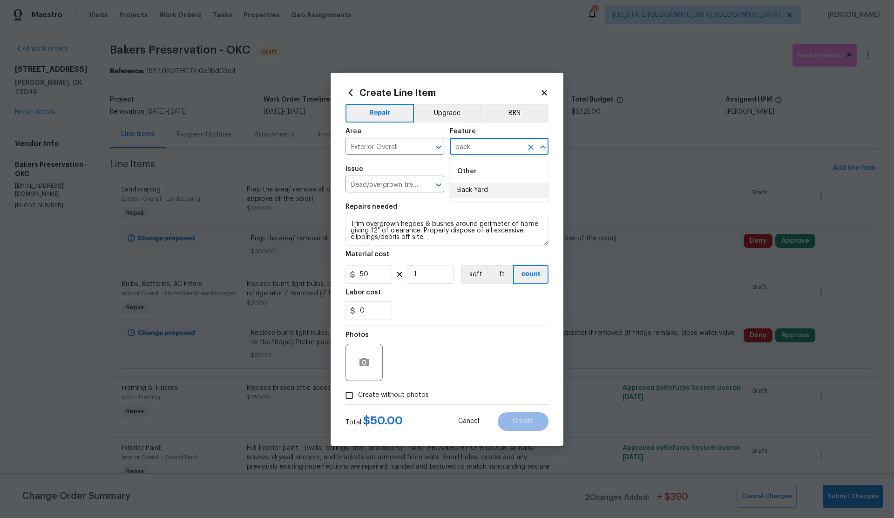
click at [476, 190] on li "Back Yard" at bounding box center [499, 190] width 99 height 15
type input "Back Yard"
click at [409, 277] on input "1" at bounding box center [430, 274] width 47 height 19
type input "15"
drag, startPoint x: 351, startPoint y: 397, endPoint x: 384, endPoint y: 389, distance: 34.6
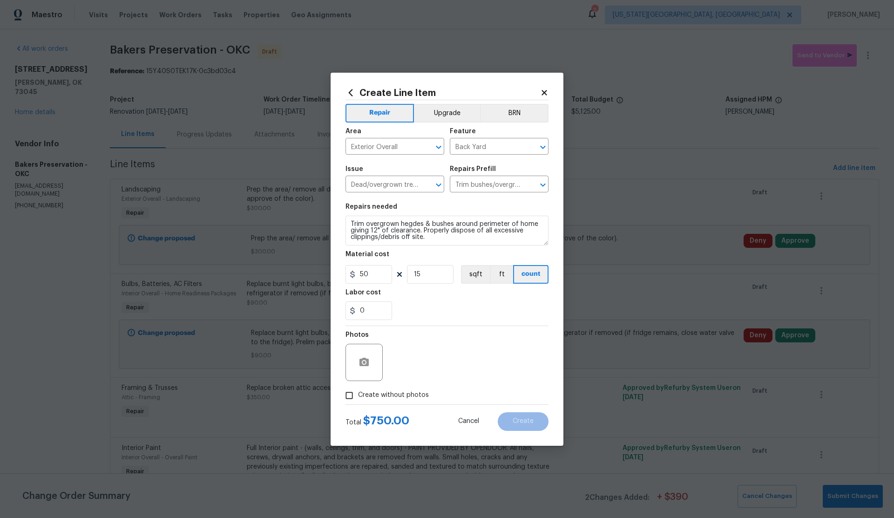
click at [375, 393] on label "Create without photos" at bounding box center [385, 396] width 89 height 18
click at [358, 393] on input "Create without photos" at bounding box center [350, 396] width 18 height 18
checkbox input "true"
click at [426, 366] on textarea at bounding box center [469, 362] width 158 height 37
type textarea "."
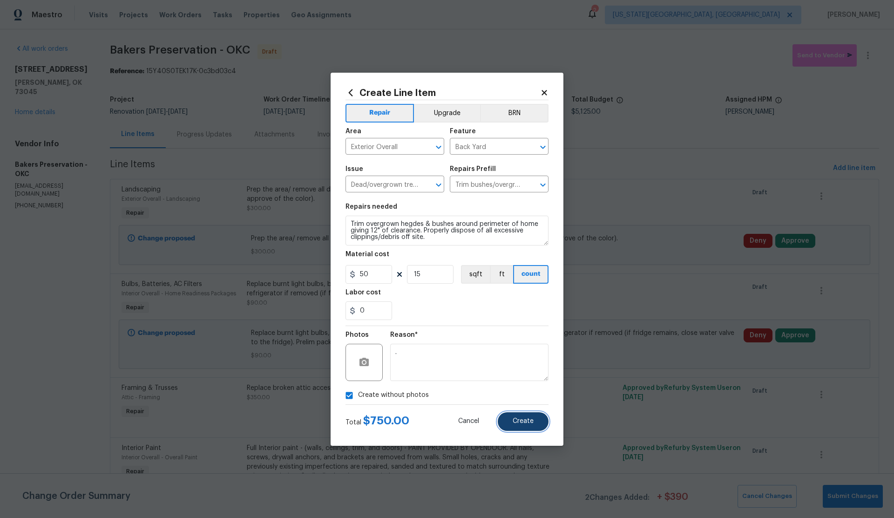
click at [513, 423] on button "Create" at bounding box center [523, 421] width 51 height 19
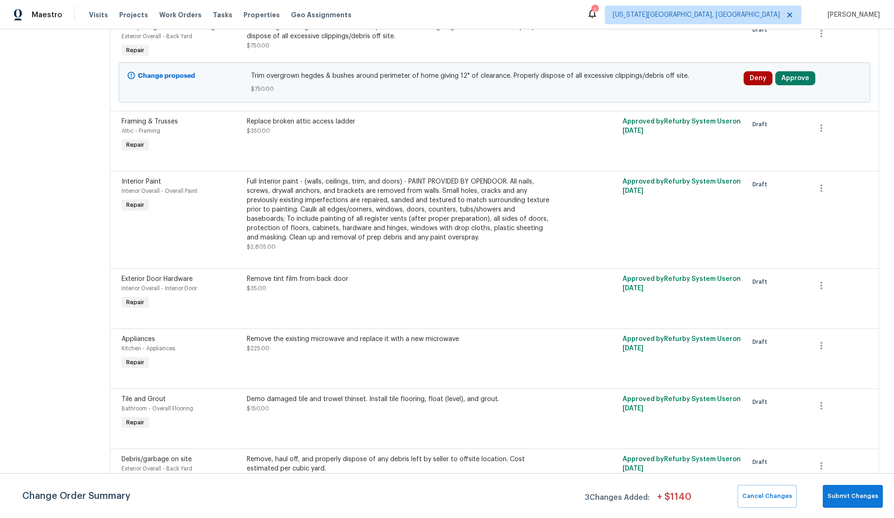
scroll to position [379, 0]
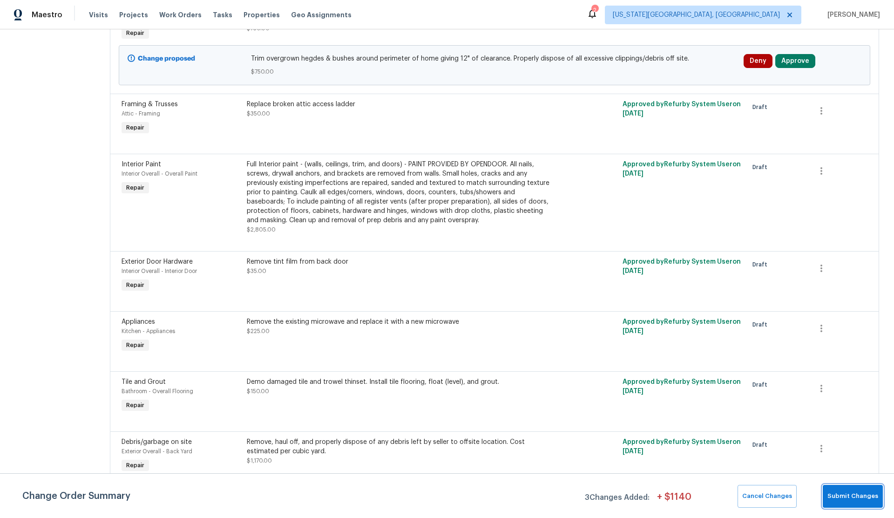
drag, startPoint x: 842, startPoint y: 491, endPoint x: 787, endPoint y: 475, distance: 57.3
click at [842, 491] on span "Submit Changes" at bounding box center [853, 496] width 51 height 11
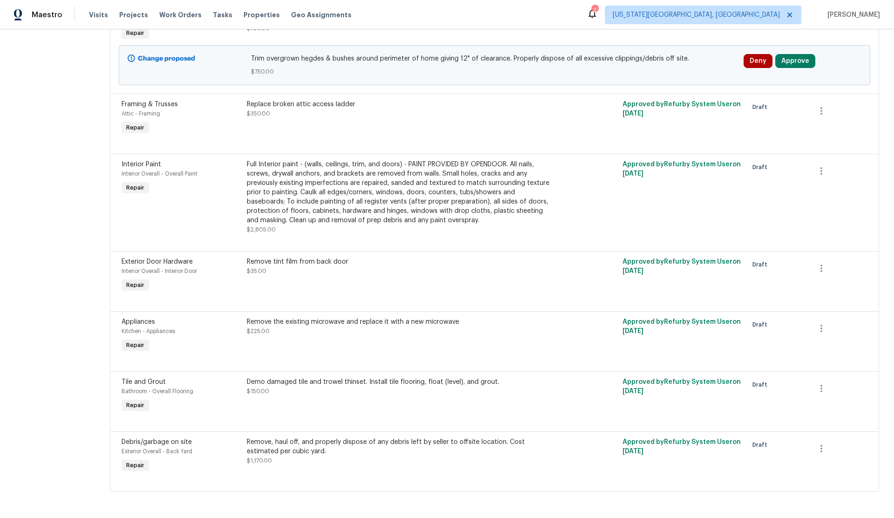
scroll to position [0, 0]
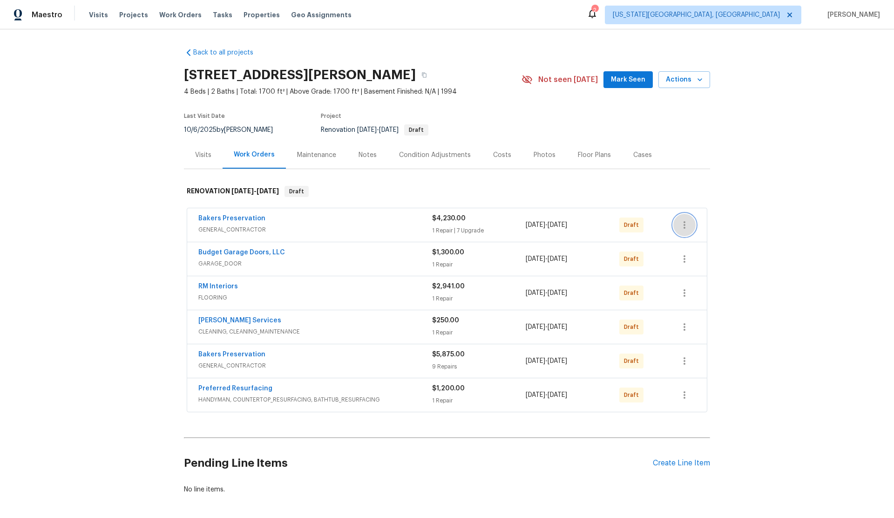
click at [681, 224] on icon "button" at bounding box center [684, 224] width 11 height 11
click at [690, 224] on li "Send to Vendor" at bounding box center [724, 225] width 101 height 15
click at [686, 397] on div at bounding box center [447, 259] width 894 height 518
click at [686, 396] on icon "button" at bounding box center [684, 394] width 11 height 11
click at [686, 394] on li "Send to Vendor" at bounding box center [724, 395] width 101 height 15
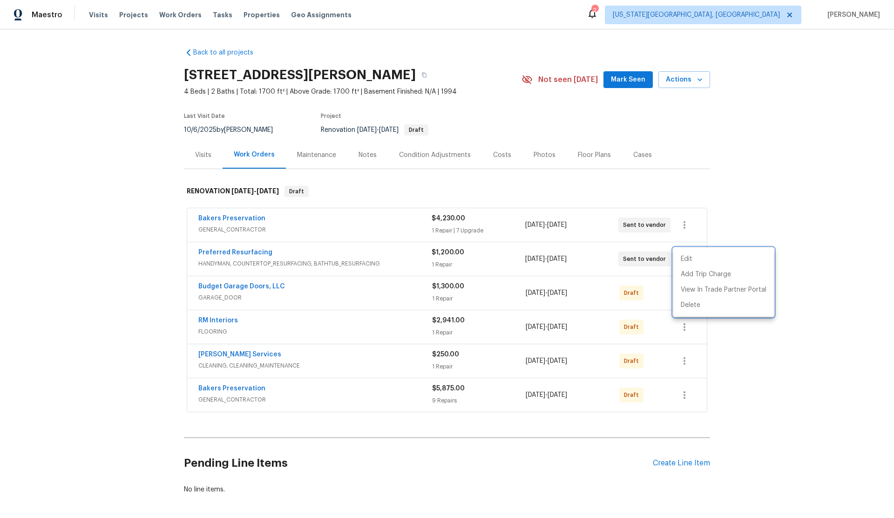
click at [686, 394] on div at bounding box center [447, 259] width 894 height 518
click at [685, 395] on icon "button" at bounding box center [685, 394] width 2 height 7
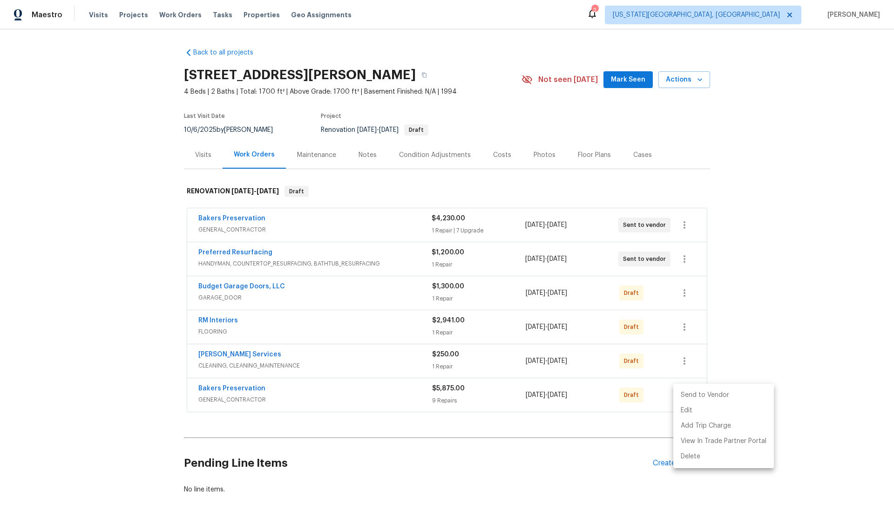
click at [685, 395] on li "Send to Vendor" at bounding box center [724, 395] width 101 height 15
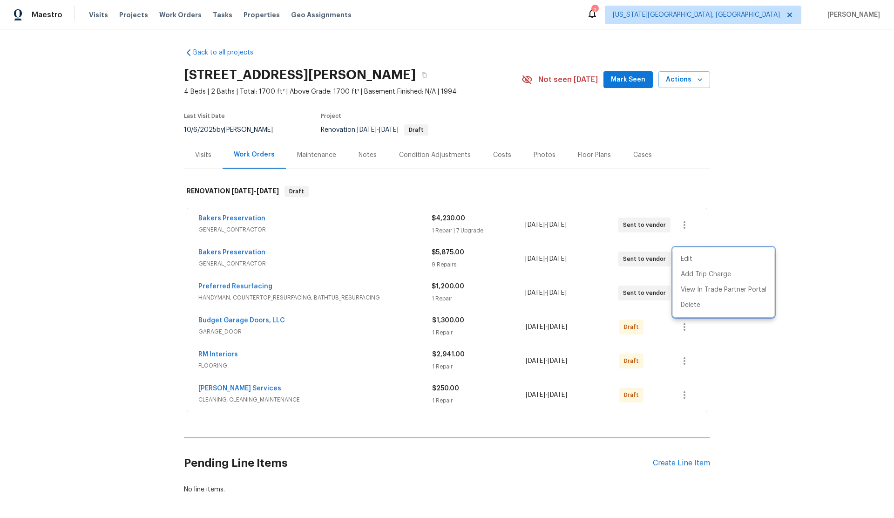
click at [685, 395] on div at bounding box center [447, 259] width 894 height 518
click at [685, 395] on icon "button" at bounding box center [685, 394] width 2 height 7
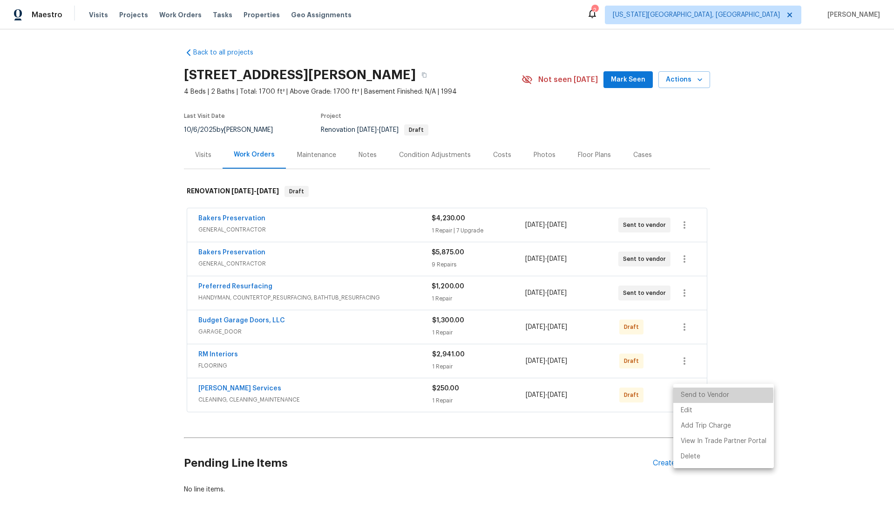
click at [685, 395] on li "Send to Vendor" at bounding box center [724, 395] width 101 height 15
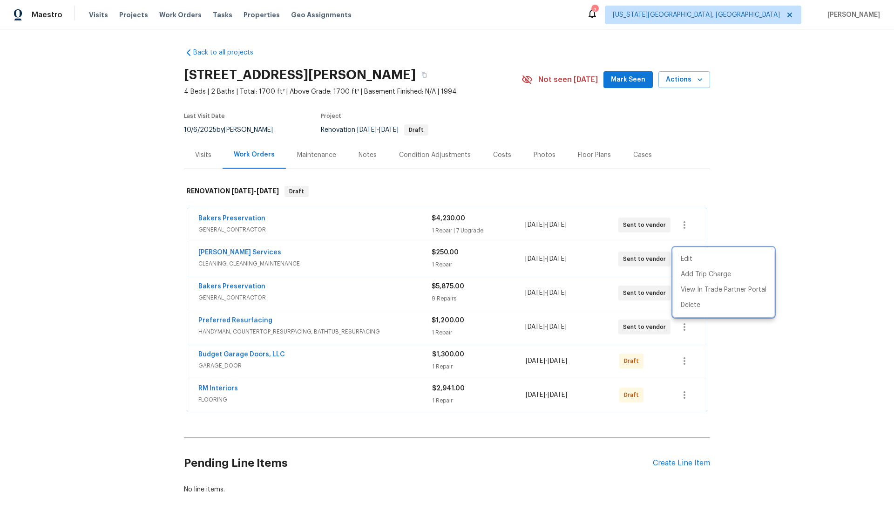
click at [685, 395] on div at bounding box center [447, 259] width 894 height 518
click at [685, 395] on icon "button" at bounding box center [685, 394] width 2 height 7
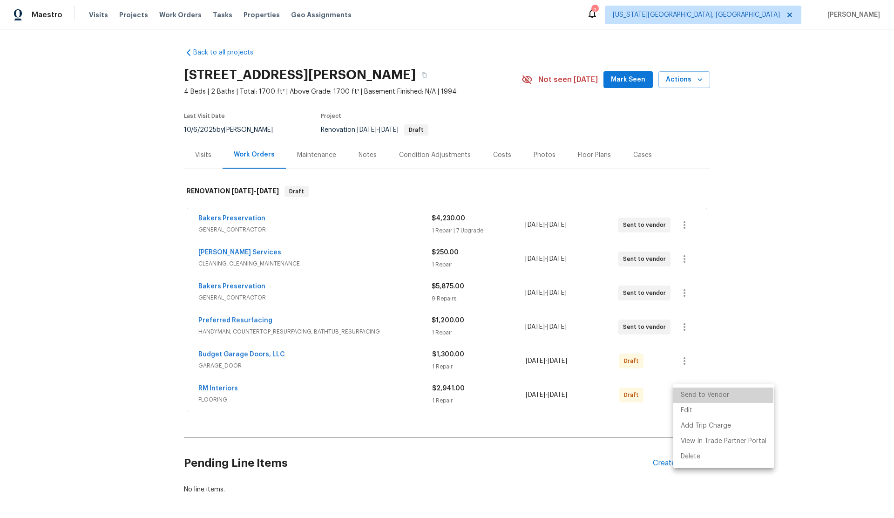
click at [685, 395] on li "Send to Vendor" at bounding box center [724, 395] width 101 height 15
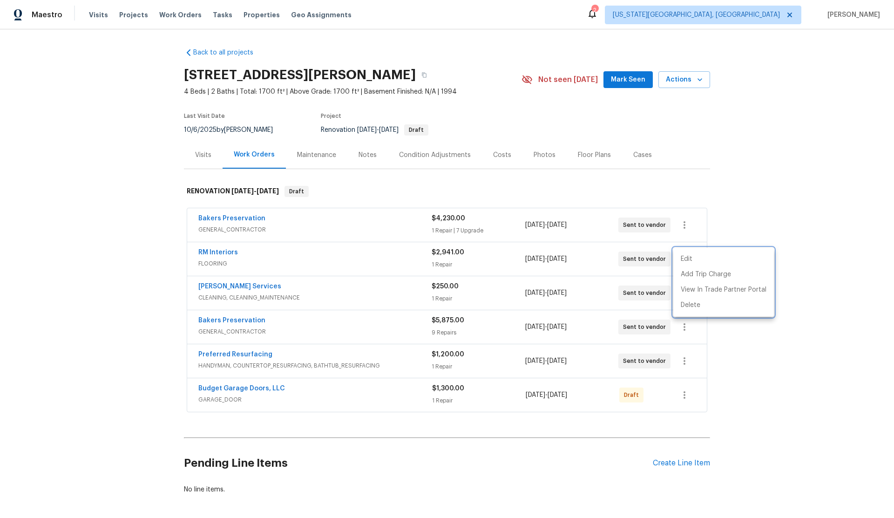
click at [685, 395] on div at bounding box center [447, 259] width 894 height 518
click at [685, 395] on icon "button" at bounding box center [685, 394] width 2 height 7
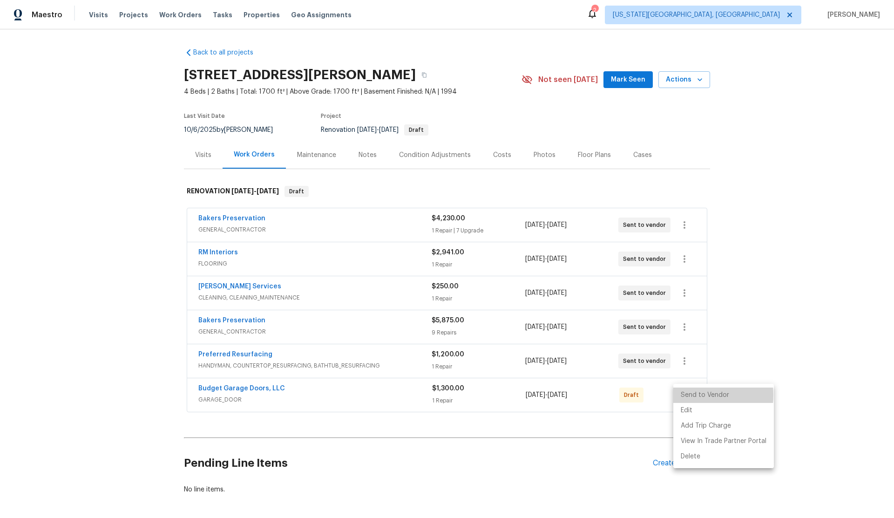
click at [685, 395] on li "Send to Vendor" at bounding box center [724, 395] width 101 height 15
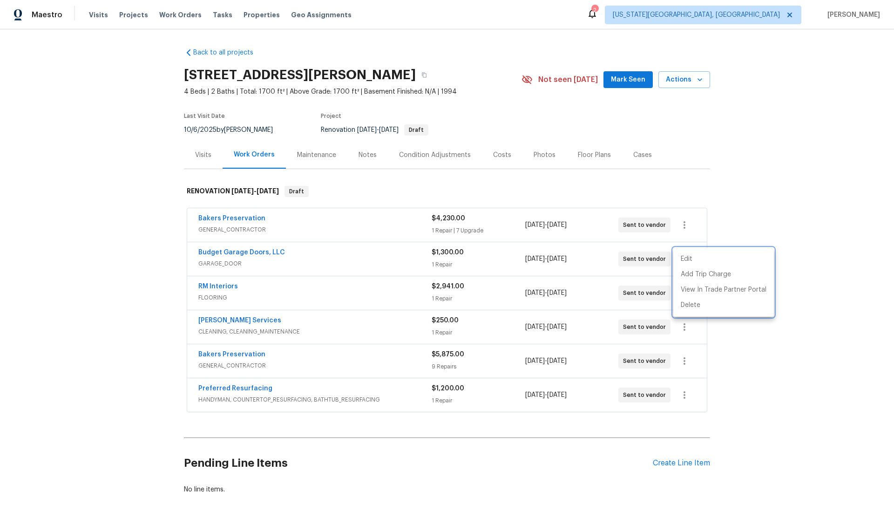
click at [657, 463] on div at bounding box center [447, 259] width 894 height 518
click at [663, 463] on div "Create Line Item" at bounding box center [681, 463] width 57 height 9
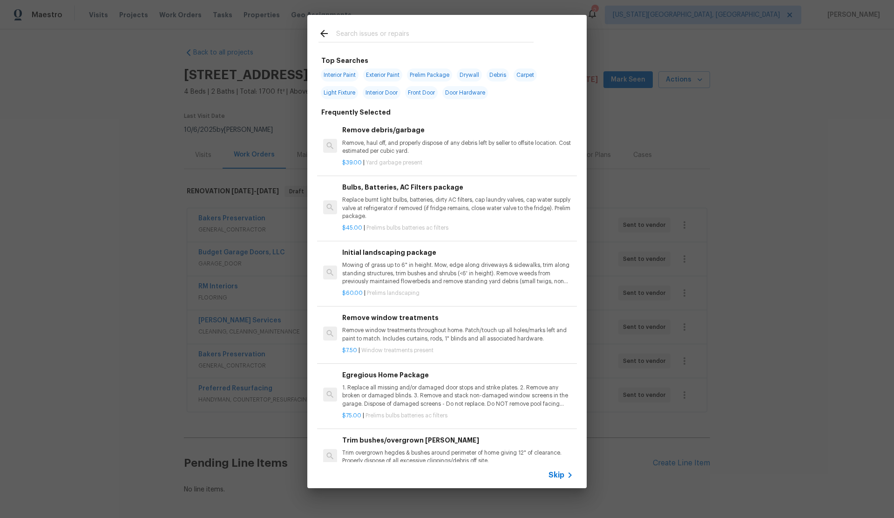
click at [349, 31] on input "text" at bounding box center [435, 35] width 198 height 14
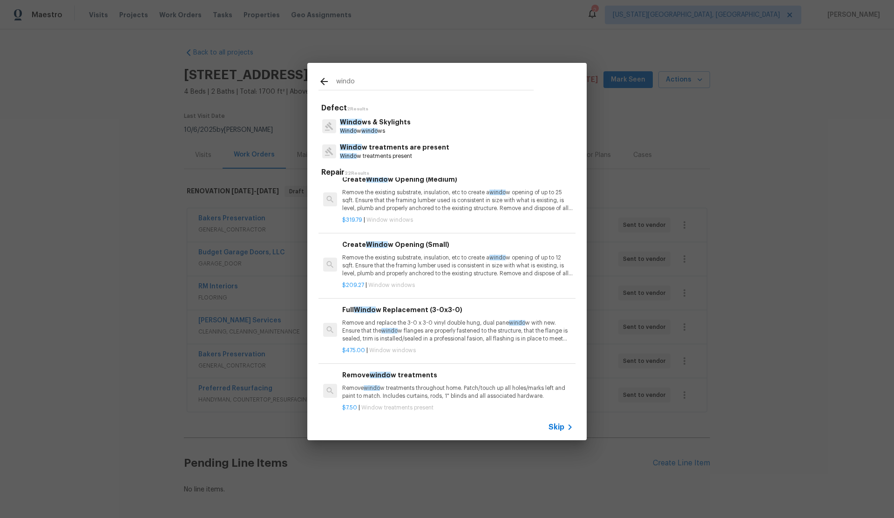
scroll to position [87, 0]
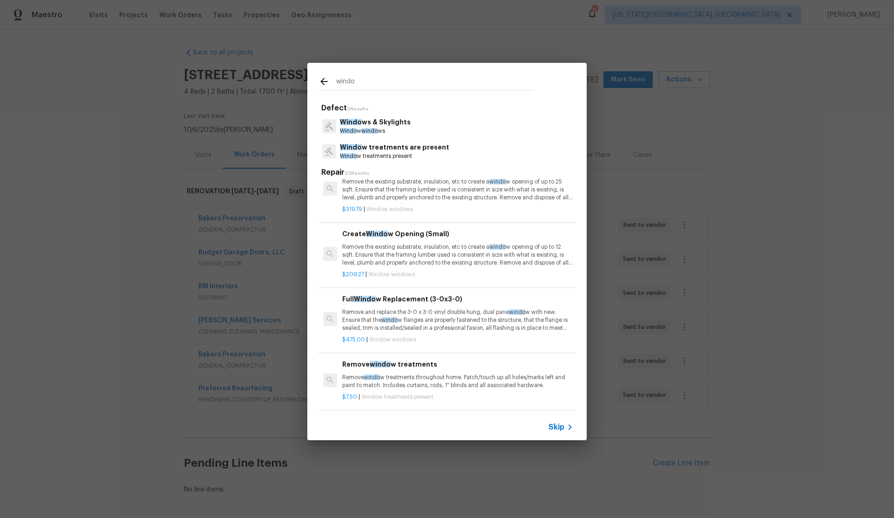
type input "windo"
click at [380, 297] on h6 "Full Windo w Replacement (3-0x3-0)" at bounding box center [457, 299] width 231 height 10
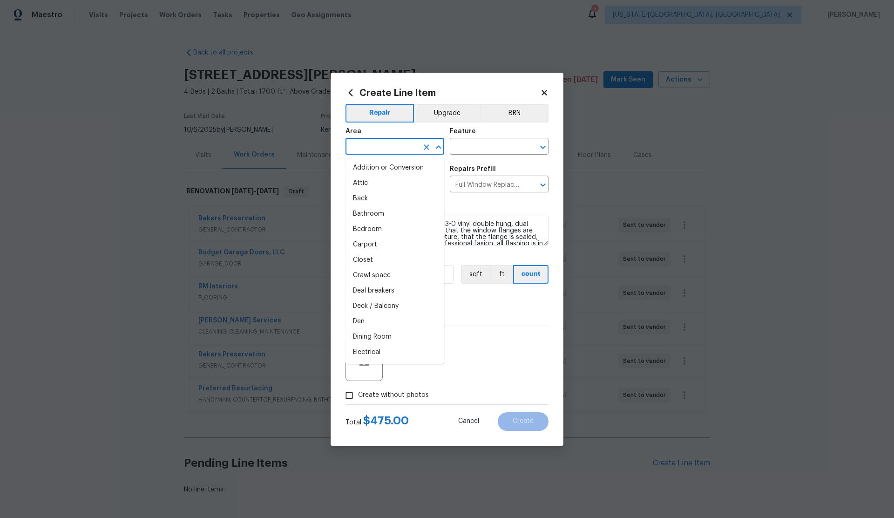
click at [375, 146] on input "text" at bounding box center [382, 147] width 73 height 14
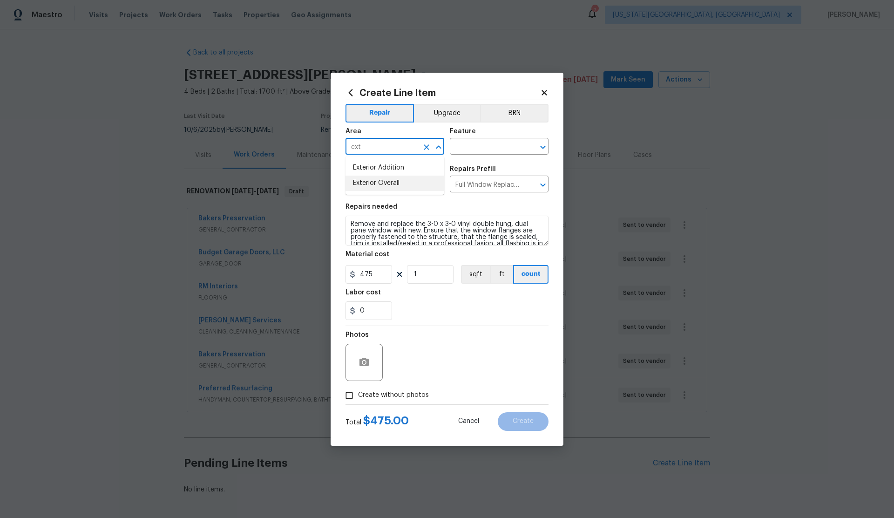
drag, startPoint x: 371, startPoint y: 187, endPoint x: 421, endPoint y: 149, distance: 62.8
click at [375, 185] on li "Exterior Overall" at bounding box center [395, 183] width 99 height 15
type input "Exterior Overall"
click at [470, 147] on input "text" at bounding box center [486, 147] width 73 height 14
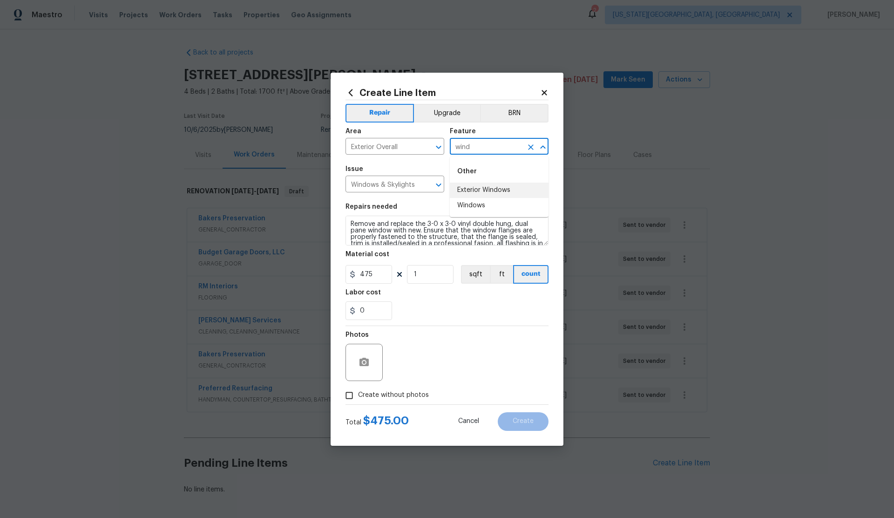
click at [471, 187] on li "Exterior Windows" at bounding box center [499, 190] width 99 height 15
type input "Exterior Windows"
click at [349, 395] on input "Create without photos" at bounding box center [350, 396] width 18 height 18
checkbox input "true"
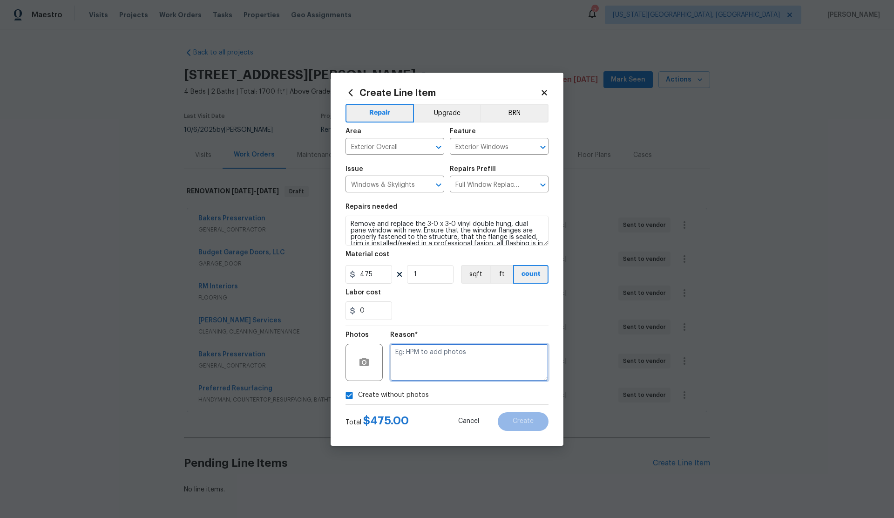
click at [435, 369] on textarea at bounding box center [469, 362] width 158 height 37
type textarea "."
click at [528, 419] on span "Create" at bounding box center [523, 421] width 21 height 7
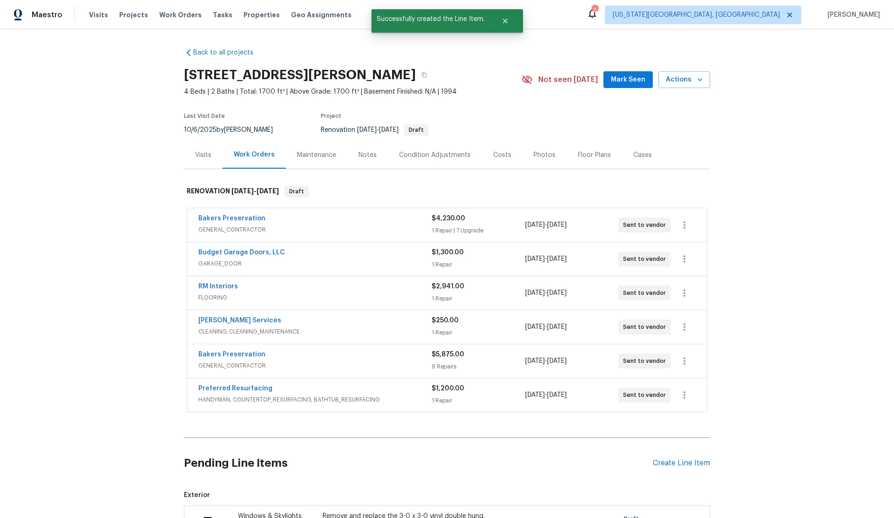
scroll to position [94, 0]
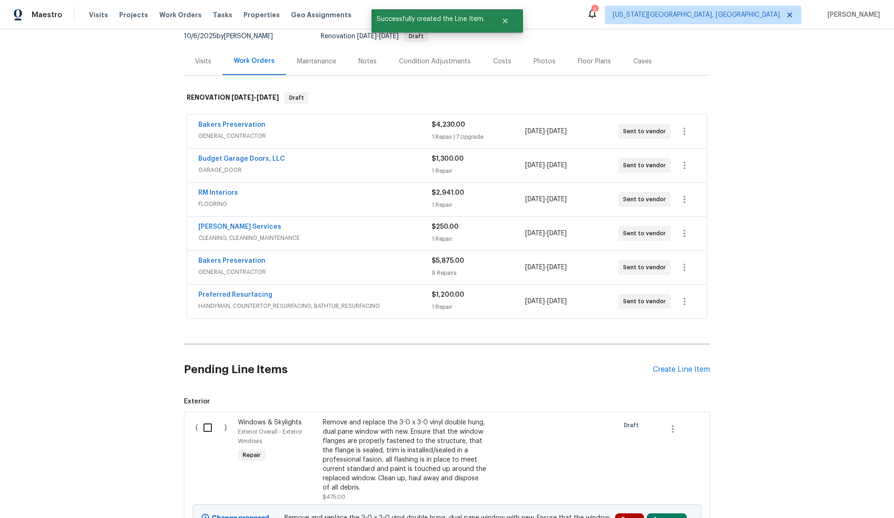
click at [210, 430] on input "checkbox" at bounding box center [211, 428] width 27 height 20
checkbox input "true"
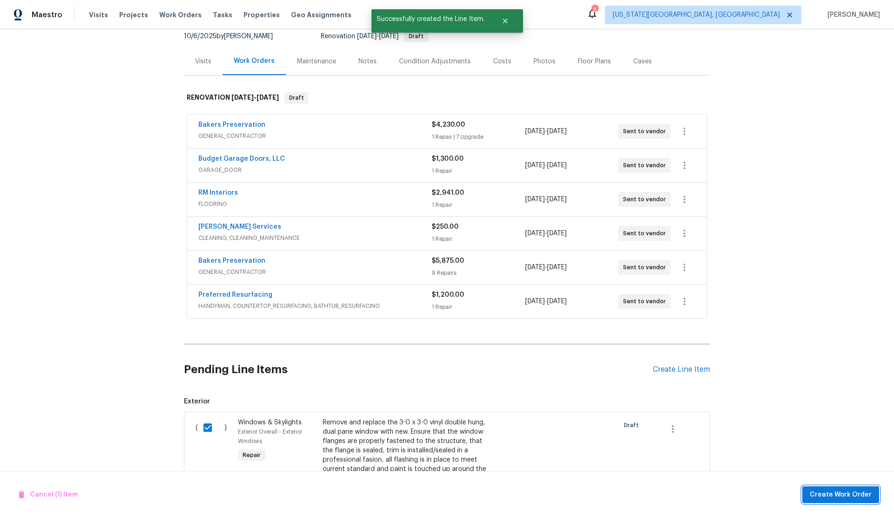
click at [819, 489] on span "Create Work Order" at bounding box center [841, 495] width 62 height 12
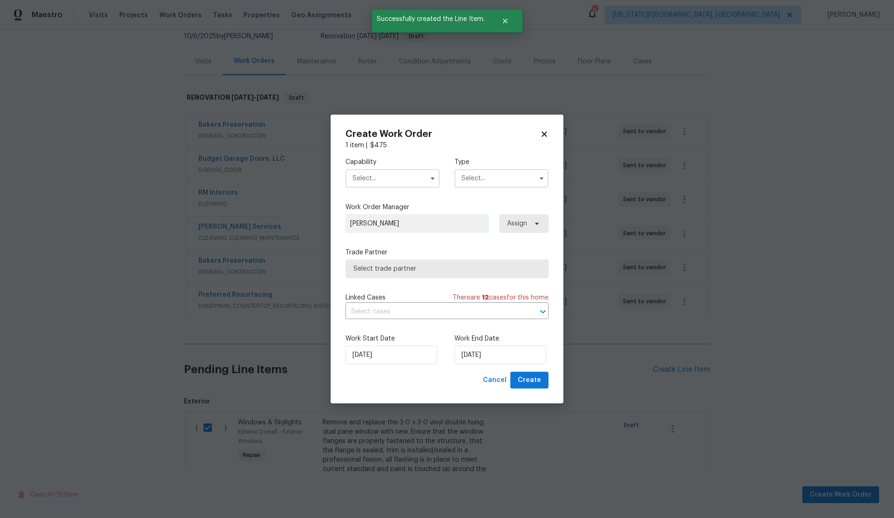
click at [376, 177] on input "text" at bounding box center [393, 178] width 94 height 19
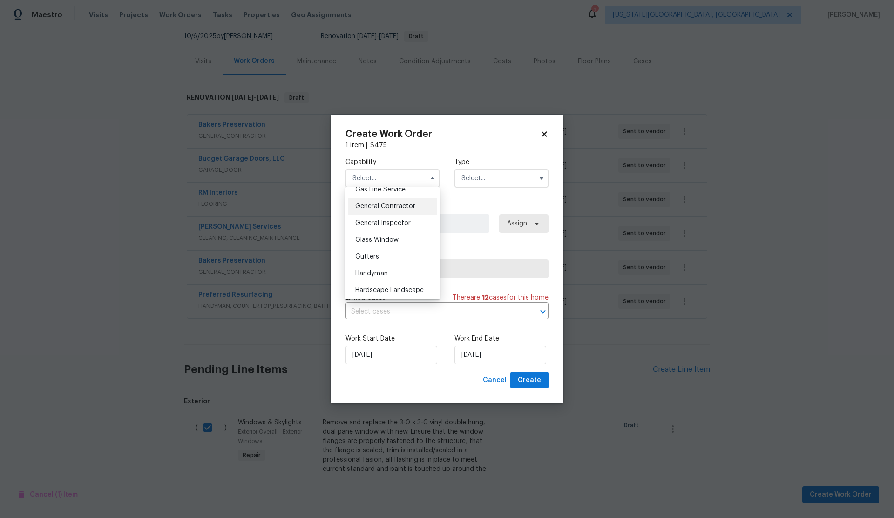
scroll to position [426, 0]
click at [376, 214] on span "General Contractor" at bounding box center [385, 217] width 60 height 7
type input "General Contractor"
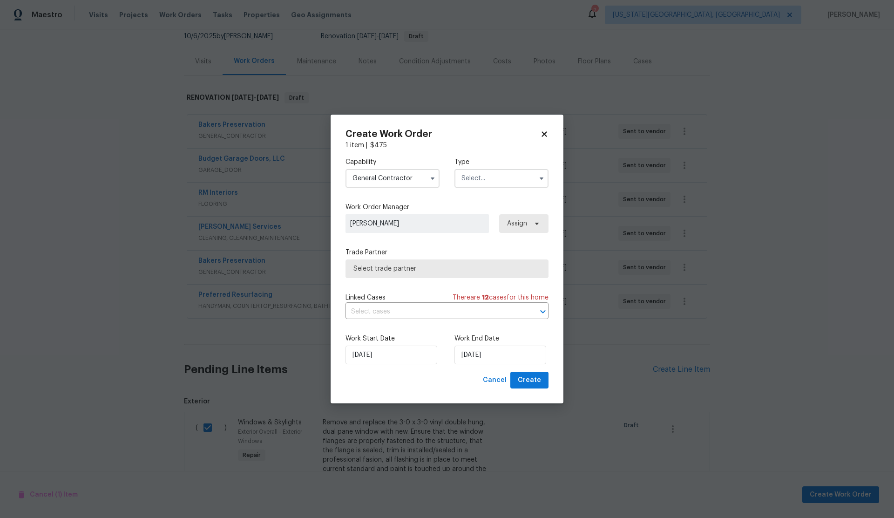
click at [484, 175] on input "text" at bounding box center [502, 178] width 94 height 19
drag, startPoint x: 498, startPoint y: 259, endPoint x: 461, endPoint y: 258, distance: 36.8
click at [498, 258] on span "Renovation" at bounding box center [481, 260] width 34 height 7
type input "Renovation"
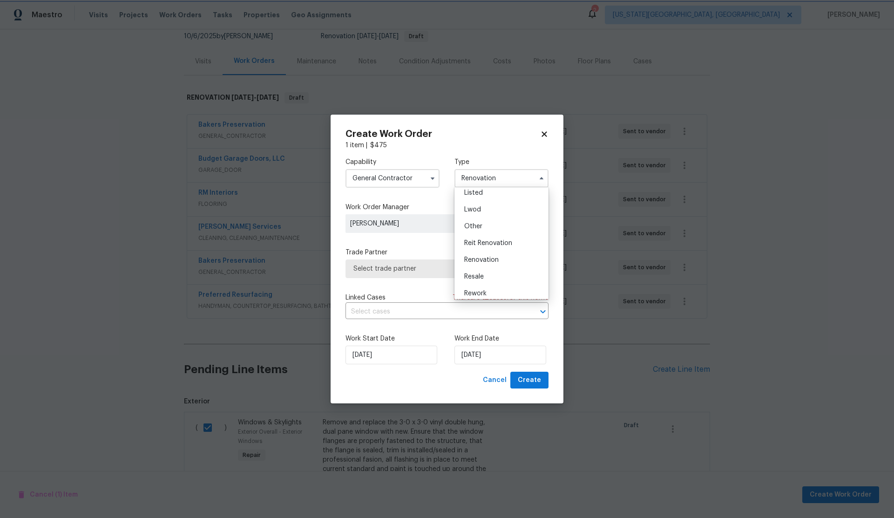
scroll to position [0, 0]
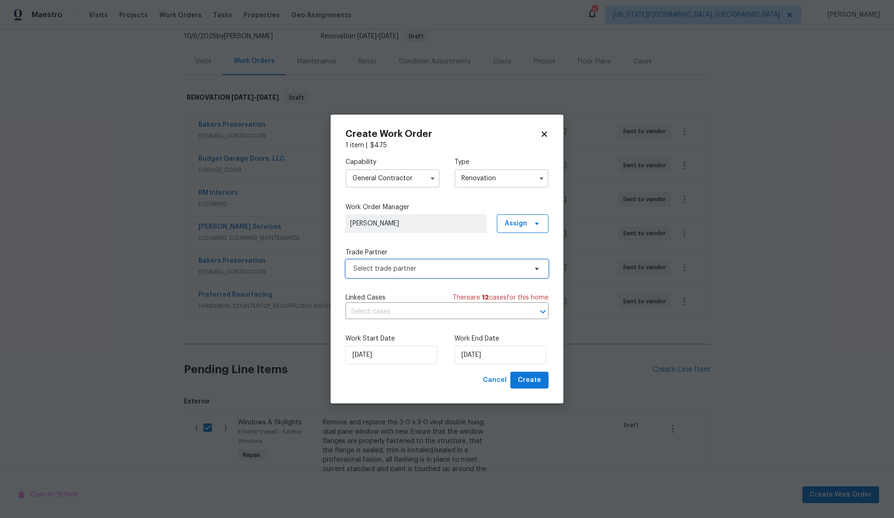
click at [443, 263] on span "Select trade partner" at bounding box center [447, 268] width 203 height 19
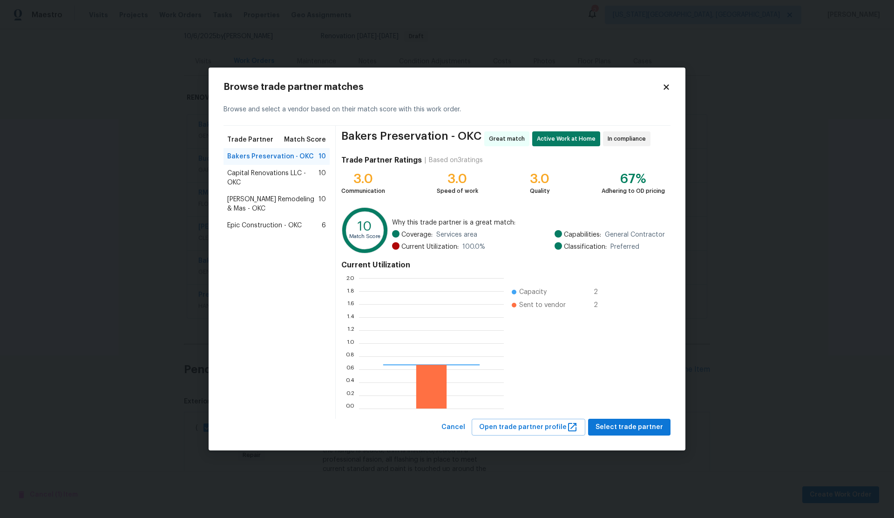
scroll to position [130, 145]
click at [248, 222] on span "Epic Construction - OKC" at bounding box center [264, 225] width 75 height 9
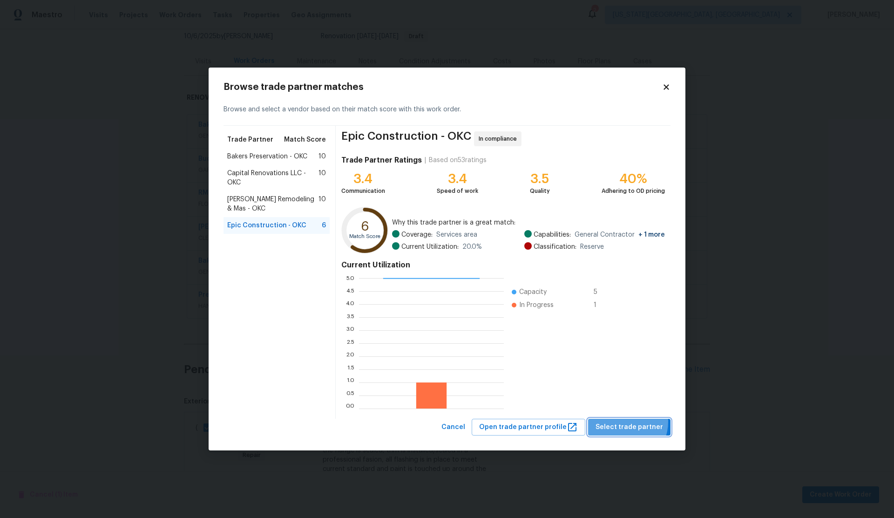
click at [628, 422] on span "Select trade partner" at bounding box center [630, 428] width 68 height 12
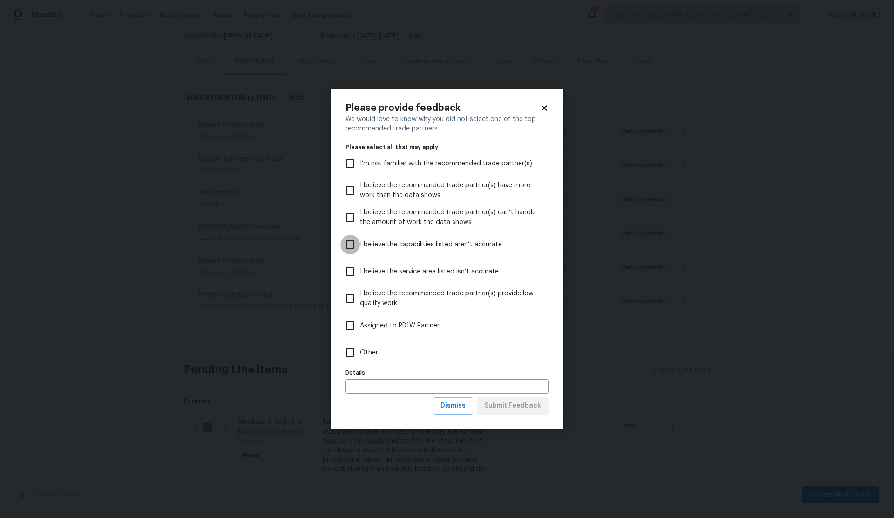
drag, startPoint x: 351, startPoint y: 243, endPoint x: 457, endPoint y: 286, distance: 114.4
click at [357, 244] on input "I believe the capabilities listed aren’t accurate" at bounding box center [351, 245] width 20 height 20
checkbox input "true"
click at [519, 407] on span "Submit Feedback" at bounding box center [512, 406] width 57 height 12
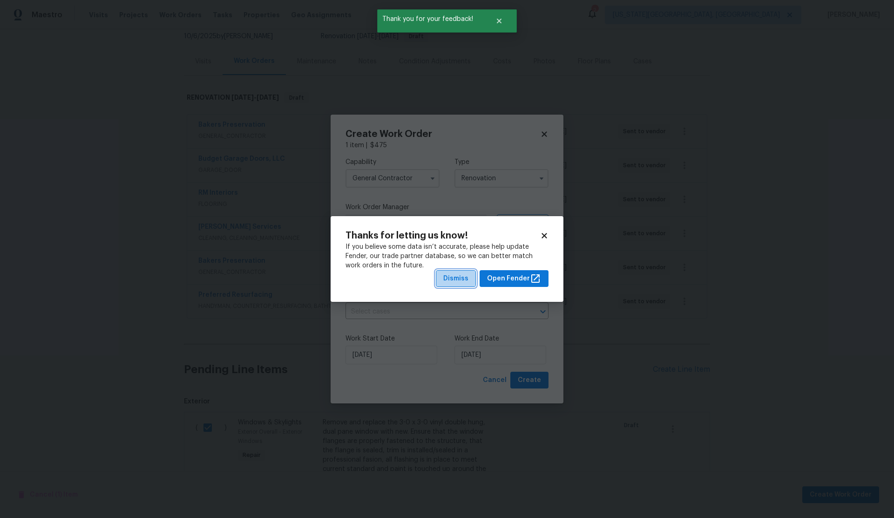
click at [458, 278] on span "Dismiss" at bounding box center [455, 279] width 25 height 12
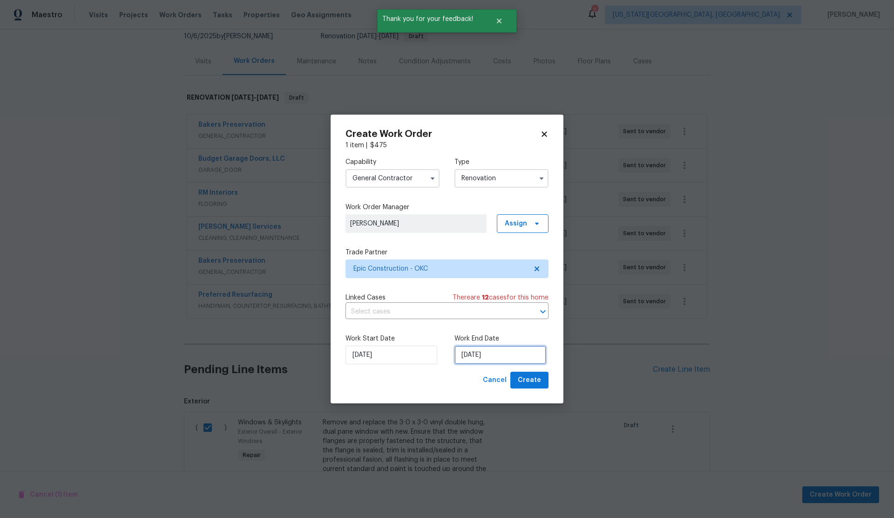
click at [498, 359] on input "10/16/2025" at bounding box center [501, 355] width 92 height 19
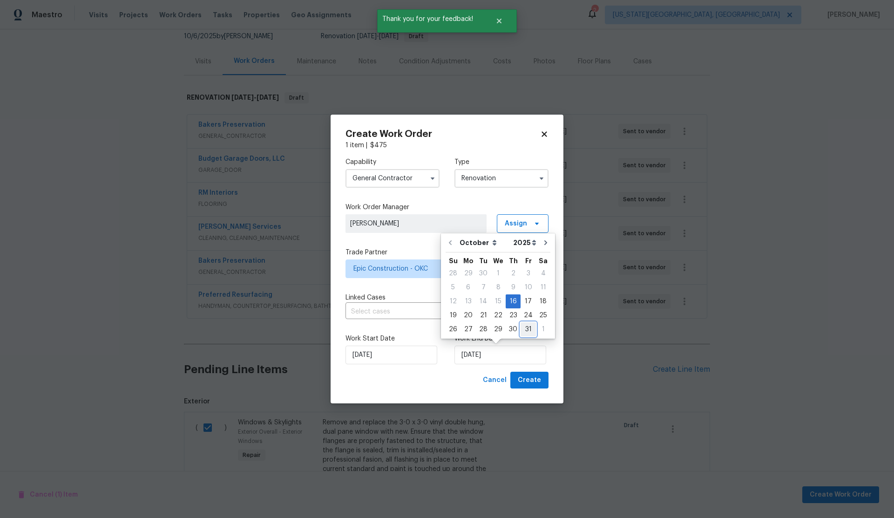
click at [524, 330] on div "31" at bounding box center [528, 329] width 15 height 13
type input "10/31/2025"
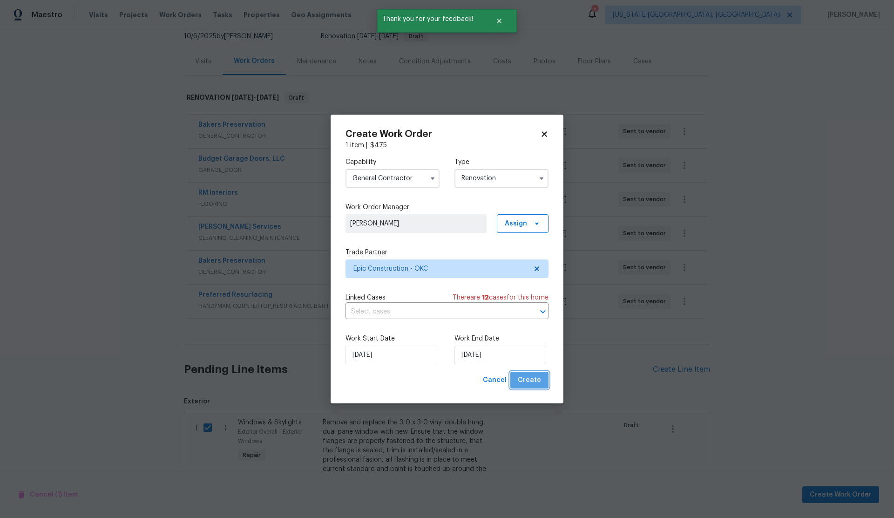
click at [530, 376] on span "Create" at bounding box center [529, 381] width 23 height 12
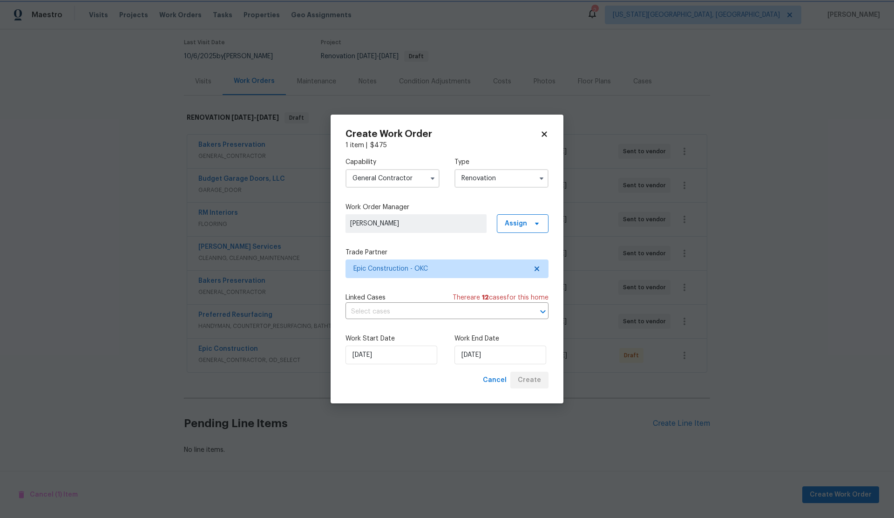
scroll to position [74, 0]
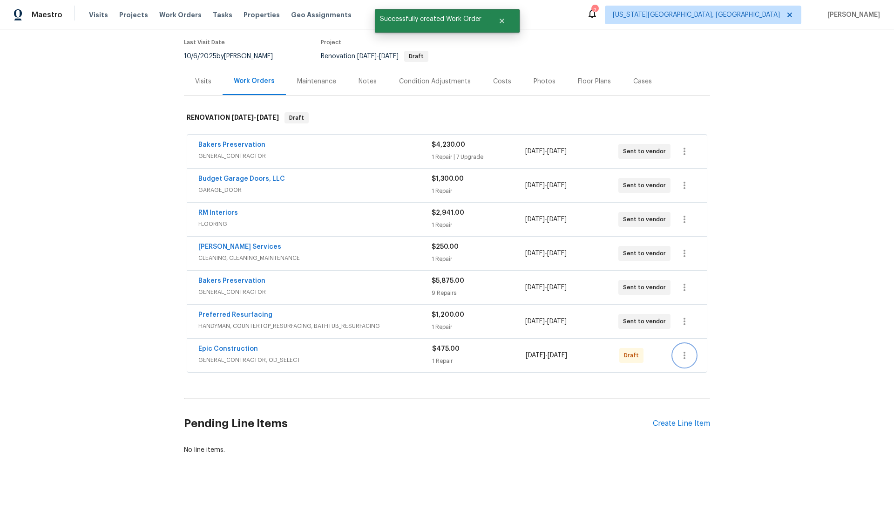
click at [689, 357] on icon "button" at bounding box center [684, 355] width 11 height 11
click at [695, 356] on li "Send to Vendor" at bounding box center [724, 355] width 101 height 15
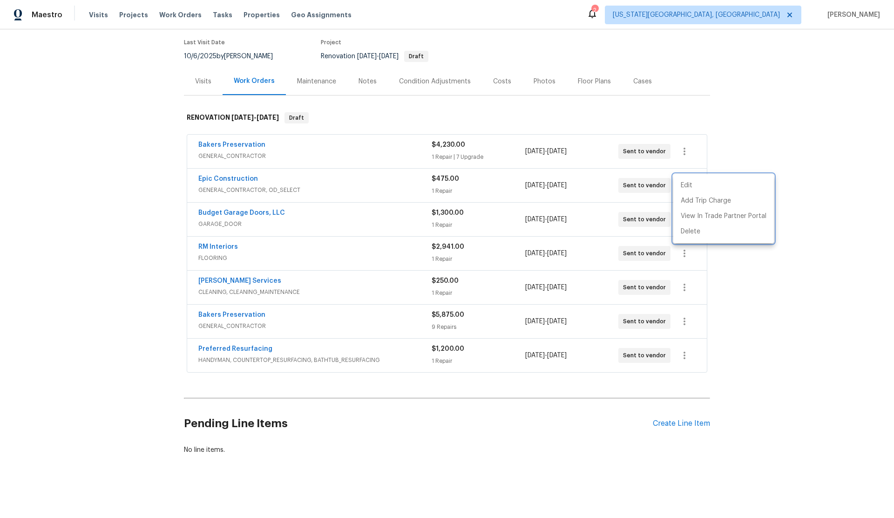
click at [239, 315] on div at bounding box center [447, 259] width 894 height 518
click at [232, 314] on link "Bakers Preservation" at bounding box center [231, 315] width 67 height 7
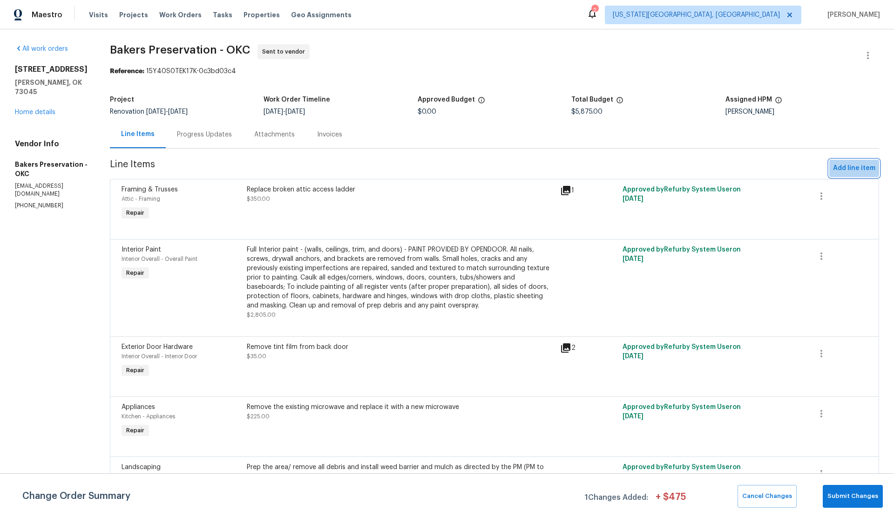
click at [844, 166] on span "Add line item" at bounding box center [854, 169] width 42 height 12
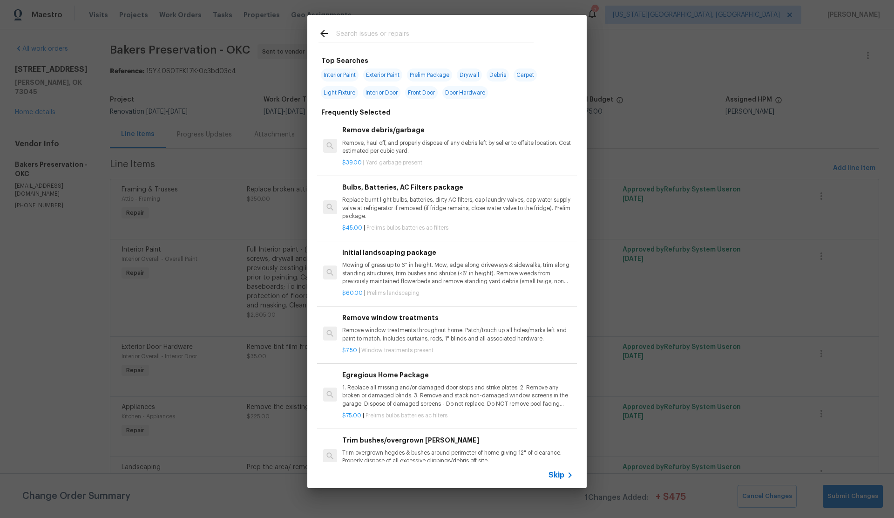
click at [351, 32] on input "text" at bounding box center [435, 35] width 198 height 14
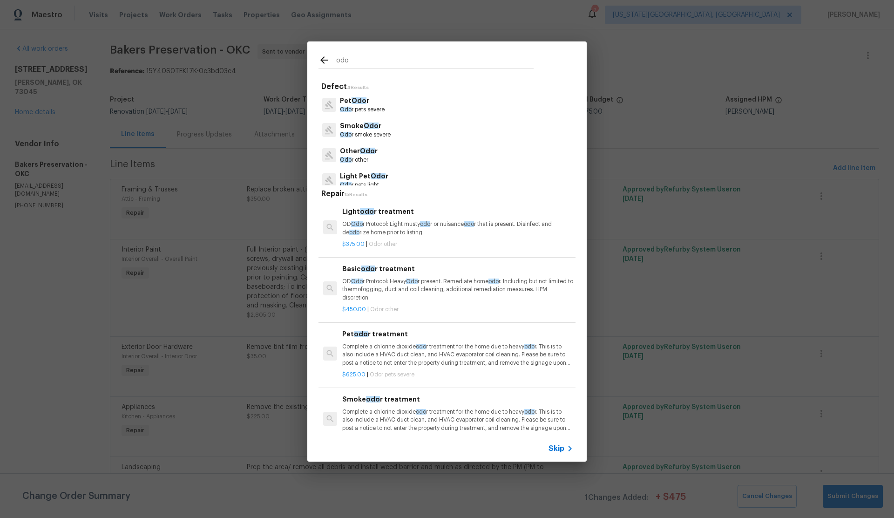
type input "odo"
click at [354, 104] on p "Pet Odo r" at bounding box center [362, 101] width 45 height 10
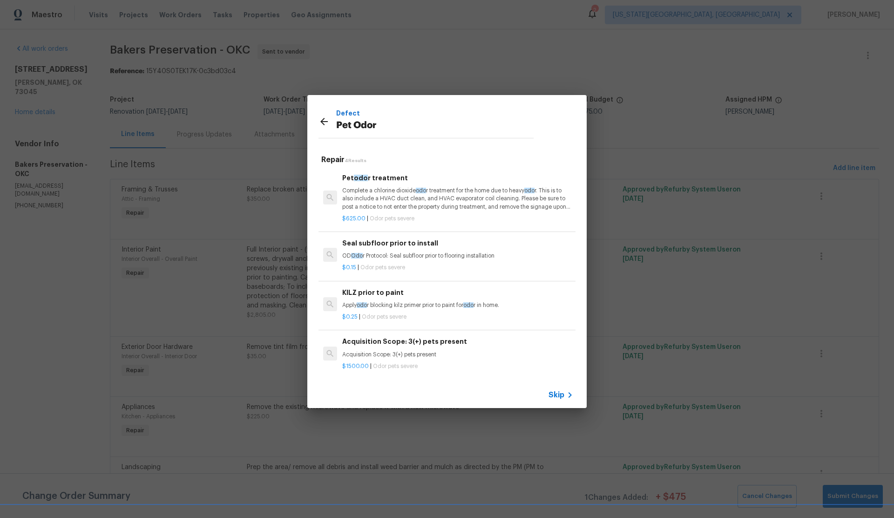
click at [325, 122] on icon at bounding box center [324, 121] width 11 height 11
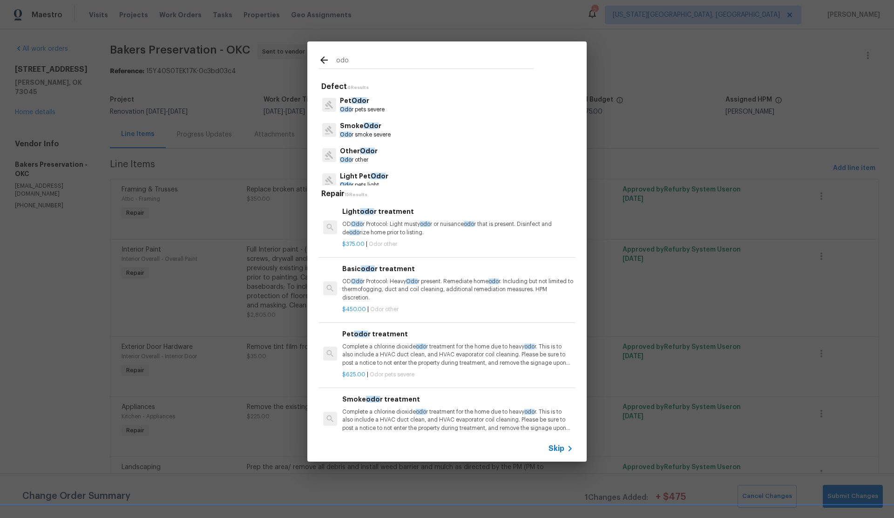
click at [551, 447] on span "Skip" at bounding box center [557, 448] width 16 height 9
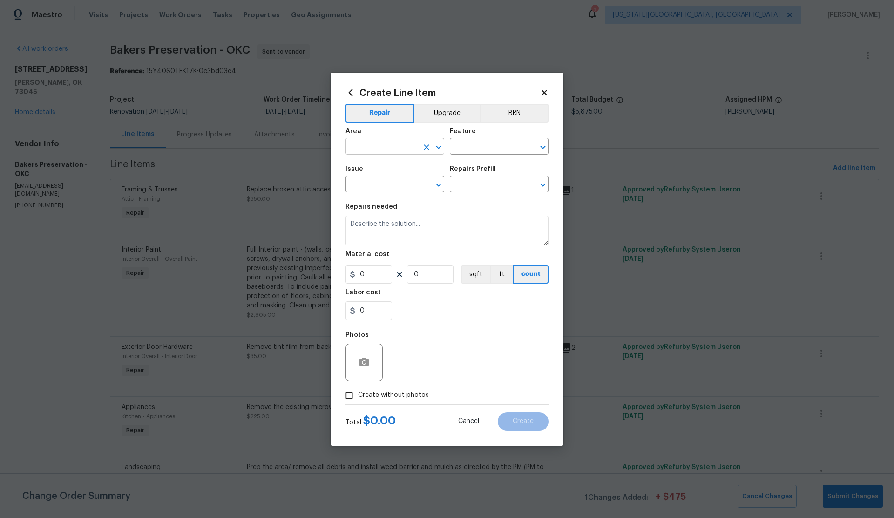
click at [363, 148] on input "text" at bounding box center [382, 147] width 73 height 14
type input "u"
drag, startPoint x: 361, startPoint y: 183, endPoint x: 413, endPoint y: 170, distance: 53.4
click at [362, 183] on li "Interior Overall" at bounding box center [395, 183] width 99 height 15
type input "Interior Overall"
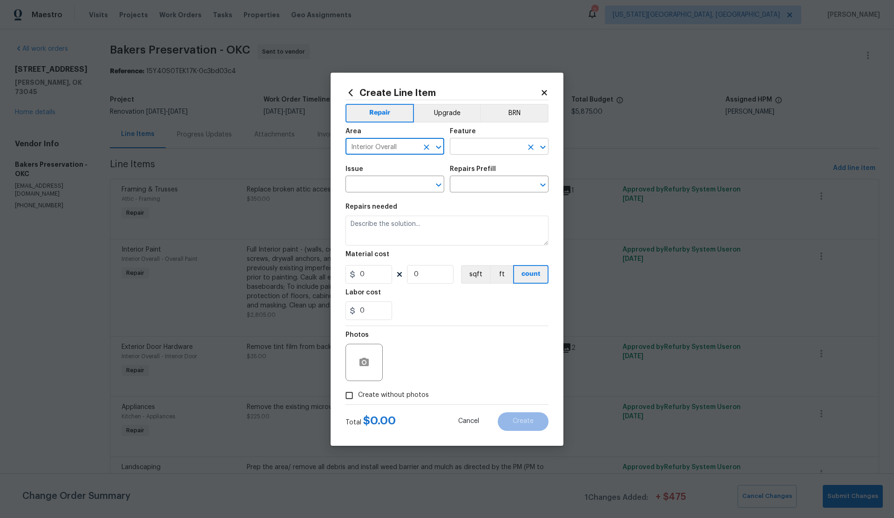
click at [480, 149] on input "text" at bounding box center [486, 147] width 73 height 14
click at [468, 186] on li "Odor" at bounding box center [499, 190] width 99 height 15
type input "Odor"
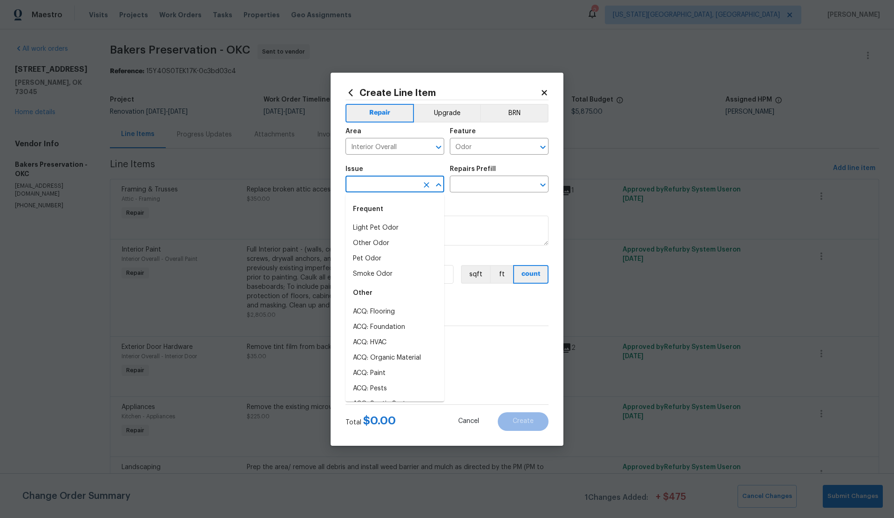
click at [380, 179] on input "text" at bounding box center [382, 185] width 73 height 14
drag, startPoint x: 364, startPoint y: 254, endPoint x: 388, endPoint y: 241, distance: 27.1
click at [364, 253] on li "Pet Odor" at bounding box center [395, 258] width 99 height 15
type input "Pet Odor"
click at [463, 183] on input "text" at bounding box center [486, 185] width 73 height 14
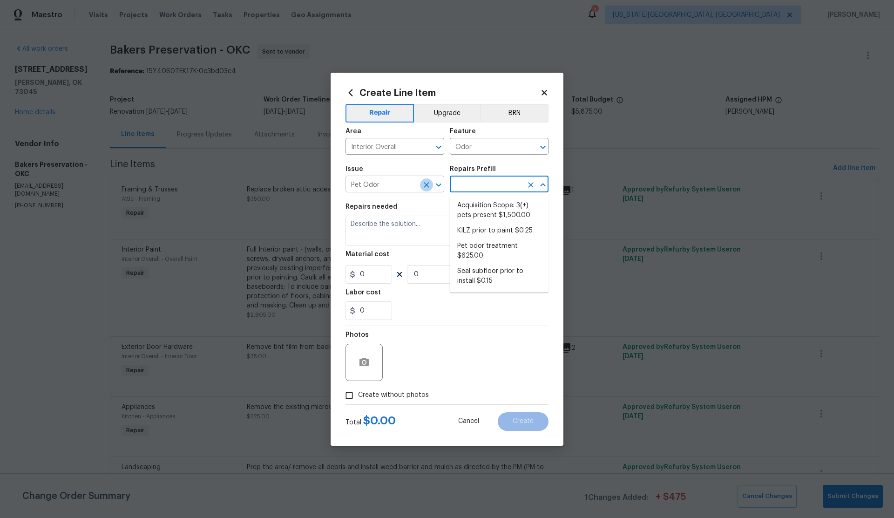
drag, startPoint x: 427, startPoint y: 185, endPoint x: 399, endPoint y: 185, distance: 28.0
click at [426, 185] on icon "Clear" at bounding box center [427, 185] width 6 height 6
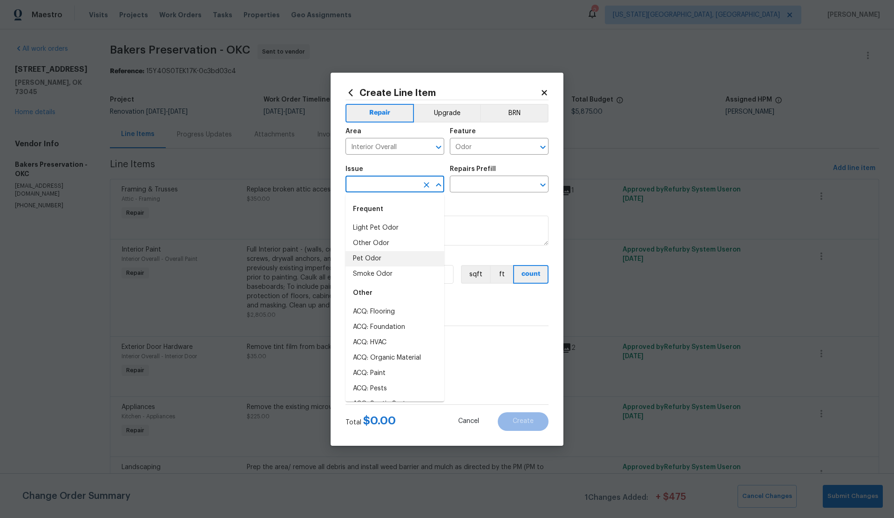
click at [392, 185] on input "text" at bounding box center [382, 185] width 73 height 14
drag, startPoint x: 369, startPoint y: 241, endPoint x: 368, endPoint y: 235, distance: 5.6
click at [369, 241] on li "Other Odor" at bounding box center [395, 243] width 99 height 15
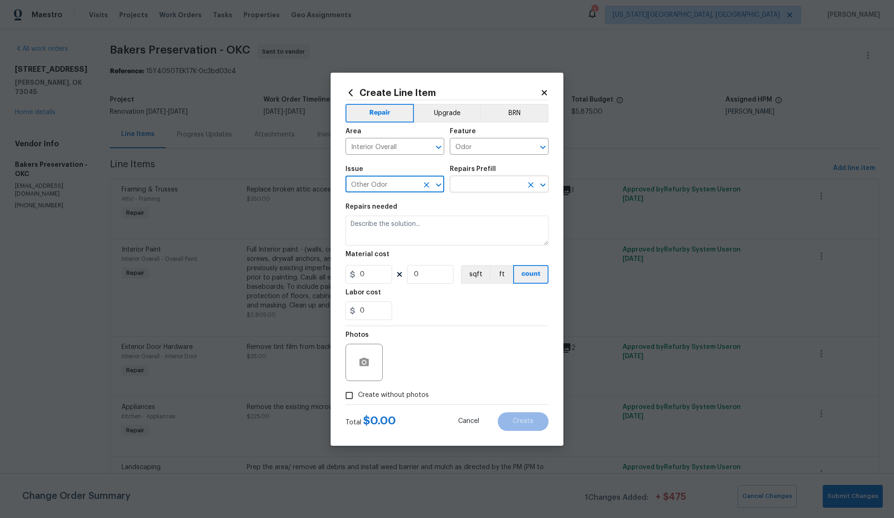
type input "Other Odor"
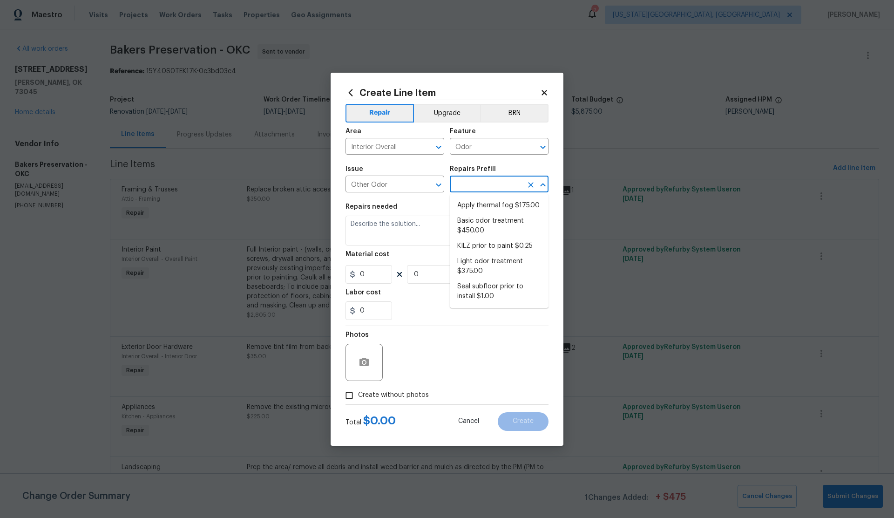
click at [483, 182] on input "text" at bounding box center [486, 185] width 73 height 14
click at [477, 222] on li "Basic odor treatment $450.00" at bounding box center [499, 225] width 99 height 25
type input "Basic odor treatment $450.00"
type textarea "OD Odor Protocol: Heavy Odor present. Remediate home odor. Including but not li…"
type input "450"
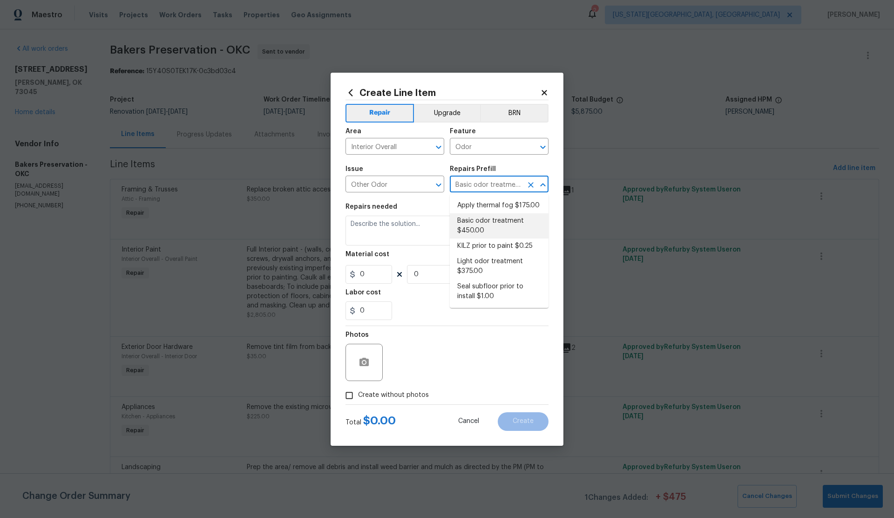
type input "1"
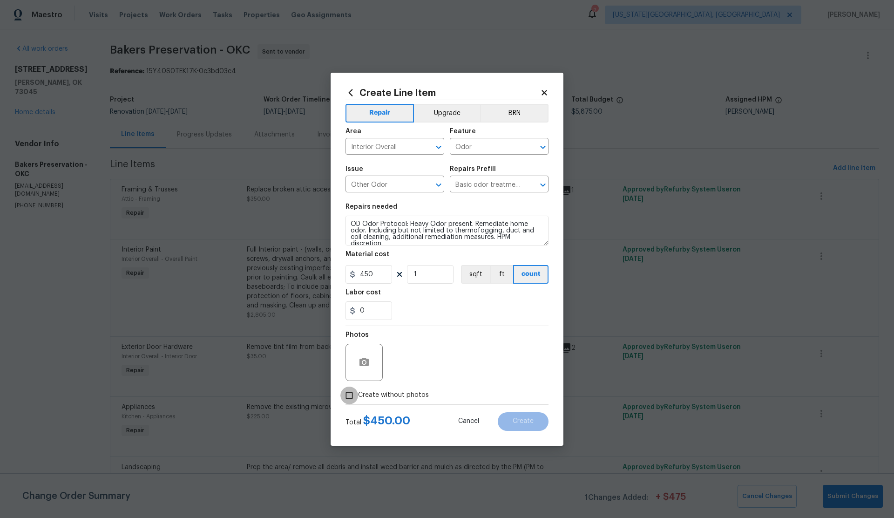
drag, startPoint x: 349, startPoint y: 396, endPoint x: 383, endPoint y: 382, distance: 36.4
click at [358, 391] on input "Create without photos" at bounding box center [350, 396] width 18 height 18
checkbox input "true"
click at [432, 371] on textarea at bounding box center [469, 362] width 158 height 37
type textarea "."
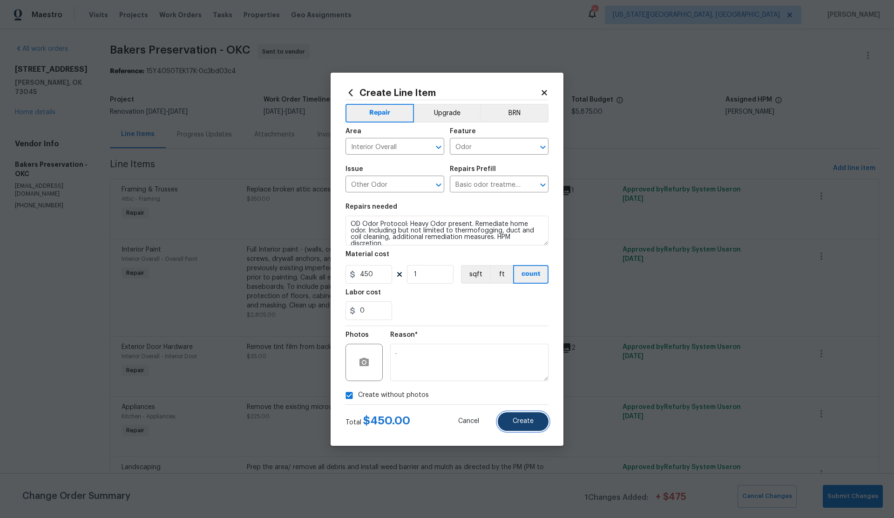
click at [517, 421] on span "Create" at bounding box center [523, 421] width 21 height 7
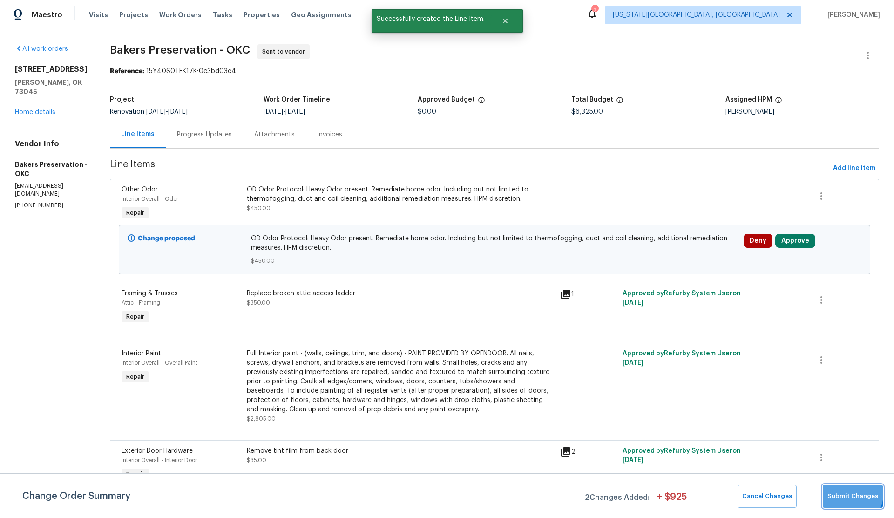
drag, startPoint x: 846, startPoint y: 493, endPoint x: 836, endPoint y: 492, distance: 9.4
click at [845, 493] on span "Submit Changes" at bounding box center [853, 496] width 51 height 11
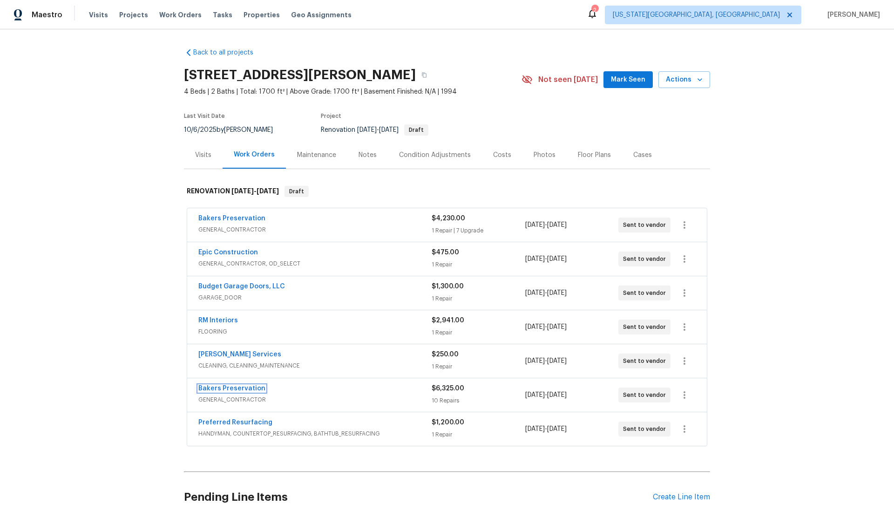
click at [240, 386] on link "Bakers Preservation" at bounding box center [231, 388] width 67 height 7
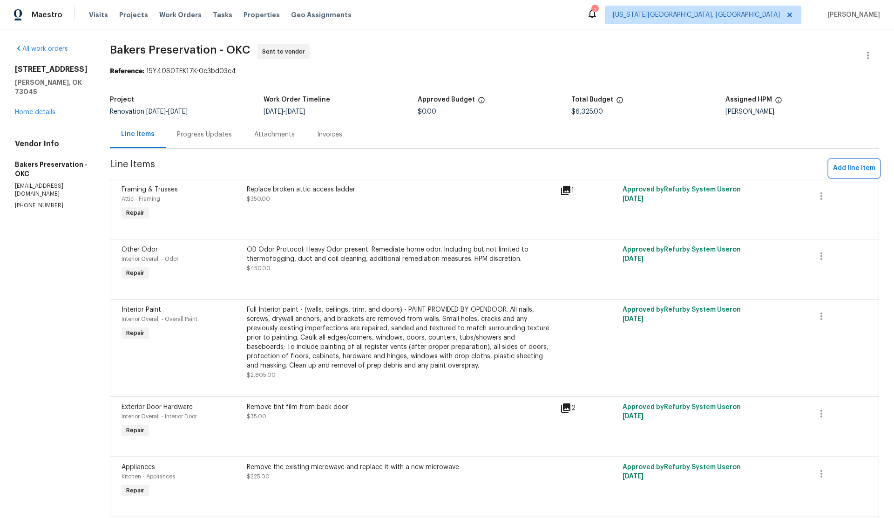
click at [844, 163] on span "Add line item" at bounding box center [854, 169] width 42 height 12
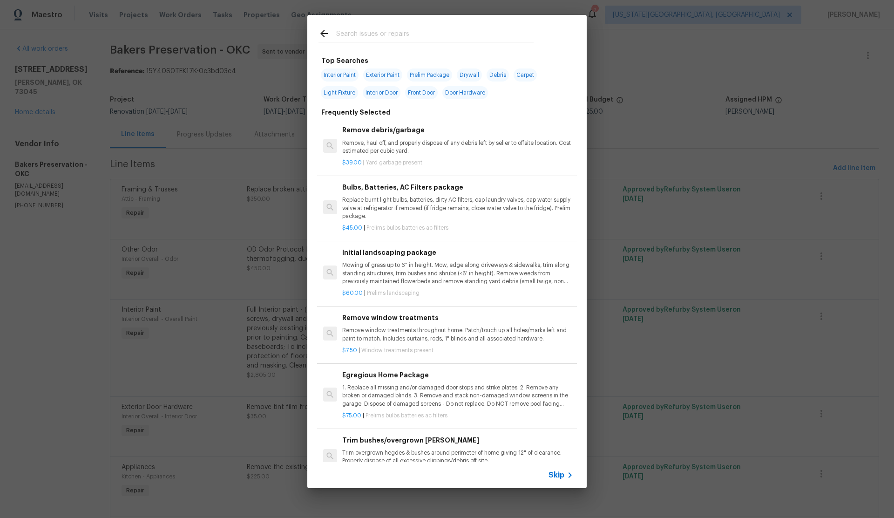
click at [556, 476] on span "Skip" at bounding box center [557, 475] width 16 height 9
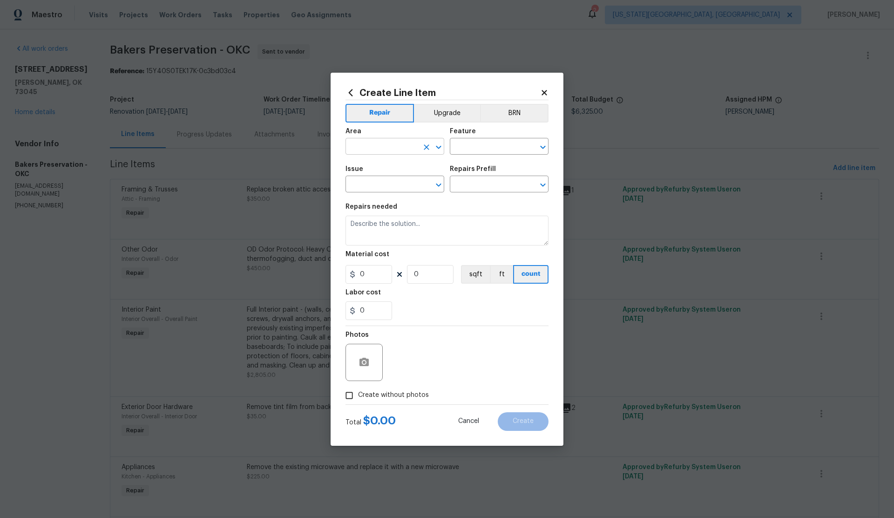
click at [381, 148] on input "text" at bounding box center [382, 147] width 73 height 14
drag, startPoint x: 379, startPoint y: 180, endPoint x: 385, endPoint y: 177, distance: 7.5
click at [379, 180] on li "Exterior Overall" at bounding box center [395, 183] width 99 height 15
type input "Exterior Overall"
click at [474, 142] on input "text" at bounding box center [486, 147] width 73 height 14
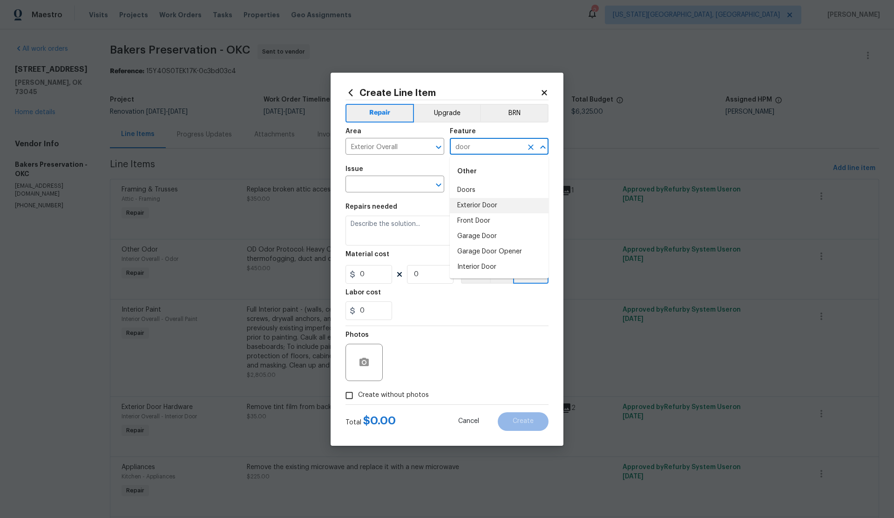
click at [469, 203] on li "Exterior Door" at bounding box center [499, 205] width 99 height 15
type input "Exterior Door"
click at [384, 186] on input "text" at bounding box center [382, 185] width 73 height 14
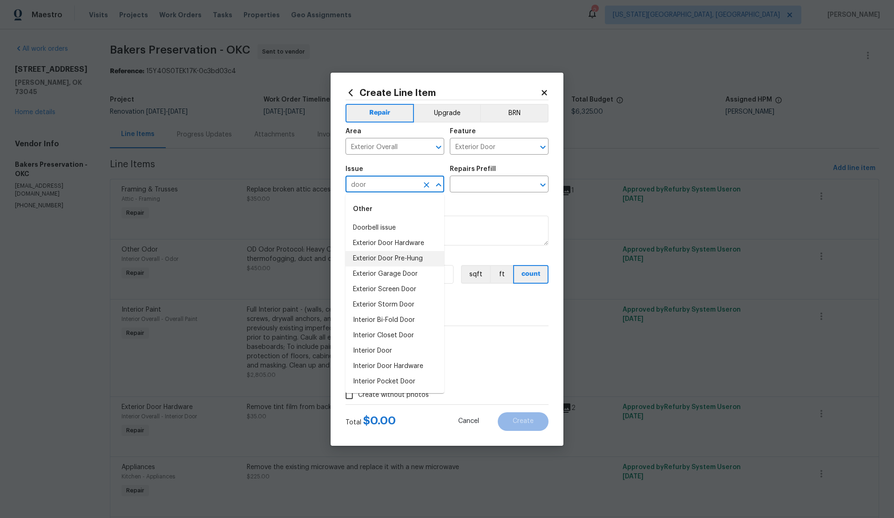
click at [379, 258] on li "Exterior Door Pre-Hung" at bounding box center [395, 258] width 99 height 15
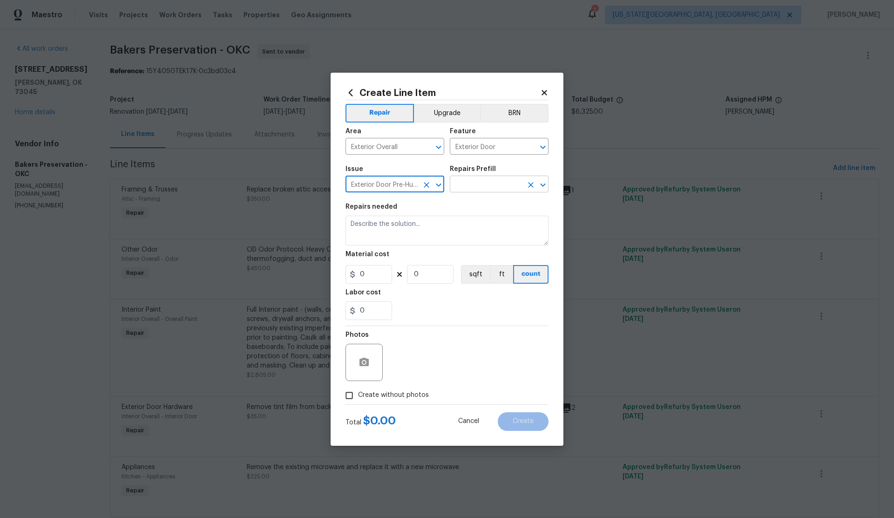
type input "Exterior Door Pre-Hung"
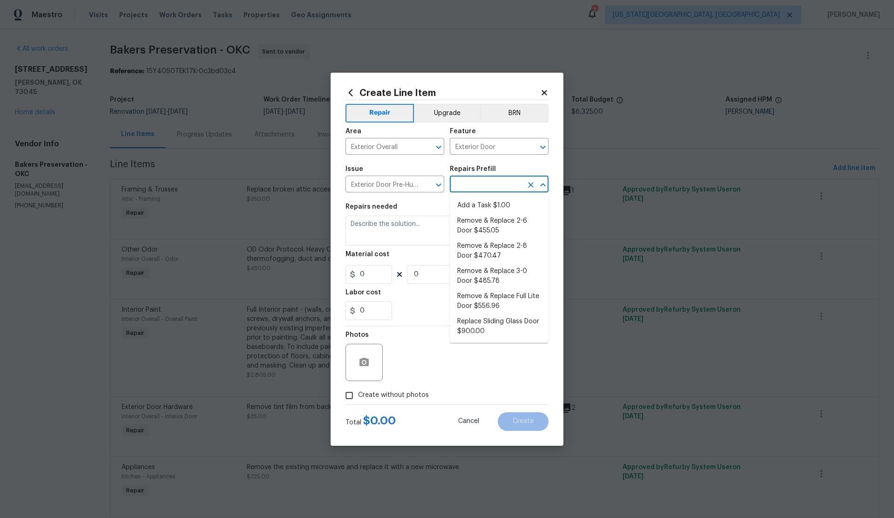
click at [463, 184] on input "text" at bounding box center [486, 185] width 73 height 14
click at [470, 272] on li "Remove & Replace 3-0 Door $485.78" at bounding box center [499, 276] width 99 height 25
type input "Interior Door"
type input "Remove & Replace 3-0 Door $485.78"
type textarea "Remove the existing exterior door, prep the opening and install a new 3-0 steel…"
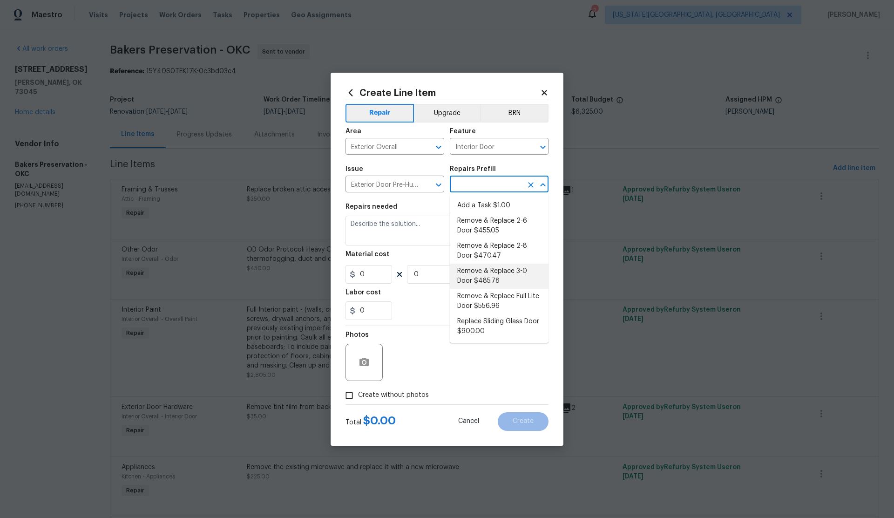
type input "485.78"
type input "1"
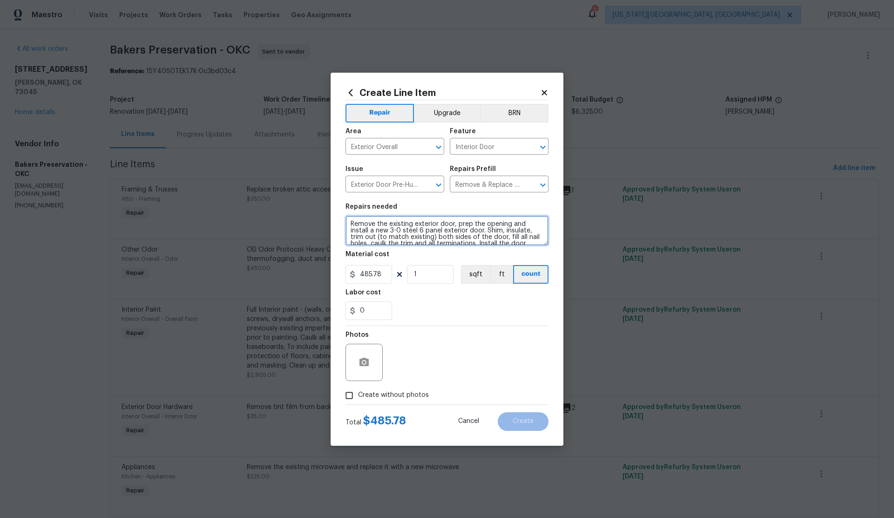
click at [350, 220] on textarea "Remove the existing exterior door, prep the opening and install a new 3-0 steel…" at bounding box center [447, 231] width 203 height 30
type textarea "Exterior Garage Door - Remove the existing exterior door, prep the opening and …"
drag, startPoint x: 349, startPoint y: 394, endPoint x: 389, endPoint y: 379, distance: 42.3
click at [357, 391] on input "Create without photos" at bounding box center [350, 396] width 18 height 18
checkbox input "true"
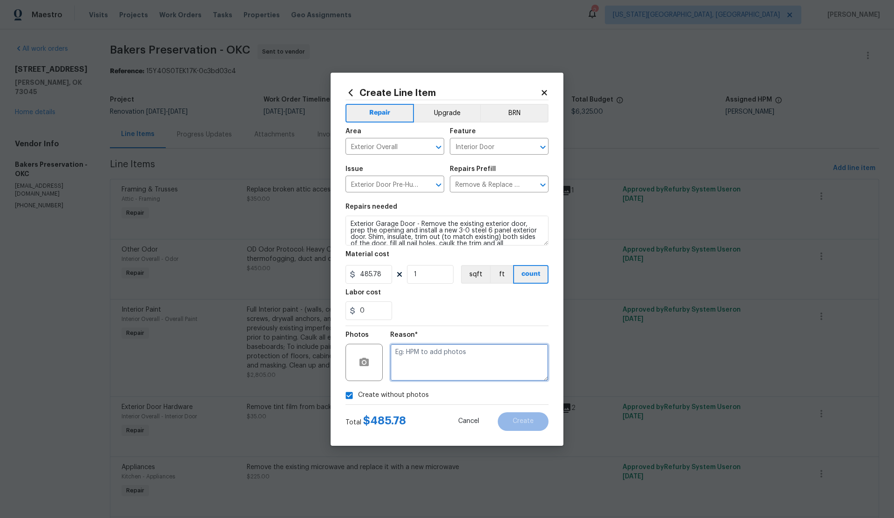
click at [424, 363] on textarea at bounding box center [469, 362] width 158 height 37
type textarea ","
click at [518, 419] on span "Create" at bounding box center [523, 421] width 21 height 7
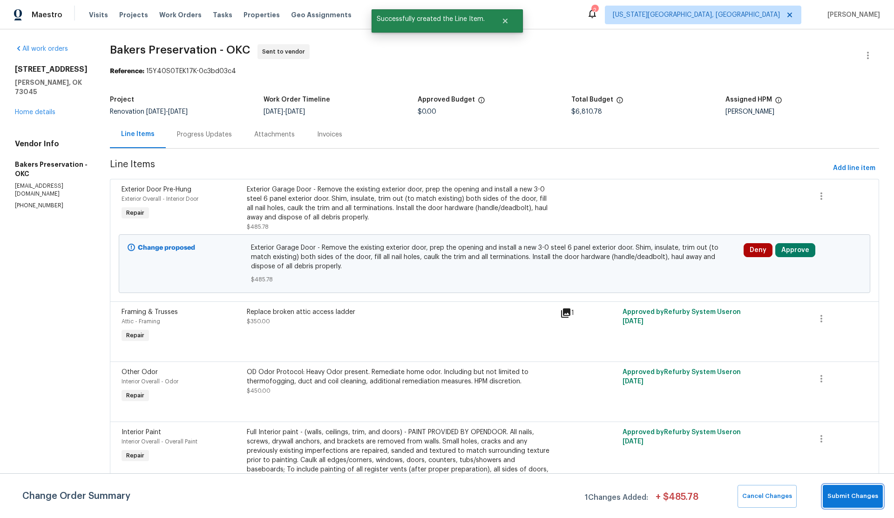
click at [844, 496] on span "Submit Changes" at bounding box center [853, 496] width 51 height 11
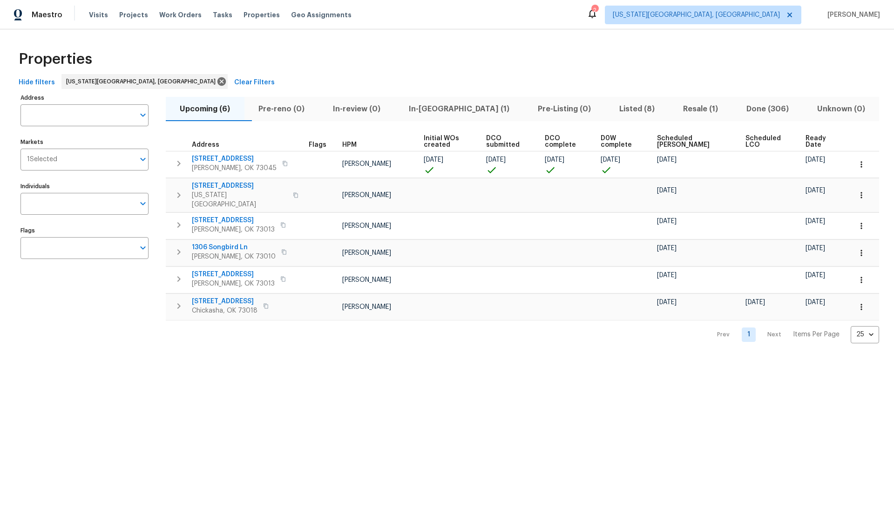
click at [682, 139] on span "Scheduled [PERSON_NAME]" at bounding box center [693, 141] width 73 height 13
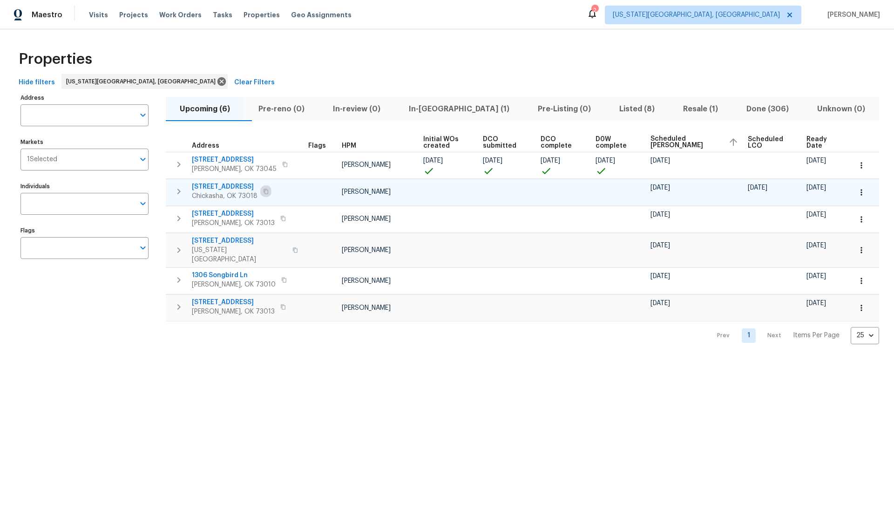
click at [264, 190] on icon "button" at bounding box center [266, 191] width 5 height 5
click at [865, 193] on icon "button" at bounding box center [861, 192] width 9 height 9
click at [807, 228] on p "Admin" at bounding box center [799, 230] width 20 height 10
click at [109, 395] on div at bounding box center [447, 259] width 894 height 518
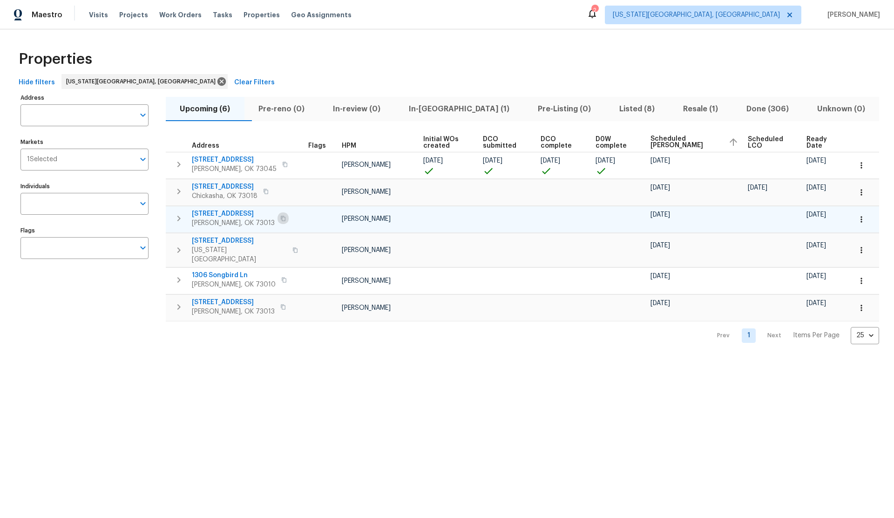
click at [280, 218] on icon "button" at bounding box center [283, 219] width 6 height 6
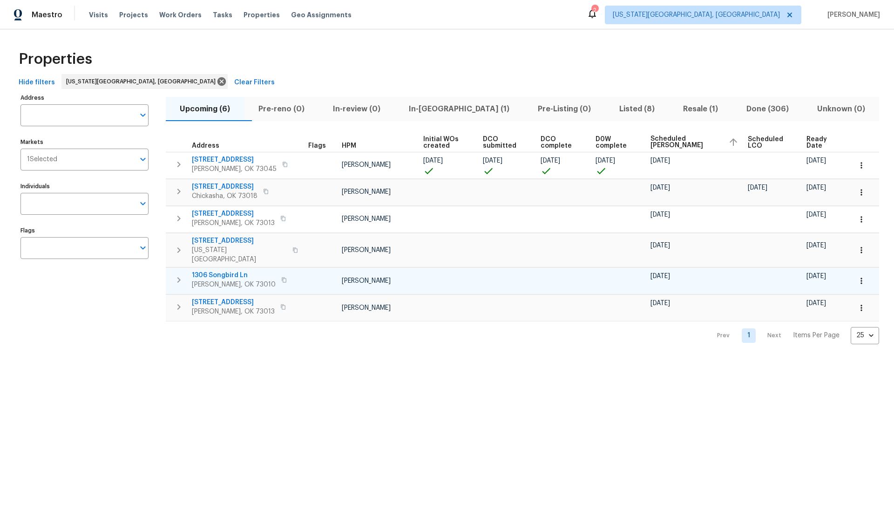
click at [281, 277] on icon "button" at bounding box center [284, 280] width 6 height 6
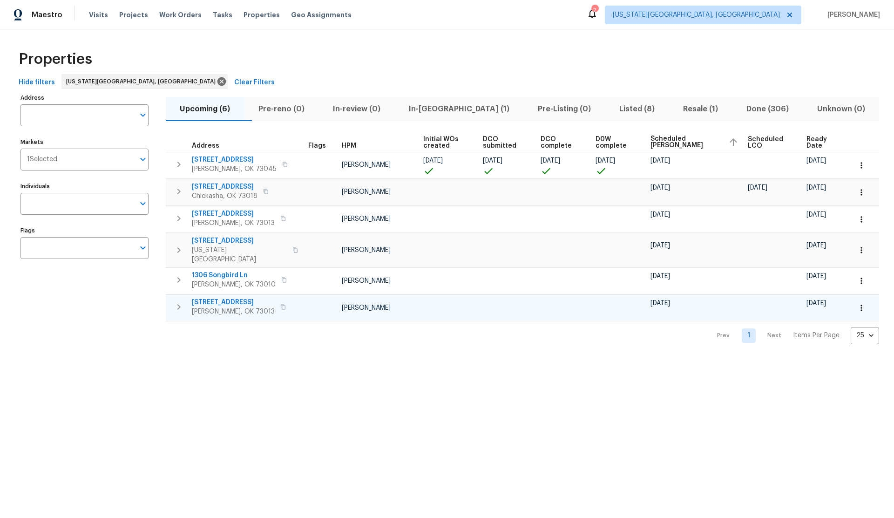
click at [280, 304] on icon "button" at bounding box center [283, 307] width 6 height 6
